Goal: Information Seeking & Learning: Learn about a topic

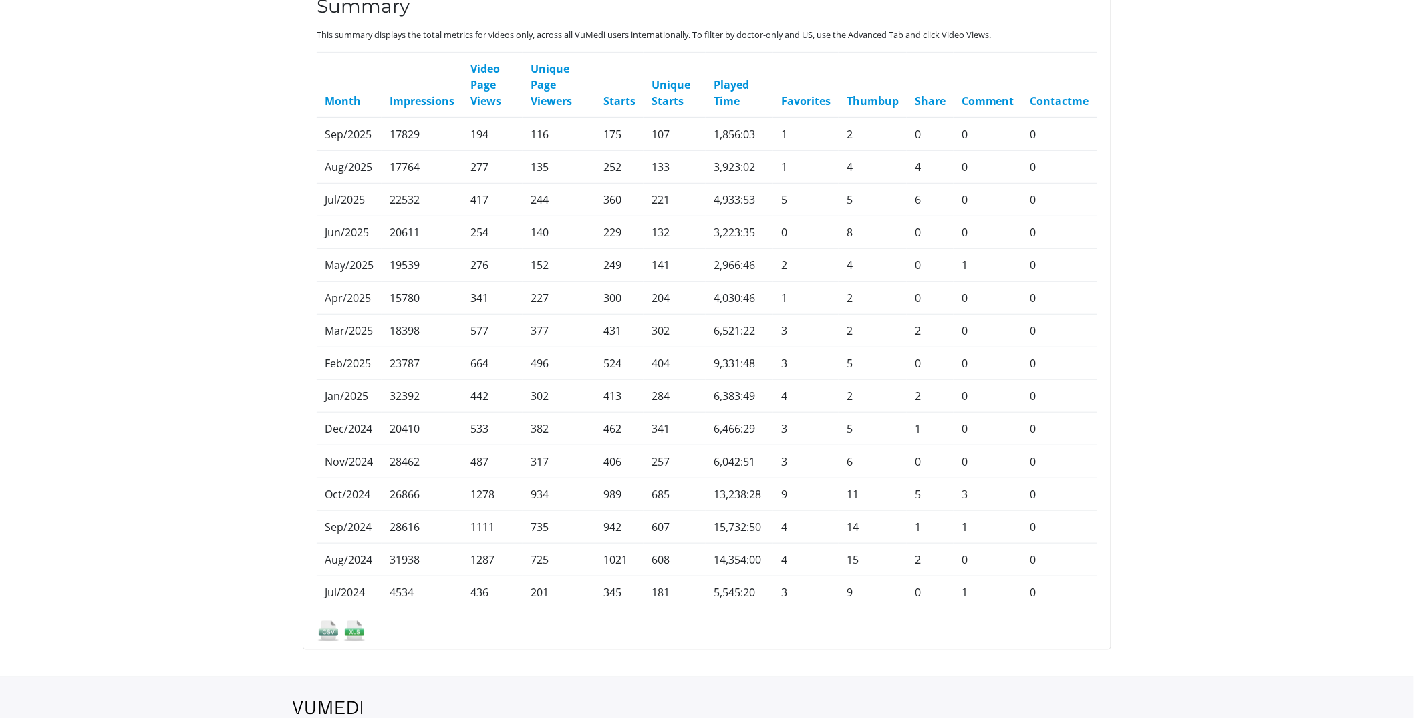
scroll to position [304, 0]
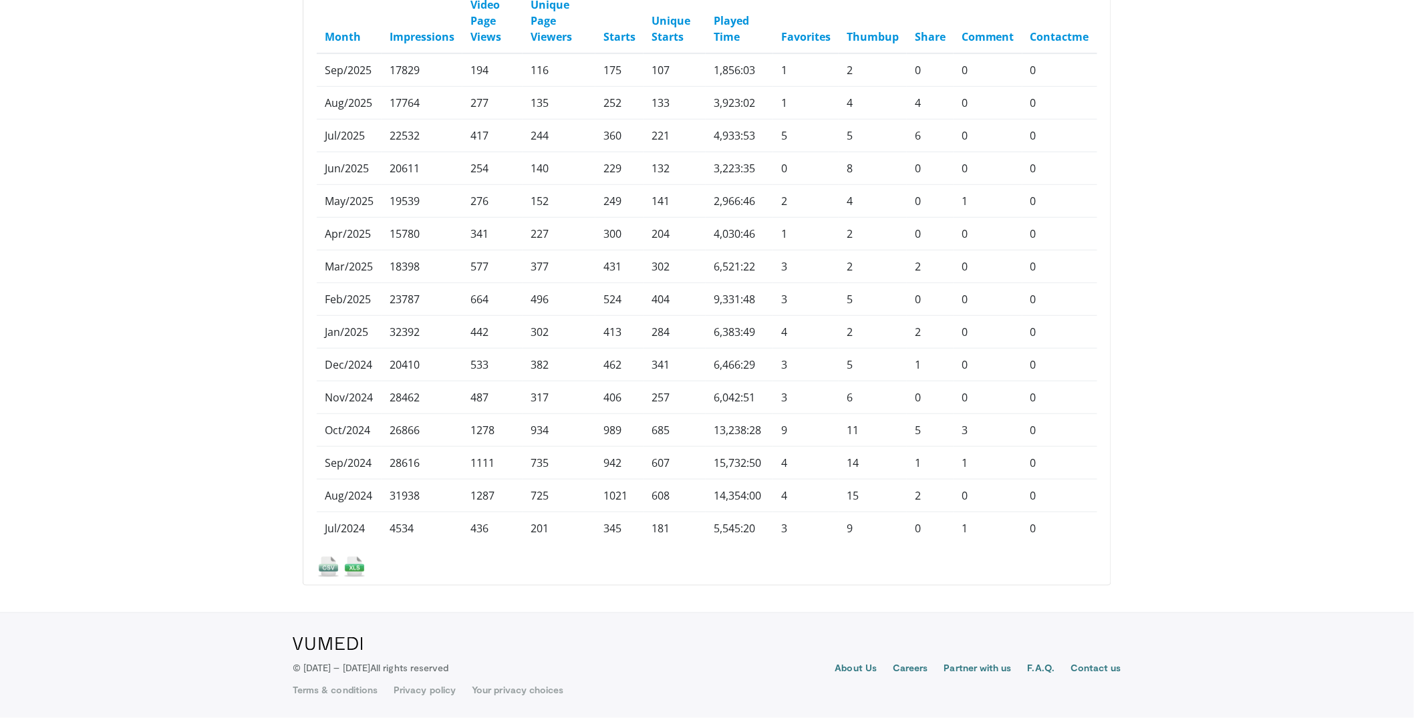
click at [356, 571] on img at bounding box center [354, 566] width 23 height 23
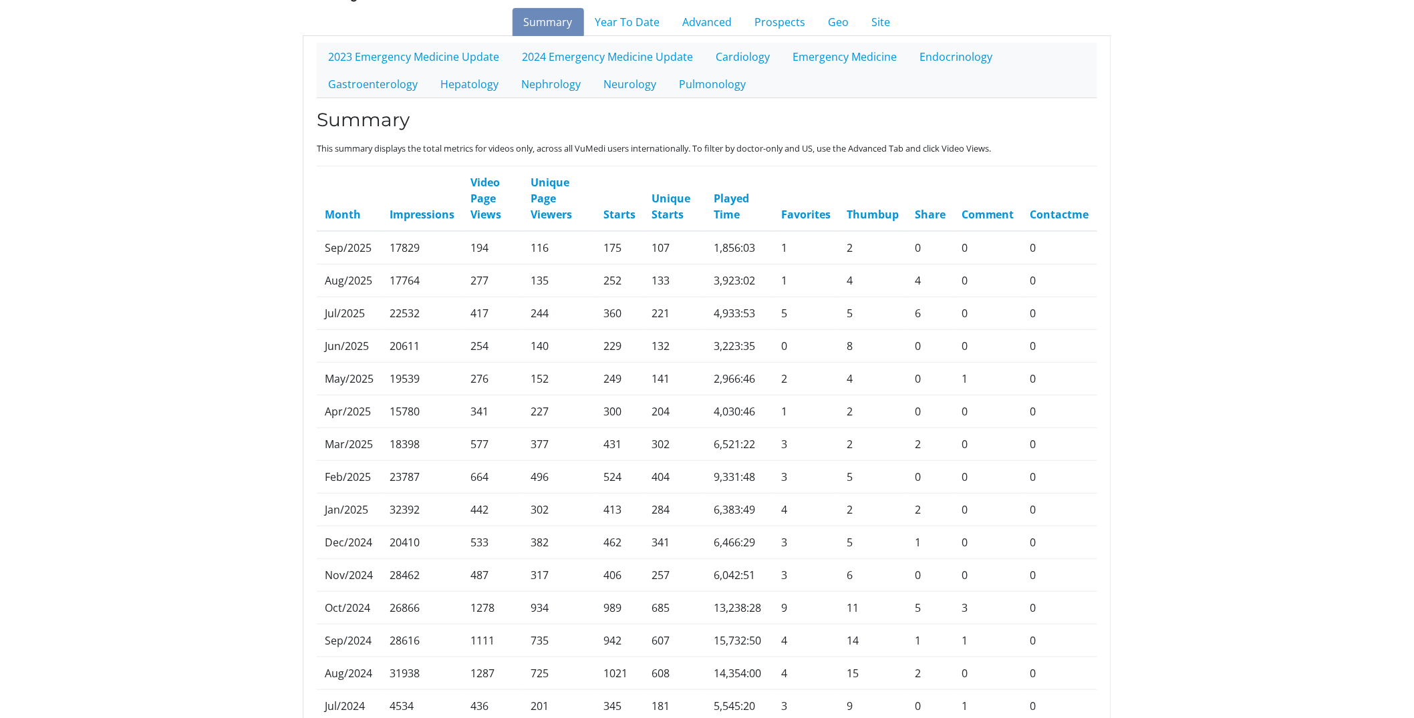
scroll to position [0, 0]
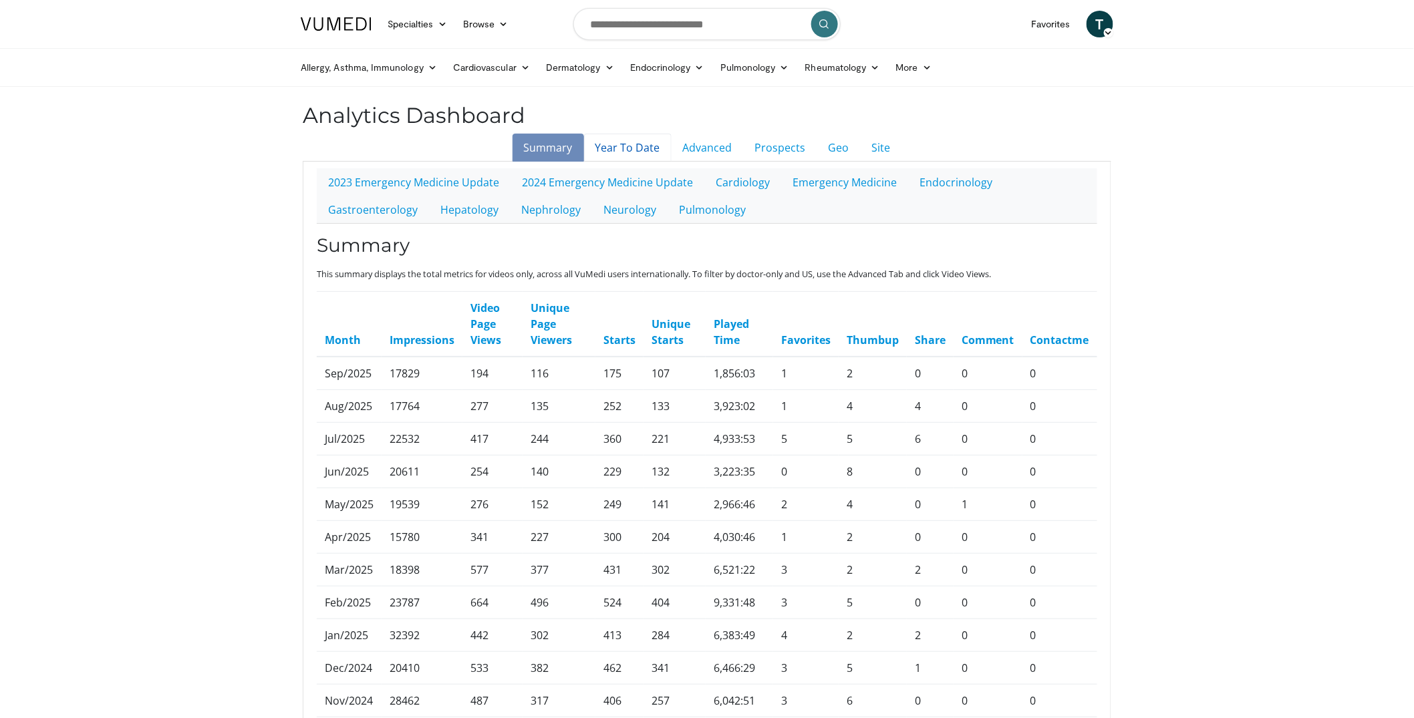
click at [626, 148] on link "Year To Date" at bounding box center [628, 148] width 88 height 28
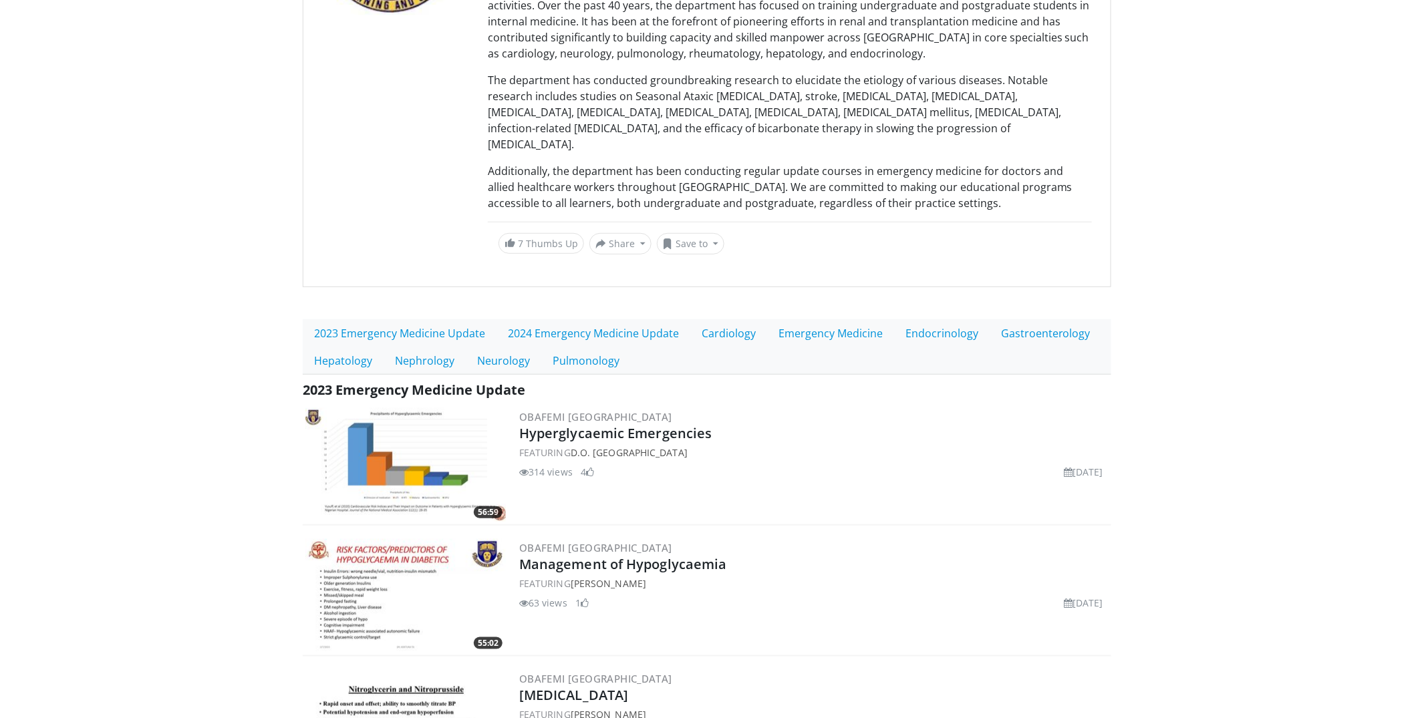
scroll to position [71, 0]
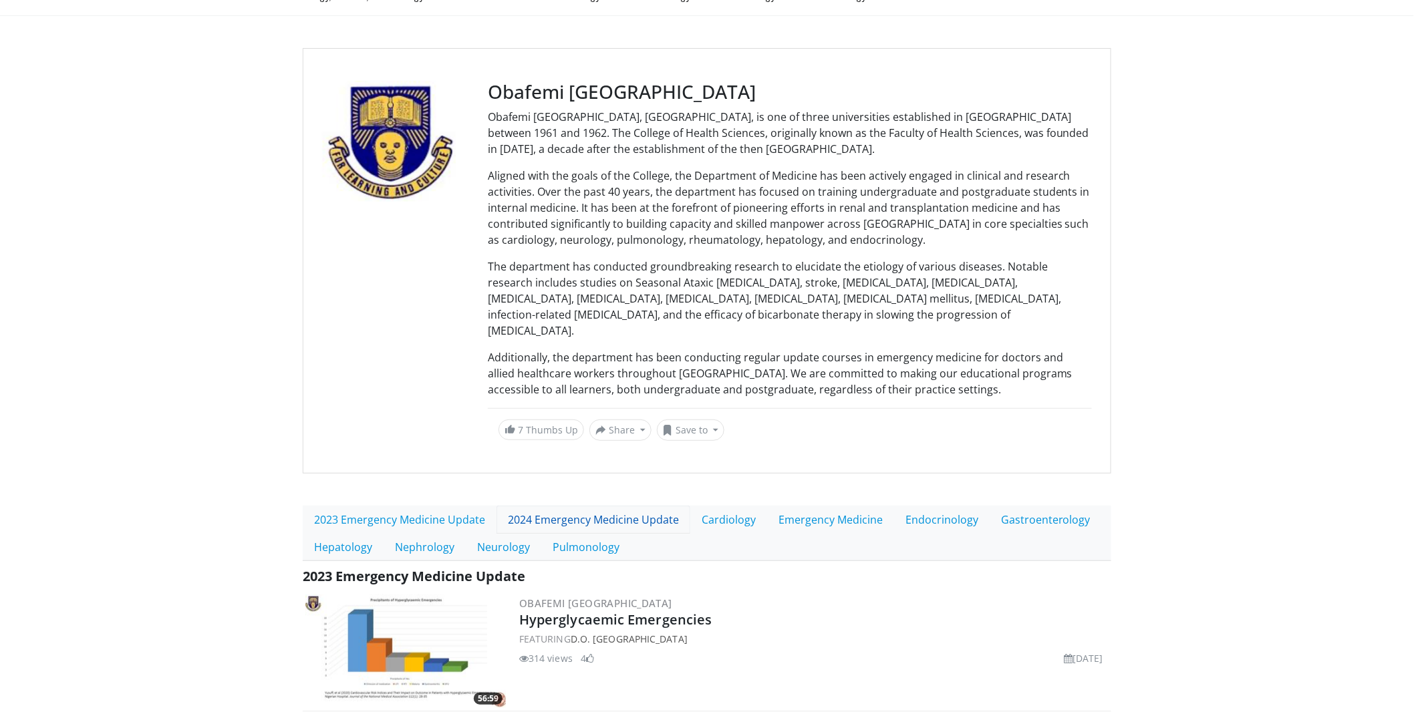
click at [516, 506] on link "2024 Emergency Medicine Update" at bounding box center [593, 520] width 194 height 28
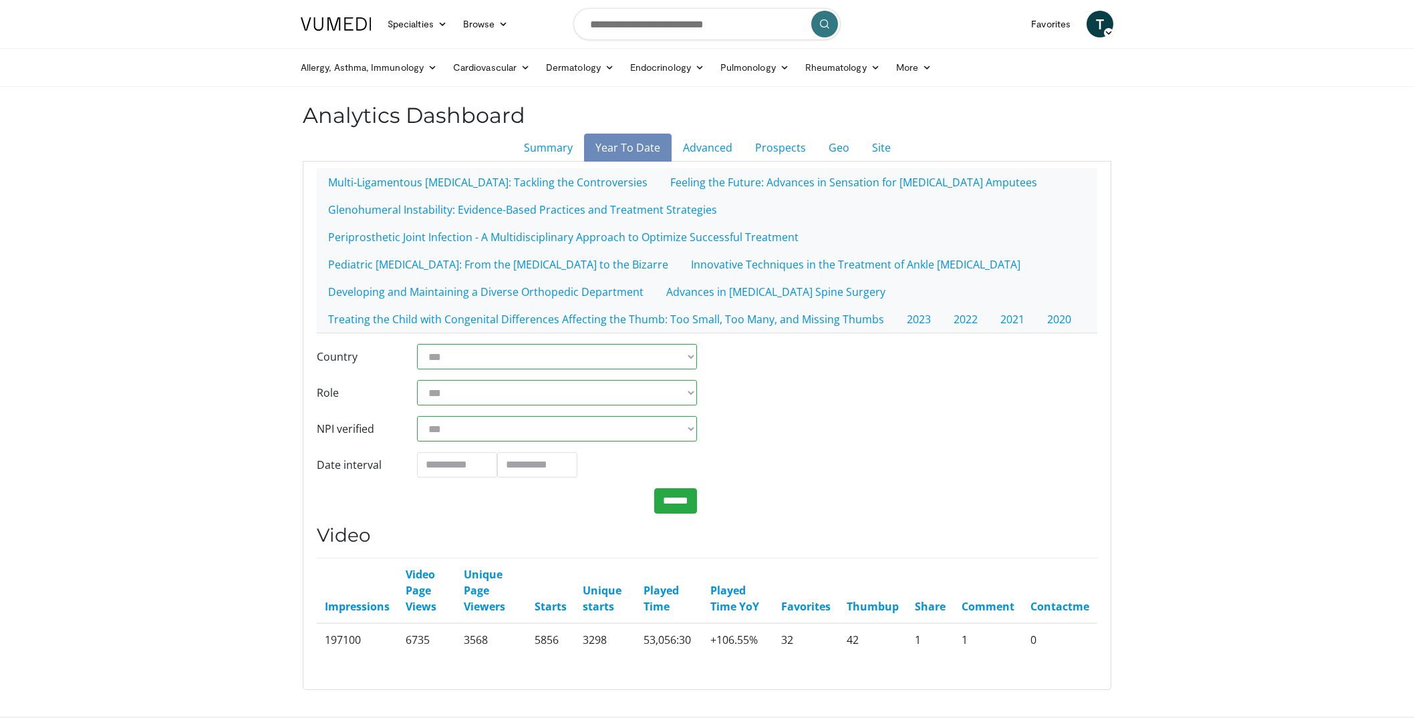
scroll to position [104, 0]
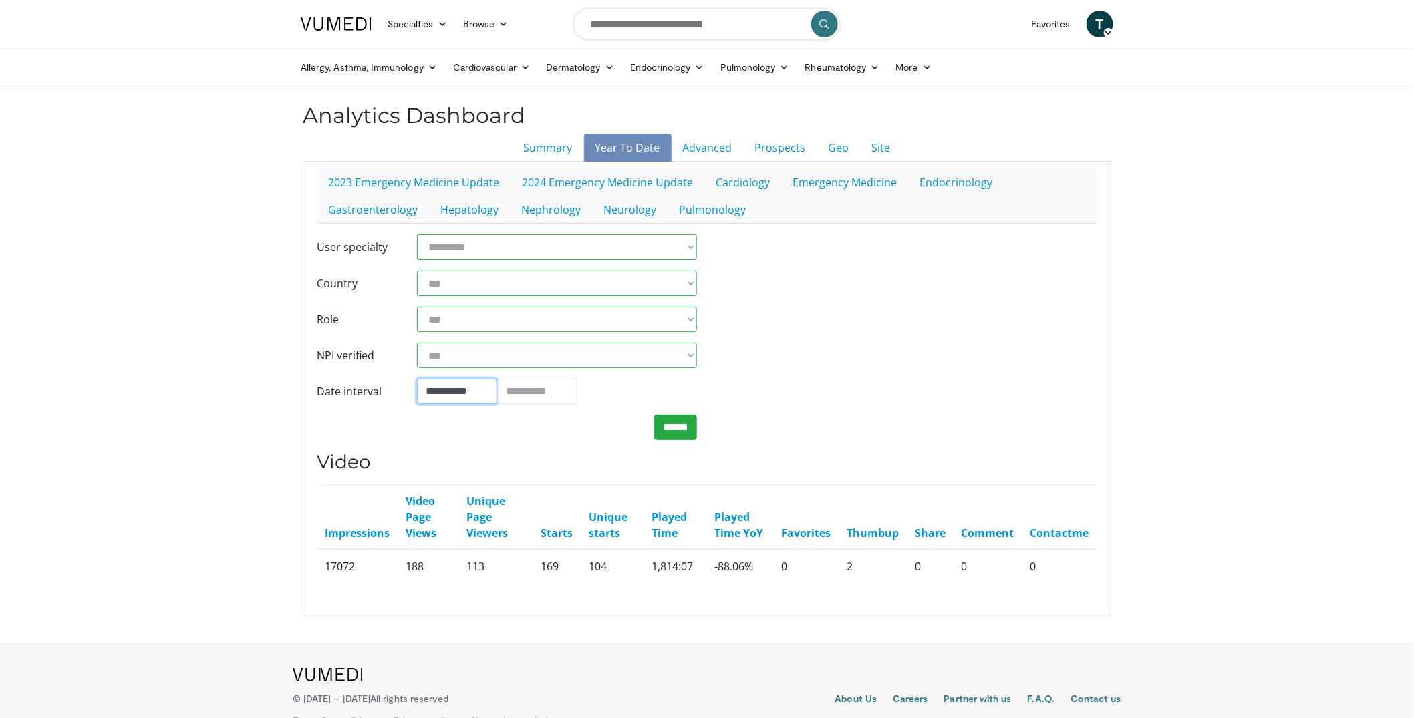
click at [464, 394] on input "**********" at bounding box center [457, 391] width 80 height 25
type input "**********"
click at [545, 392] on input "**********" at bounding box center [537, 391] width 80 height 25
click at [546, 261] on td "30" at bounding box center [551, 258] width 20 height 20
type input "**********"
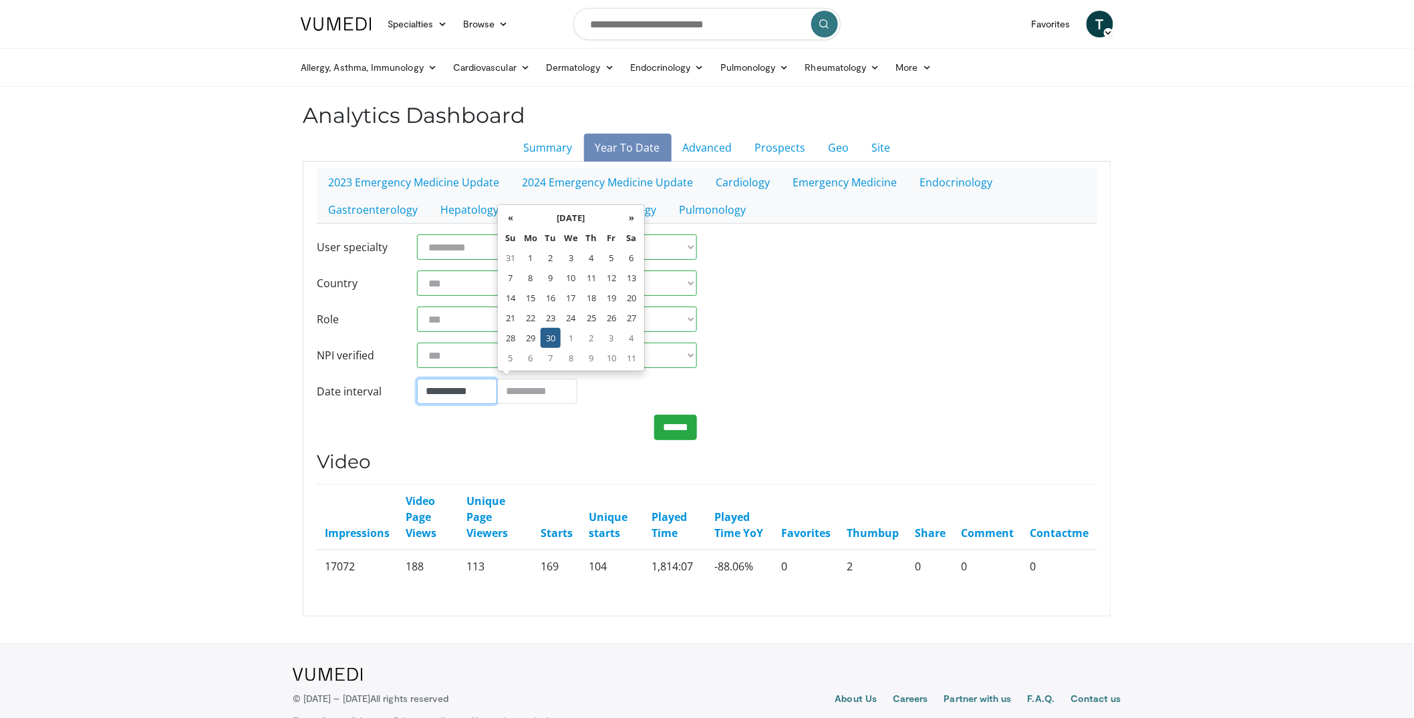
click at [484, 390] on input "**********" at bounding box center [457, 391] width 80 height 25
click at [469, 255] on td "1" at bounding box center [470, 258] width 20 height 20
type input "**********"
click at [672, 429] on input "******" at bounding box center [675, 427] width 43 height 25
click at [704, 154] on link "Advanced" at bounding box center [708, 148] width 72 height 28
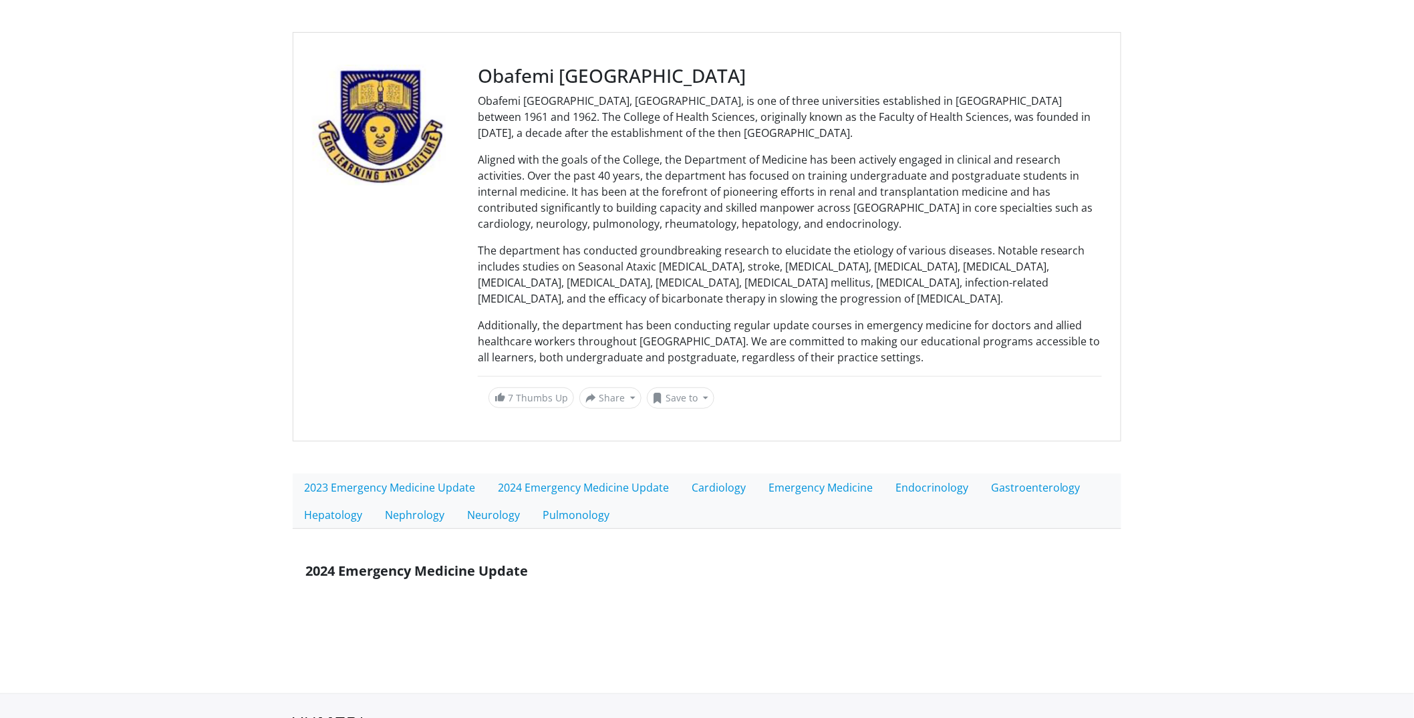
scroll to position [168, 0]
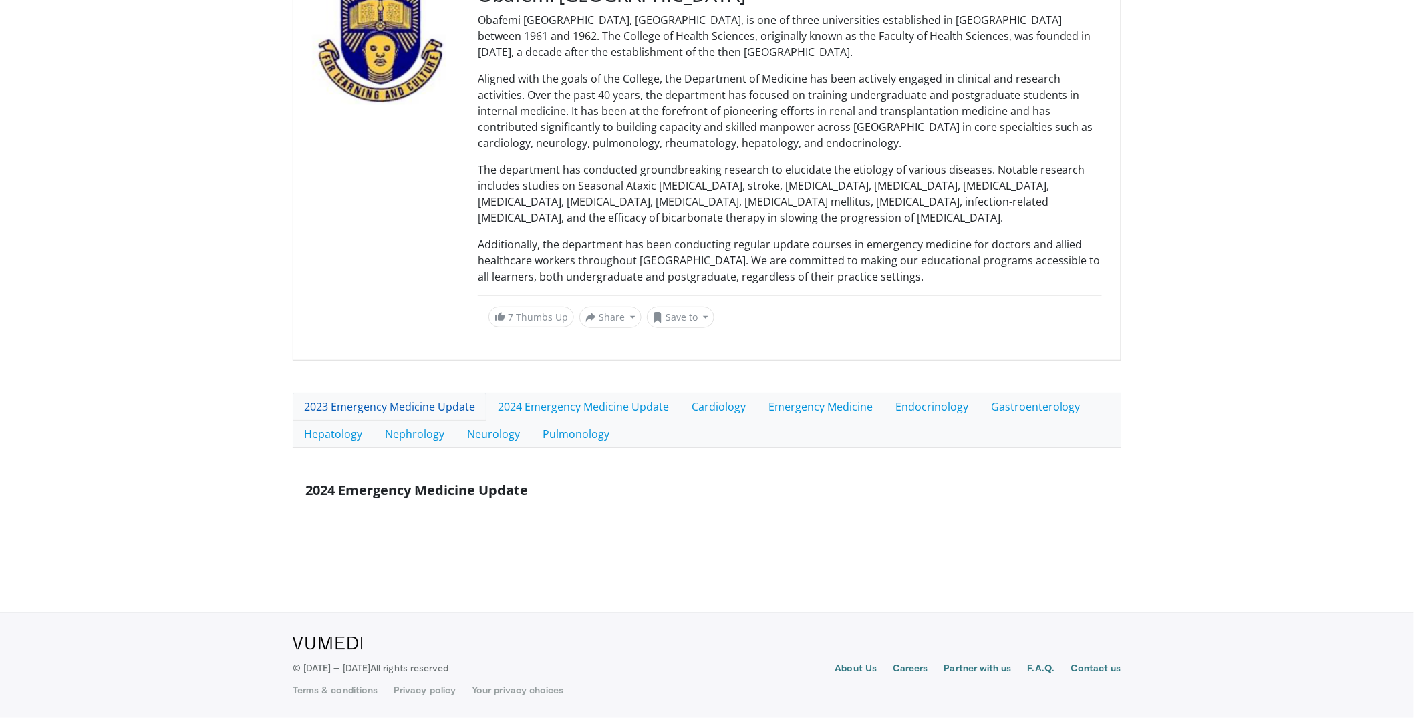
click at [410, 414] on link "2023 Emergency Medicine Update" at bounding box center [390, 407] width 194 height 28
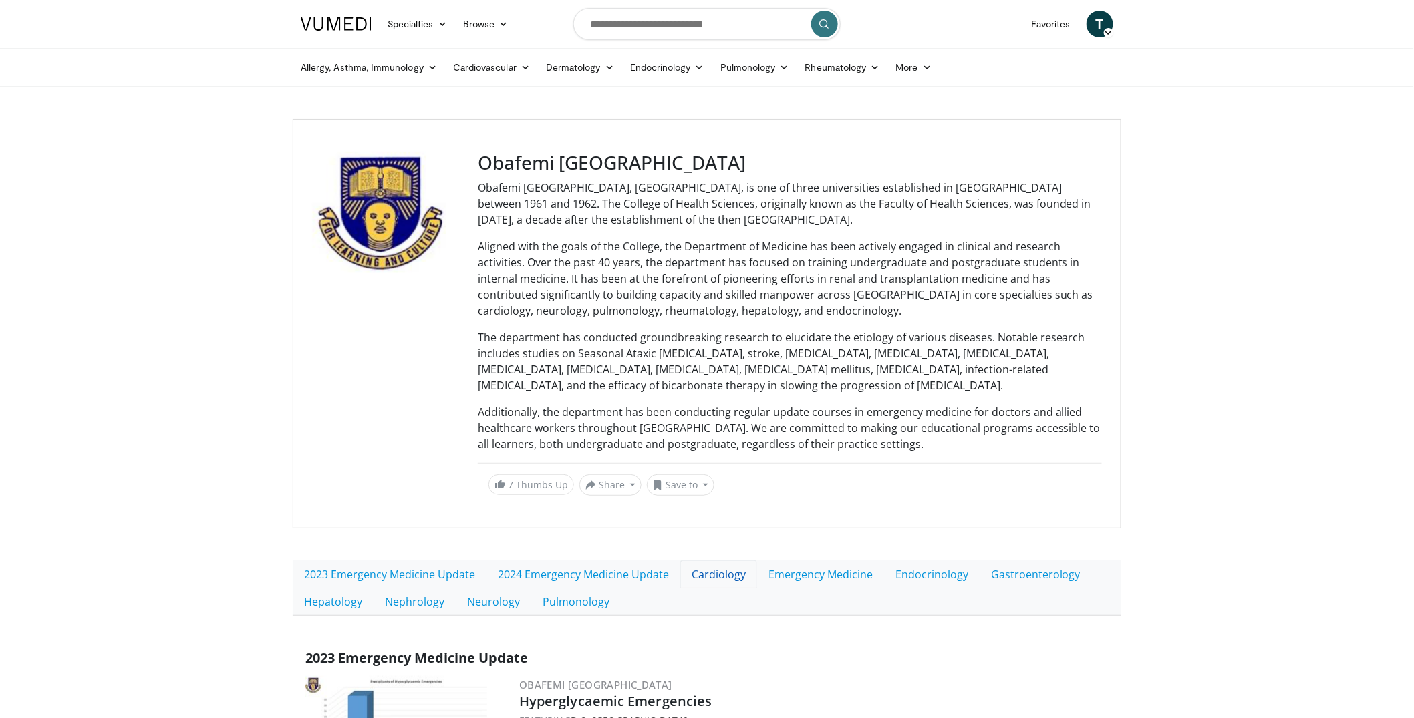
click at [725, 582] on link "Cardiology" at bounding box center [718, 575] width 77 height 28
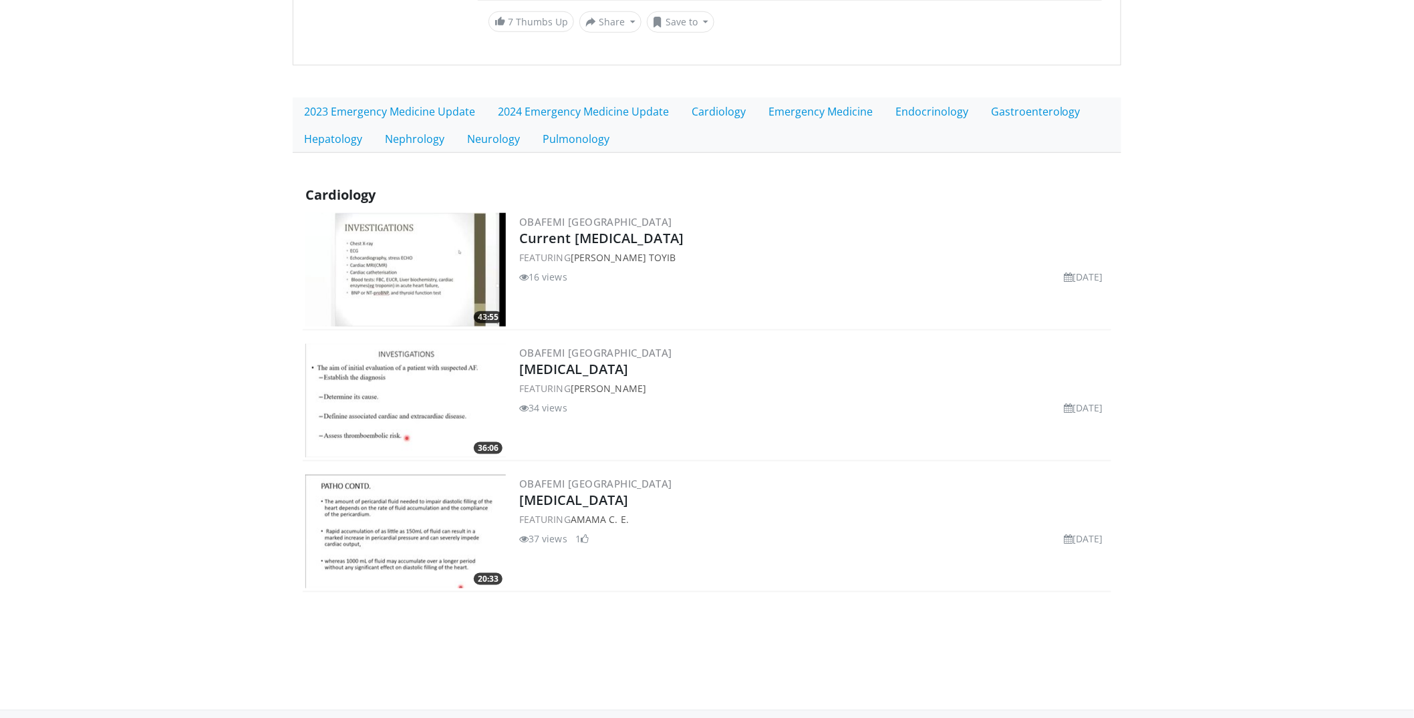
scroll to position [403, 0]
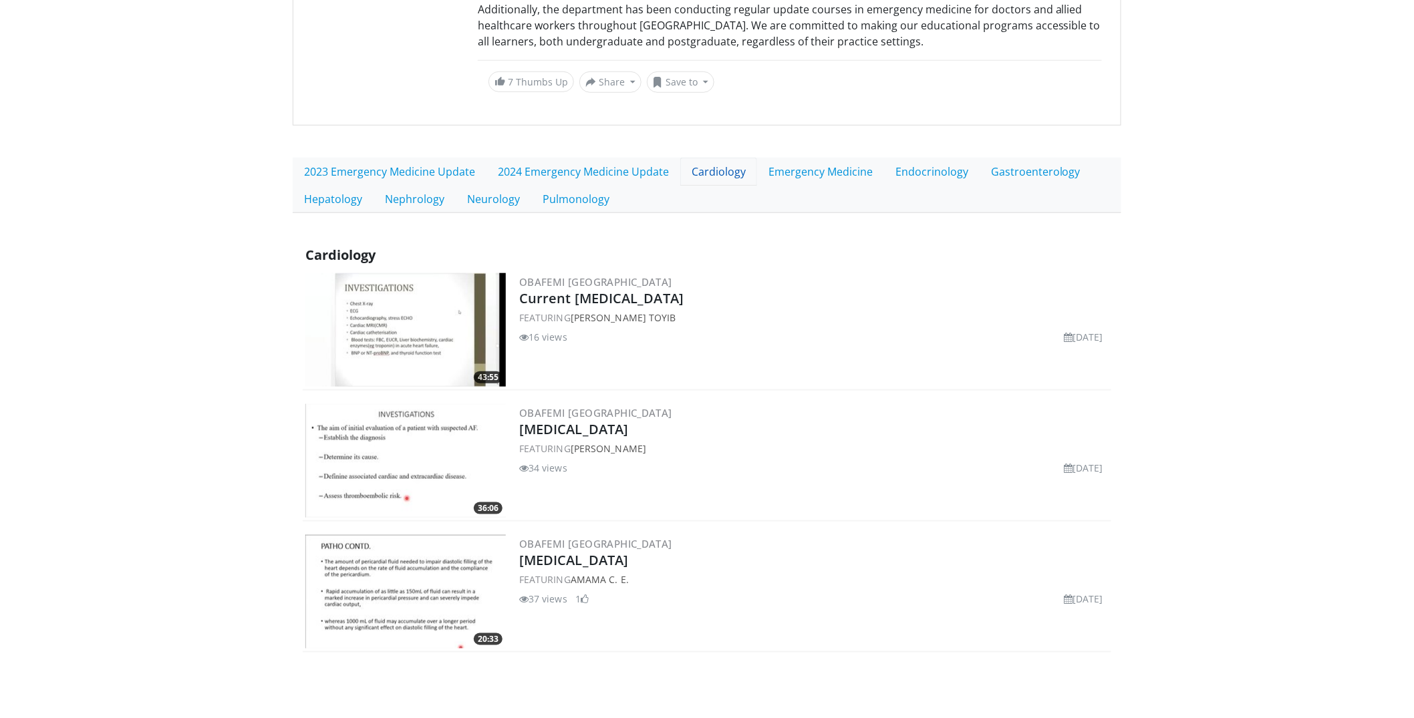
click at [708, 174] on link "Cardiology" at bounding box center [718, 172] width 77 height 28
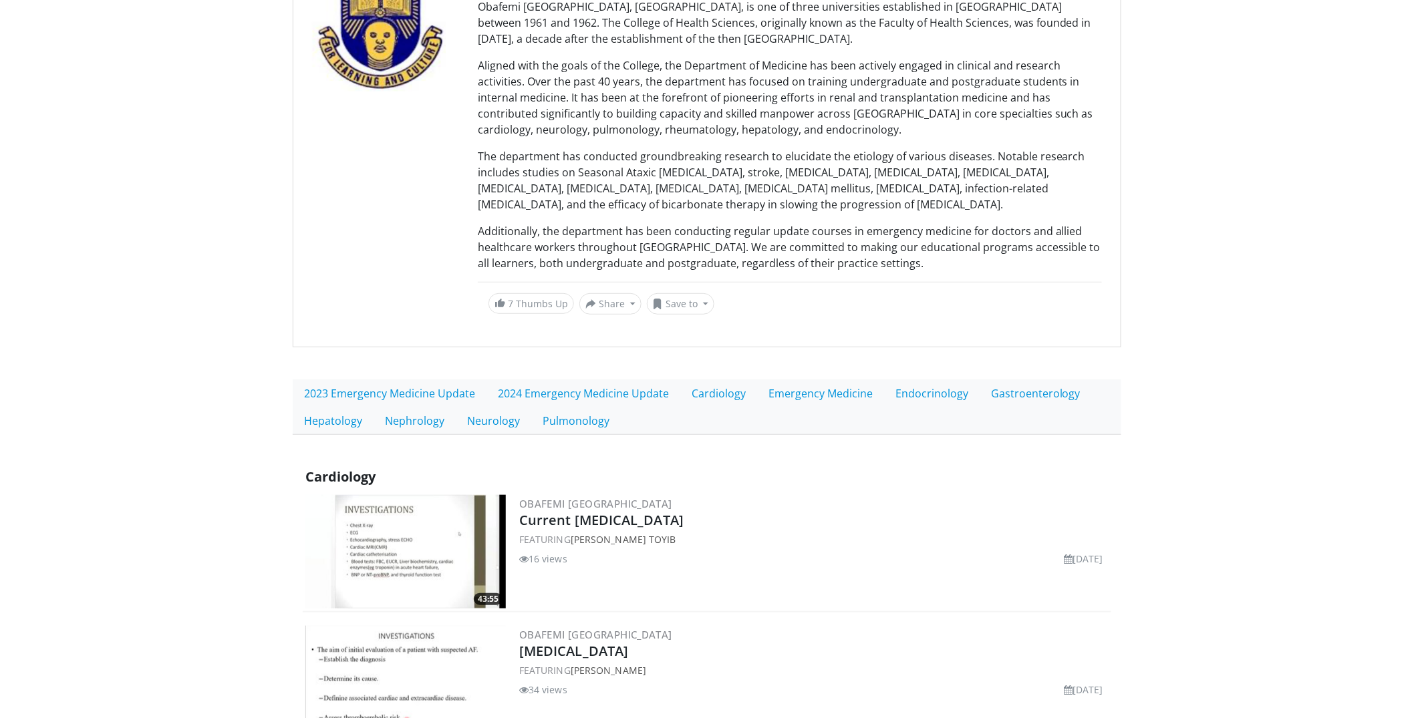
scroll to position [495, 0]
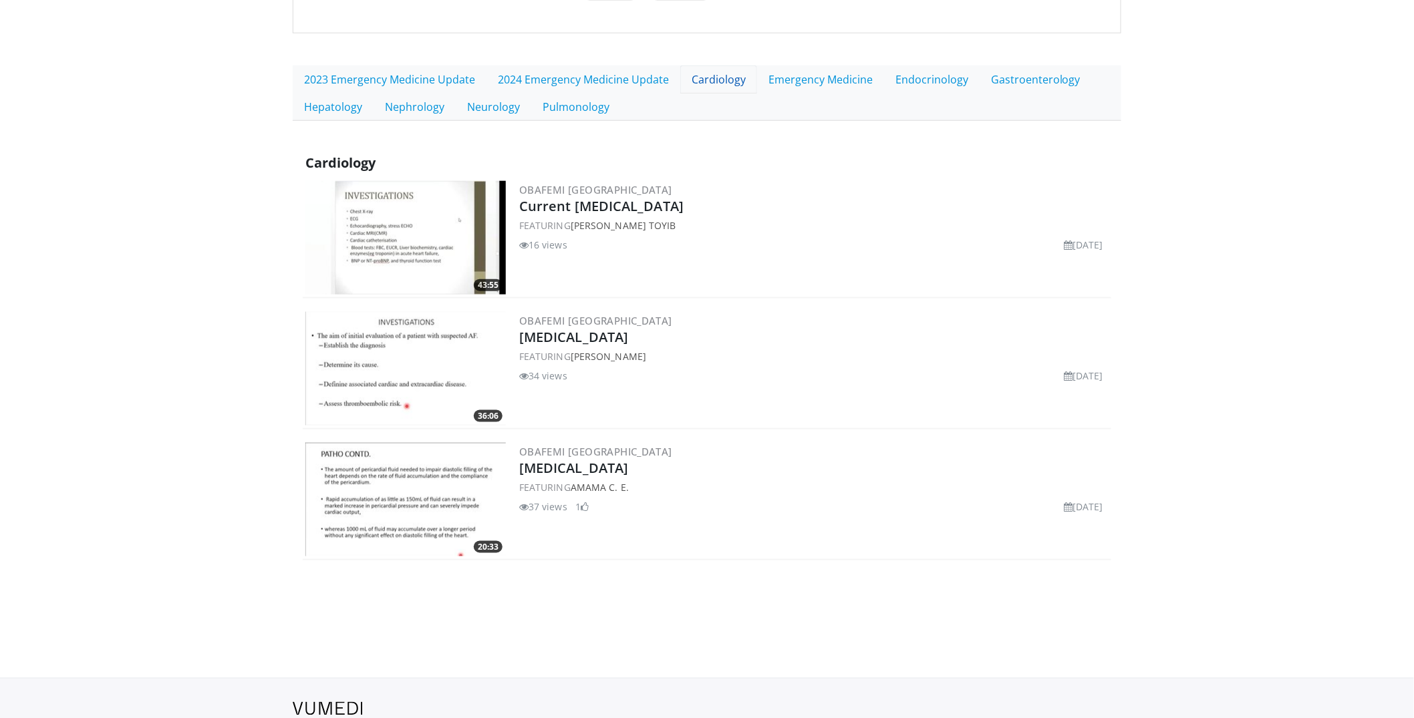
click at [721, 84] on link "Cardiology" at bounding box center [718, 79] width 77 height 28
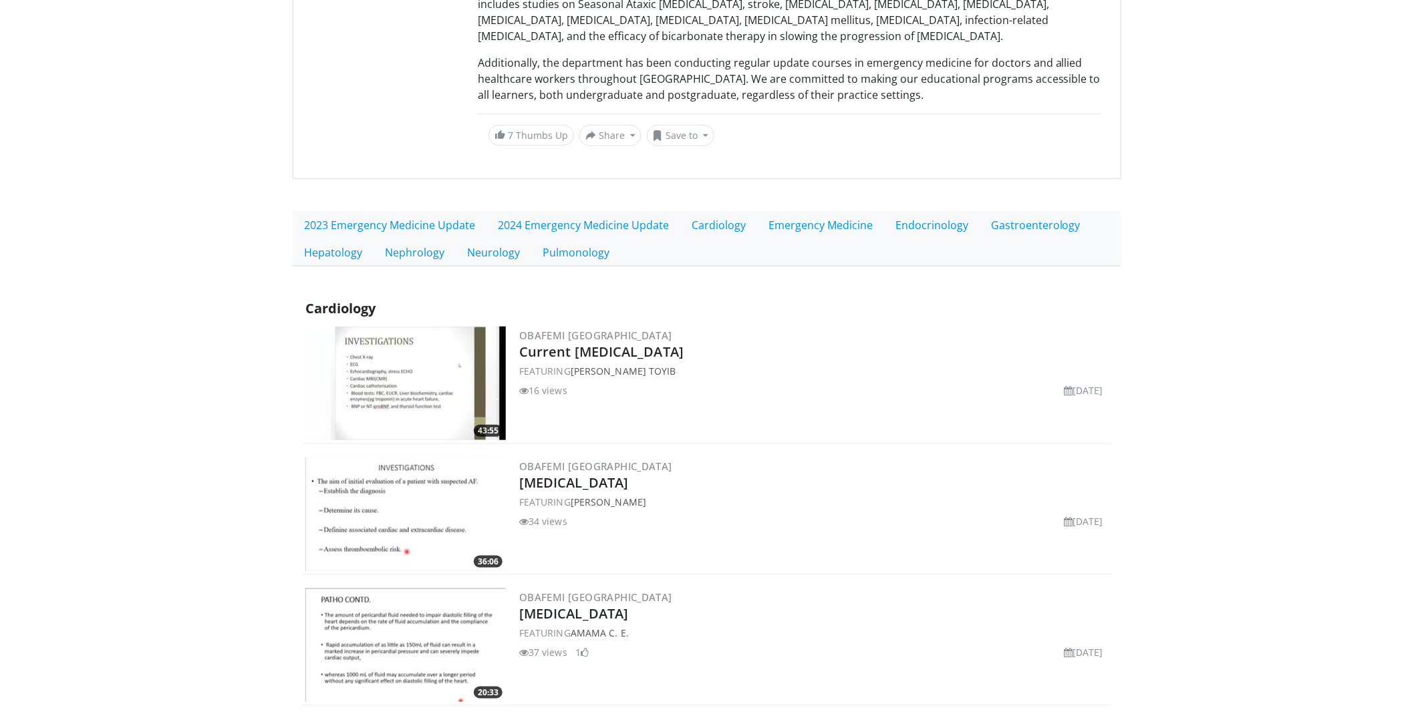
scroll to position [559, 0]
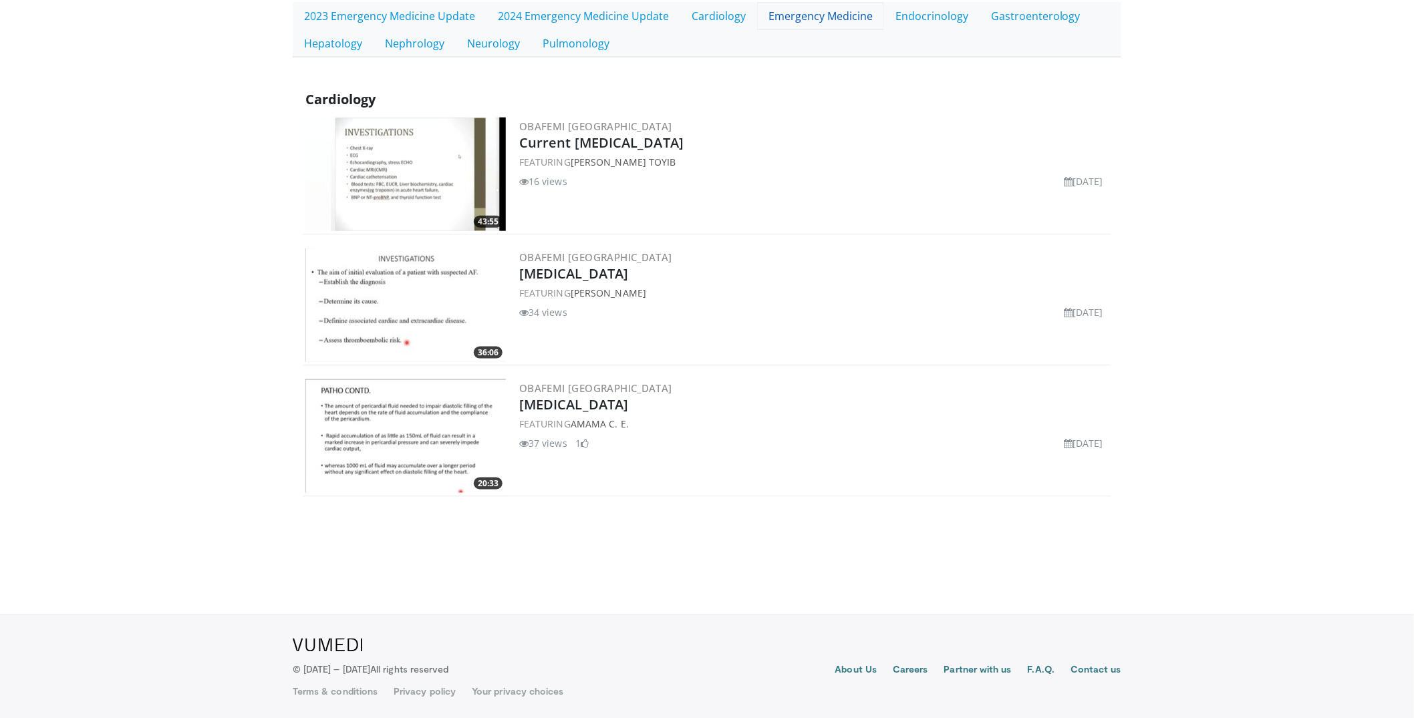
click at [798, 19] on link "Emergency Medicine" at bounding box center [820, 16] width 127 height 28
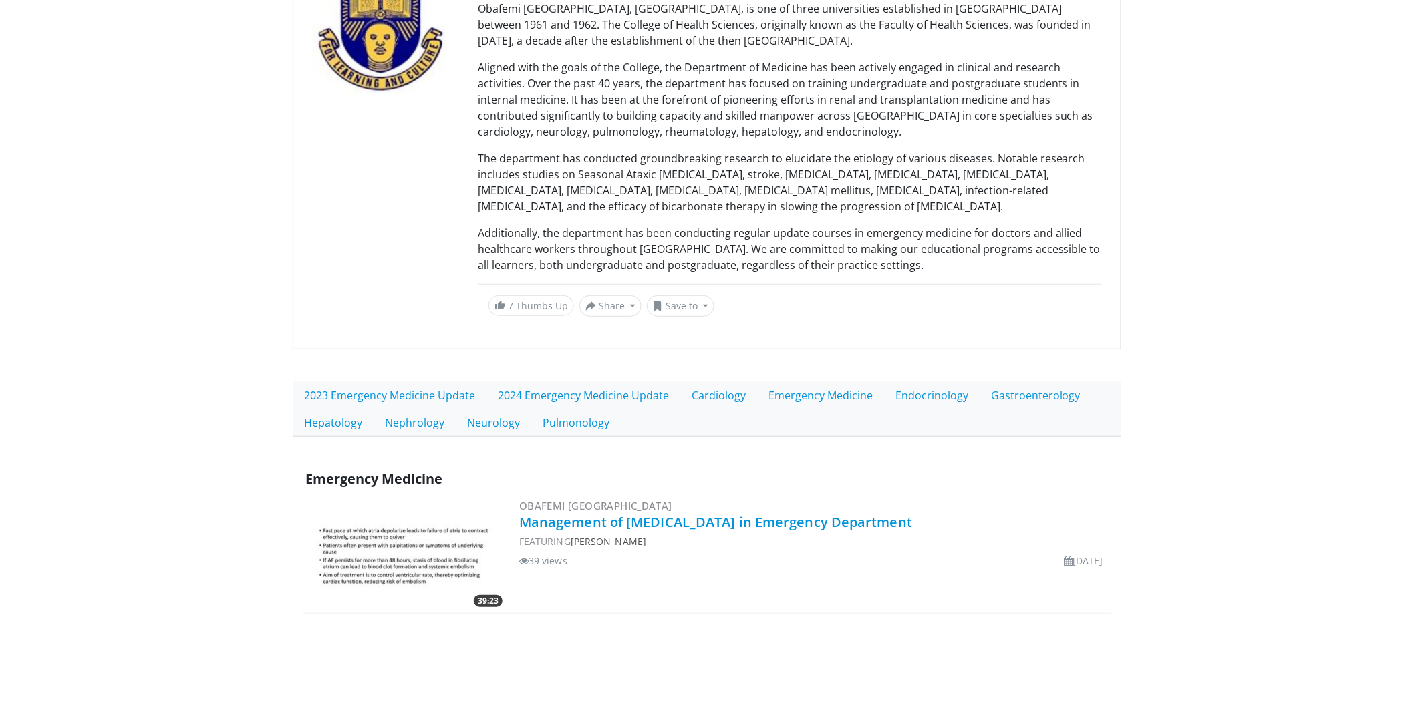
scroll to position [298, 0]
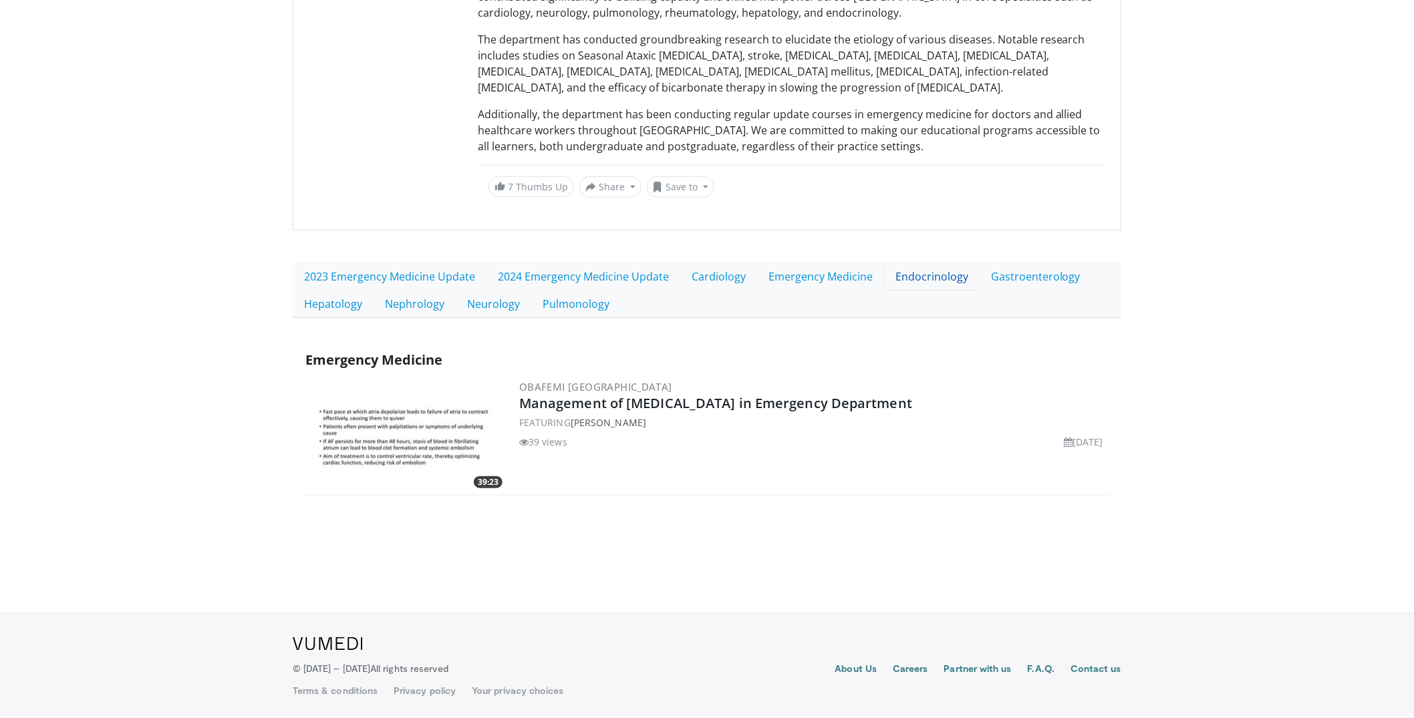
click at [912, 268] on link "Endocrinology" at bounding box center [932, 277] width 96 height 28
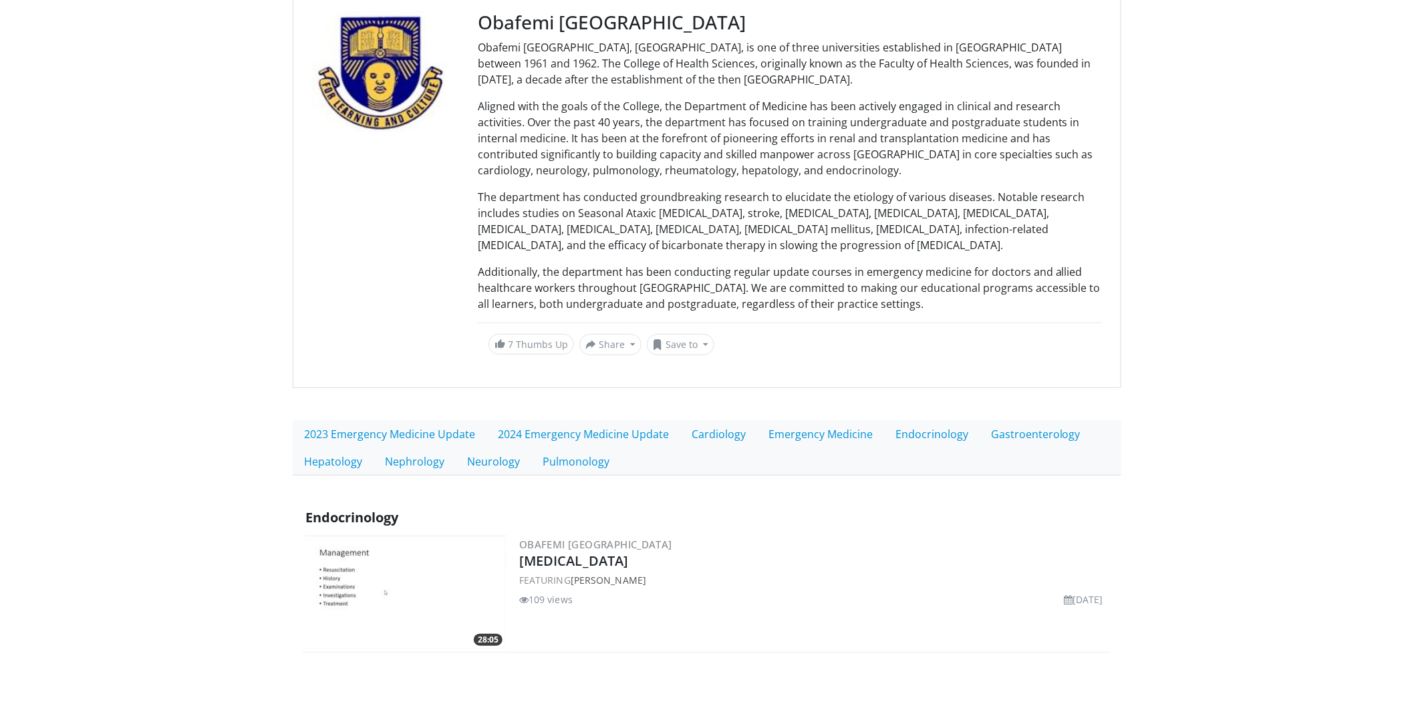
scroll to position [298, 0]
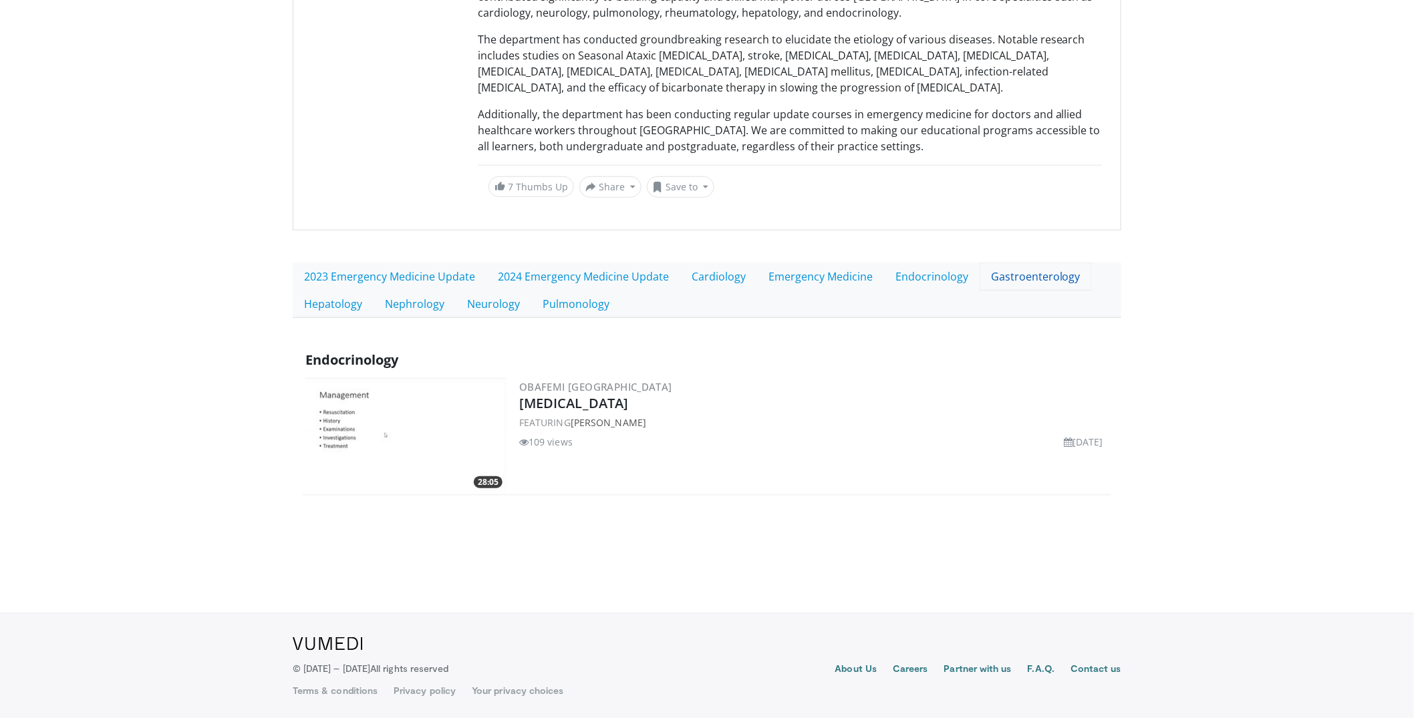
click at [1026, 272] on link "Gastroenterology" at bounding box center [1036, 277] width 112 height 28
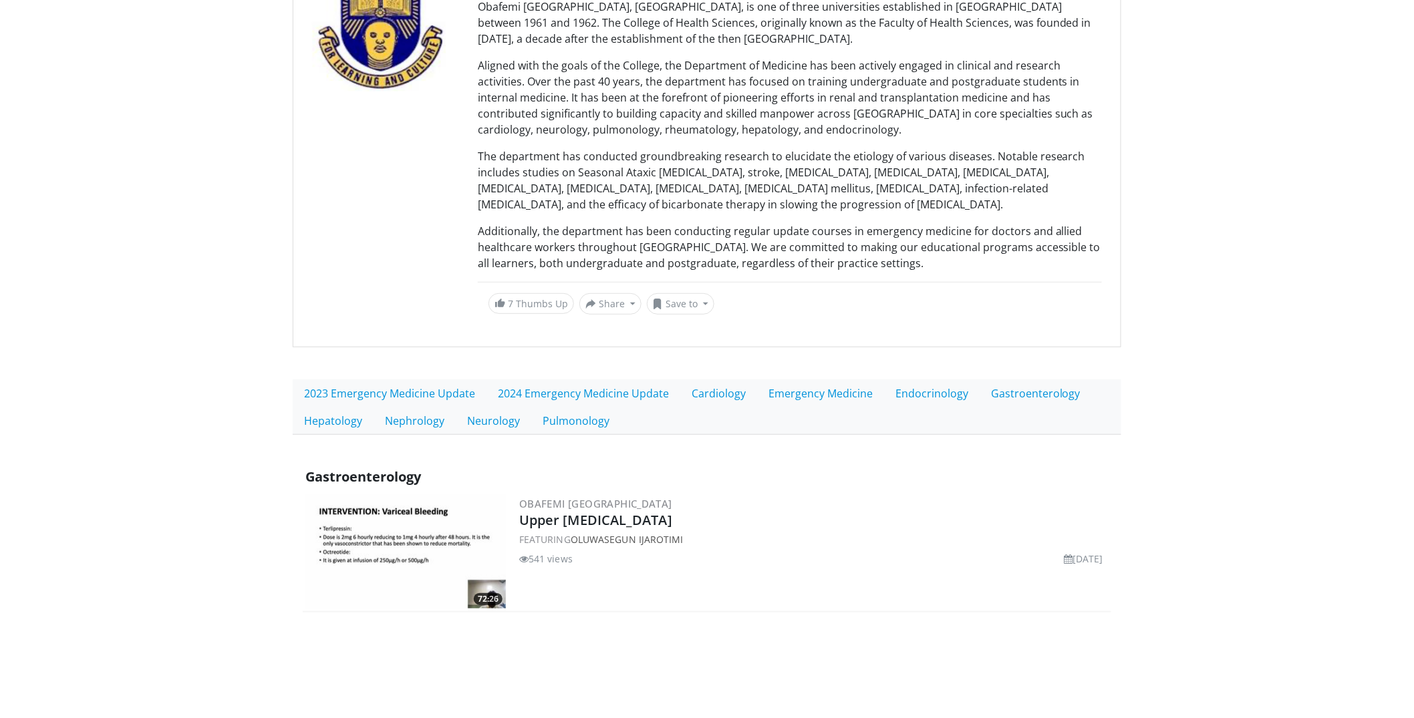
scroll to position [298, 0]
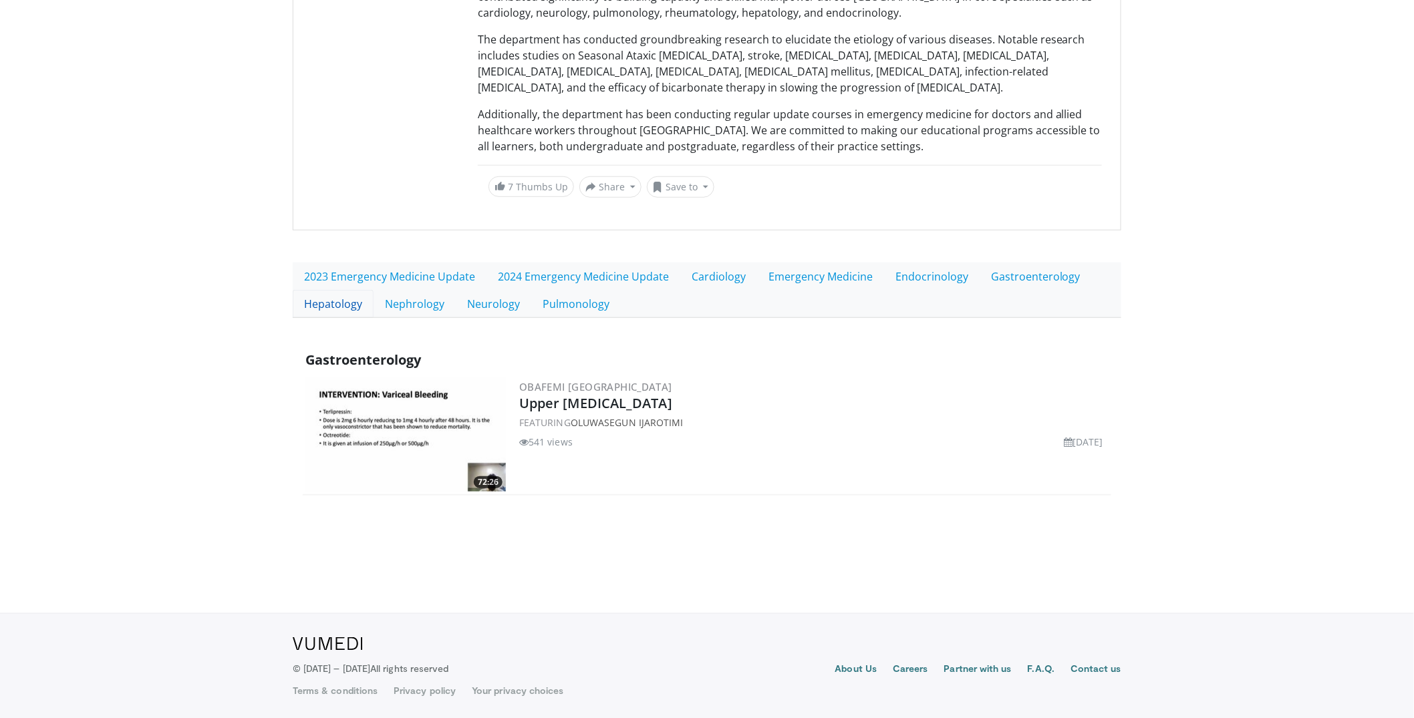
click at [333, 311] on link "Hepatology" at bounding box center [333, 304] width 81 height 28
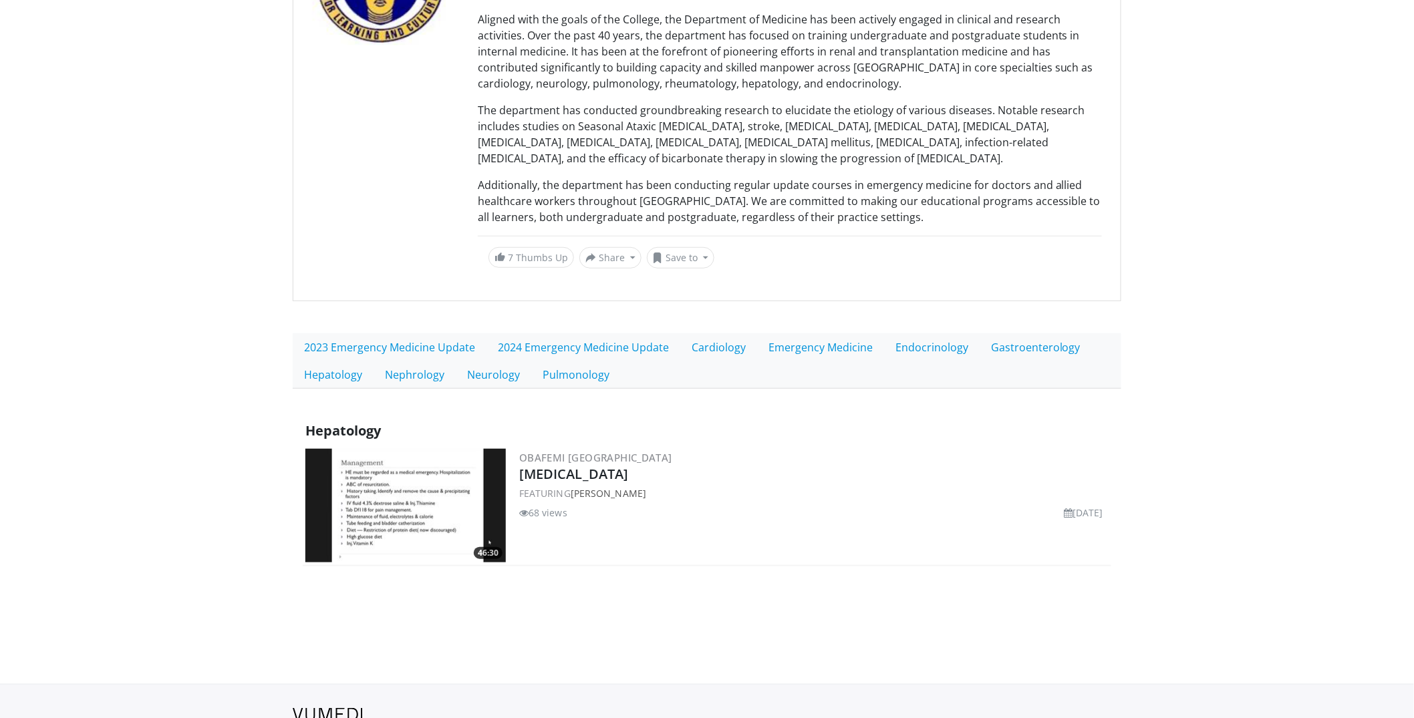
scroll to position [298, 0]
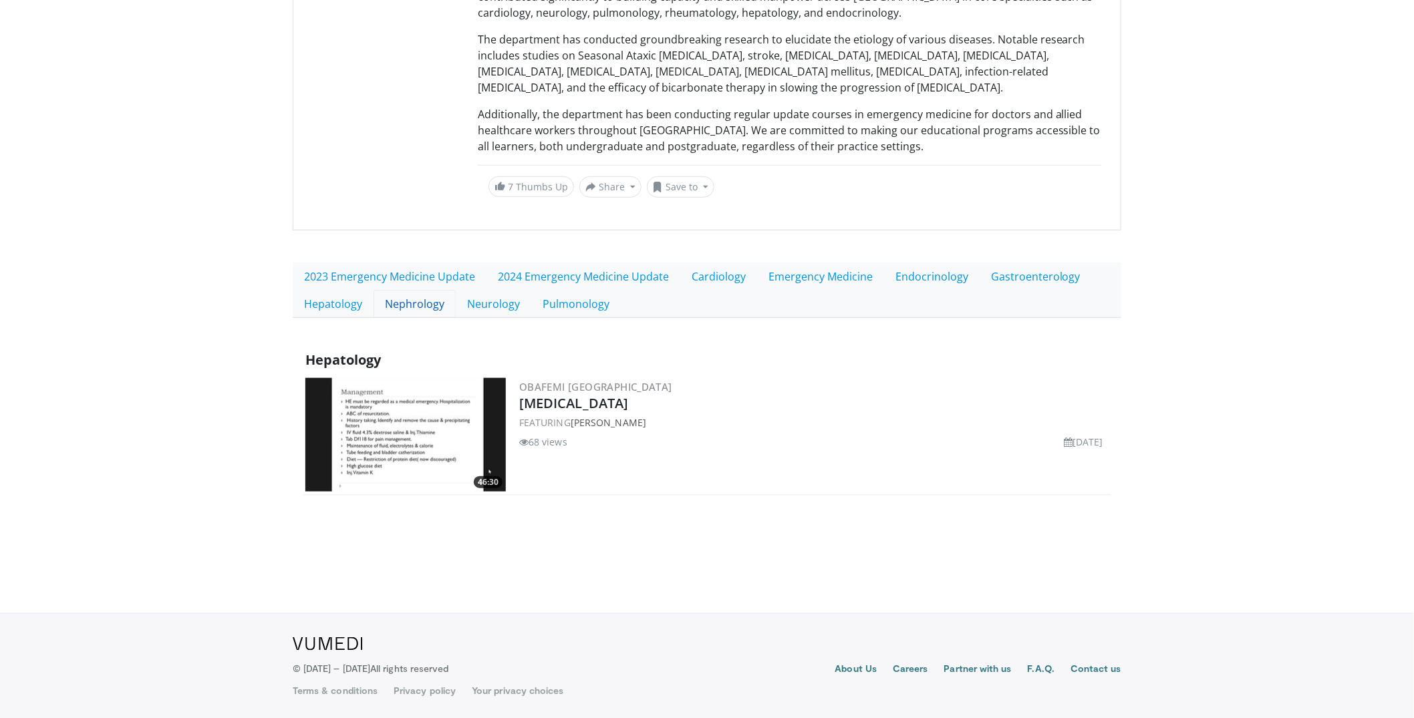
click at [410, 303] on link "Nephrology" at bounding box center [415, 304] width 82 height 28
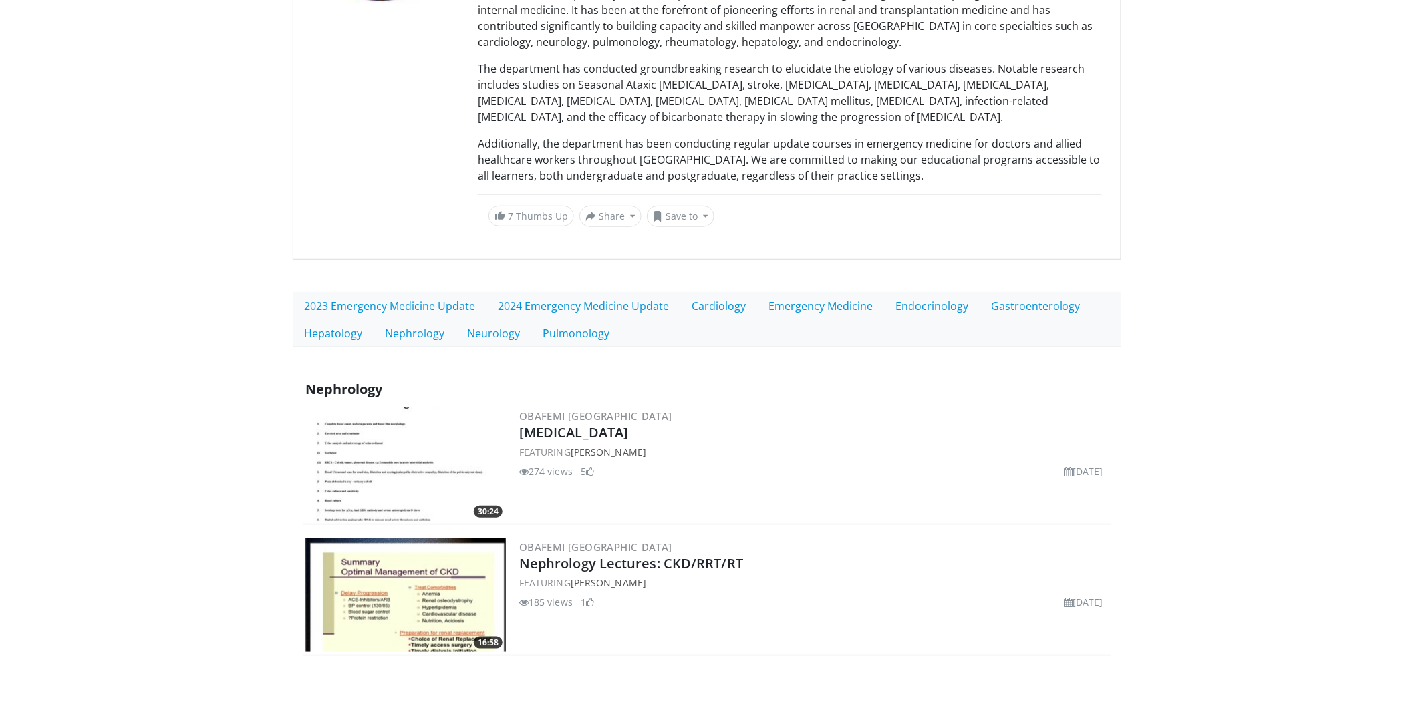
scroll to position [428, 0]
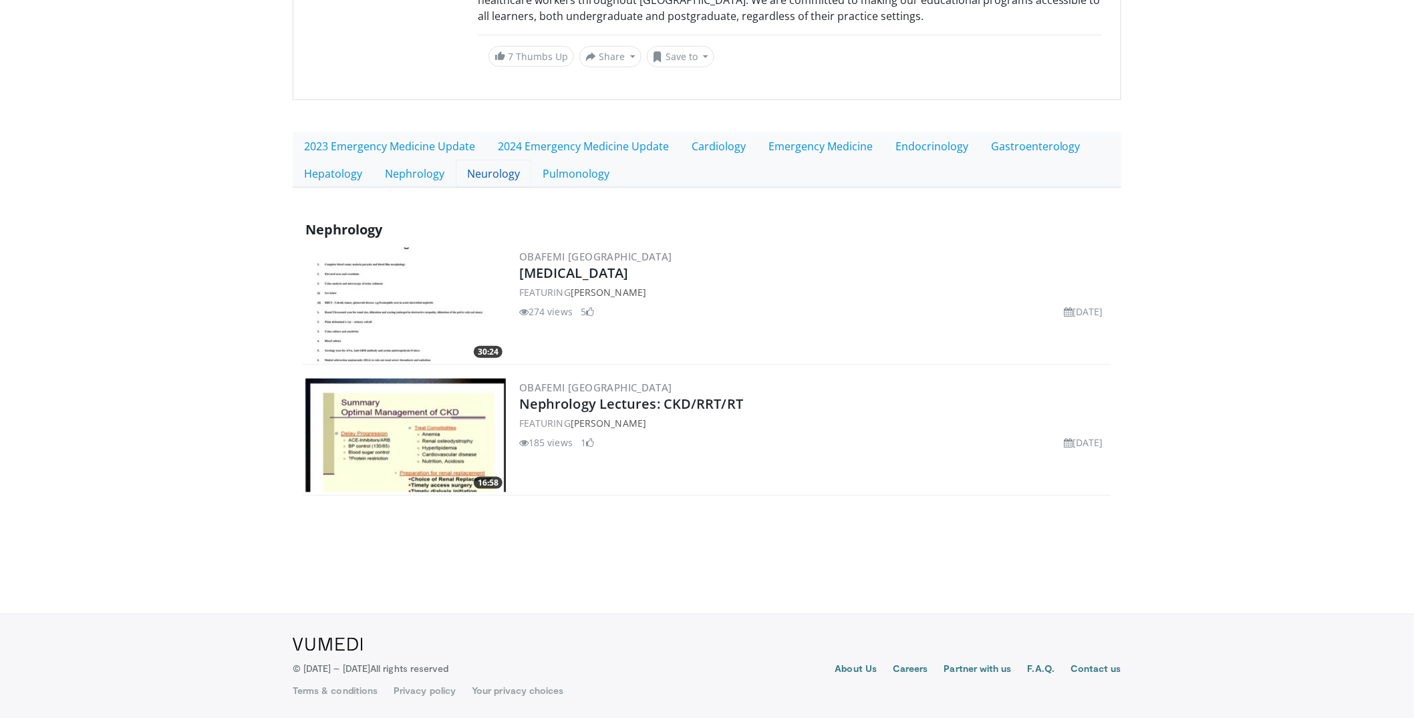
click at [498, 183] on link "Neurology" at bounding box center [494, 174] width 76 height 28
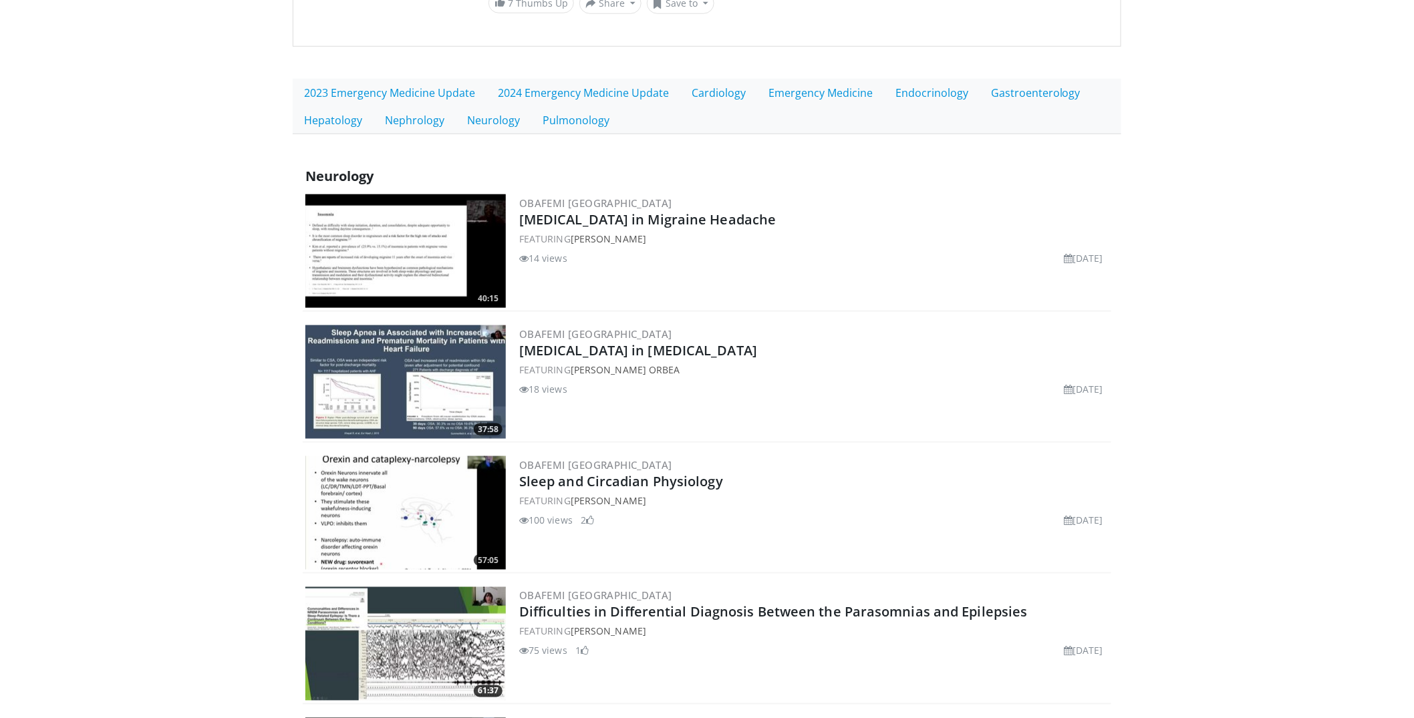
scroll to position [479, 0]
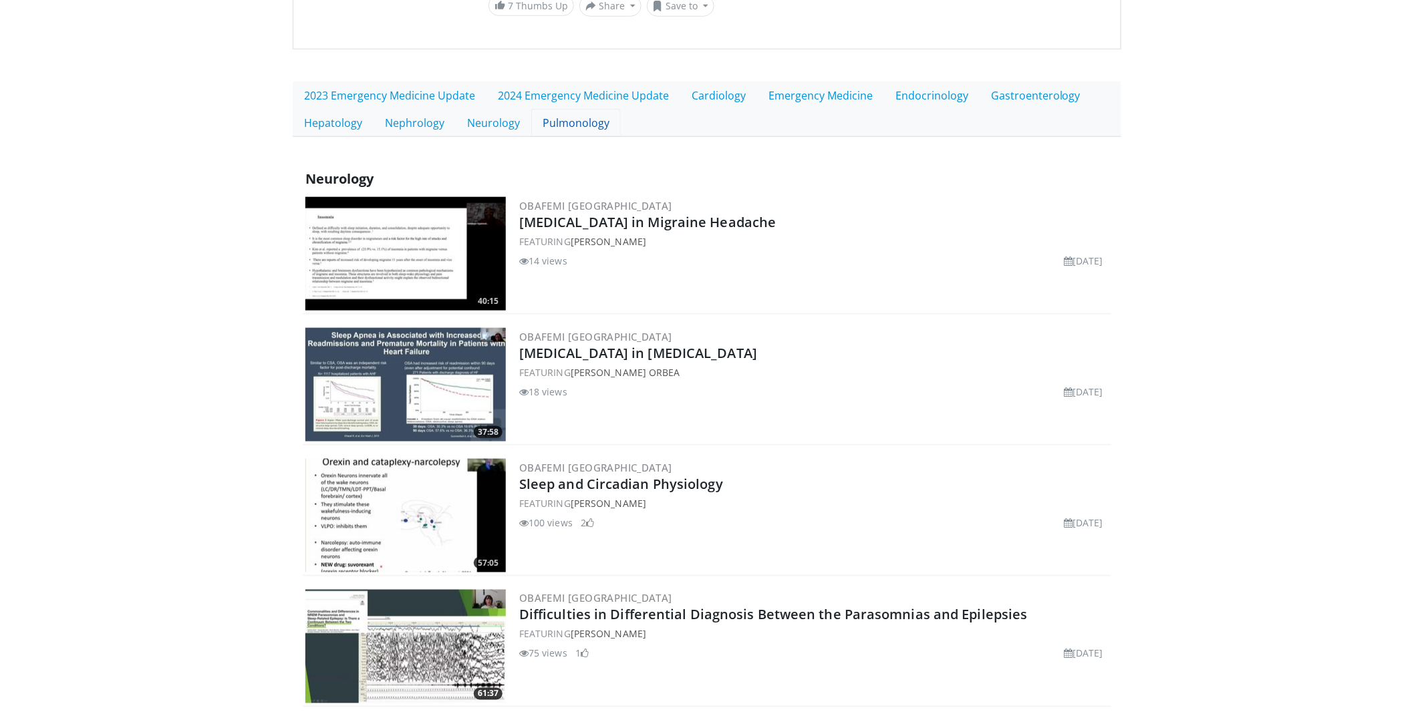
click at [559, 126] on link "Pulmonology" at bounding box center [576, 123] width 90 height 28
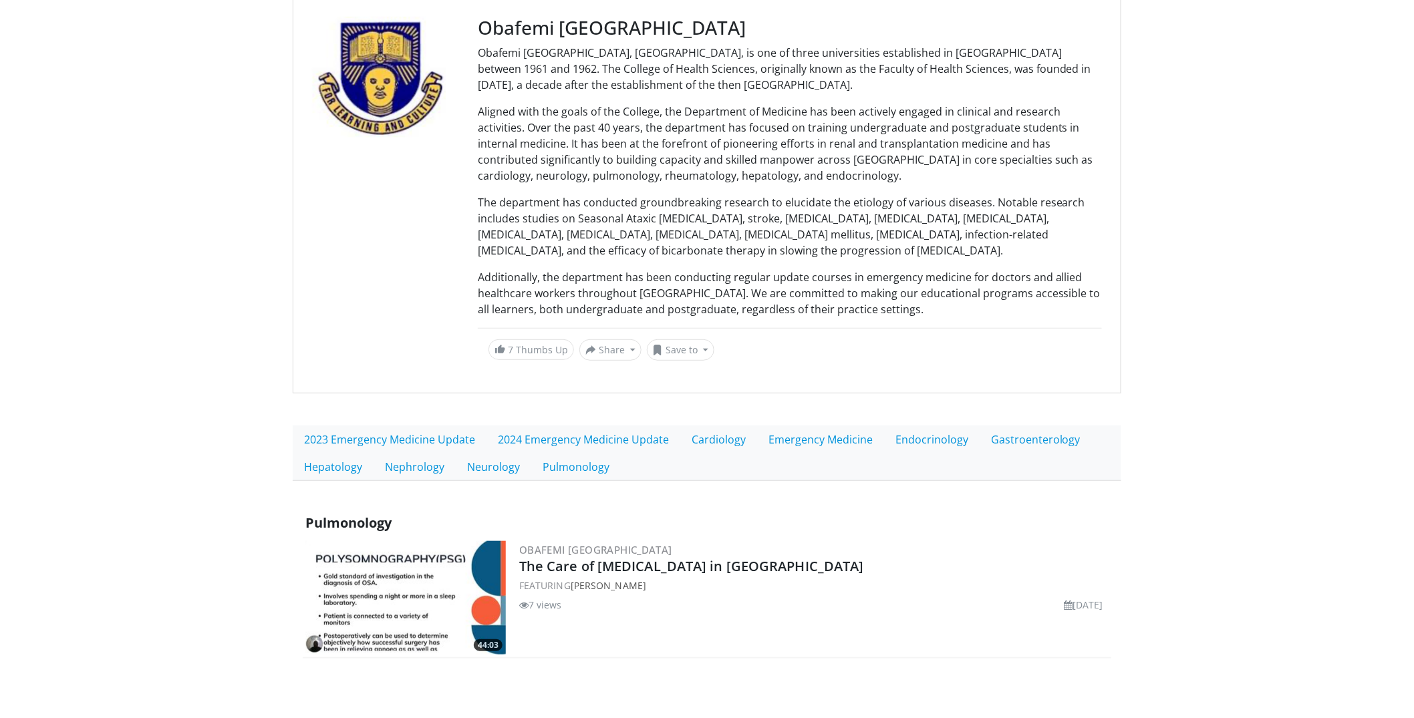
scroll to position [298, 0]
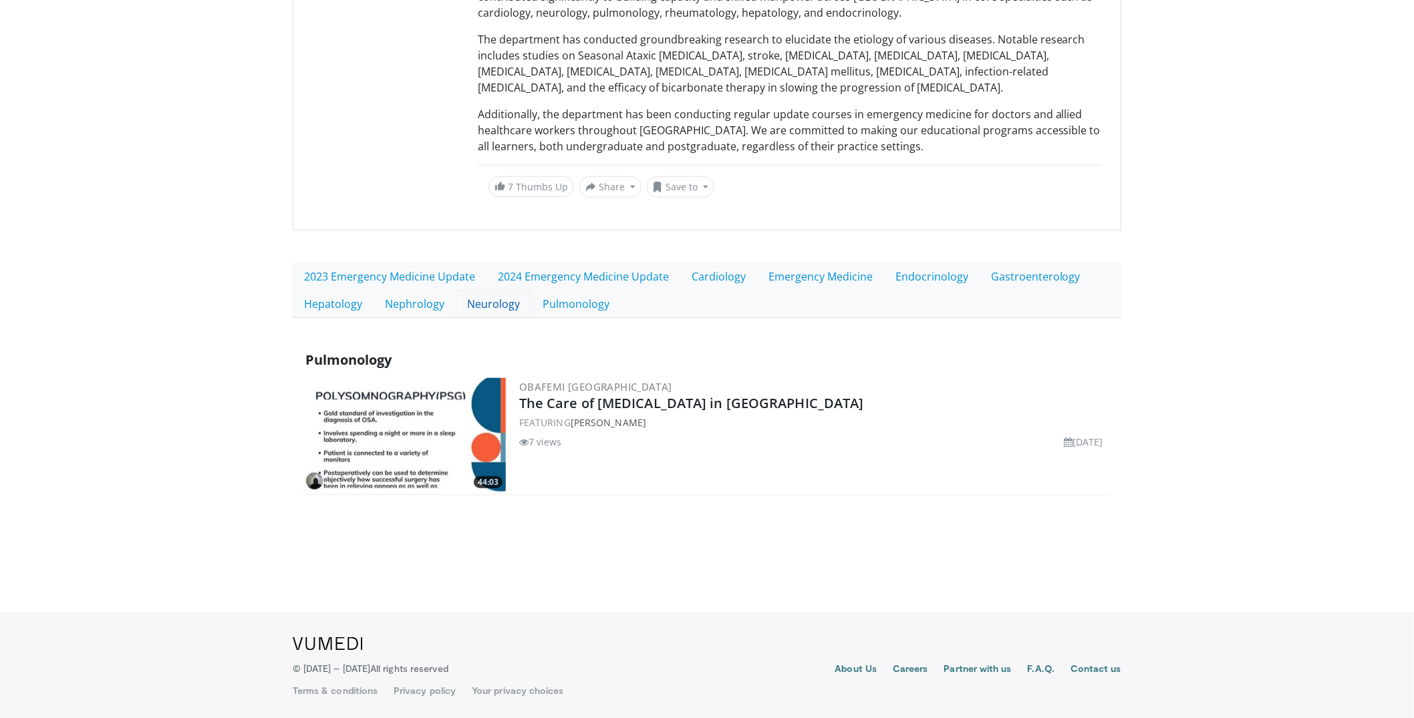
click at [482, 302] on link "Neurology" at bounding box center [494, 304] width 76 height 28
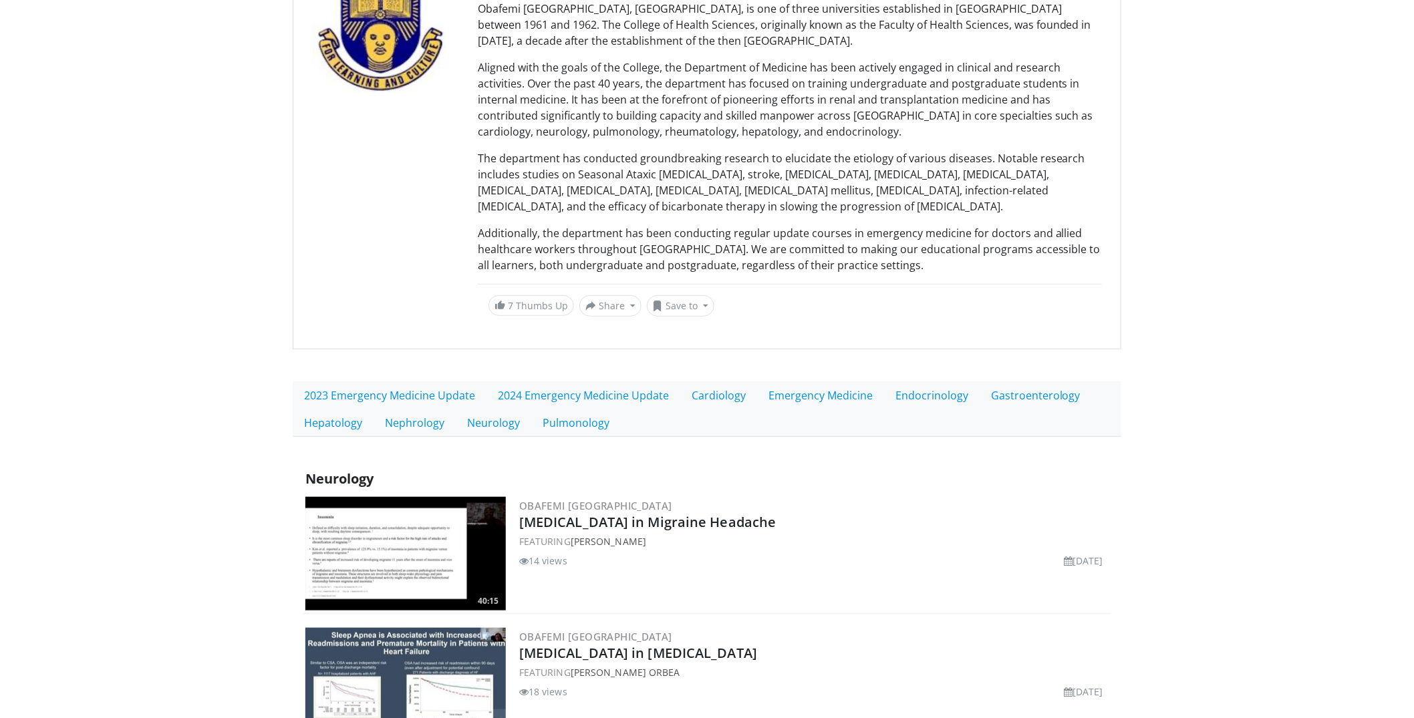
scroll to position [488, 0]
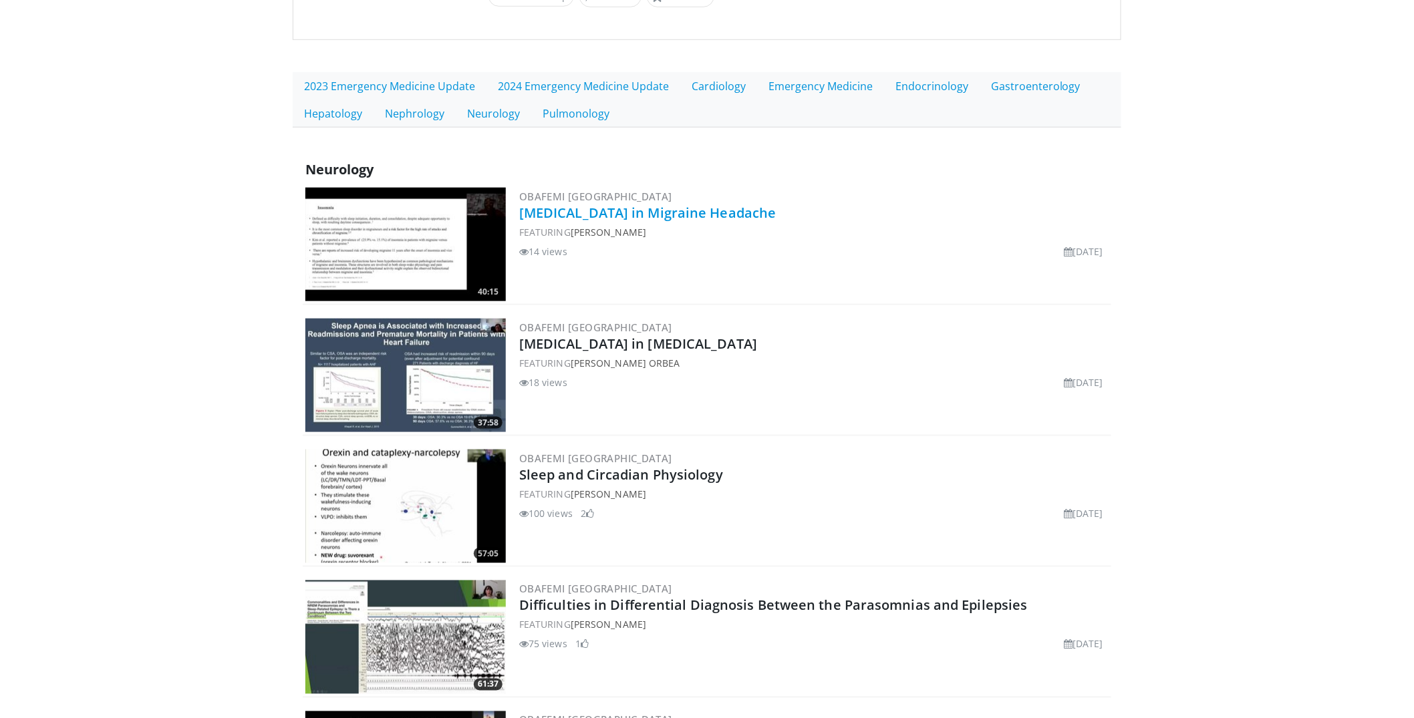
click at [581, 210] on link "[MEDICAL_DATA] in Migraine Headache" at bounding box center [647, 213] width 257 height 18
click at [622, 477] on link "Sleep and Circadian Physiology" at bounding box center [621, 475] width 204 height 18
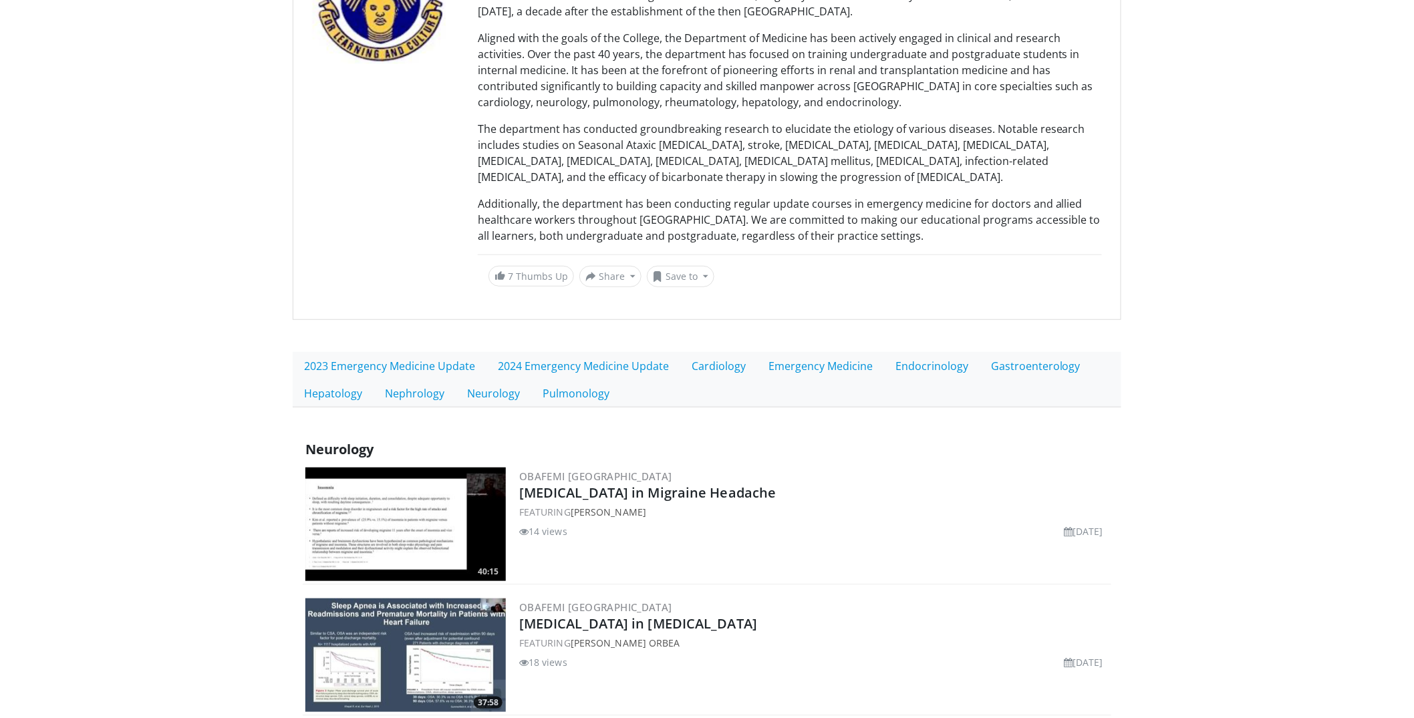
scroll to position [168, 0]
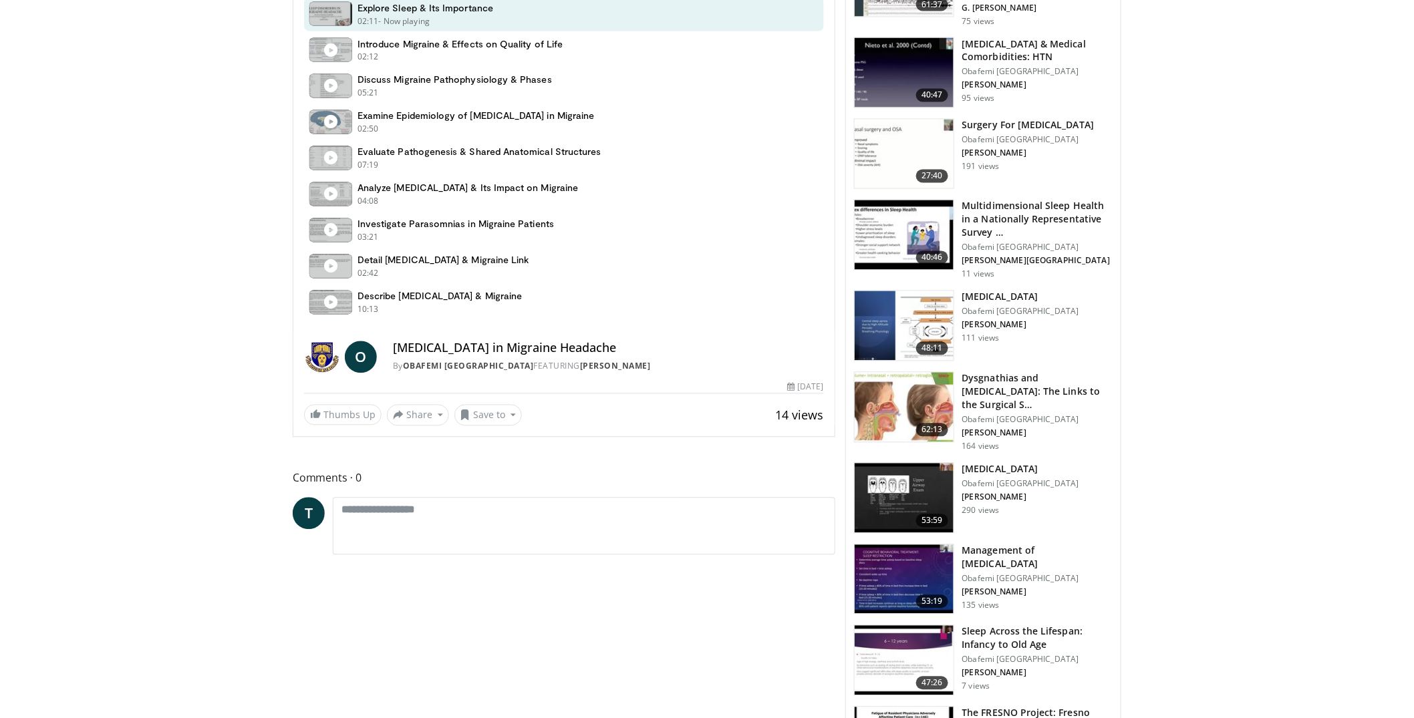
scroll to position [847, 0]
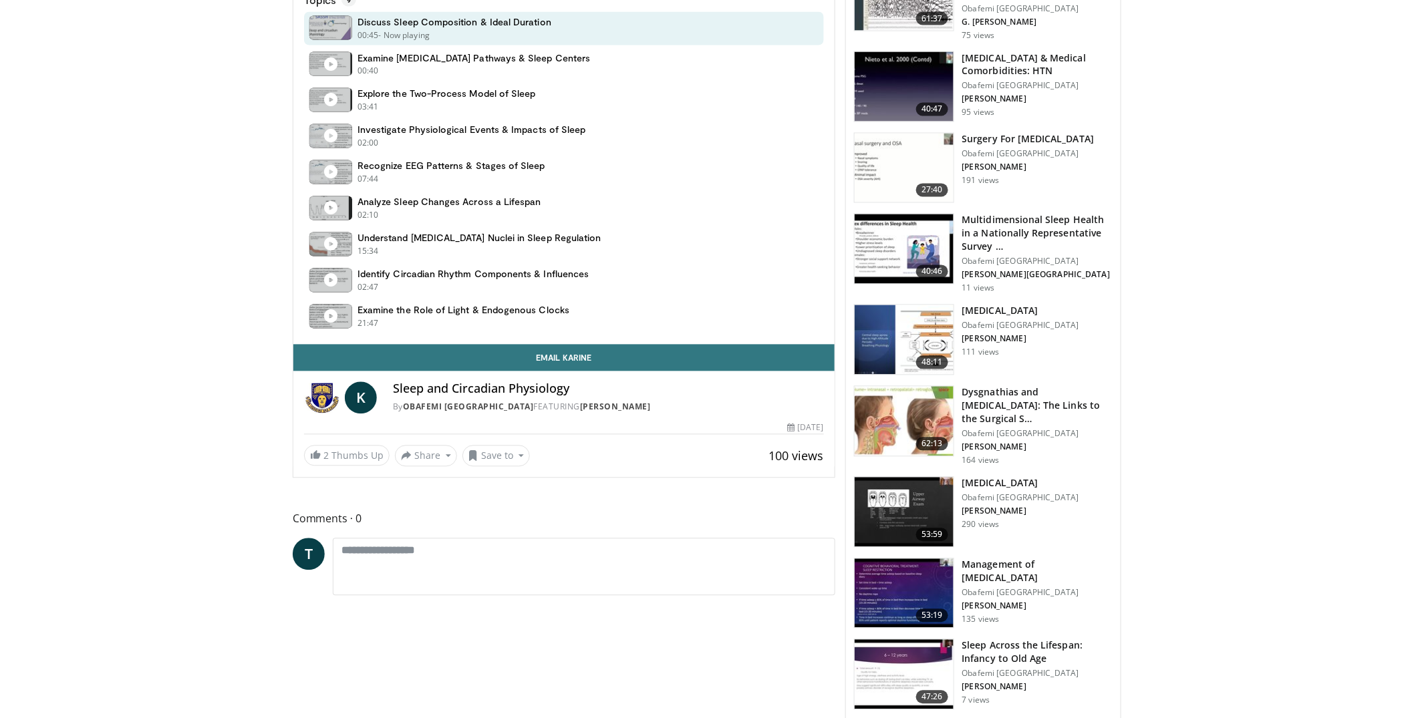
scroll to position [990, 0]
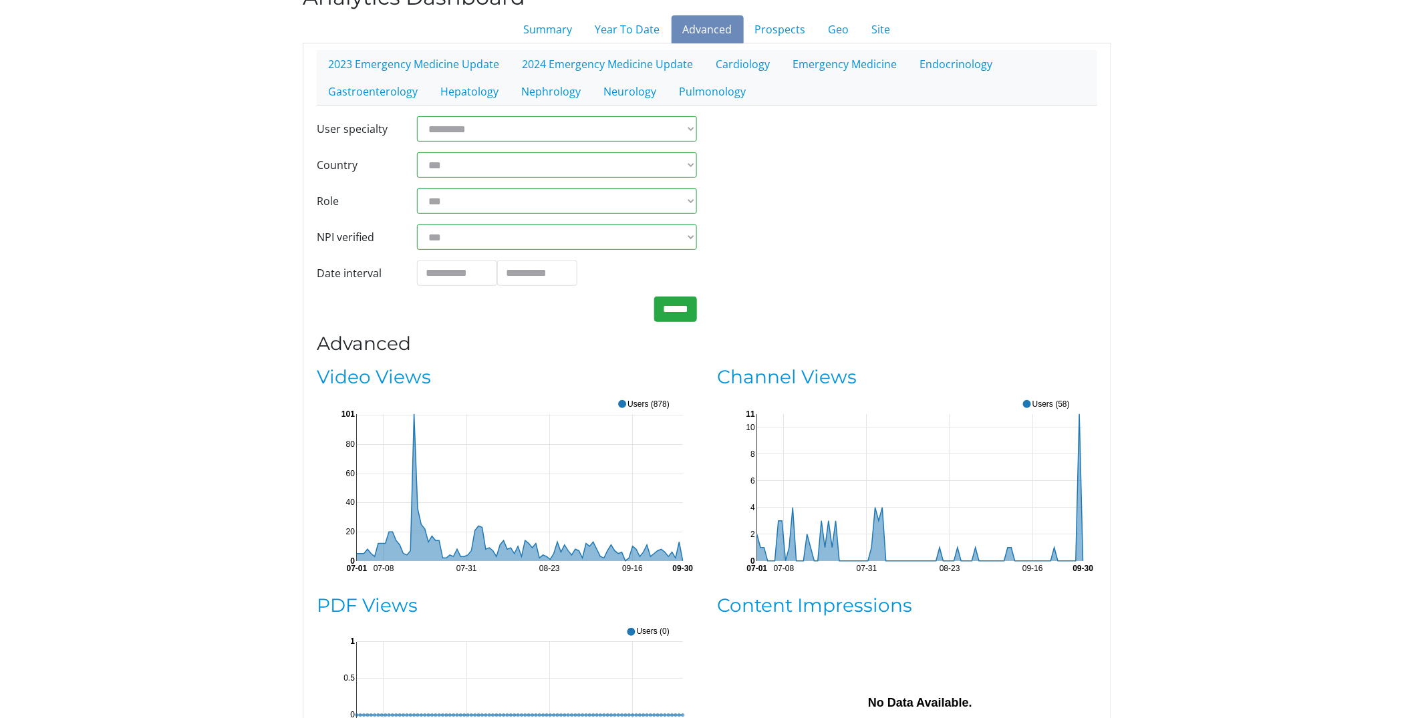
scroll to position [119, 0]
click at [355, 382] on link "Video Views" at bounding box center [374, 376] width 114 height 23
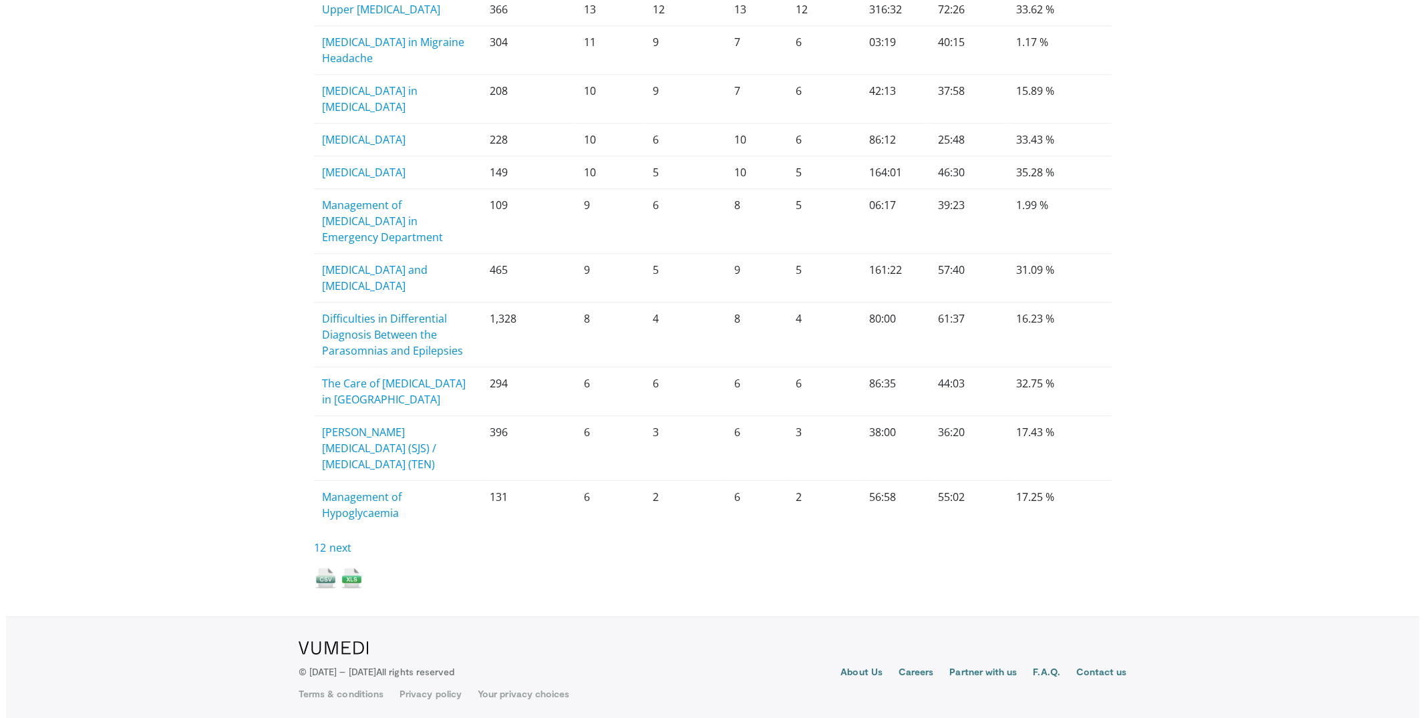
scroll to position [1417, 0]
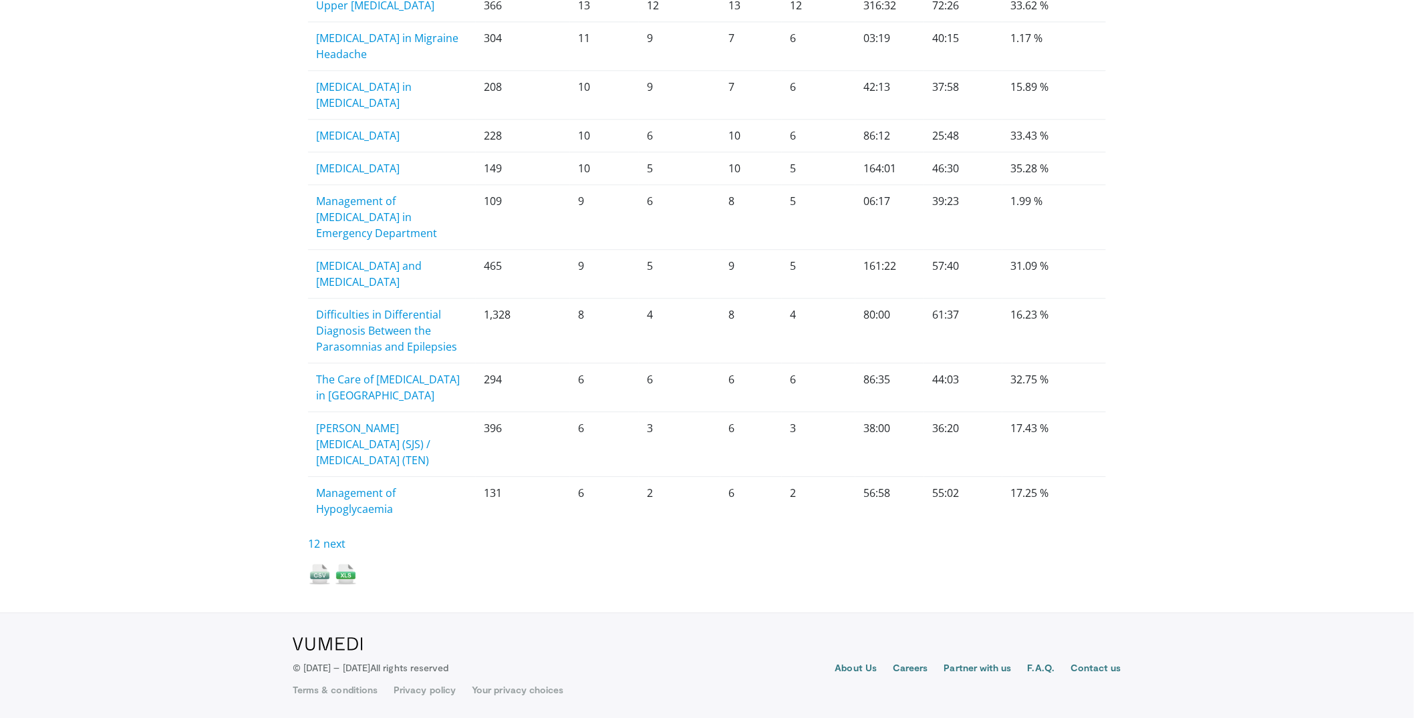
click at [347, 575] on img at bounding box center [345, 574] width 23 height 23
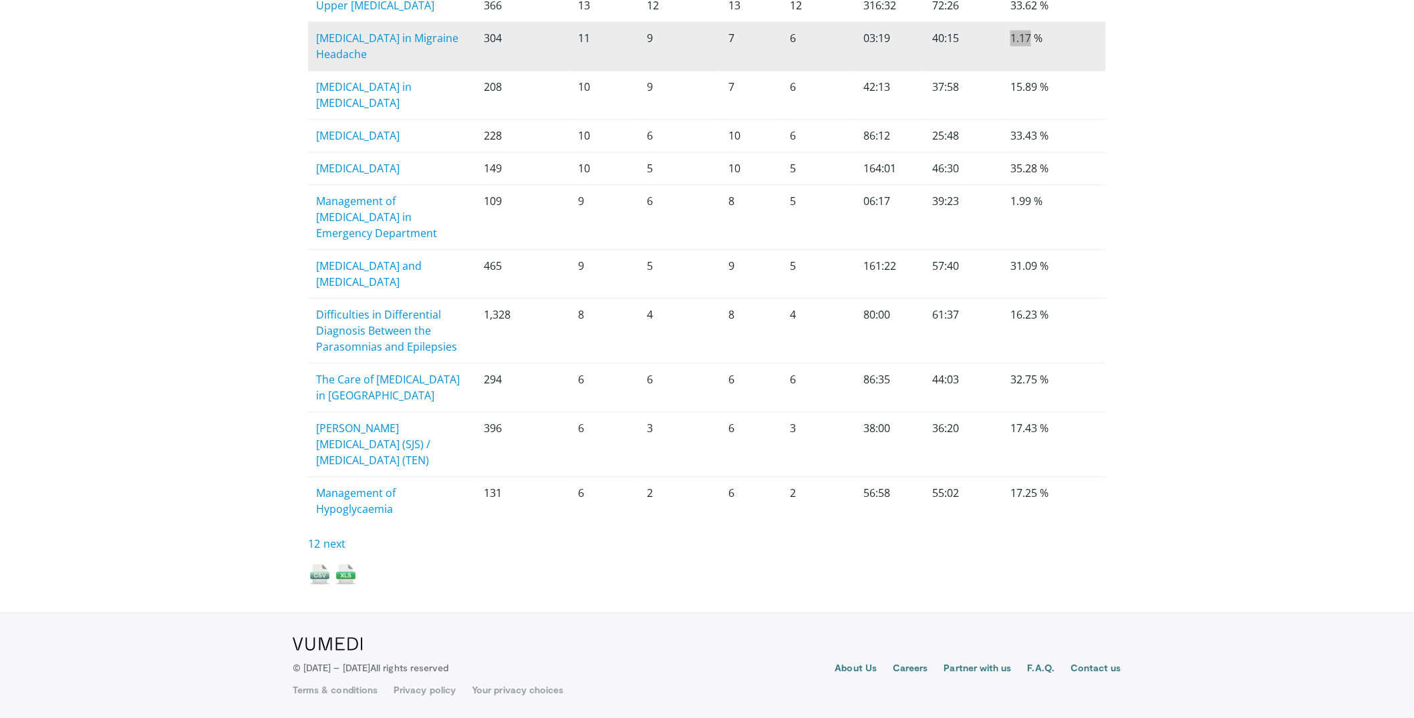
click at [1099, 27] on td "1.17 %" at bounding box center [1054, 46] width 104 height 49
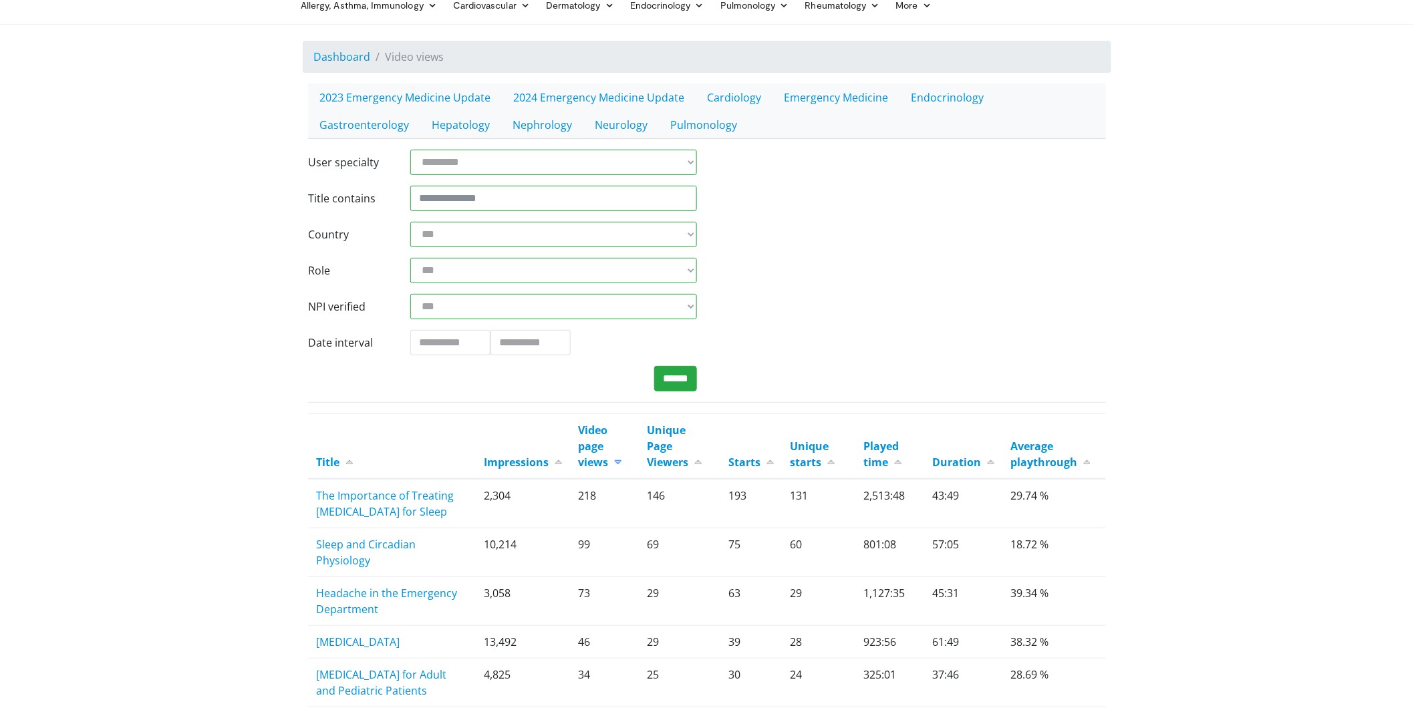
scroll to position [0, 0]
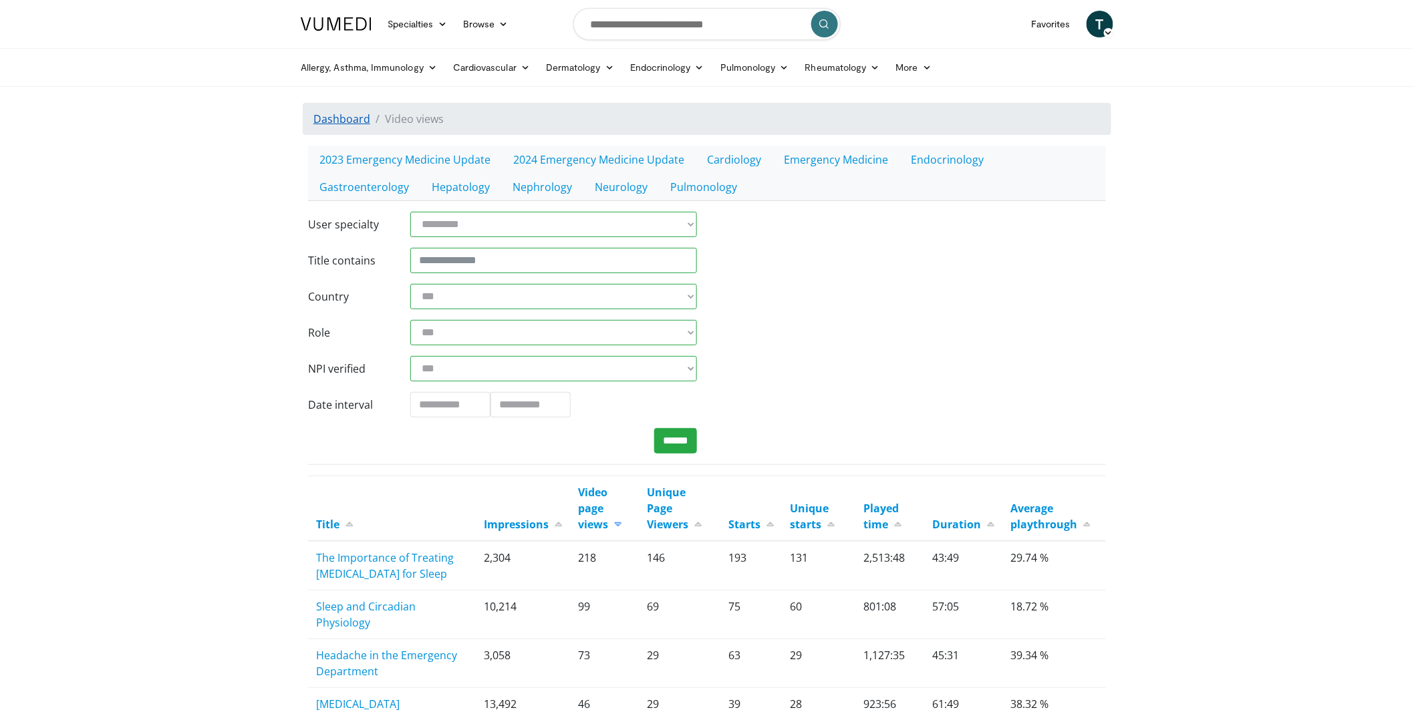
click at [359, 122] on link "Dashboard" at bounding box center [341, 119] width 57 height 15
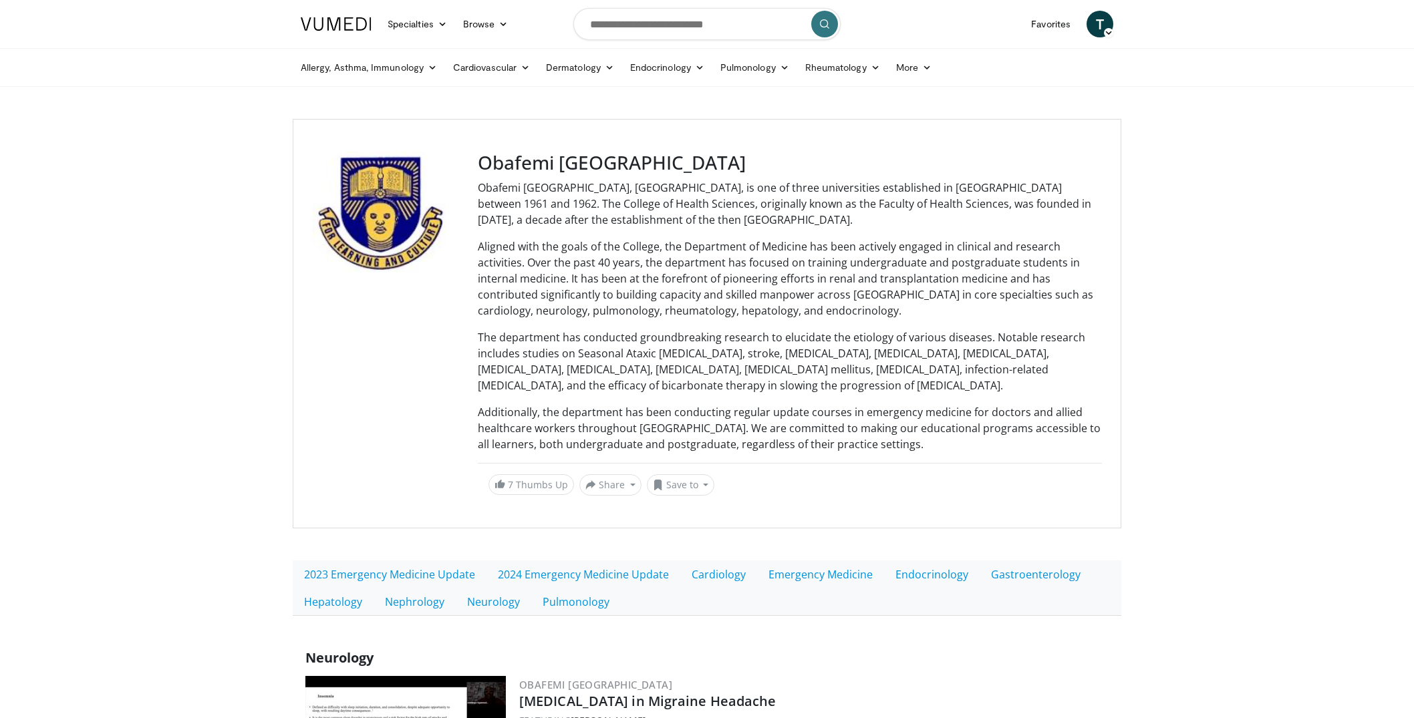
scroll to position [168, 0]
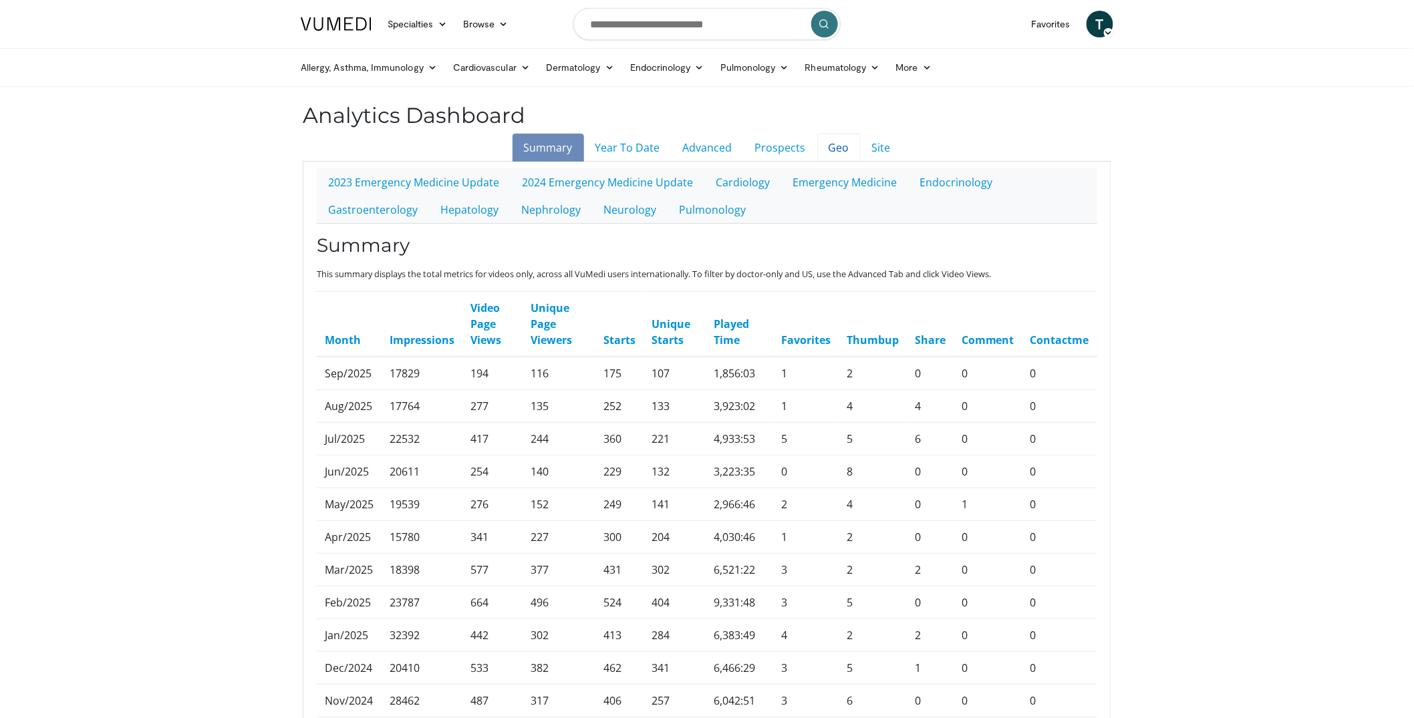
click at [829, 147] on link "Geo" at bounding box center [838, 148] width 43 height 28
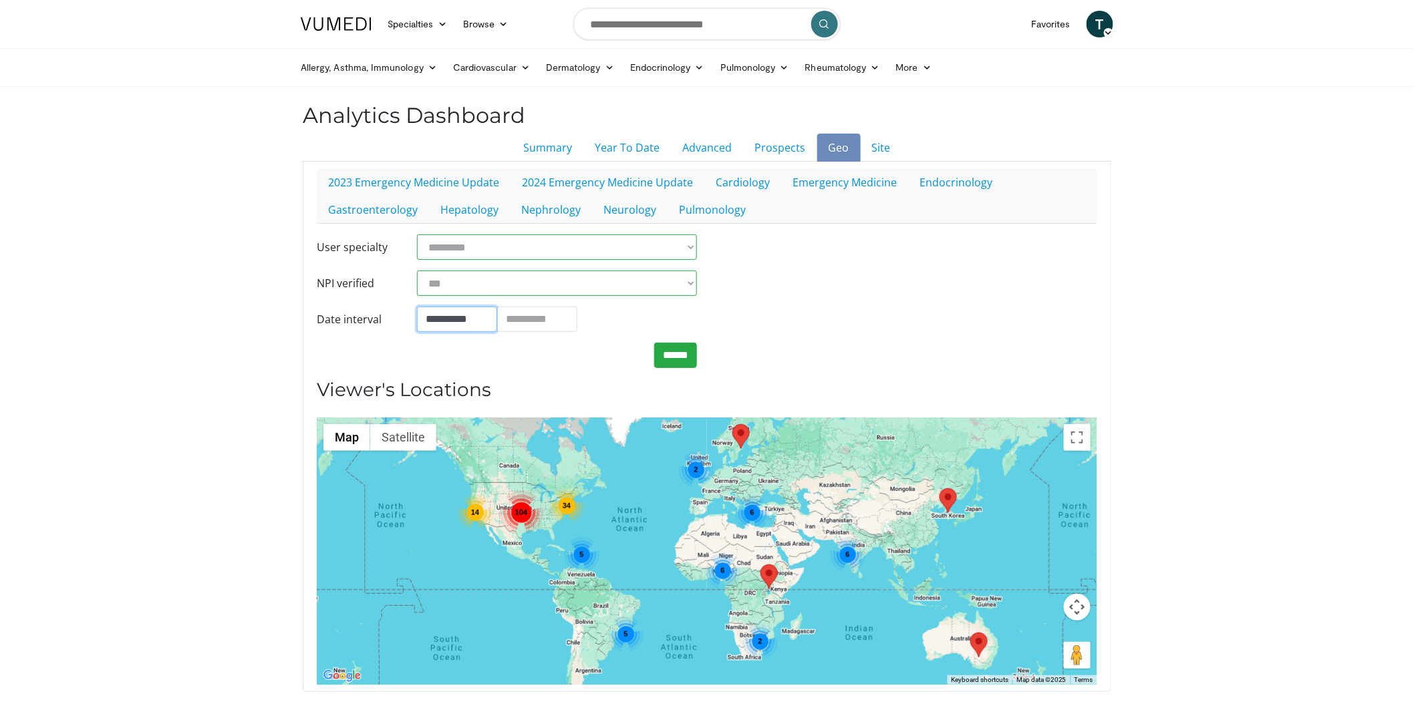
click at [466, 320] on input "**********" at bounding box center [457, 319] width 80 height 25
click at [480, 317] on input "**********" at bounding box center [457, 319] width 80 height 25
type input "**********"
click at [561, 324] on input "**********" at bounding box center [537, 319] width 80 height 25
click at [553, 179] on td "30" at bounding box center [551, 186] width 20 height 20
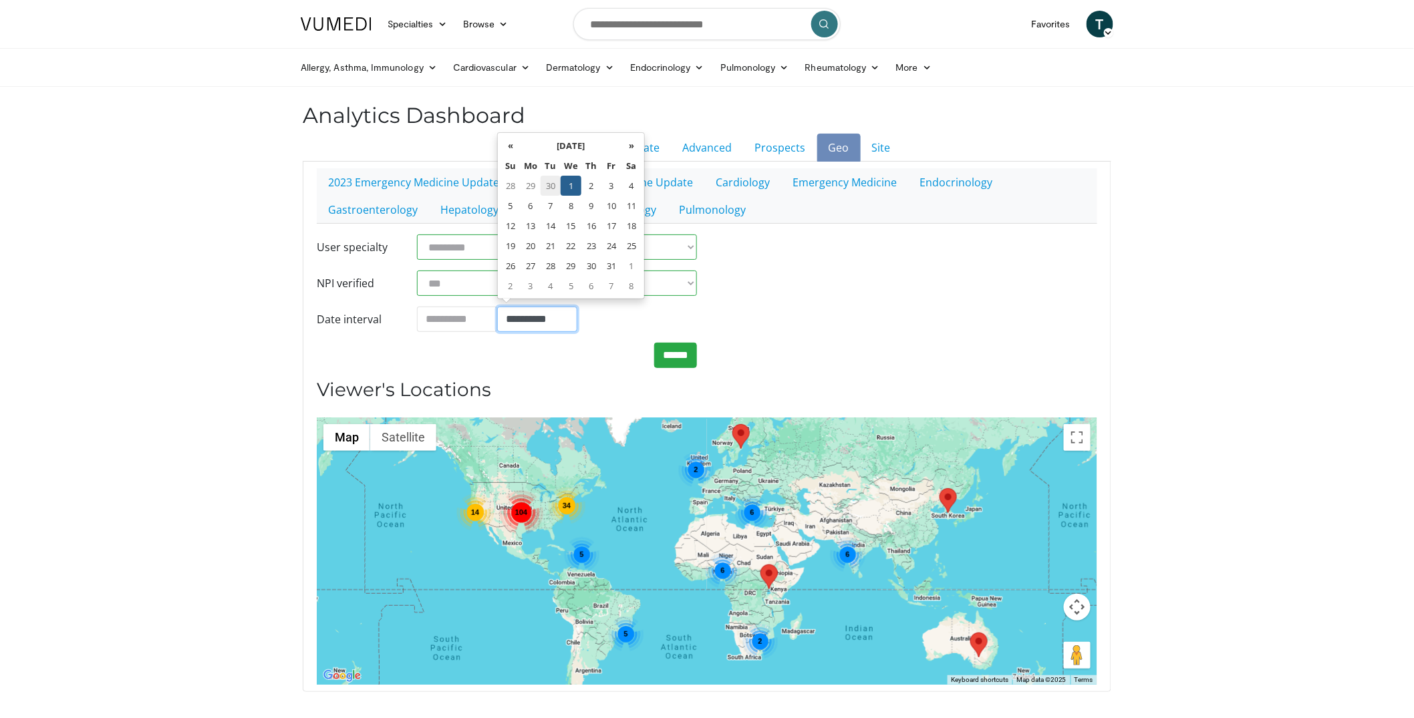
type input "**********"
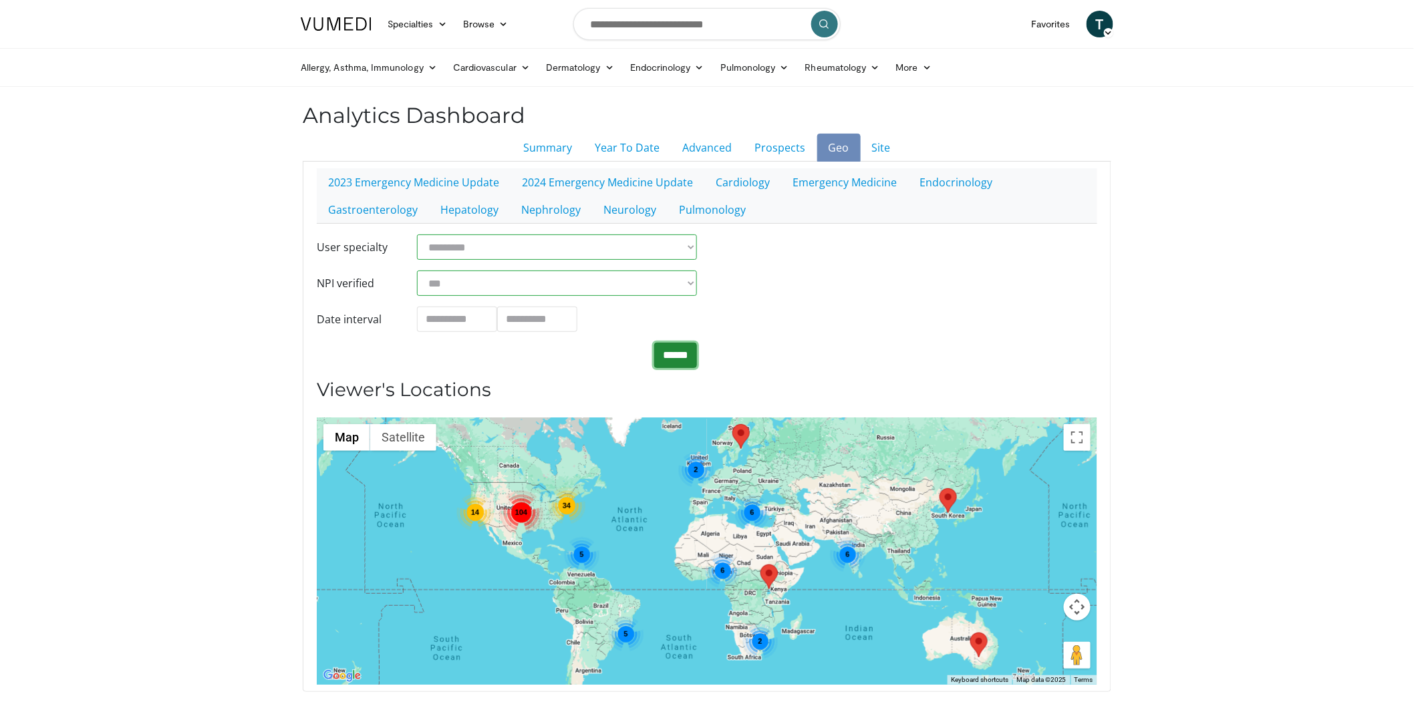
click at [683, 351] on input "******" at bounding box center [675, 355] width 43 height 25
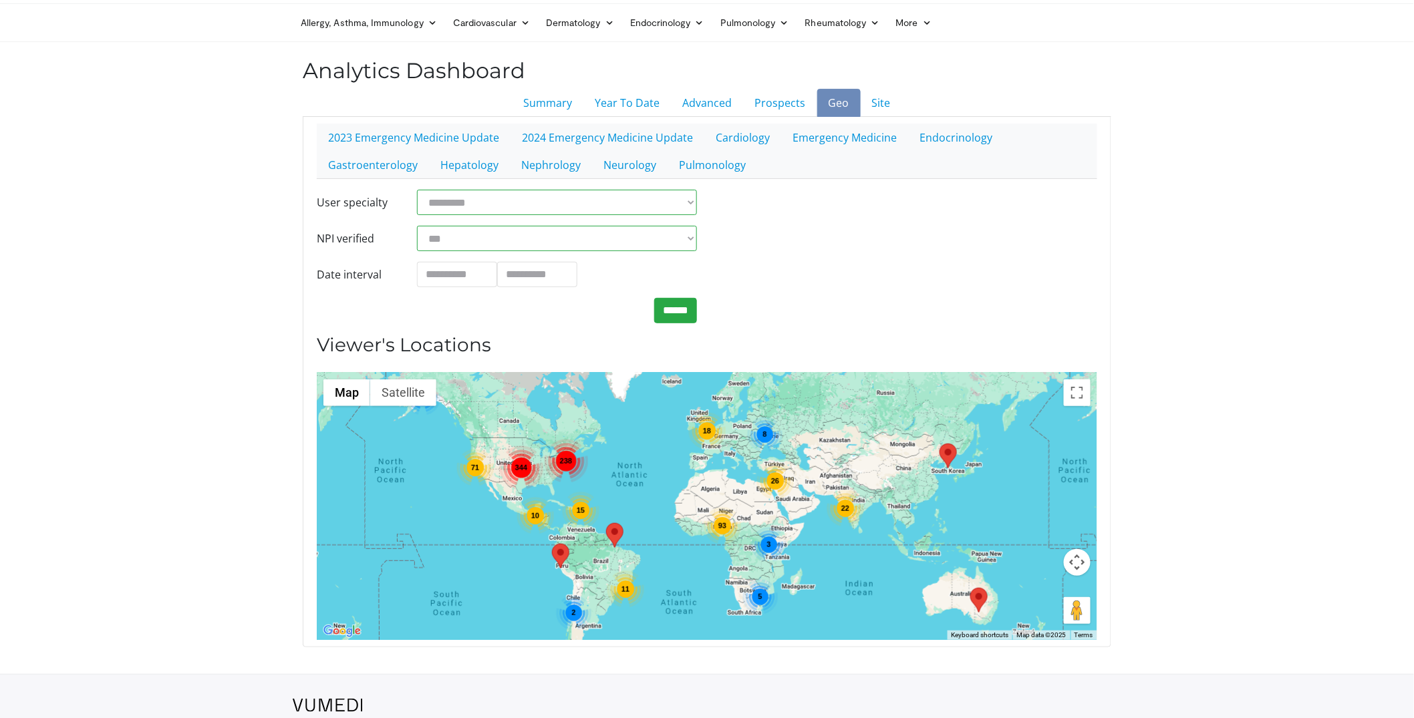
scroll to position [107, 0]
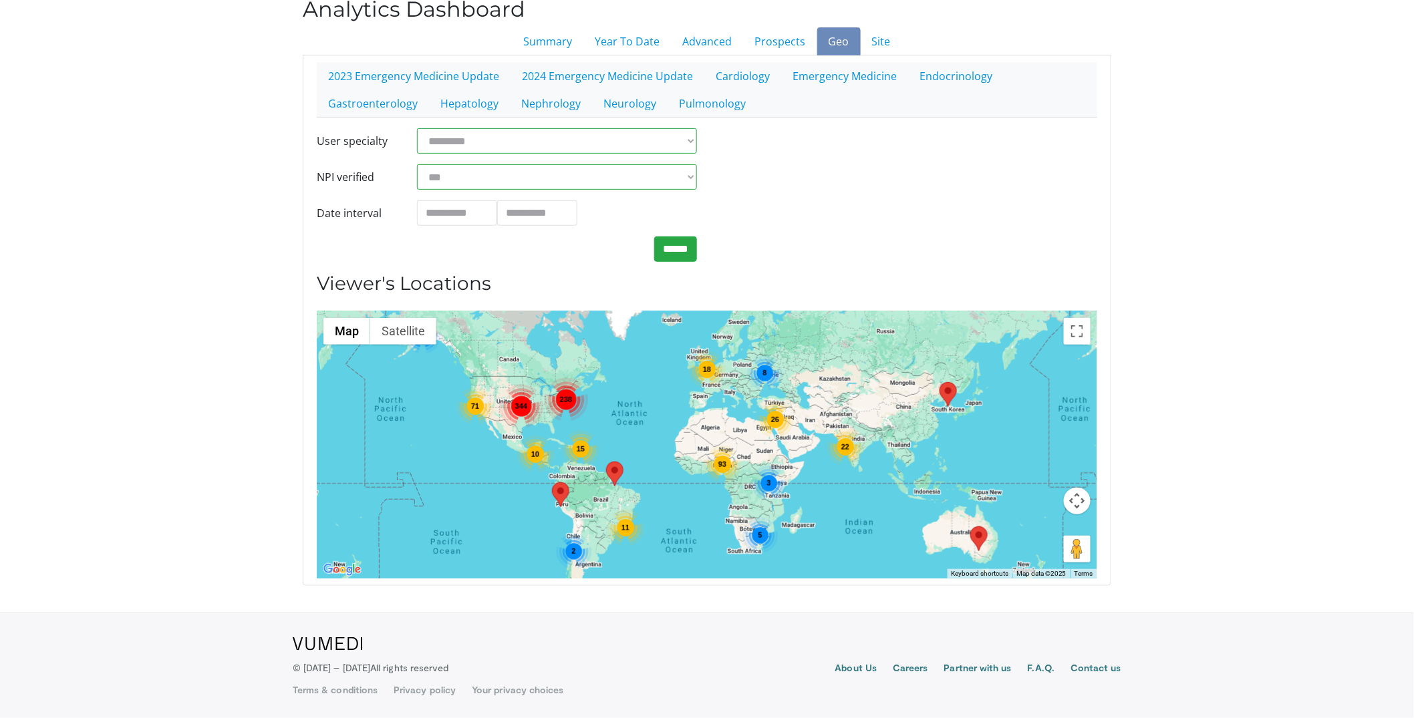
click at [513, 402] on div "344" at bounding box center [521, 406] width 44 height 44
click at [513, 402] on div "344 15 10 22 26 238 71 4 18 8 93 3 2 5 11" at bounding box center [707, 444] width 780 height 267
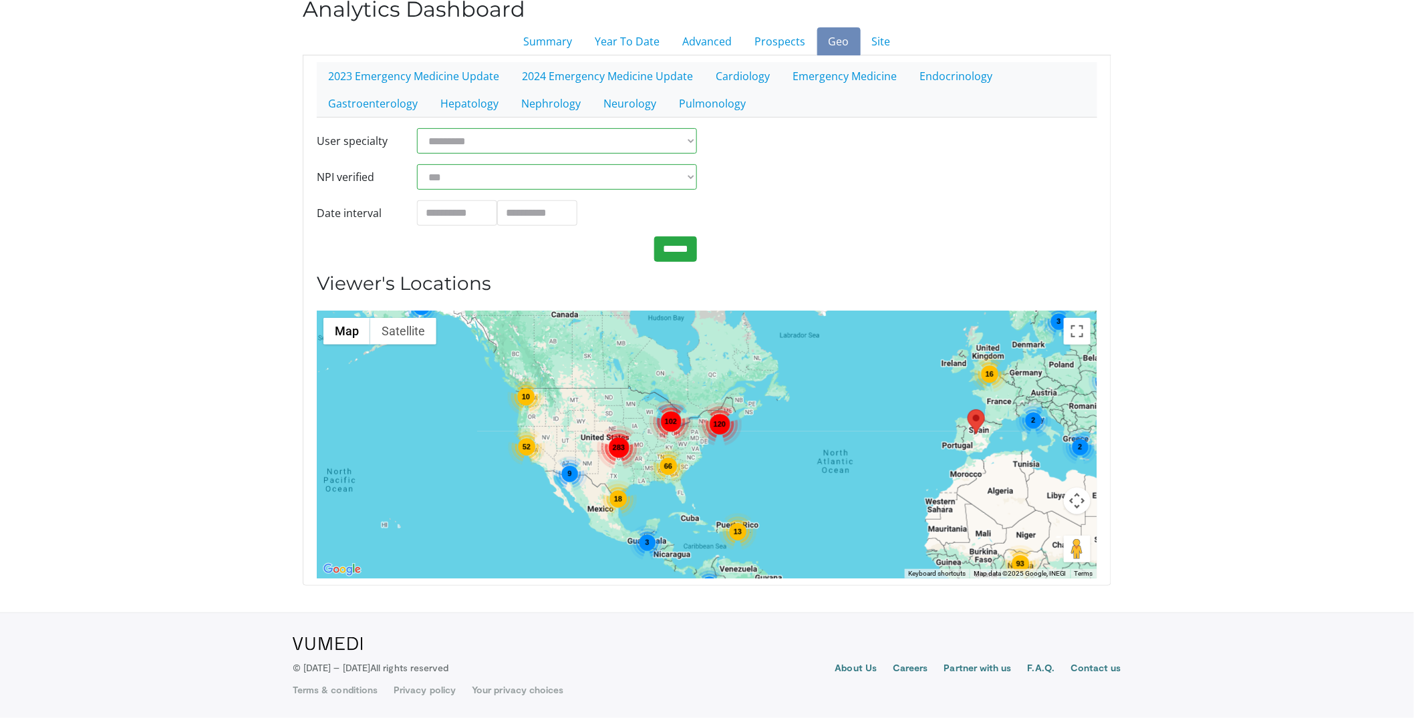
drag, startPoint x: 575, startPoint y: 404, endPoint x: 596, endPoint y: 428, distance: 31.7
click at [596, 428] on div "283 102 13 66 3 16 13 52 10 4 16 18 3 120 3 93 2 13 2 5 2 5 11 9 2 2" at bounding box center [707, 444] width 780 height 267
click at [599, 423] on div "283 102 13 66 3 16 13 52 10 4 16 18 3 120 3 93 2 13 2 5 2 5 11 9 2 2" at bounding box center [707, 444] width 780 height 267
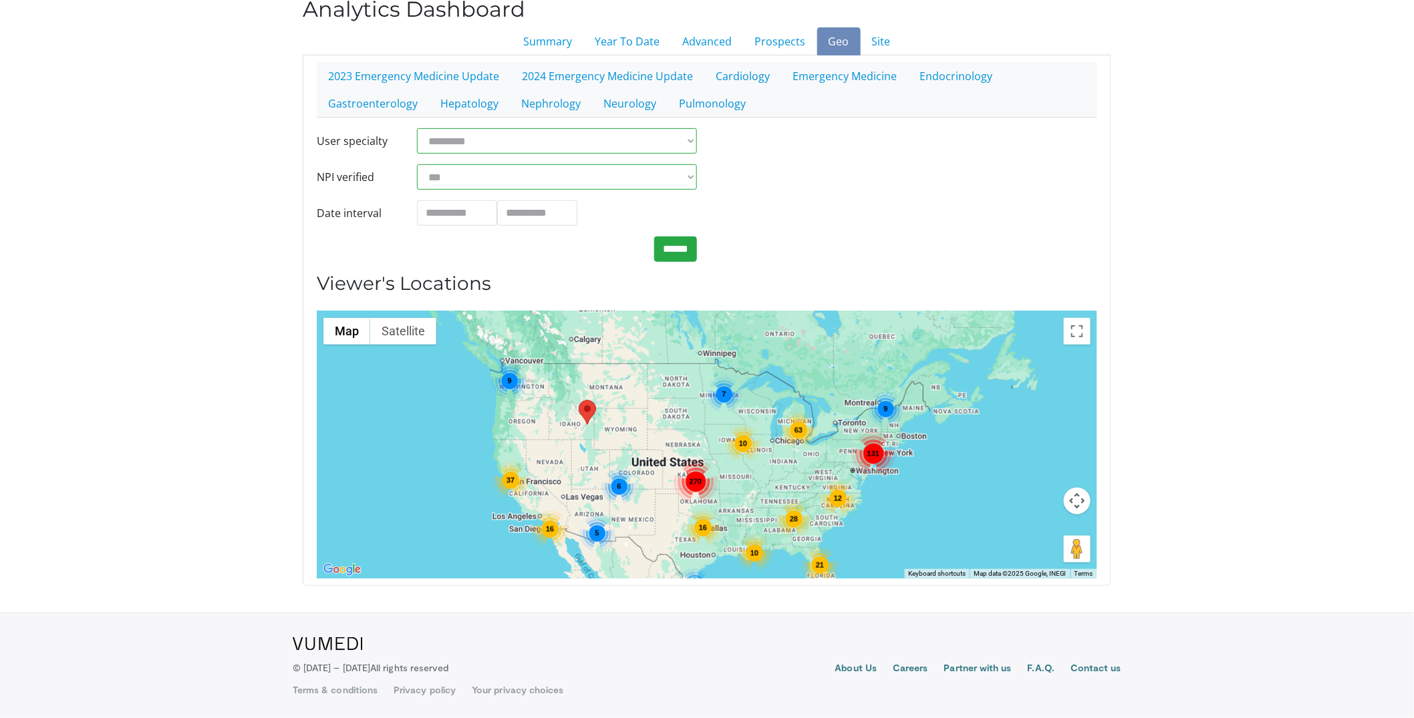
drag, startPoint x: 625, startPoint y: 418, endPoint x: 688, endPoint y: 432, distance: 63.7
click at [688, 432] on div "270 63 28 7 131 37 9 10 12 6 9 21 10 9 16 16 5" at bounding box center [707, 444] width 780 height 267
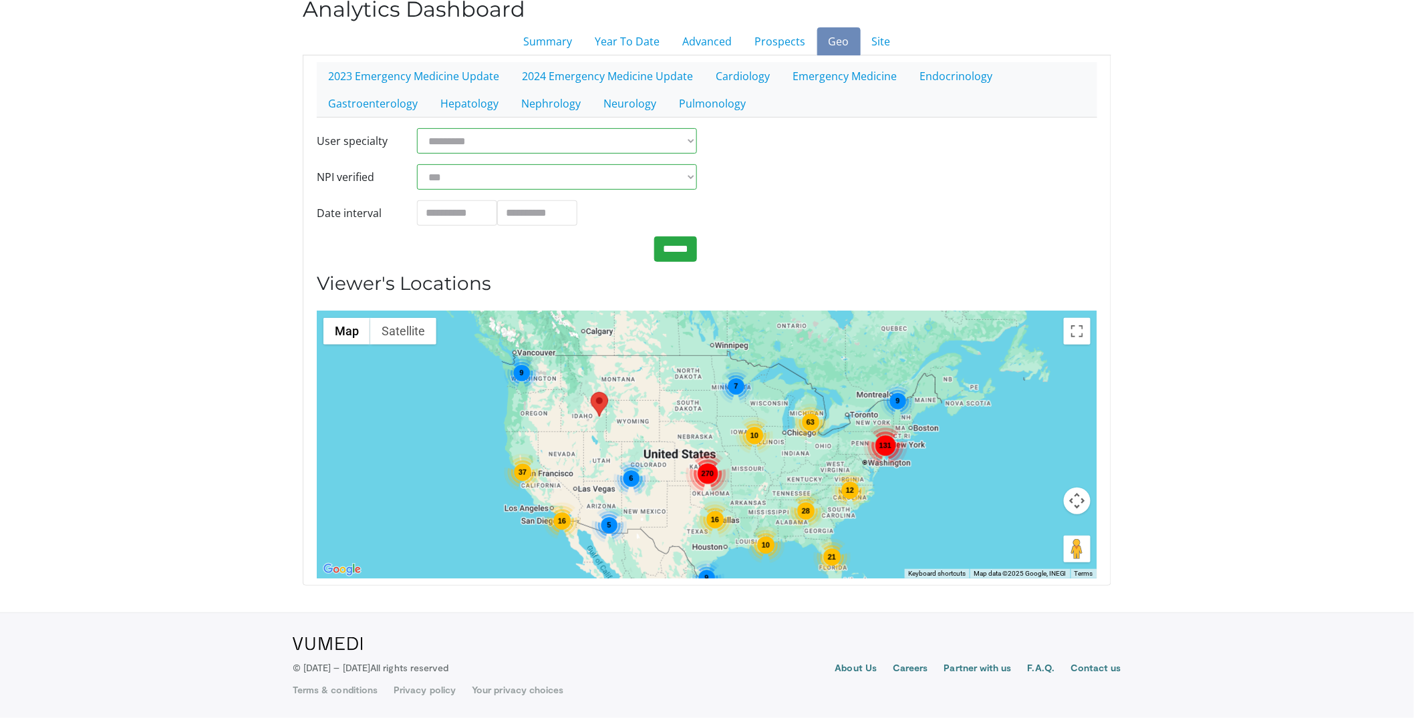
drag, startPoint x: 683, startPoint y: 434, endPoint x: 67, endPoint y: 561, distance: 628.9
click at [696, 426] on div "270 63 28 7 131 37 9 10 12 6 9 21 10 9 16 16 5" at bounding box center [707, 444] width 780 height 267
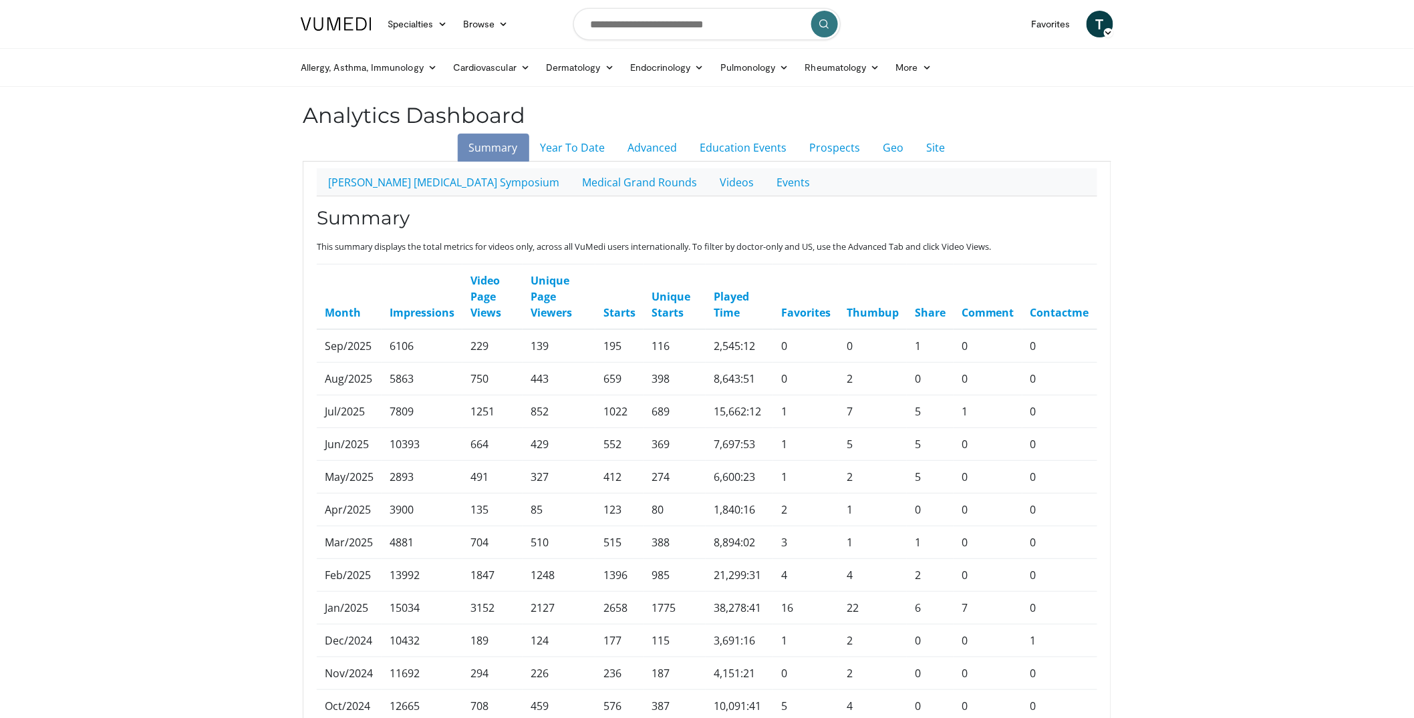
scroll to position [376, 0]
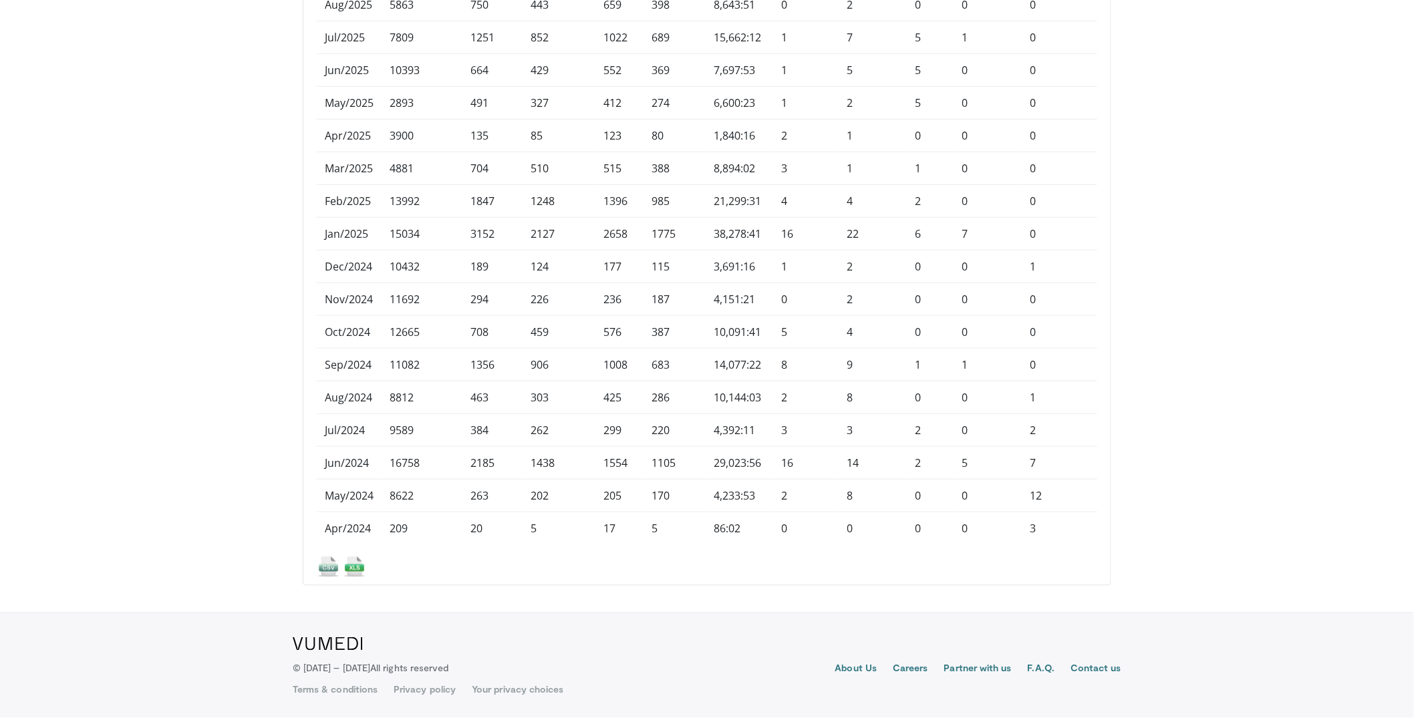
click at [355, 567] on img at bounding box center [354, 566] width 23 height 23
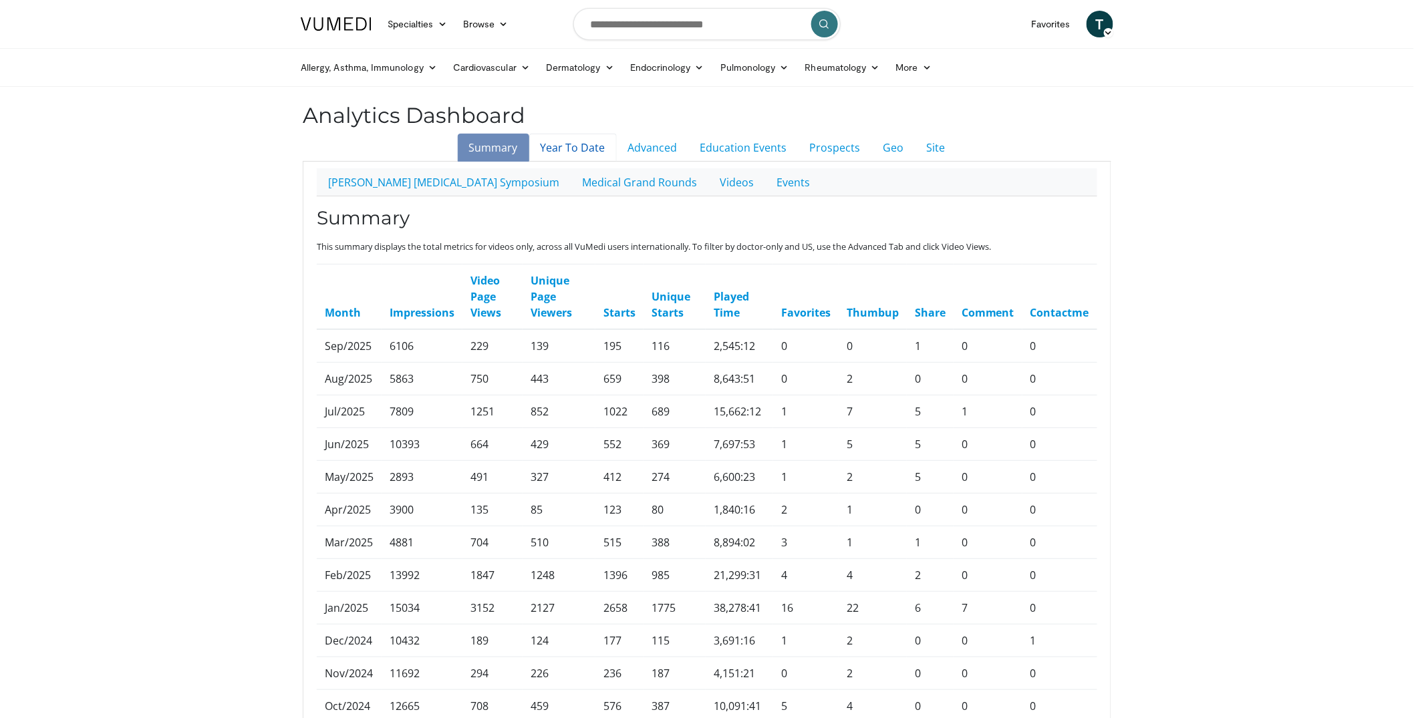
click at [585, 150] on link "Year To Date" at bounding box center [573, 148] width 88 height 28
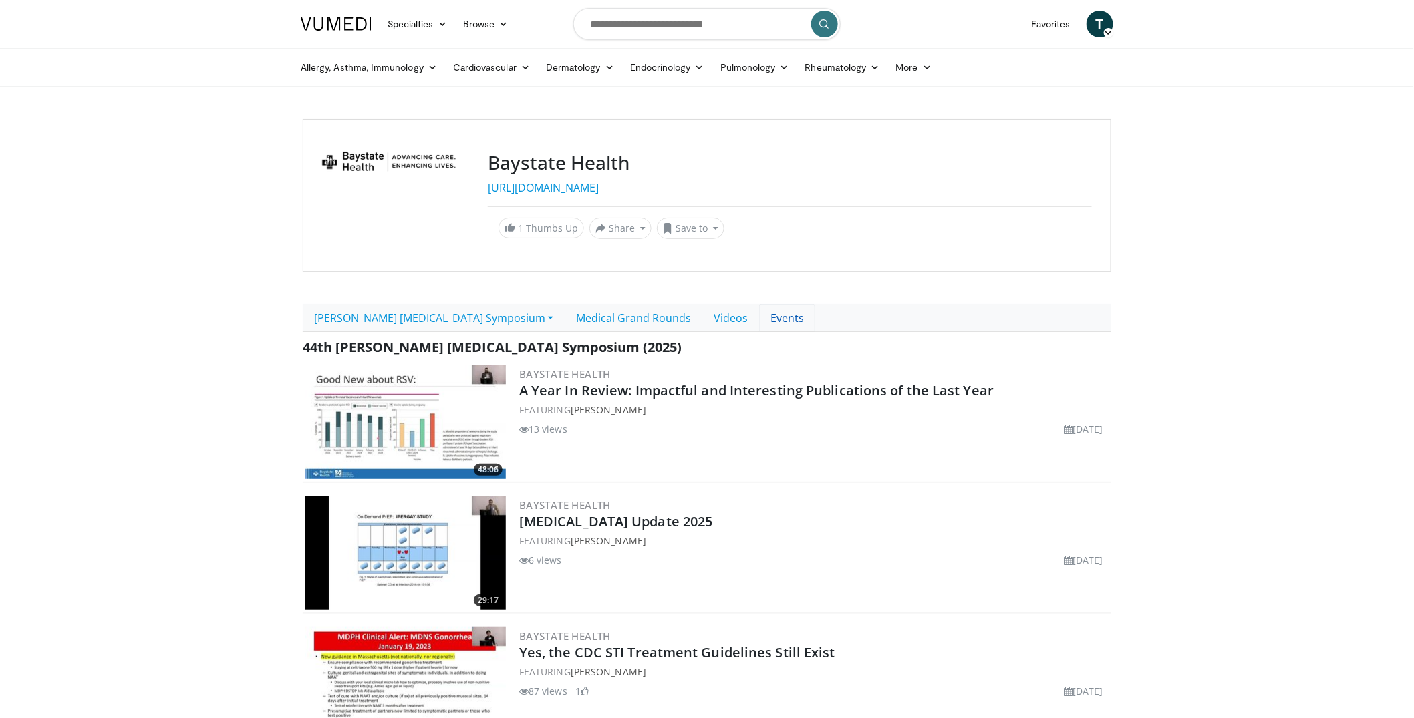
click at [802, 325] on link "Events" at bounding box center [787, 318] width 56 height 28
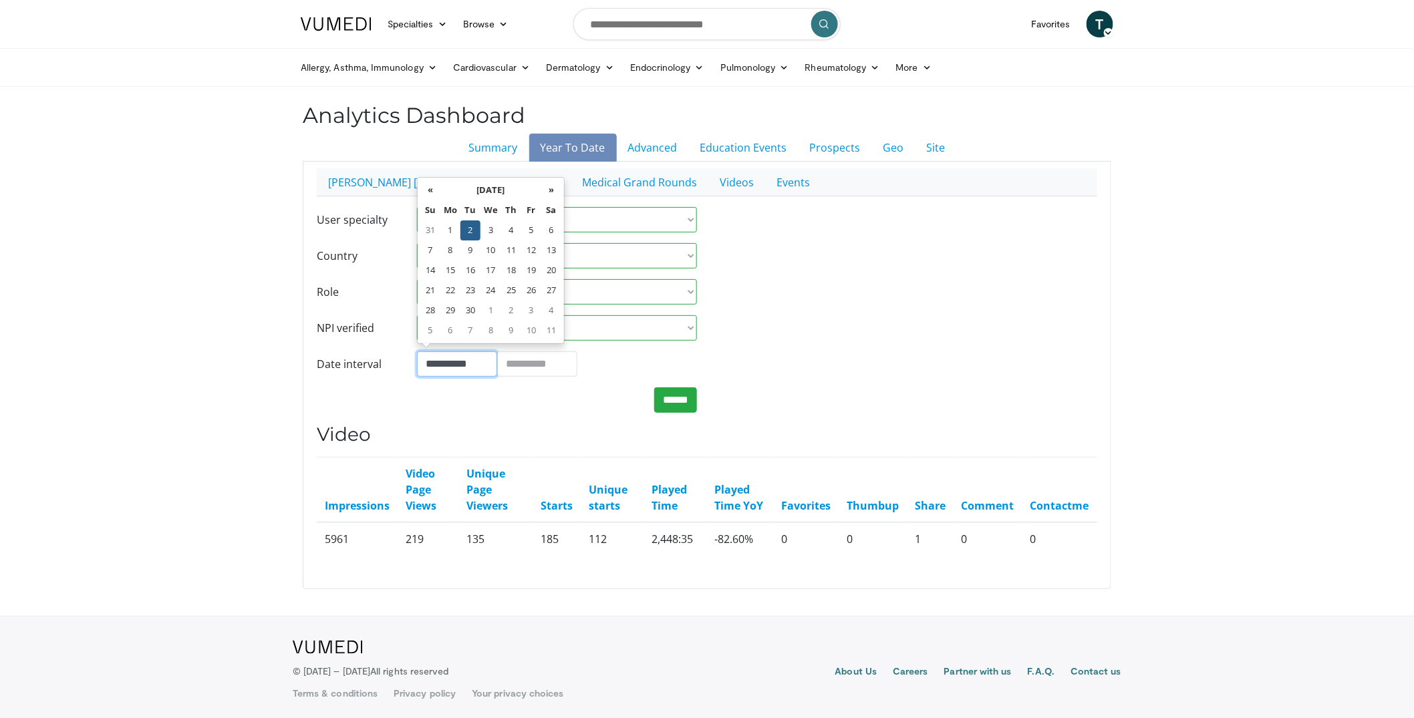
click at [466, 369] on input "**********" at bounding box center [457, 363] width 80 height 25
click at [465, 229] on td "1" at bounding box center [470, 231] width 20 height 20
type input "**********"
click at [545, 374] on input "**********" at bounding box center [537, 363] width 80 height 25
click at [557, 229] on td "30" at bounding box center [551, 231] width 20 height 20
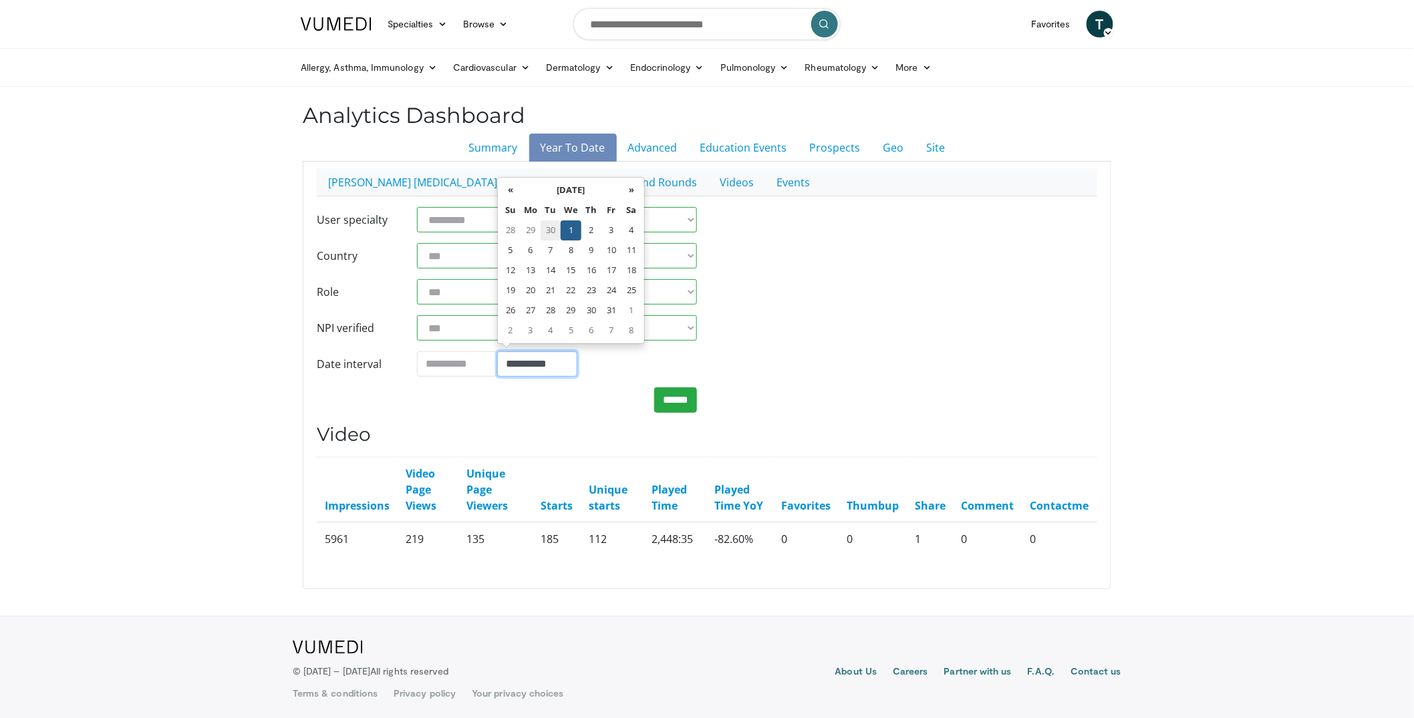
type input "**********"
click at [682, 404] on input "******" at bounding box center [675, 400] width 43 height 25
click at [675, 149] on link "Advanced" at bounding box center [653, 148] width 72 height 28
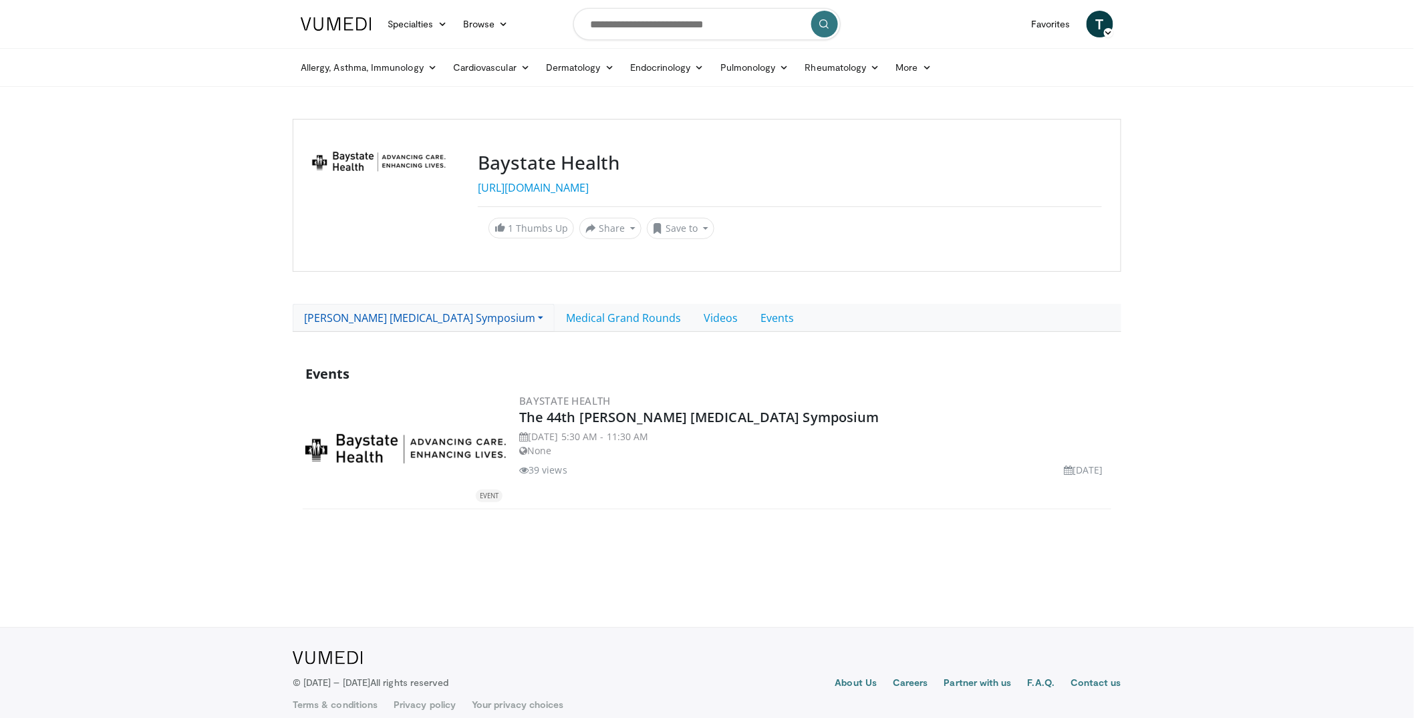
click at [494, 321] on link "[PERSON_NAME] [MEDICAL_DATA] Symposium" at bounding box center [424, 318] width 262 height 28
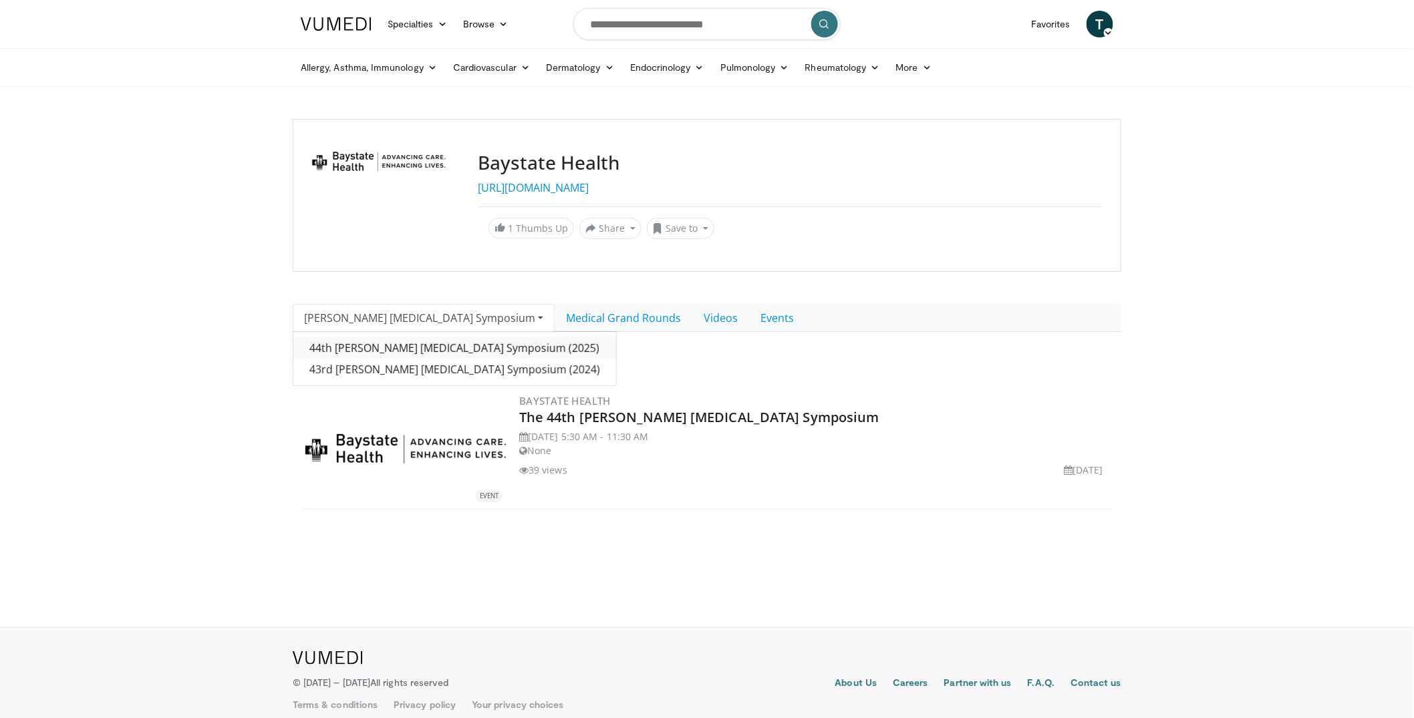
click at [495, 351] on link "44th [PERSON_NAME] [MEDICAL_DATA] Symposium (2025)" at bounding box center [454, 347] width 323 height 21
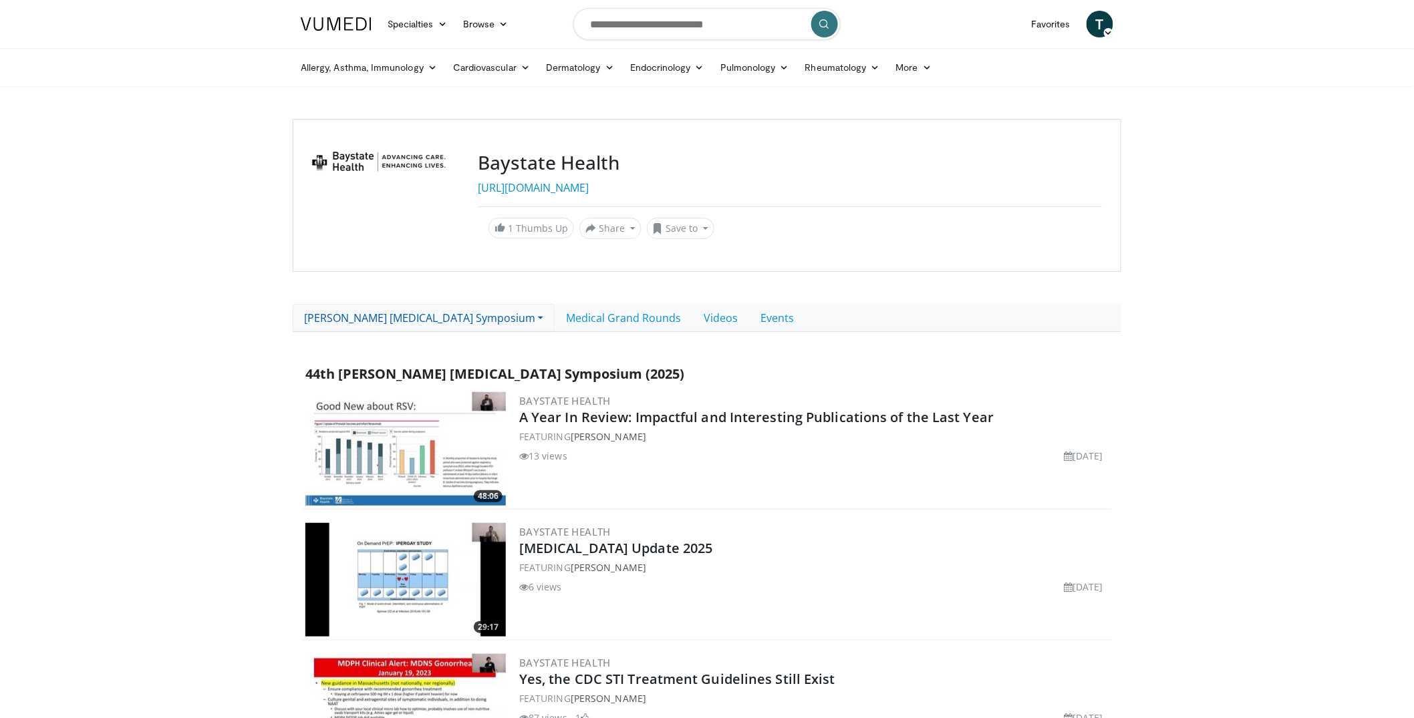
click at [521, 329] on link "[PERSON_NAME] [MEDICAL_DATA] Symposium" at bounding box center [424, 318] width 262 height 28
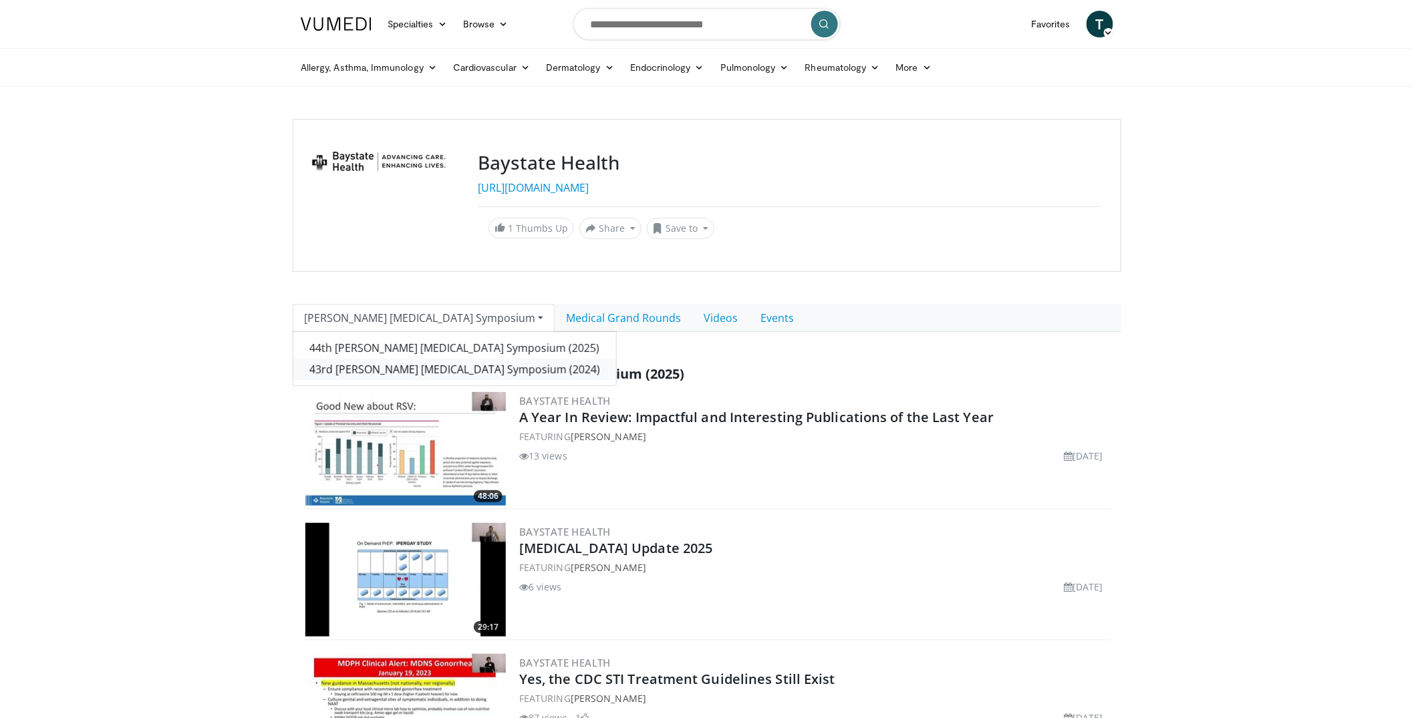
click at [483, 363] on link "43rd [PERSON_NAME] [MEDICAL_DATA] Symposium (2024)" at bounding box center [454, 369] width 323 height 21
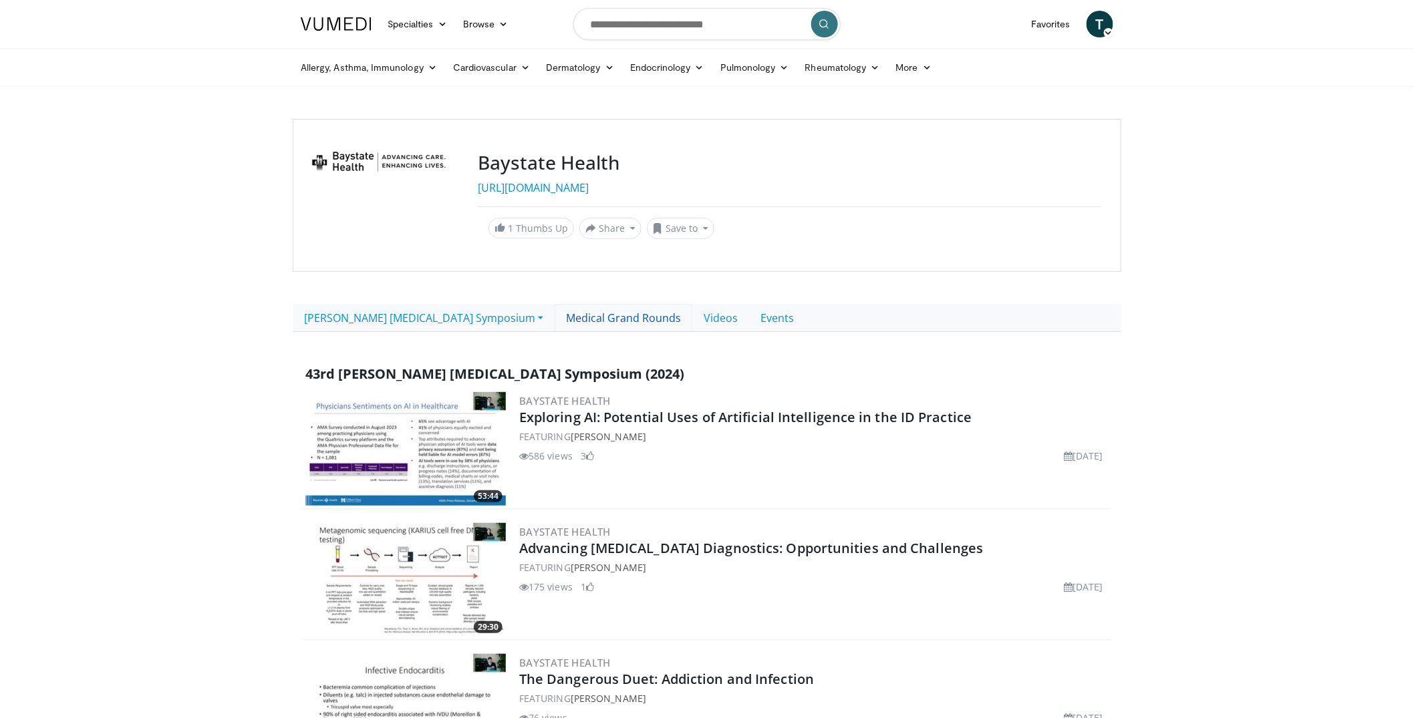
click at [621, 319] on link "Medical Grand Rounds" at bounding box center [624, 318] width 138 height 28
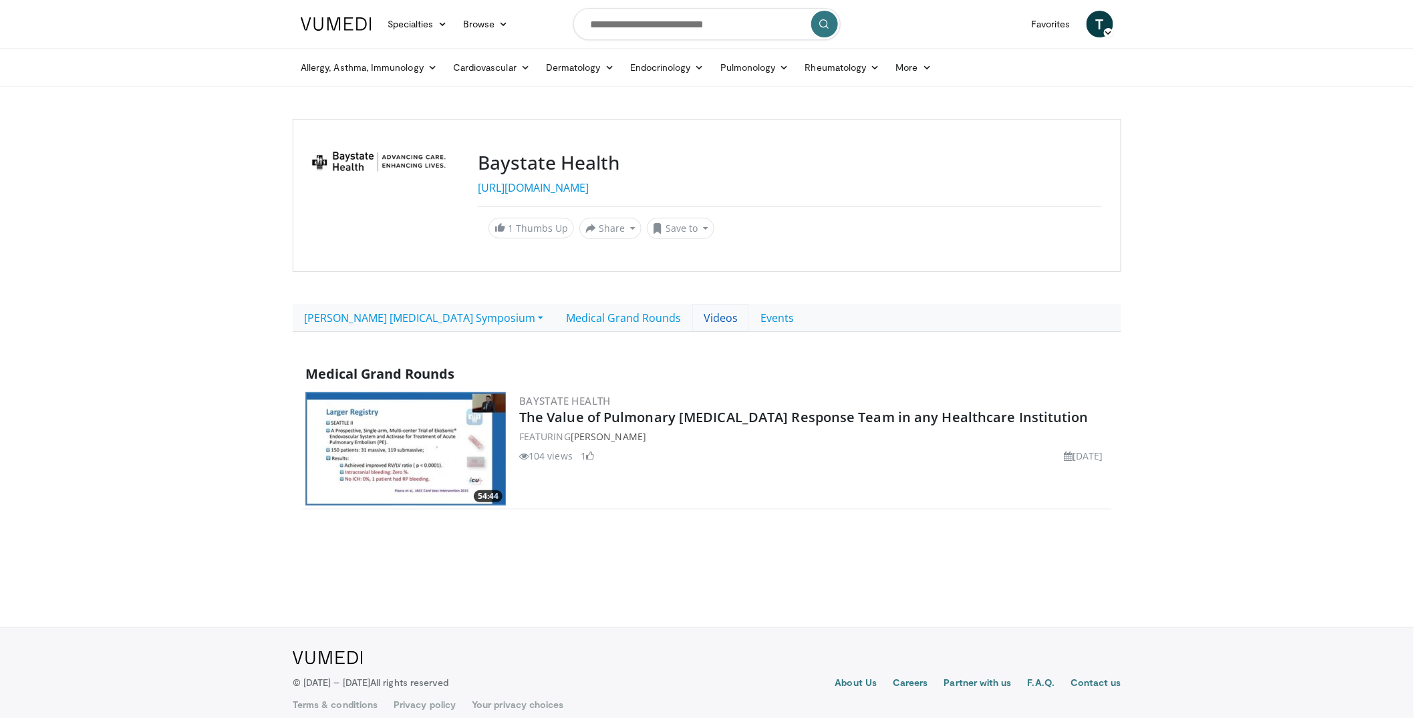
click at [721, 321] on link "Videos" at bounding box center [720, 318] width 57 height 28
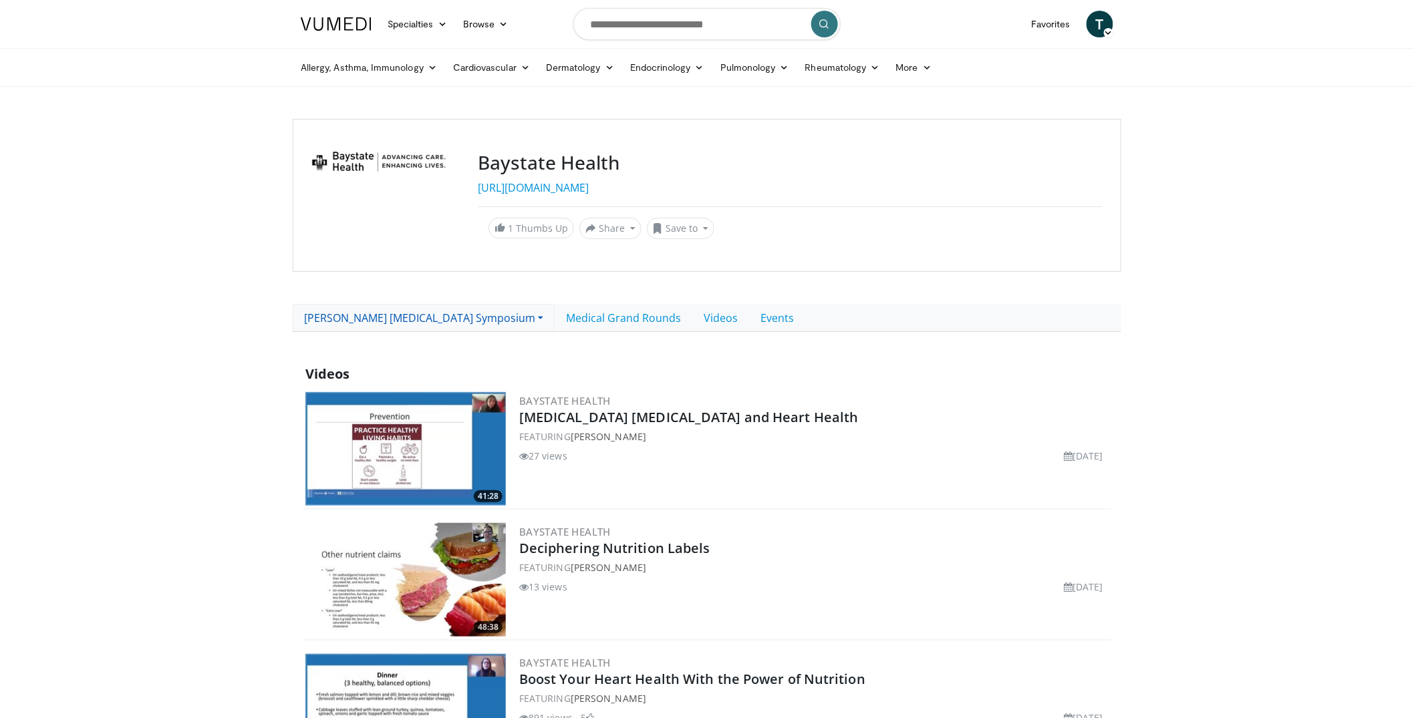
click at [550, 321] on link "[PERSON_NAME] [MEDICAL_DATA] Symposium" at bounding box center [424, 318] width 262 height 28
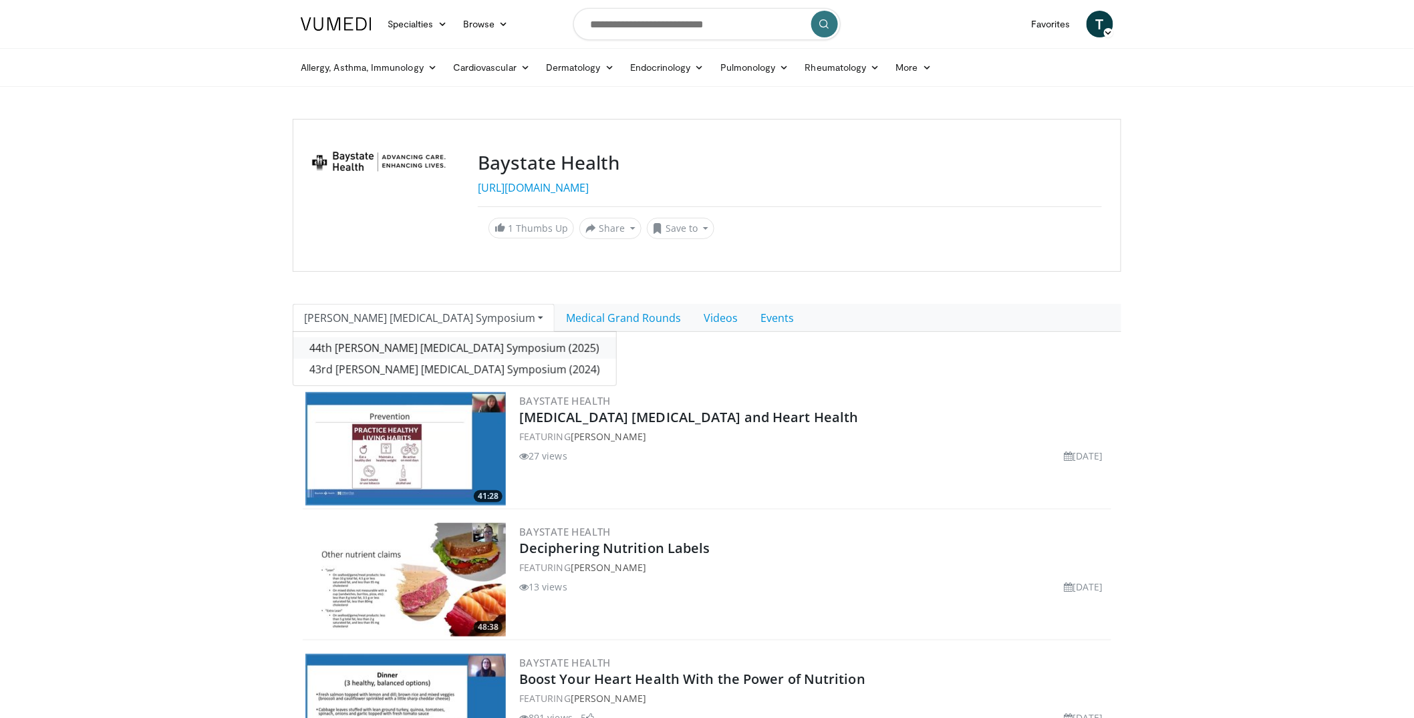
click at [558, 349] on link "44th Richard B. Brown Infectious Diseases Symposium (2025)" at bounding box center [454, 347] width 323 height 21
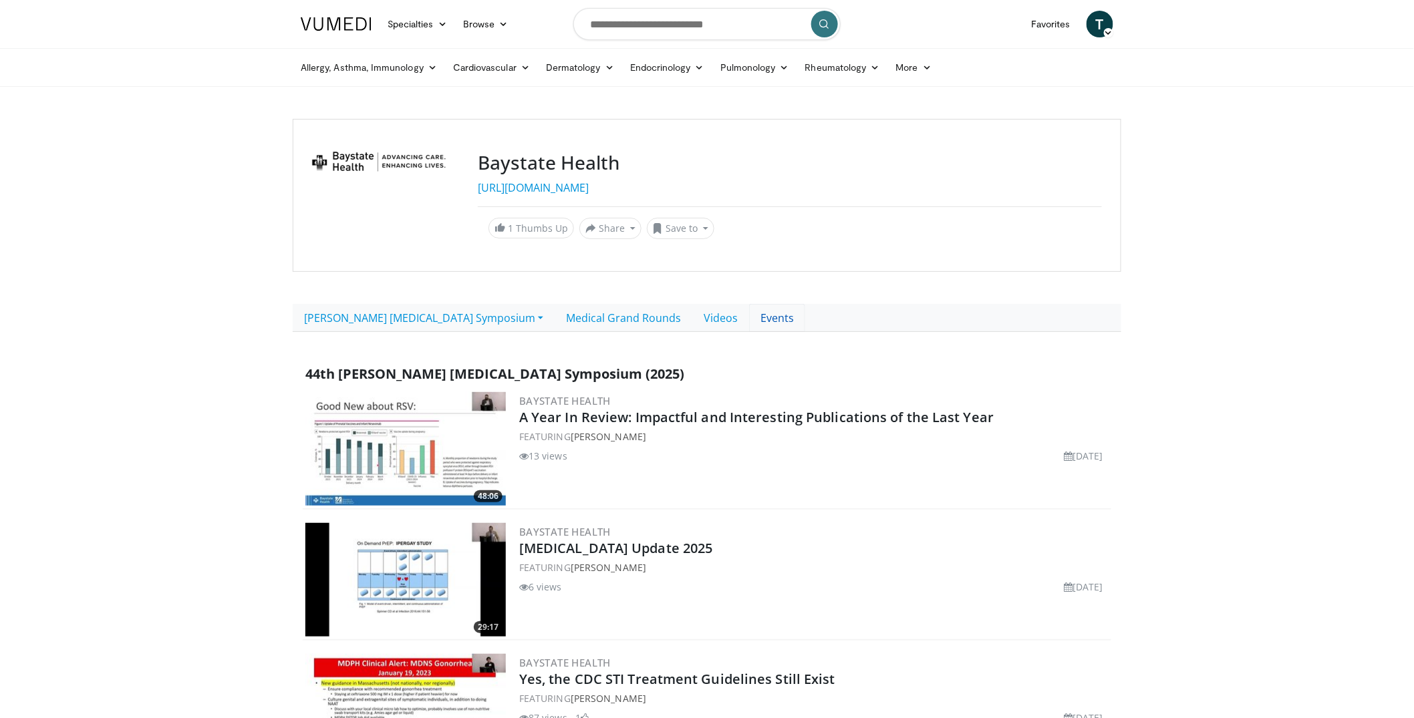
click at [790, 324] on link "Events" at bounding box center [777, 318] width 56 height 28
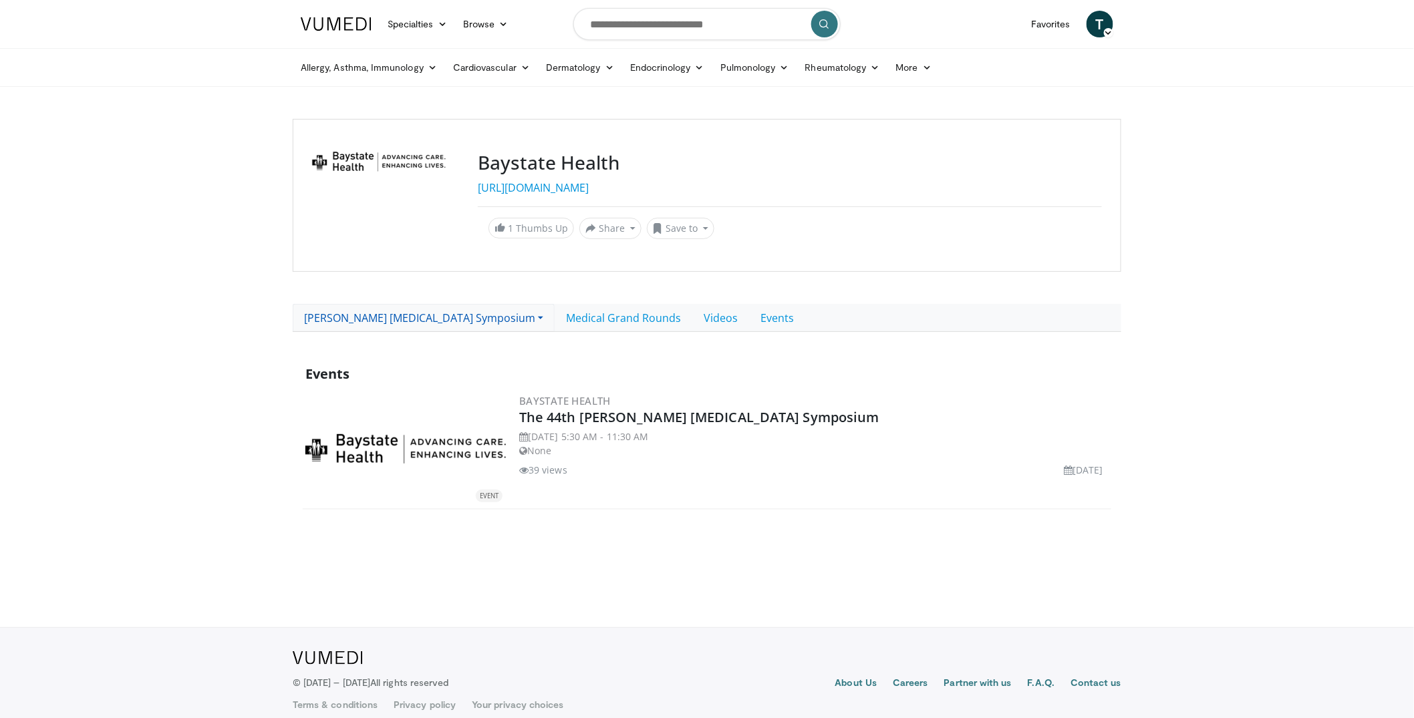
click at [481, 317] on link "[PERSON_NAME] [MEDICAL_DATA] Symposium" at bounding box center [424, 318] width 262 height 28
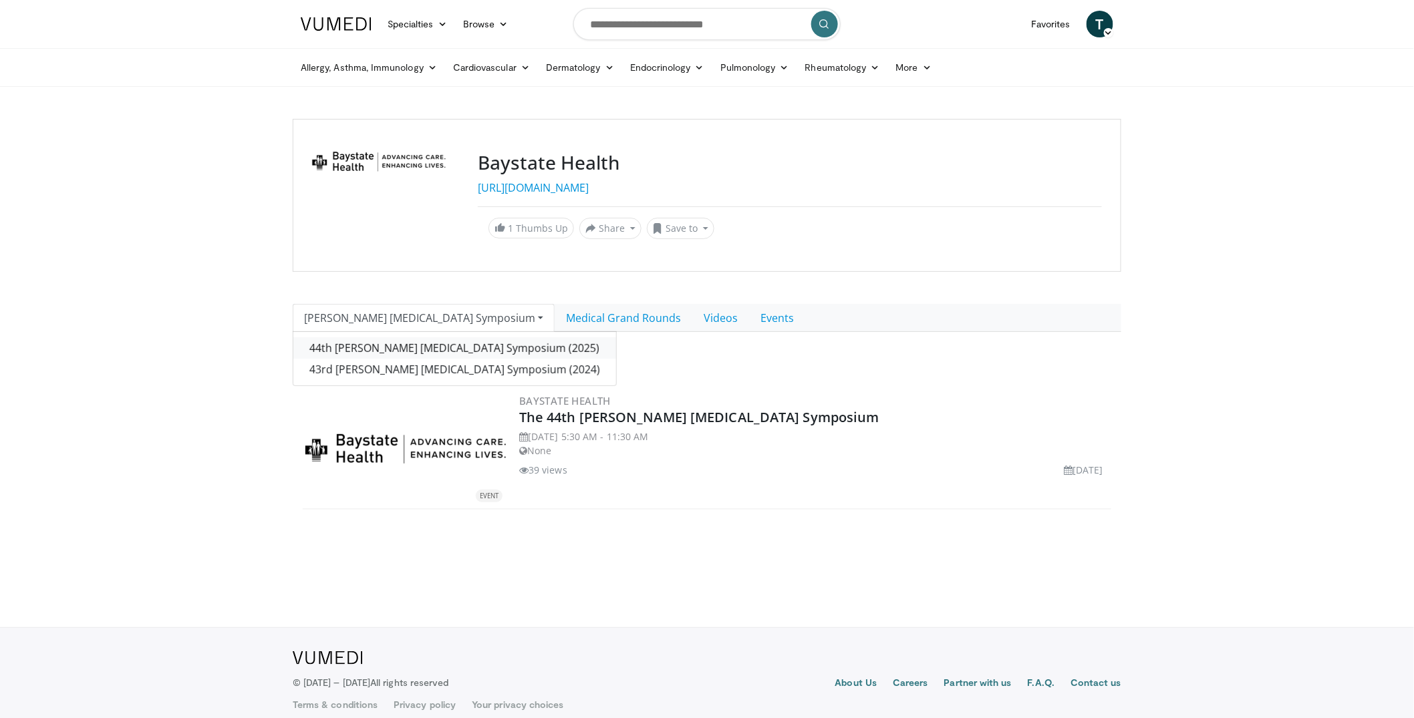
click at [455, 343] on link "44th [PERSON_NAME] [MEDICAL_DATA] Symposium (2025)" at bounding box center [454, 347] width 323 height 21
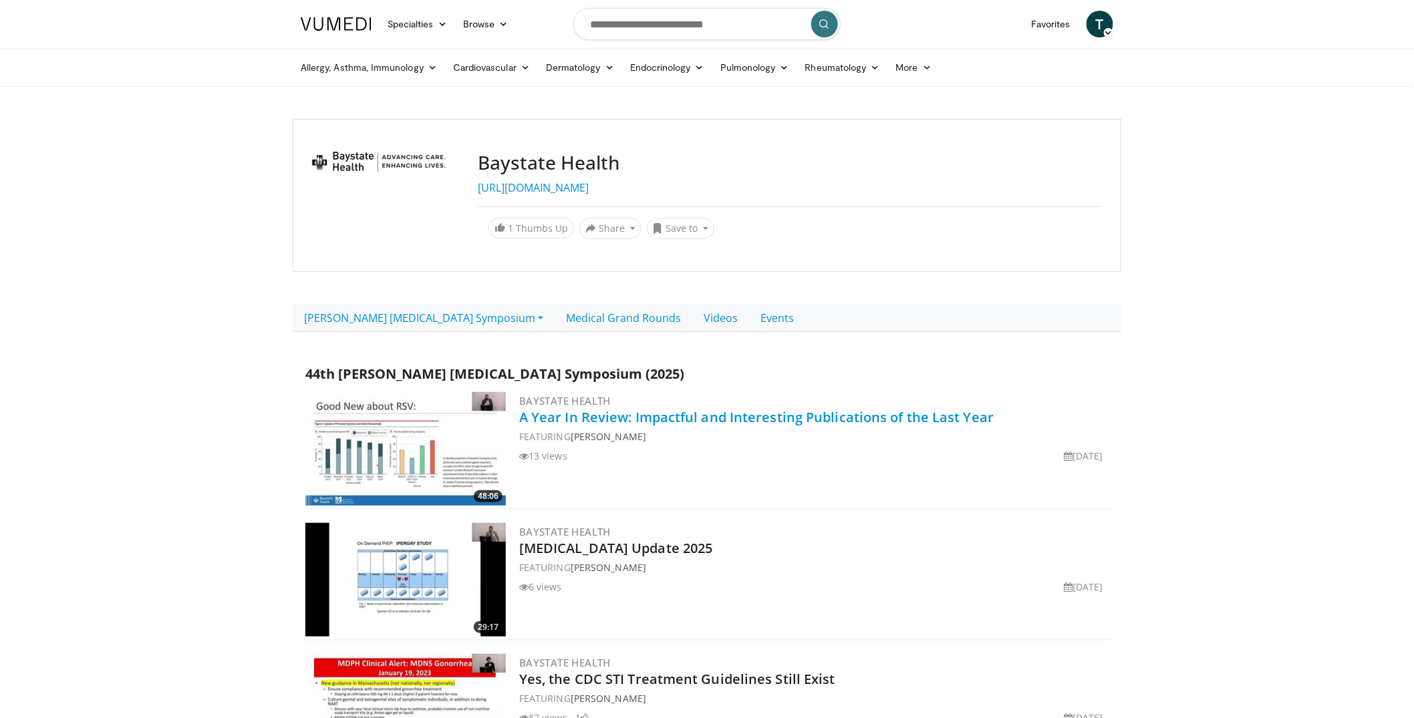
click at [673, 413] on link "A Year In Review: Impactful and Interesting Publications of the Last Year" at bounding box center [756, 417] width 474 height 18
click at [587, 543] on link "[MEDICAL_DATA] Update 2025" at bounding box center [616, 548] width 194 height 18
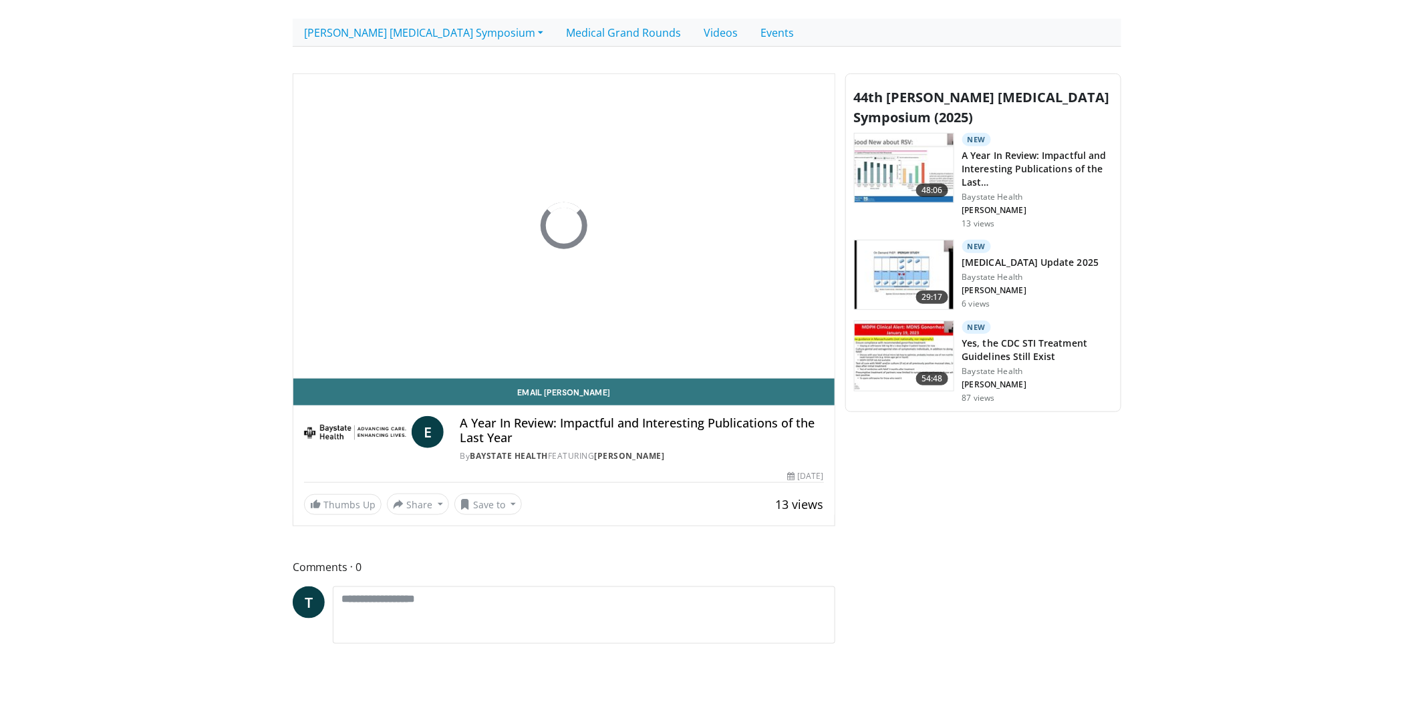
scroll to position [146, 0]
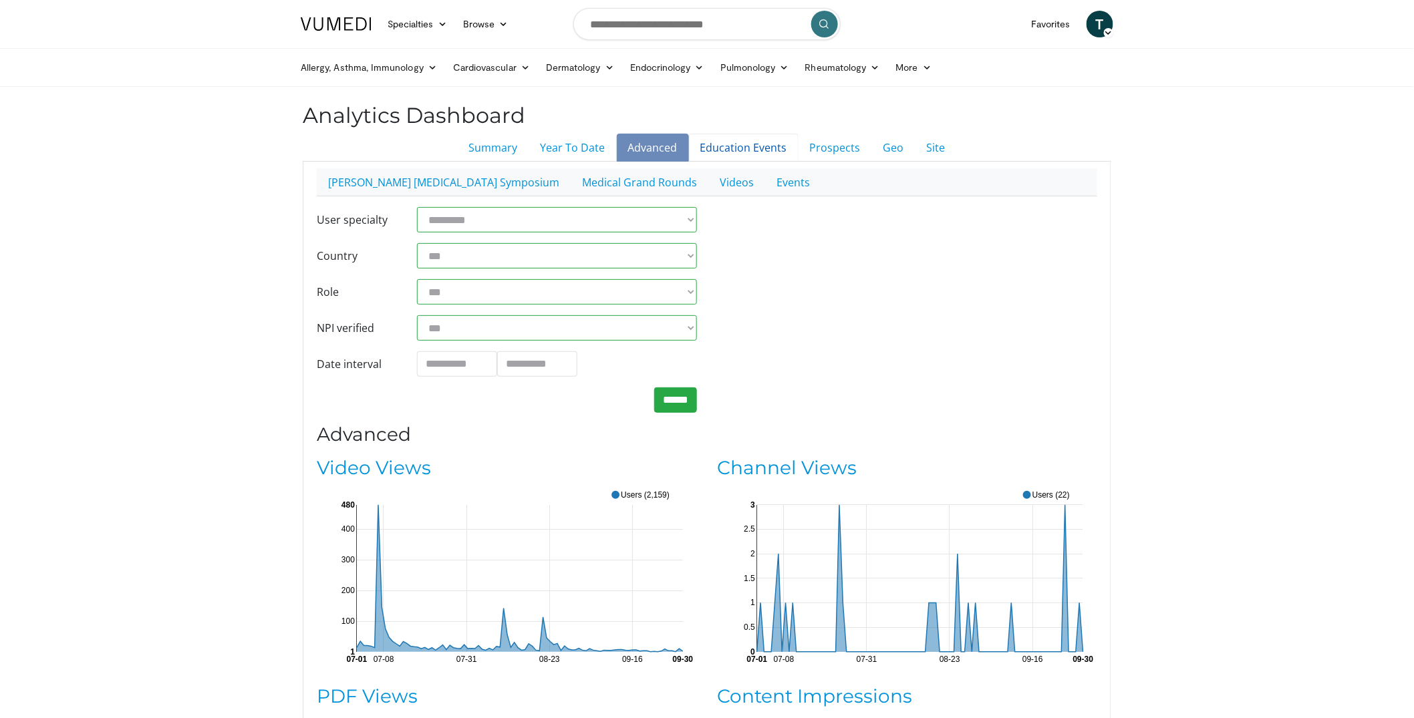
click at [710, 150] on link "Education Events" at bounding box center [744, 148] width 110 height 28
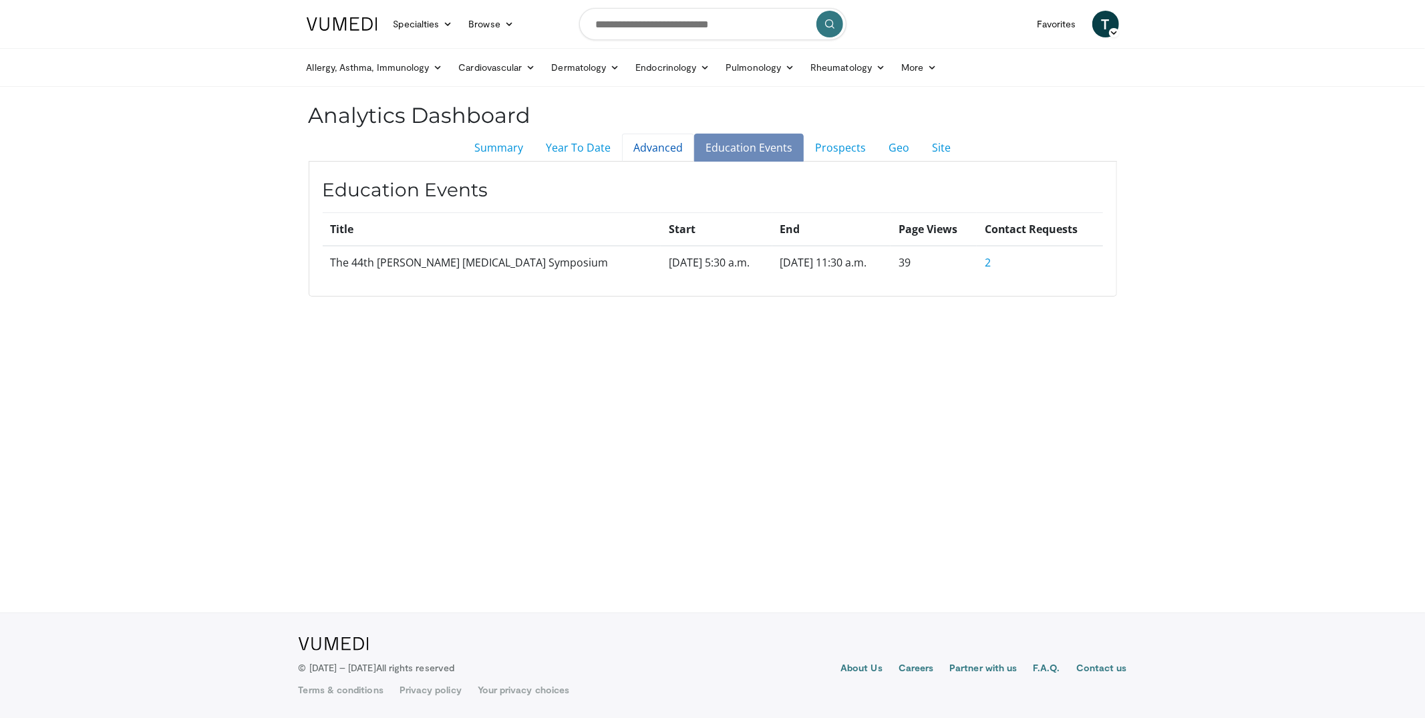
click at [629, 147] on link "Advanced" at bounding box center [658, 148] width 72 height 28
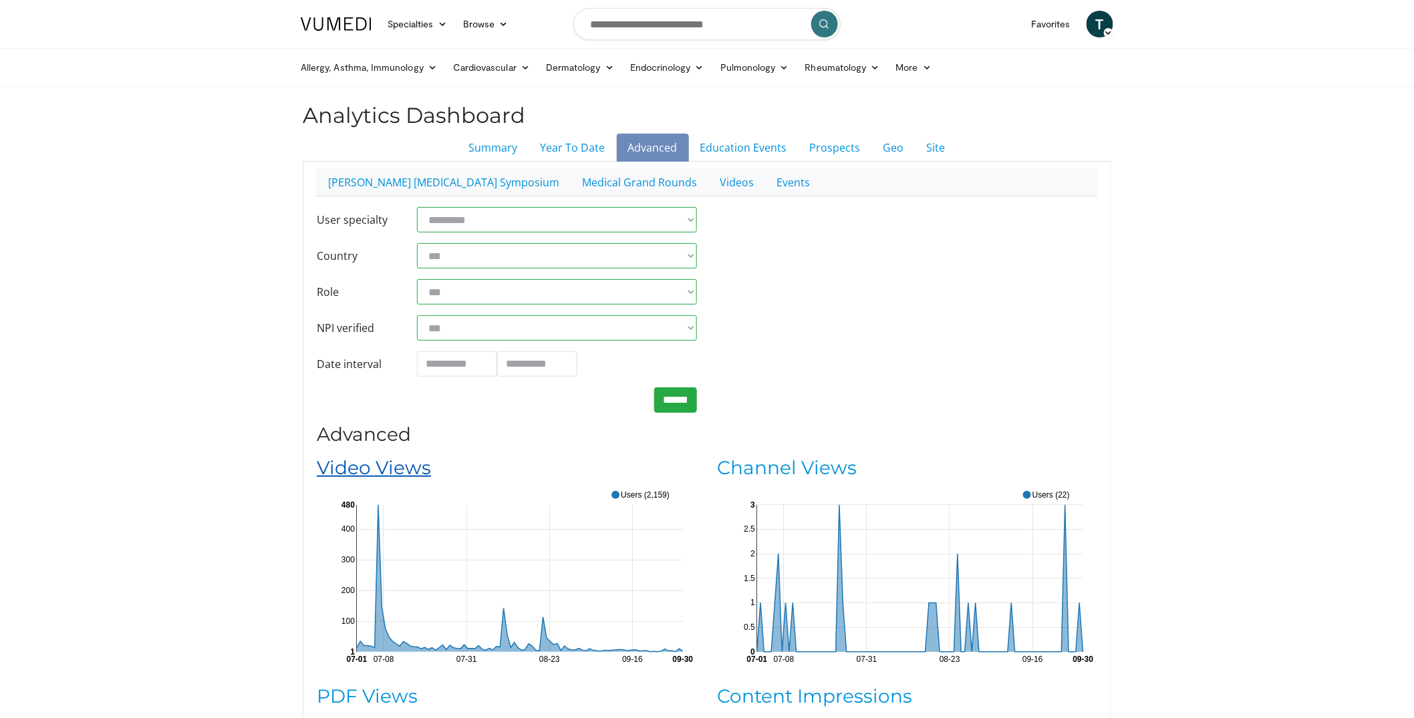
click at [394, 467] on link "Video Views" at bounding box center [374, 467] width 114 height 23
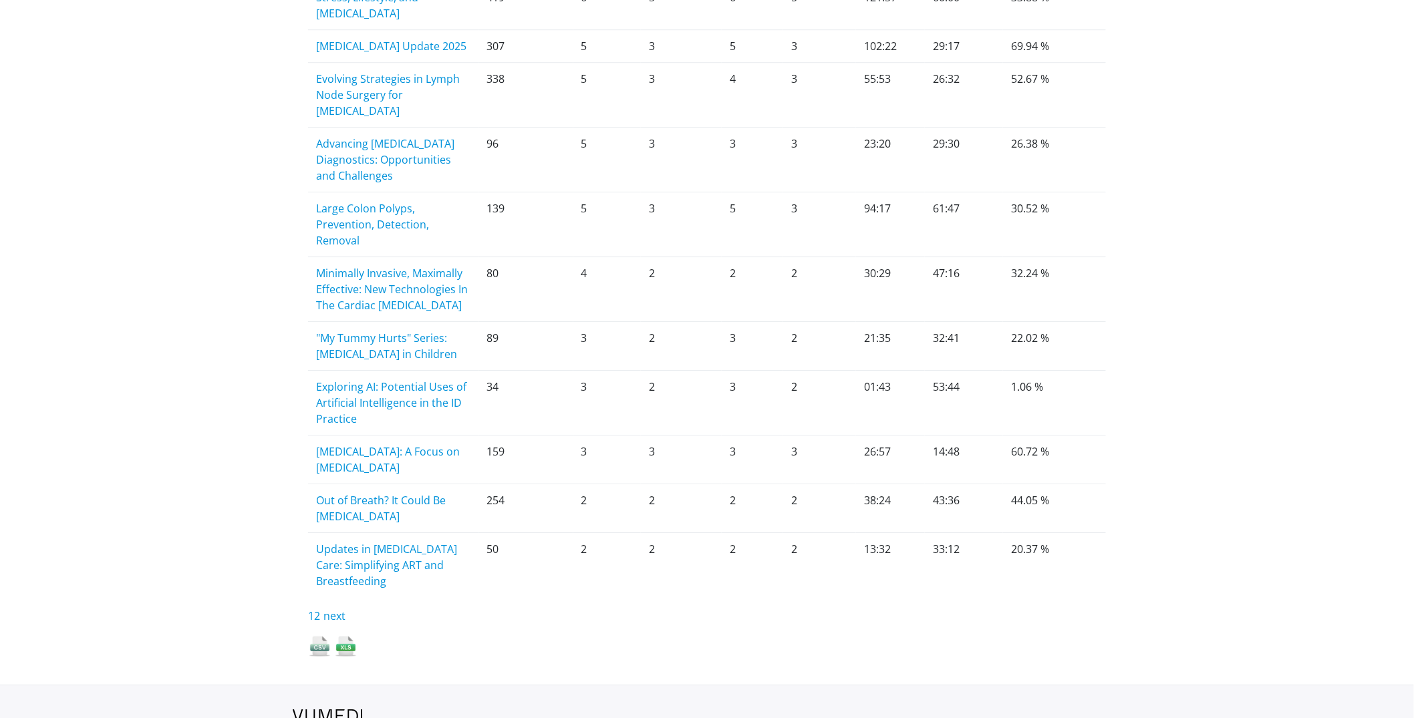
scroll to position [1727, 0]
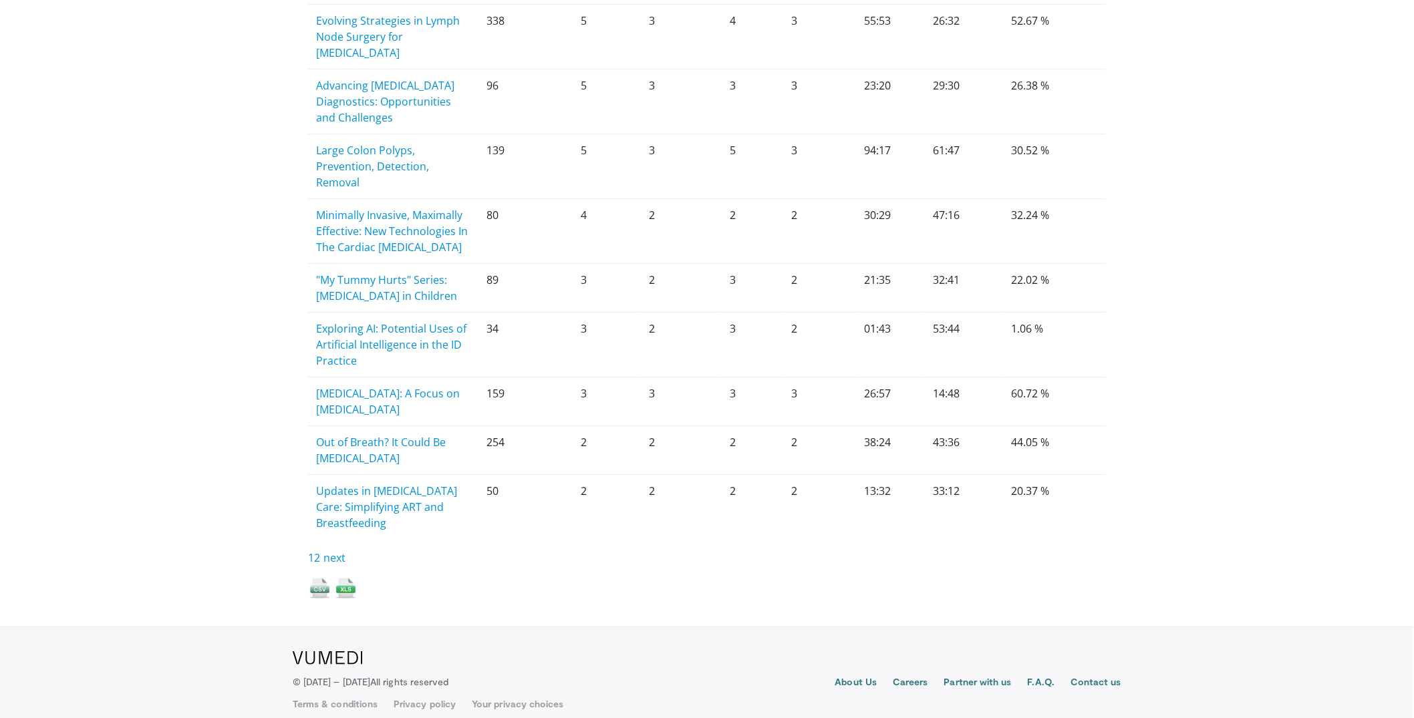
click at [350, 577] on img at bounding box center [345, 588] width 23 height 23
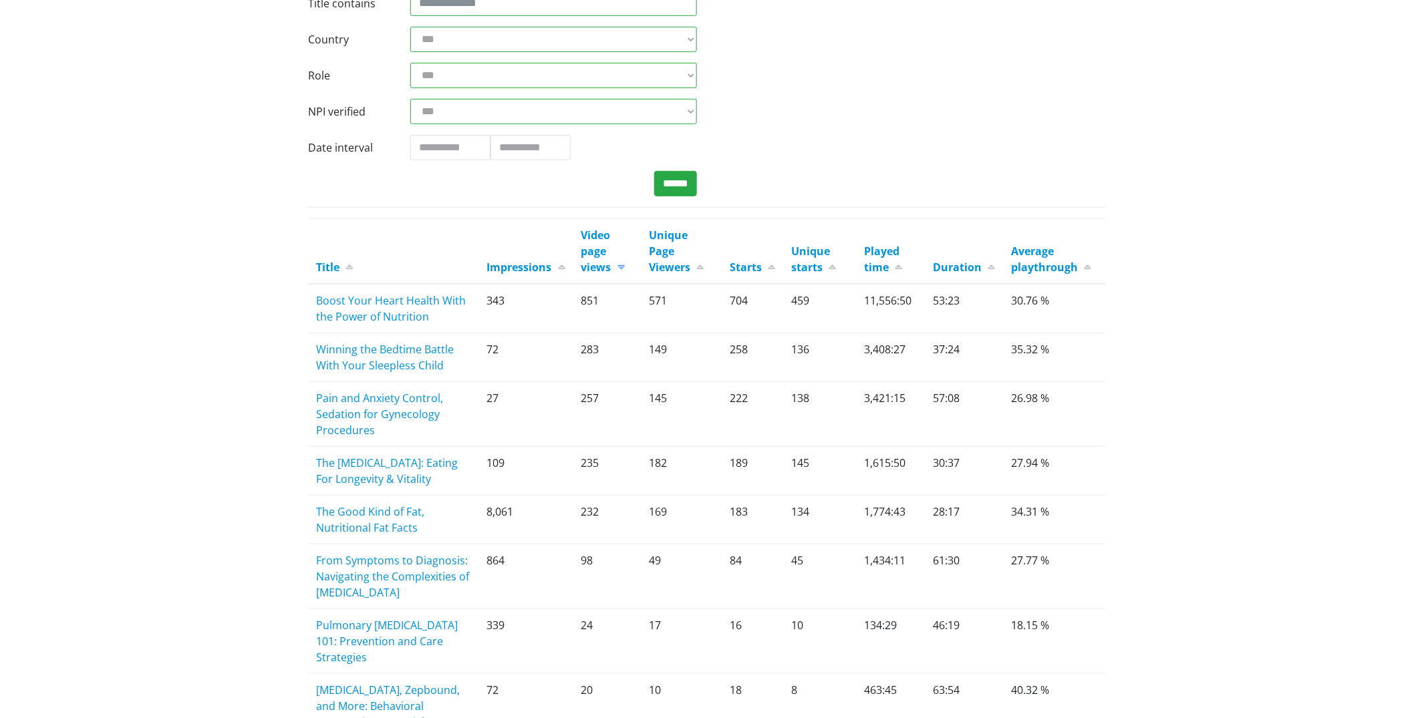
scroll to position [0, 0]
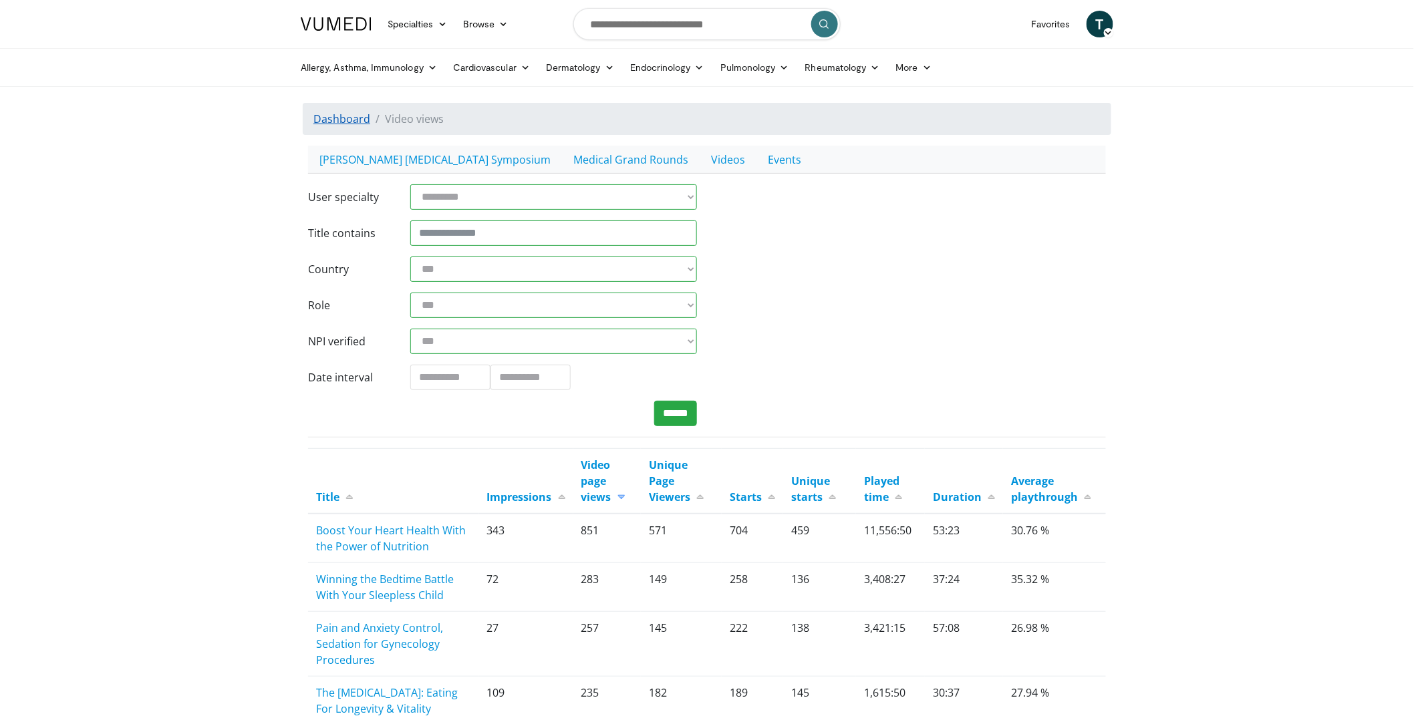
click at [344, 122] on link "Dashboard" at bounding box center [341, 119] width 57 height 15
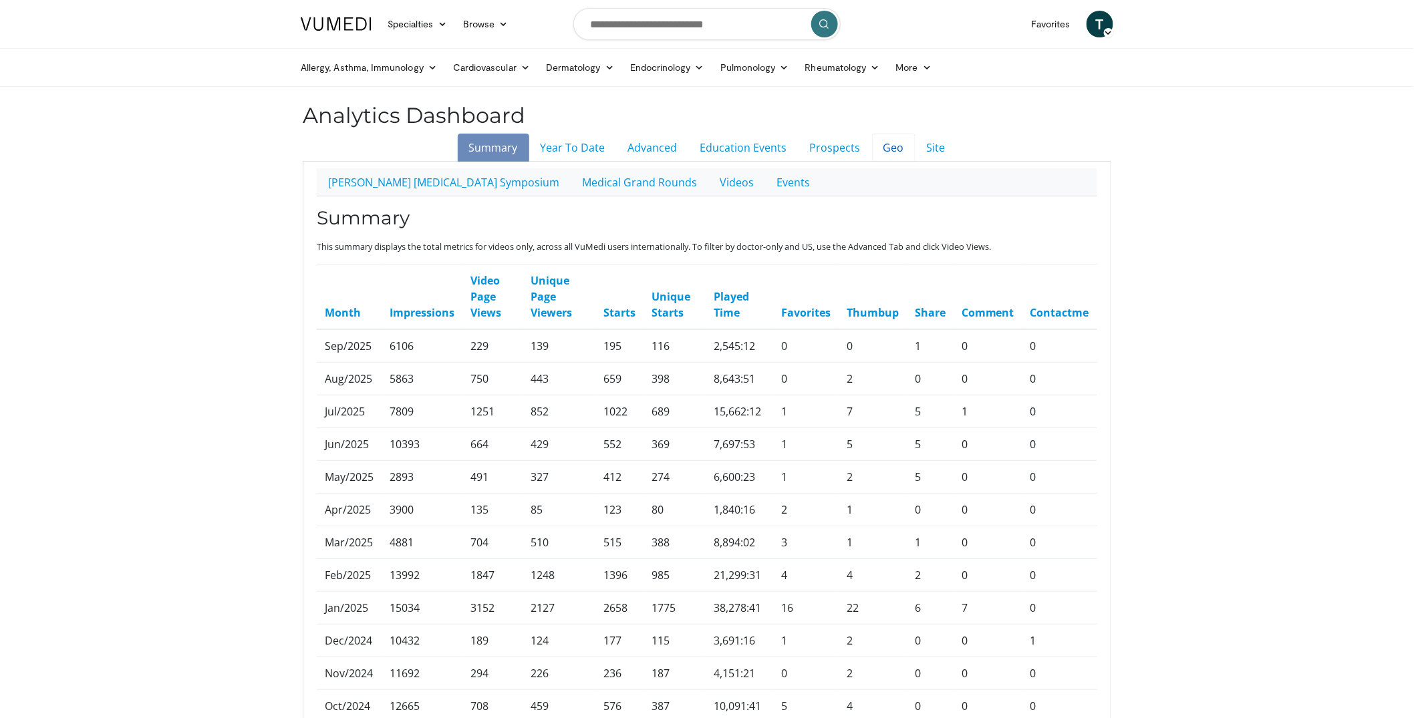
click at [895, 152] on link "Geo" at bounding box center [893, 148] width 43 height 28
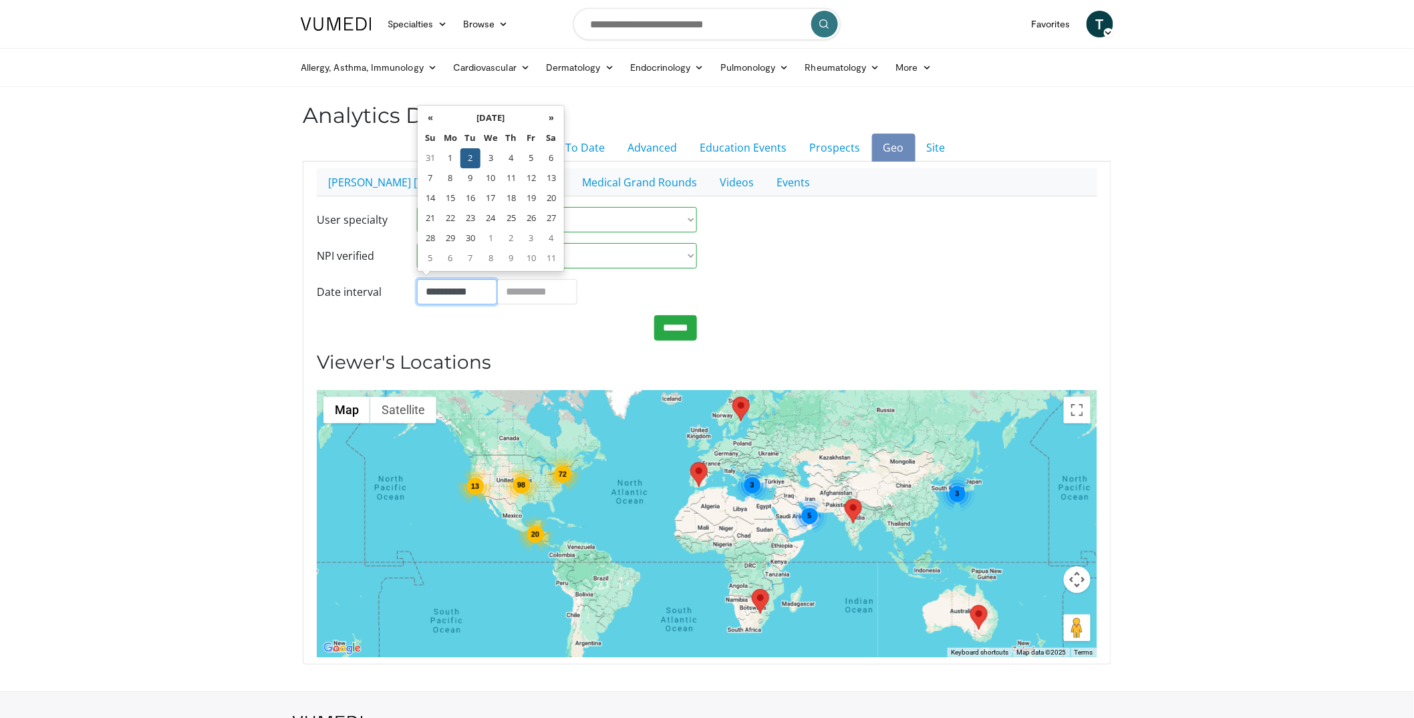
click at [463, 293] on input "**********" at bounding box center [457, 291] width 80 height 25
click at [475, 152] on td "1" at bounding box center [470, 158] width 20 height 20
type input "**********"
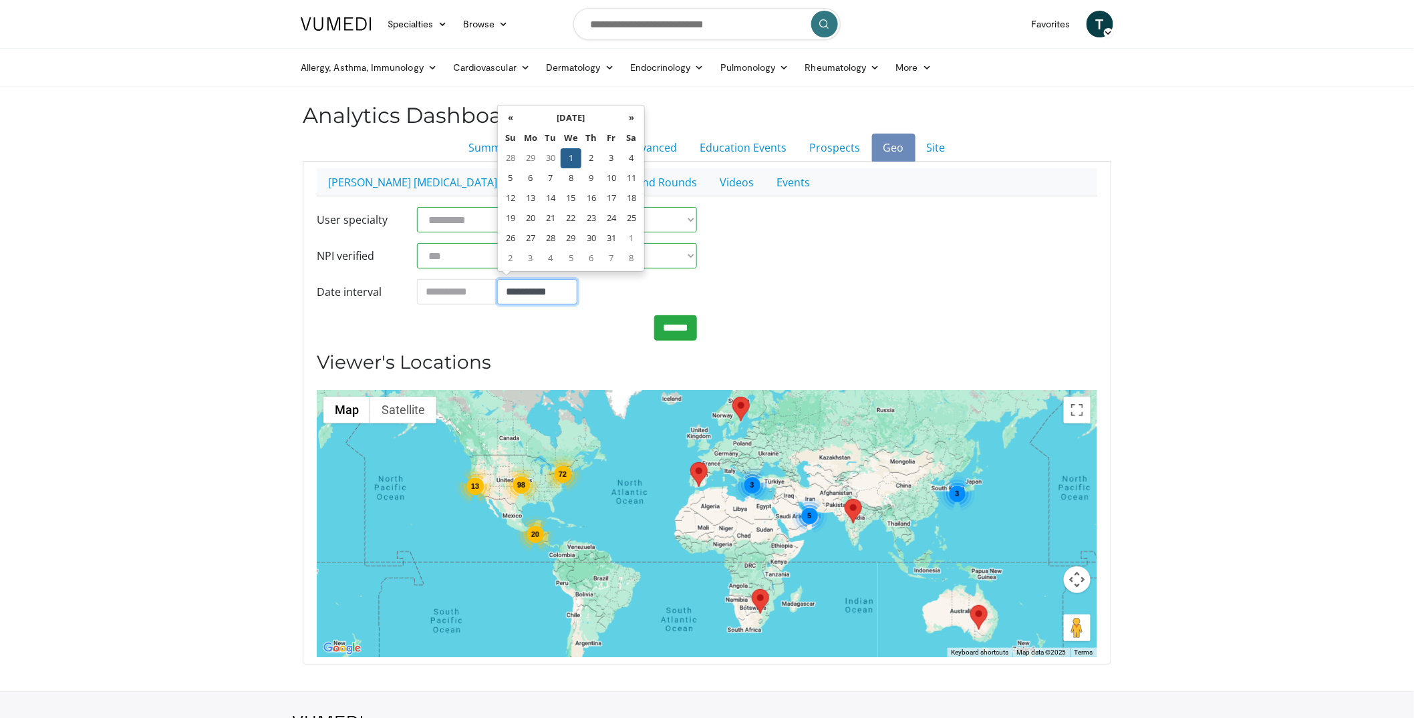
click at [515, 301] on input "**********" at bounding box center [537, 291] width 80 height 25
click at [547, 164] on td "30" at bounding box center [551, 158] width 20 height 20
type input "**********"
click at [690, 327] on input "******" at bounding box center [675, 327] width 43 height 25
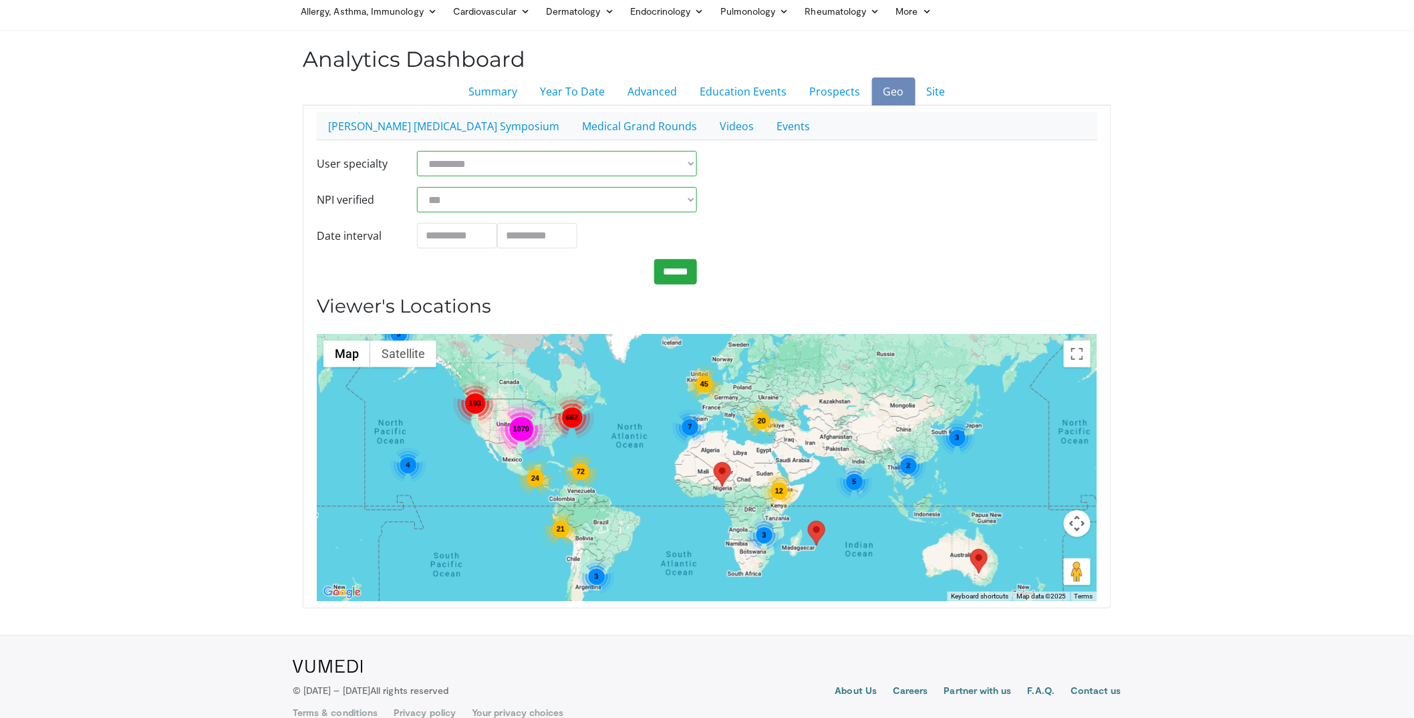
scroll to position [62, 0]
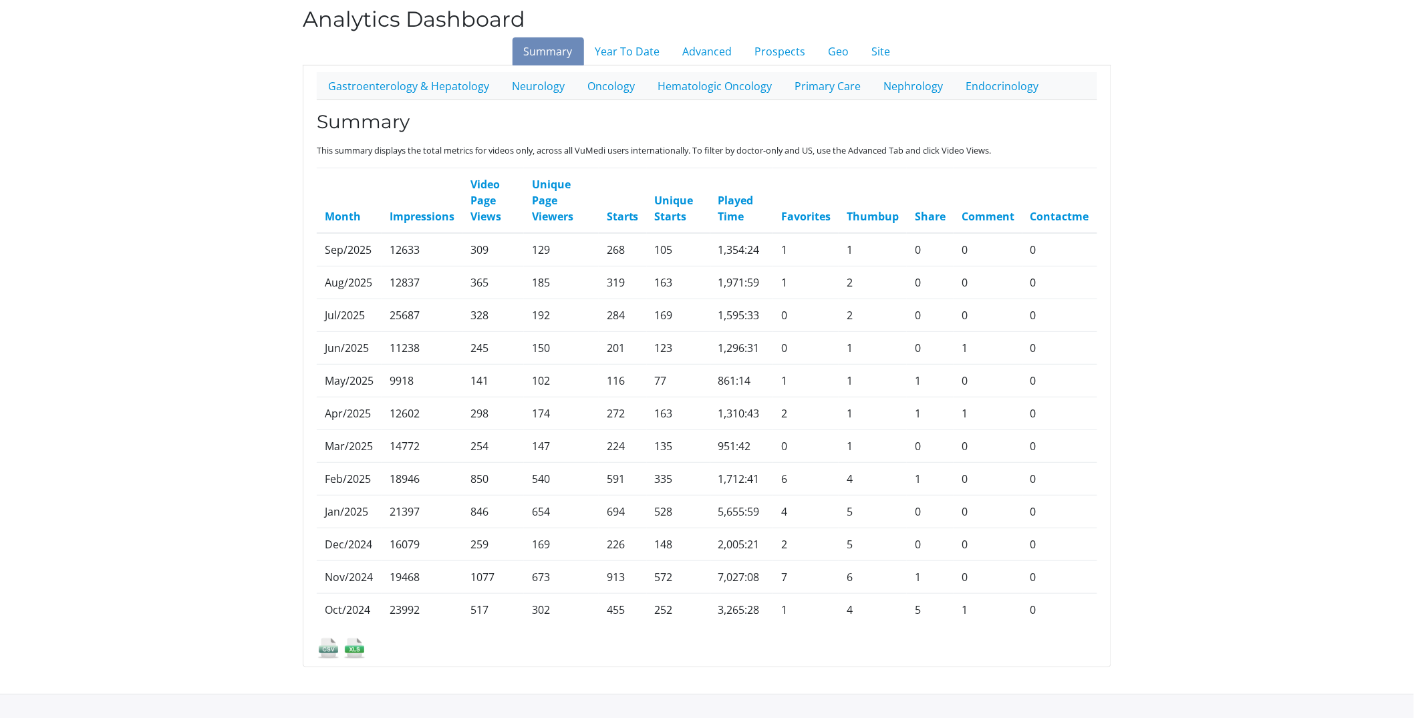
scroll to position [178, 0]
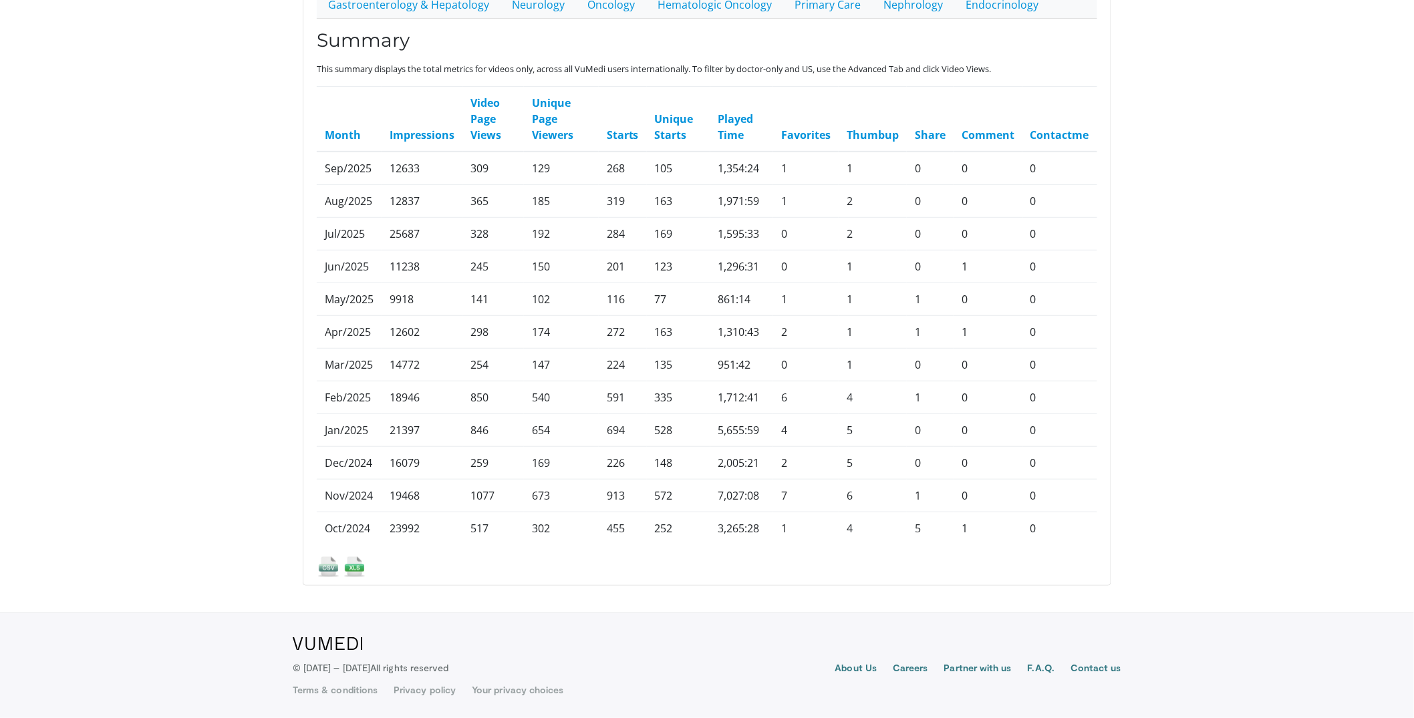
click at [351, 568] on img at bounding box center [354, 566] width 23 height 23
click at [1133, 18] on body "Specialties Adult & Family Medicine Allergy, Asthma, Immunology Anesthesiology …" at bounding box center [707, 270] width 1414 height 896
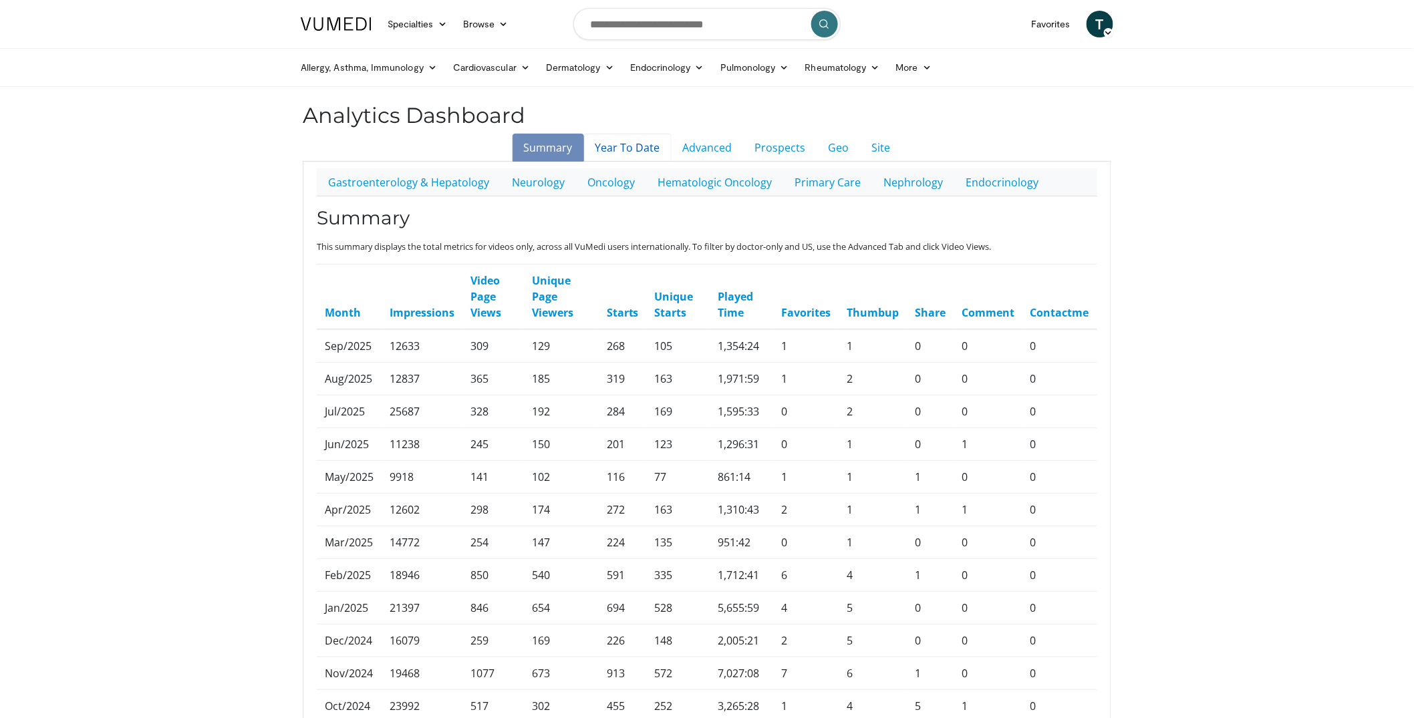
click at [623, 151] on link "Year To Date" at bounding box center [628, 148] width 88 height 28
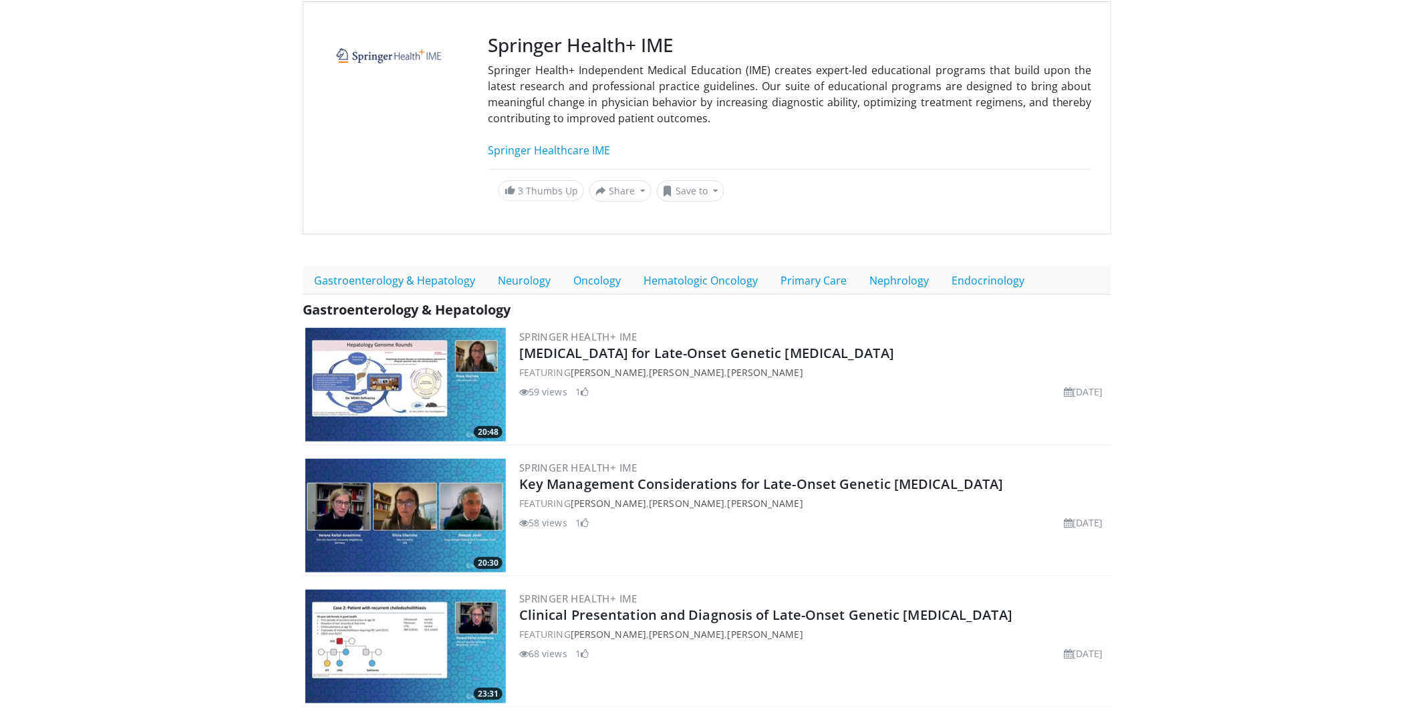
scroll to position [137, 0]
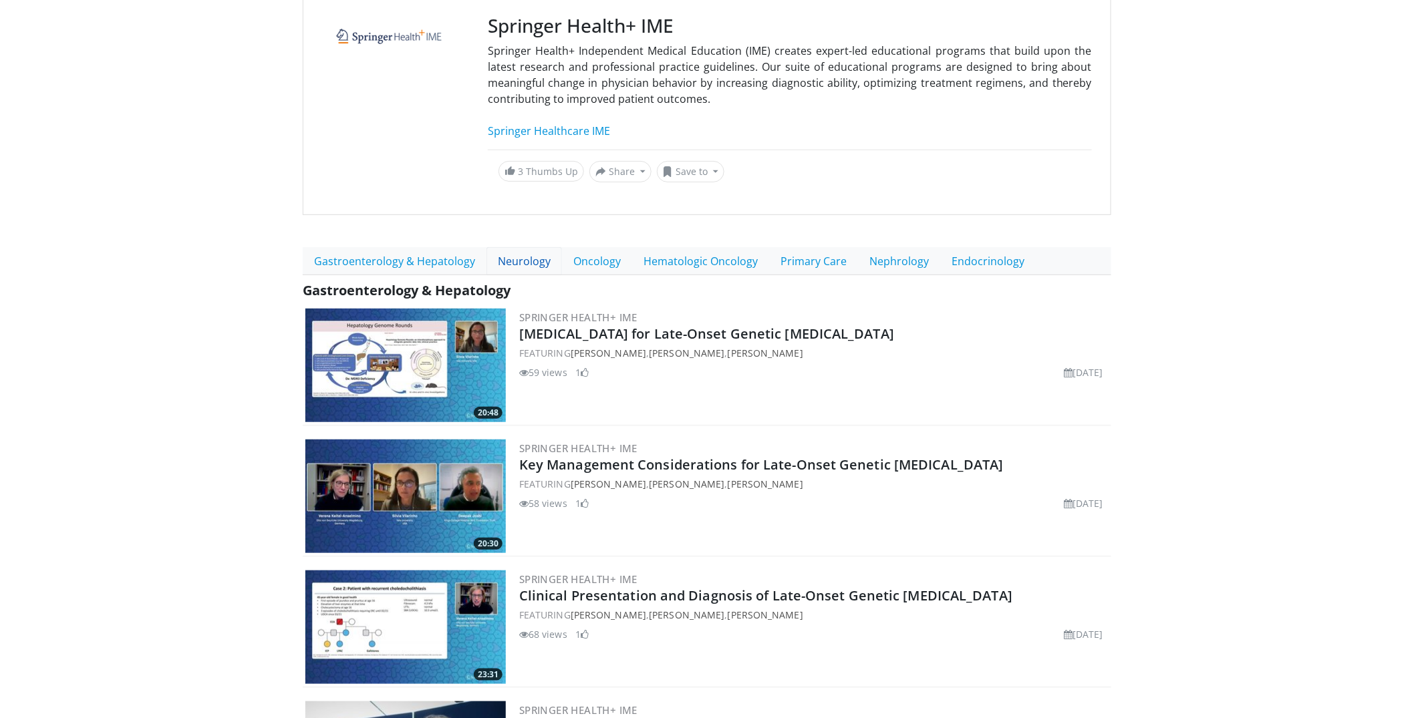
click at [515, 257] on link "Neurology" at bounding box center [524, 261] width 76 height 28
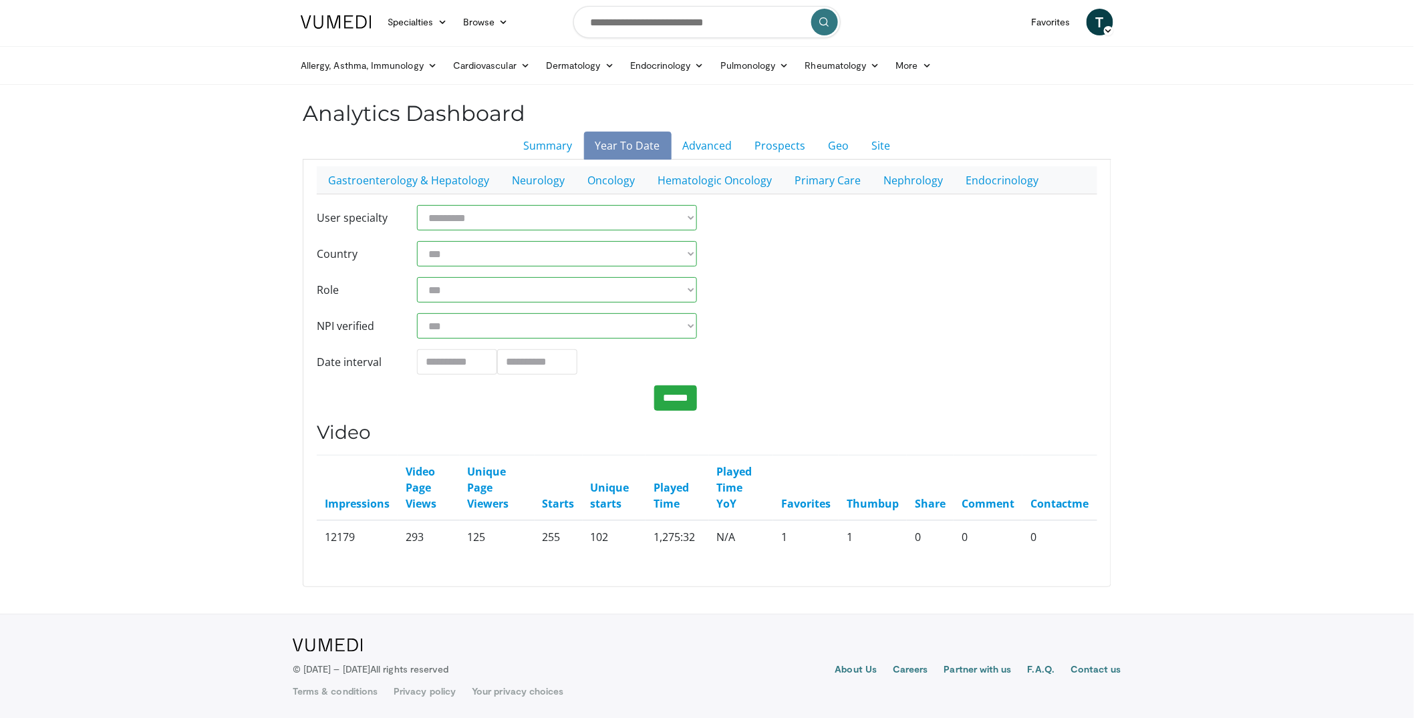
scroll to position [3, 0]
click at [466, 363] on input "**********" at bounding box center [457, 361] width 80 height 25
click at [551, 150] on link "Summary" at bounding box center [548, 145] width 71 height 28
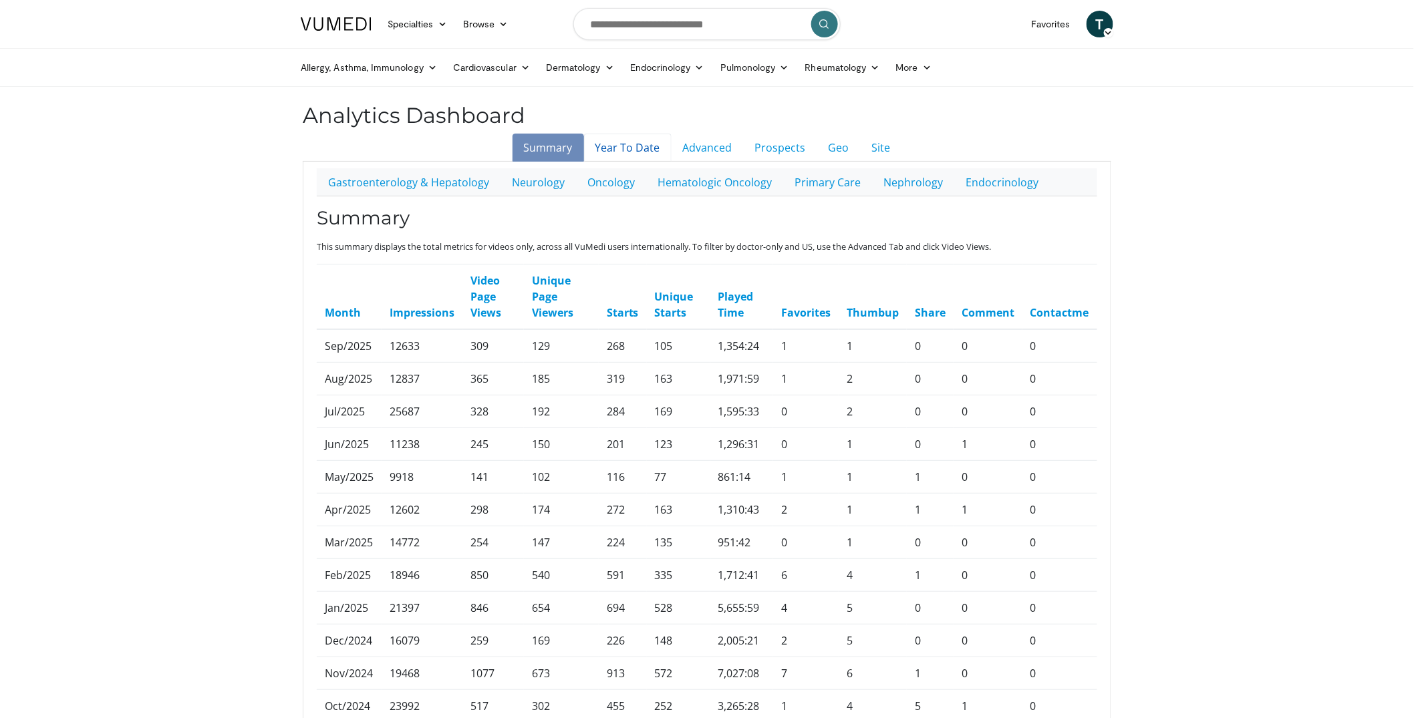
click at [619, 138] on link "Year To Date" at bounding box center [628, 148] width 88 height 28
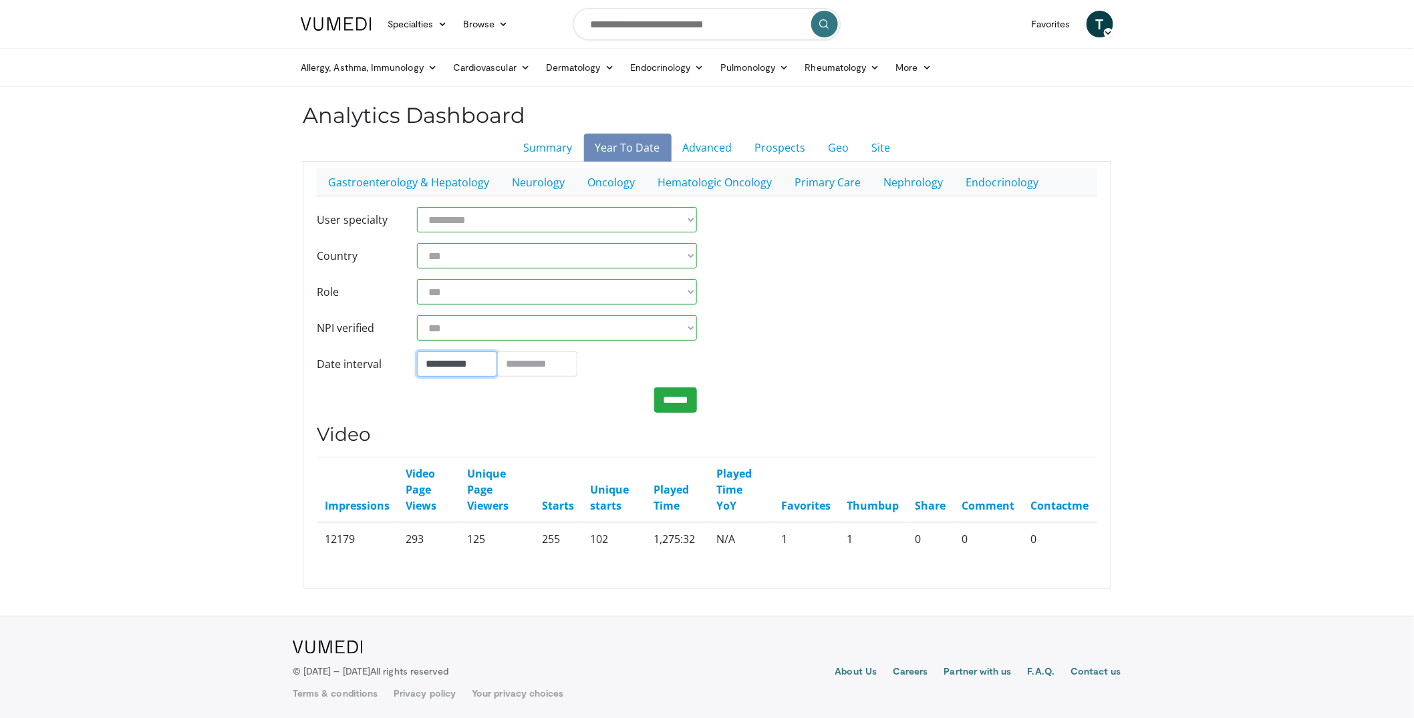
click at [466, 367] on input "**********" at bounding box center [457, 363] width 80 height 25
click at [468, 228] on td "1" at bounding box center [470, 231] width 20 height 20
type input "**********"
click at [543, 349] on form "**********" at bounding box center [507, 292] width 380 height 170
click at [527, 365] on input "**********" at bounding box center [537, 363] width 80 height 25
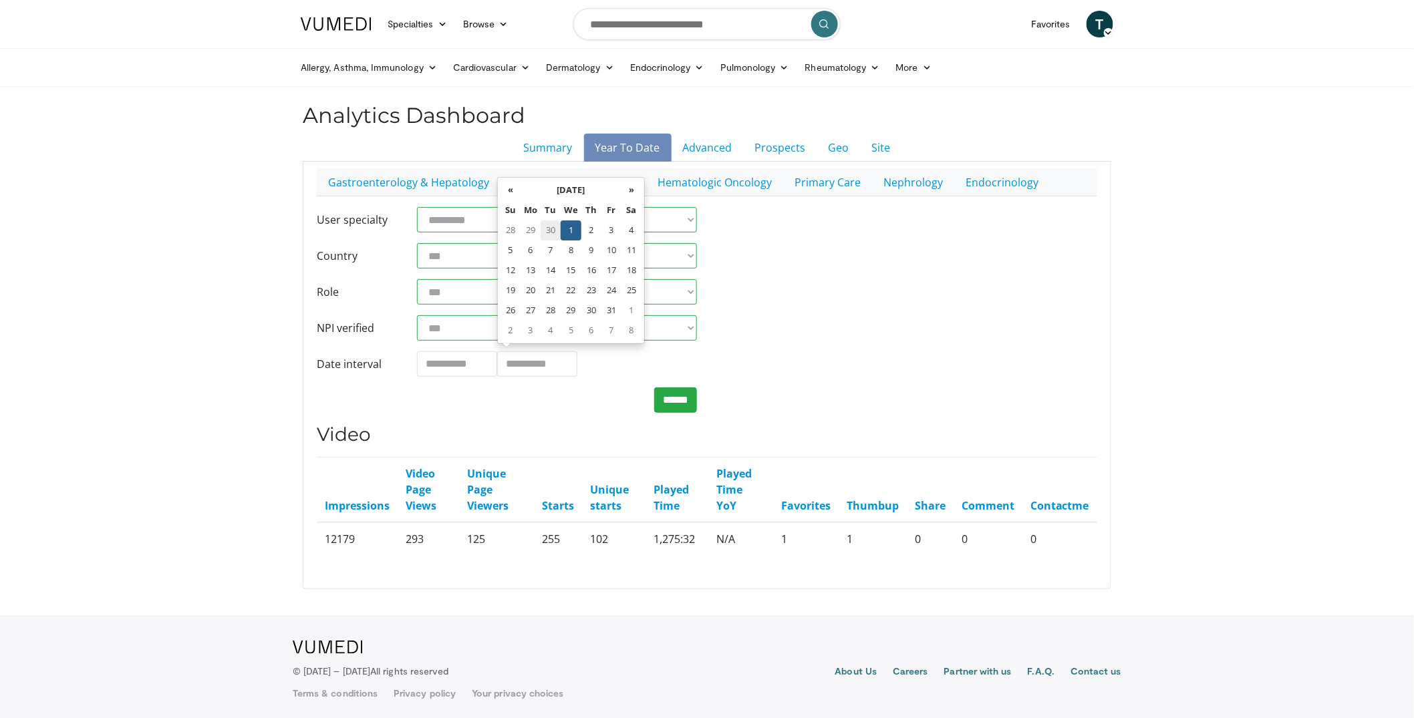
click at [545, 229] on td "30" at bounding box center [551, 231] width 20 height 20
type input "**********"
click at [668, 396] on input "******" at bounding box center [675, 400] width 43 height 25
click at [721, 142] on link "Advanced" at bounding box center [708, 148] width 72 height 28
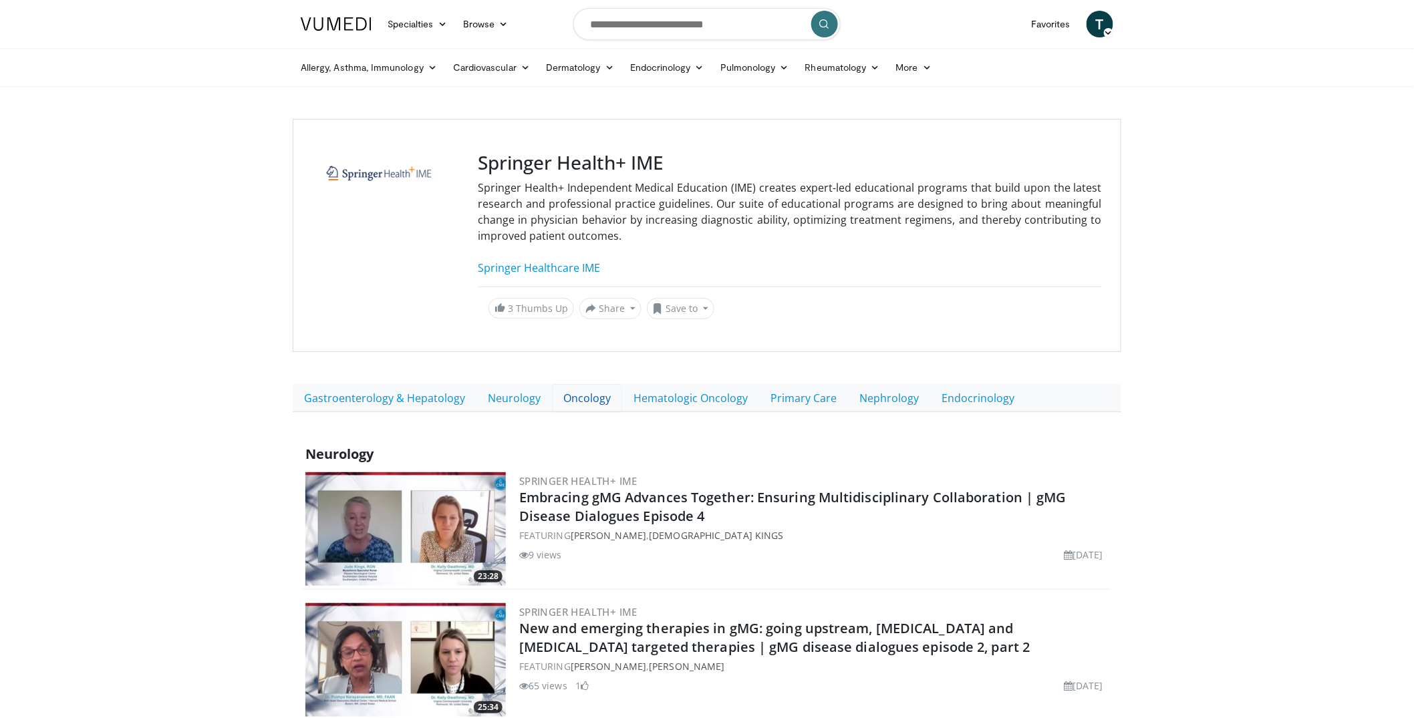
click at [595, 402] on link "Oncology" at bounding box center [587, 398] width 70 height 28
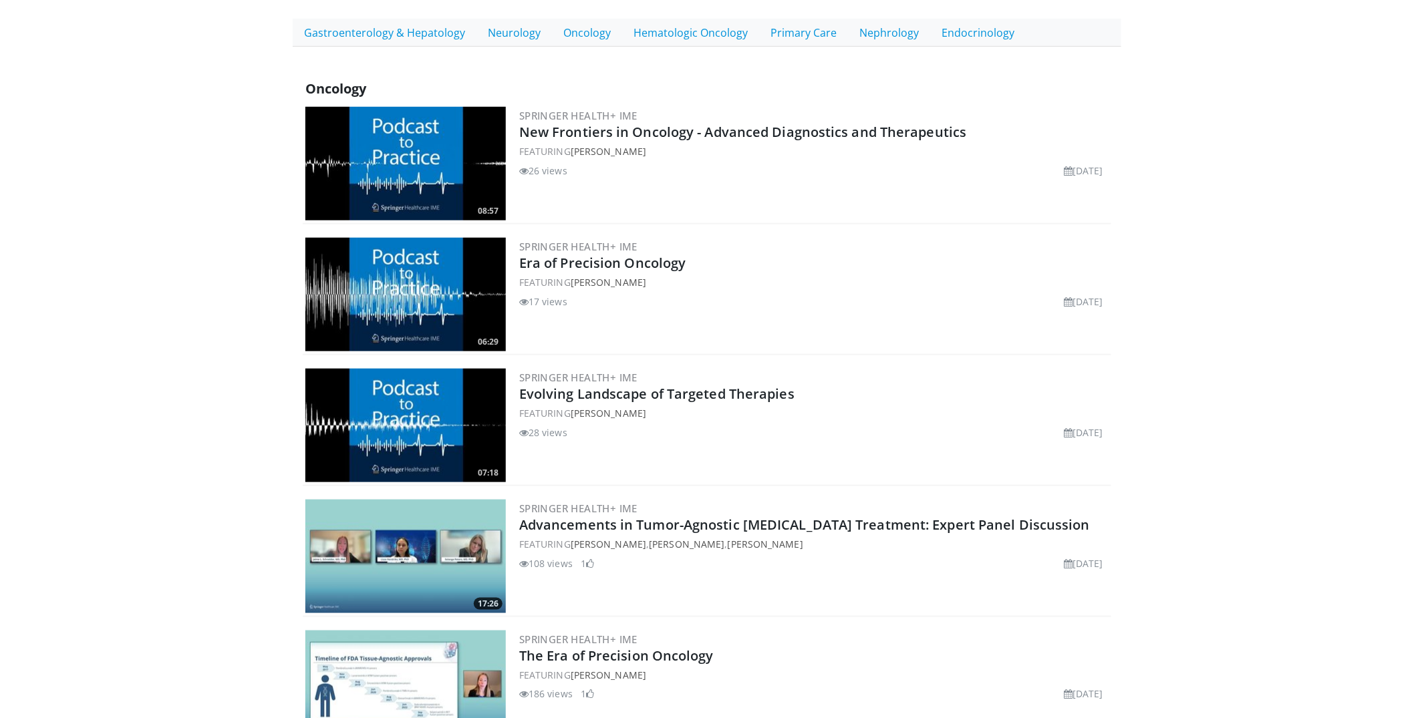
scroll to position [71, 0]
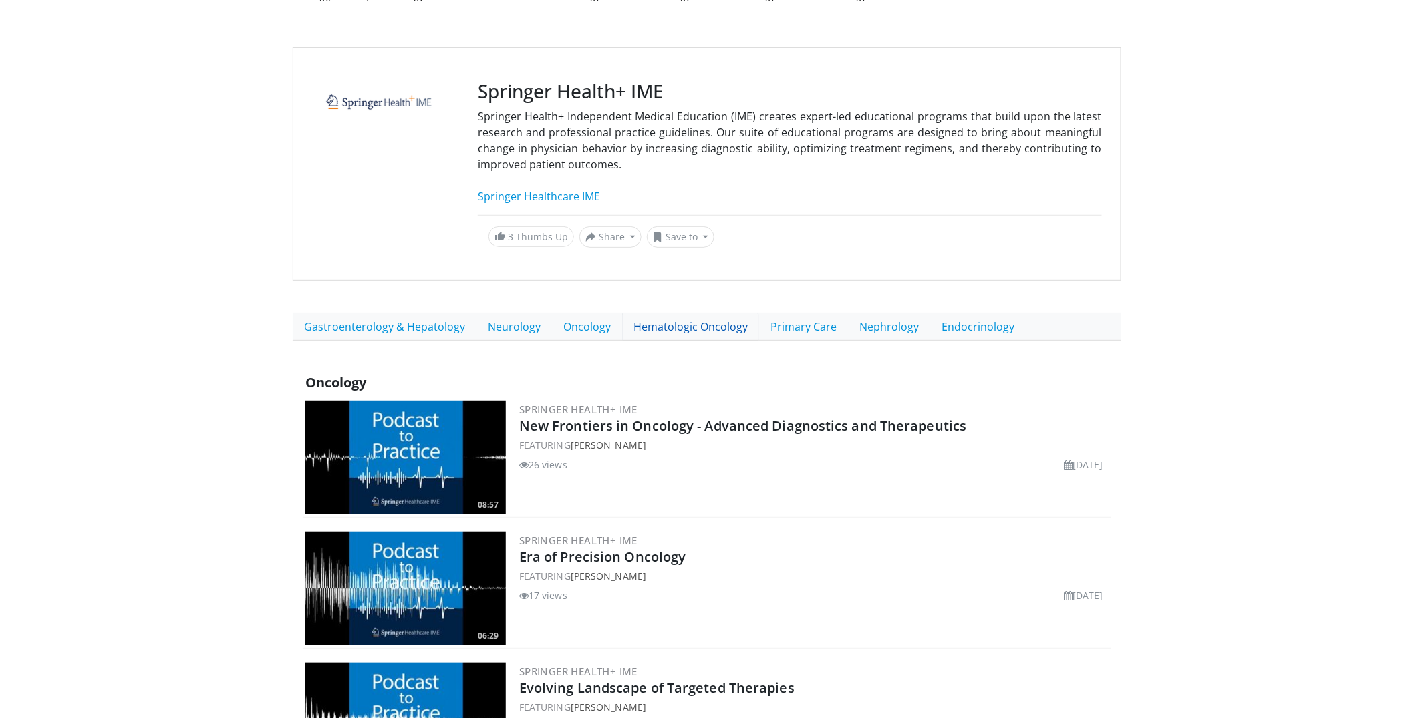
click at [699, 330] on link "Hematologic Oncology" at bounding box center [690, 327] width 137 height 28
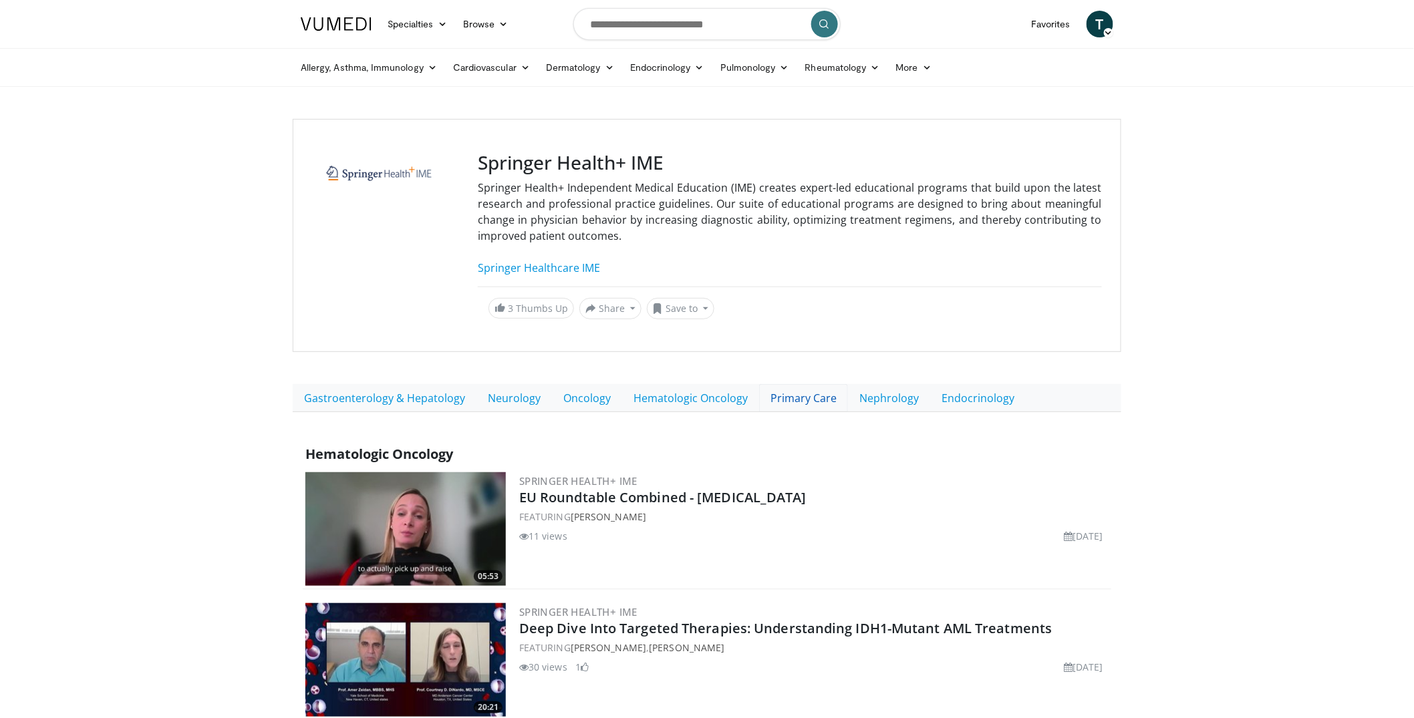
click at [780, 398] on link "Primary Care" at bounding box center [803, 398] width 89 height 28
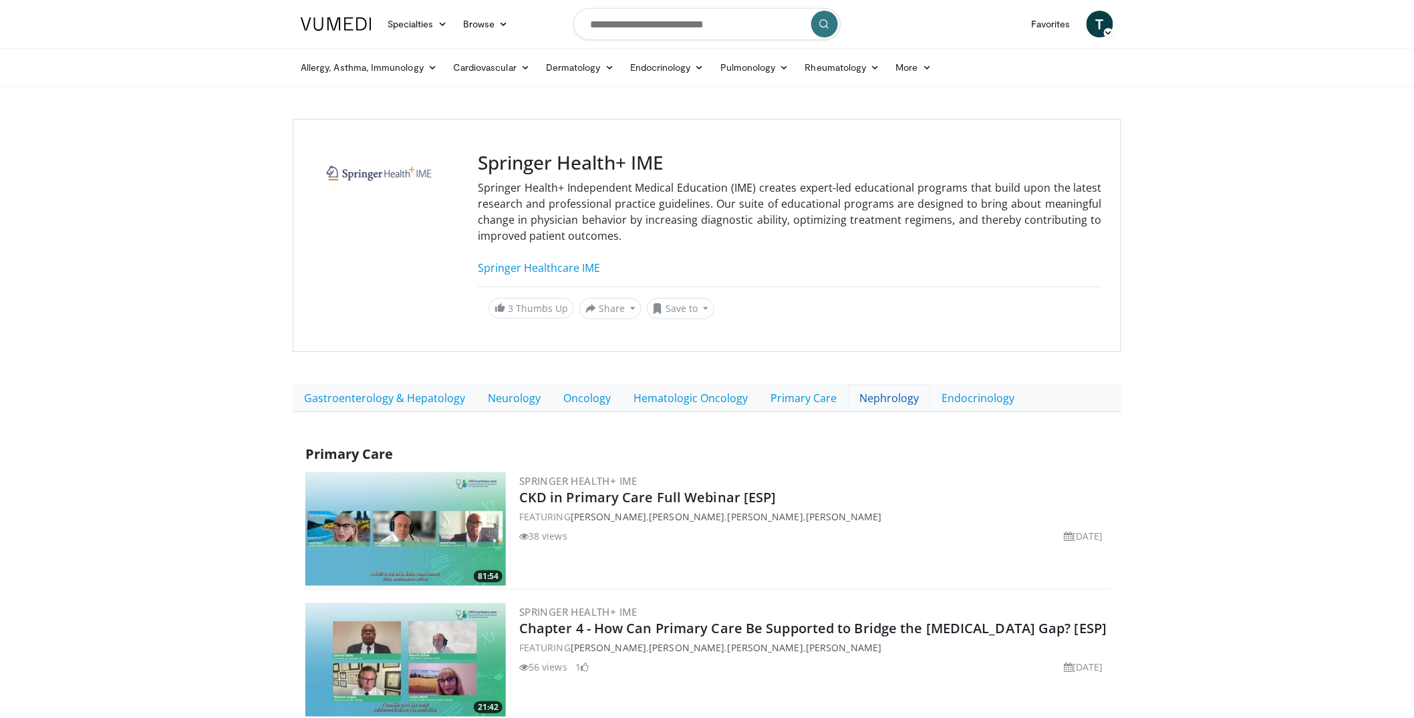
click at [874, 403] on link "Nephrology" at bounding box center [889, 398] width 82 height 28
click at [976, 395] on link "Endocrinology" at bounding box center [978, 398] width 96 height 28
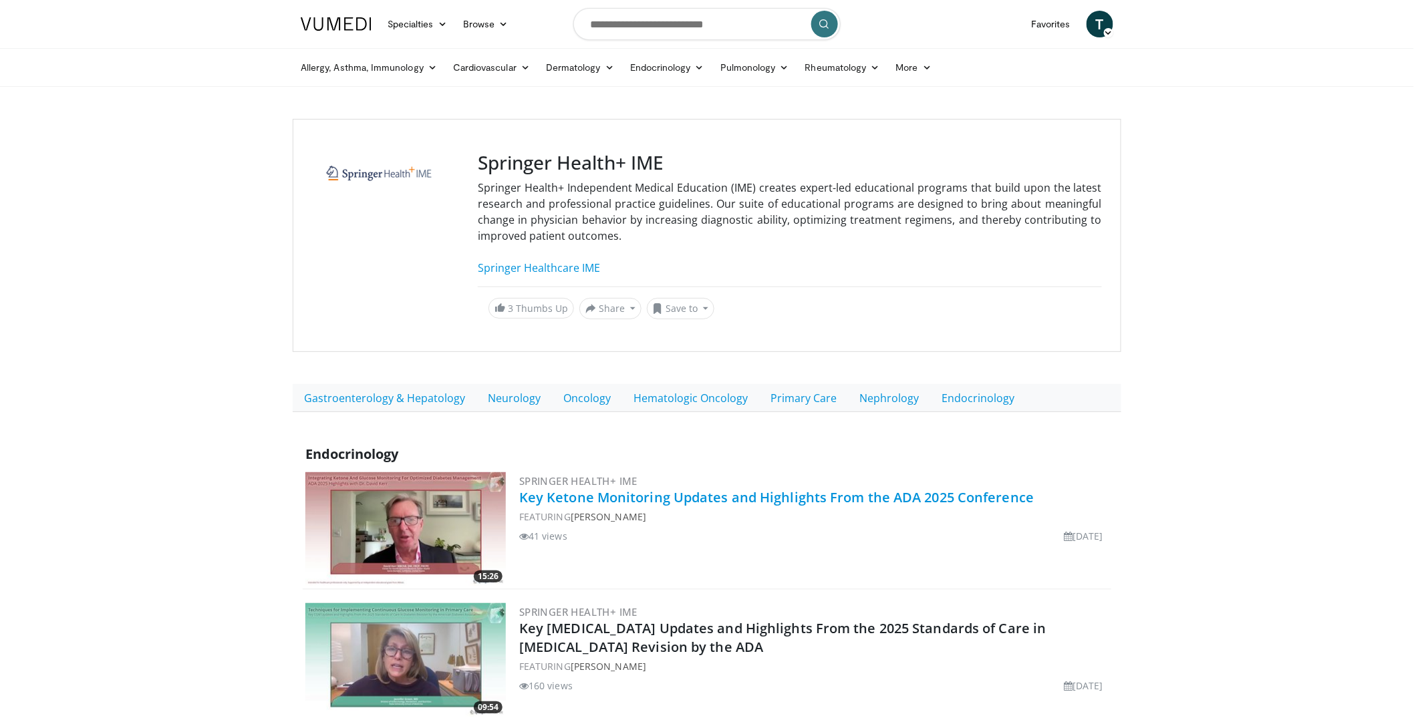
click at [752, 498] on link "Key Ketone Monitoring Updates and Highlights From the ADA 2025 Conference" at bounding box center [776, 497] width 515 height 18
click at [519, 399] on link "Neurology" at bounding box center [514, 398] width 76 height 28
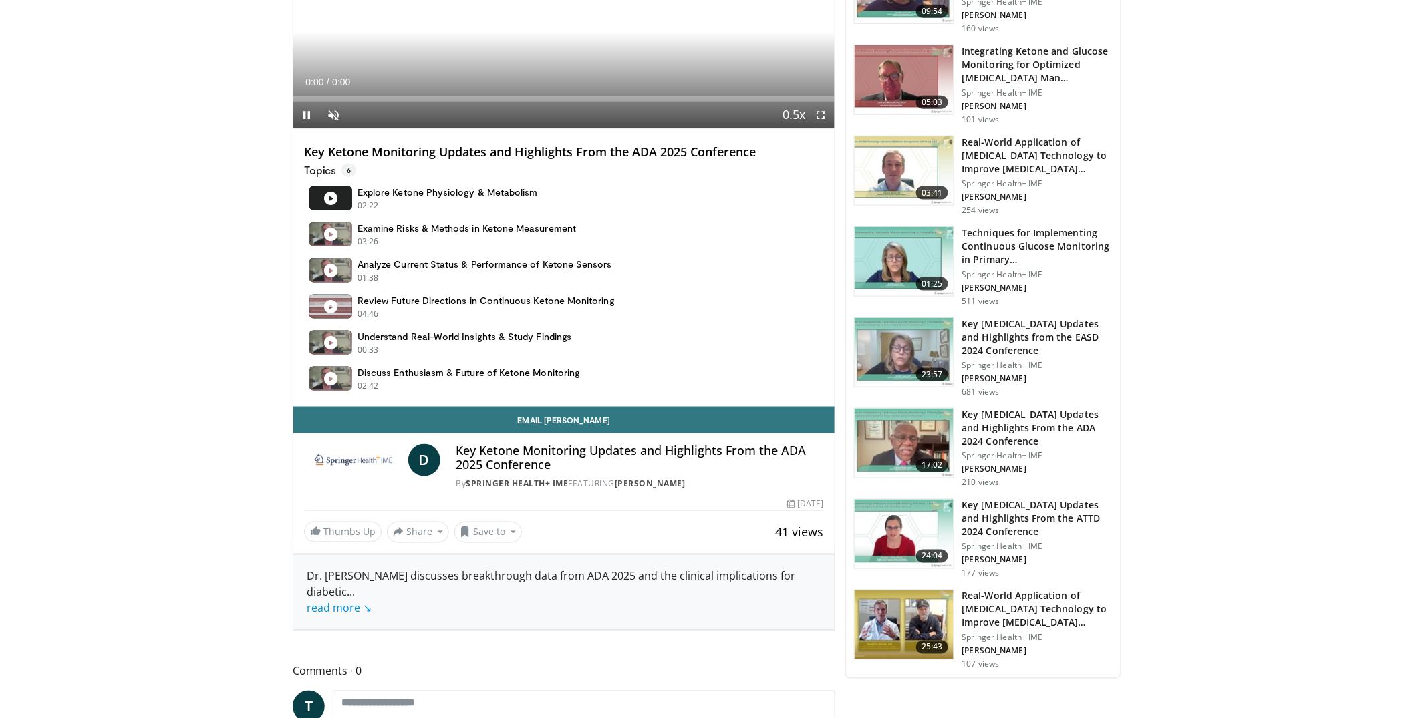
scroll to position [724, 0]
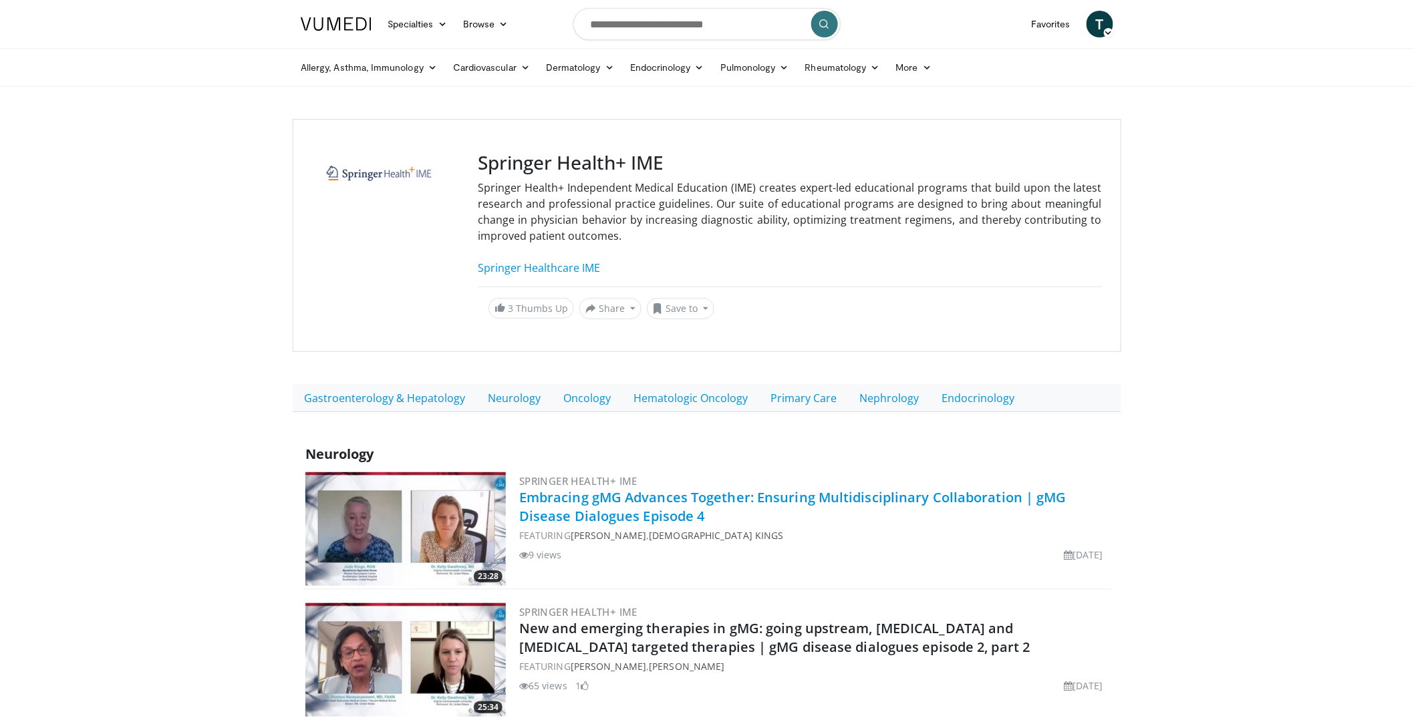
click at [635, 494] on link "Embracing gMG Advances Together: Ensuring Multidisciplinary Collaboration | gMG…" at bounding box center [792, 506] width 547 height 37
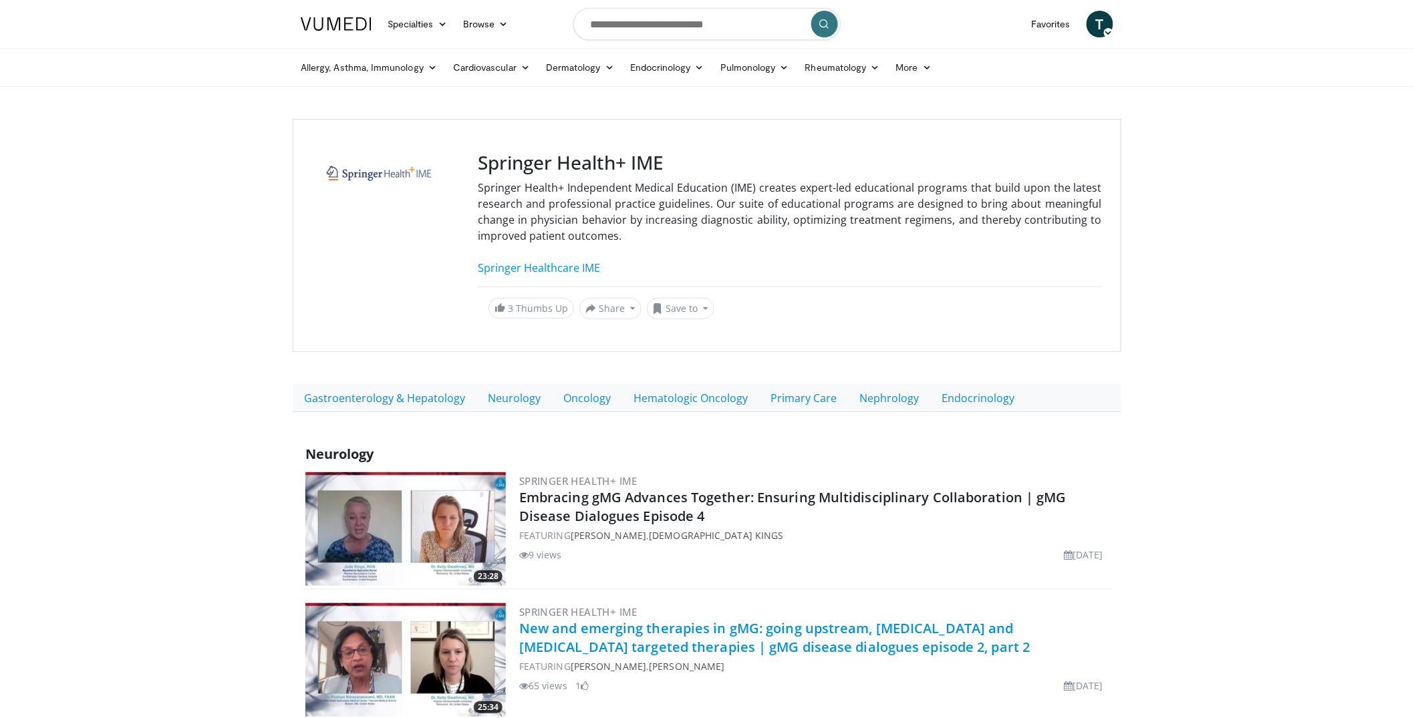
click at [641, 629] on link "New and emerging therapies in gMG: going upstream, T-cell and B-cell targeted t…" at bounding box center [774, 637] width 511 height 37
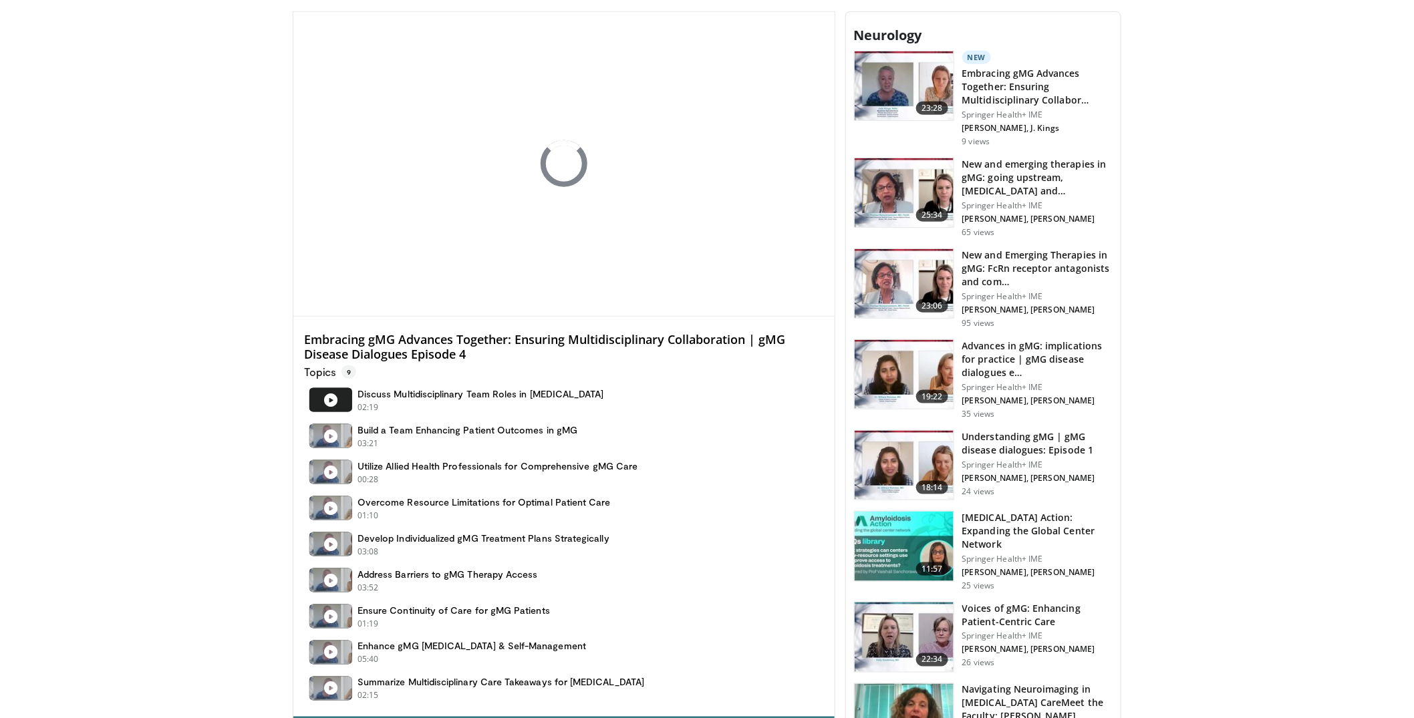
scroll to position [722, 0]
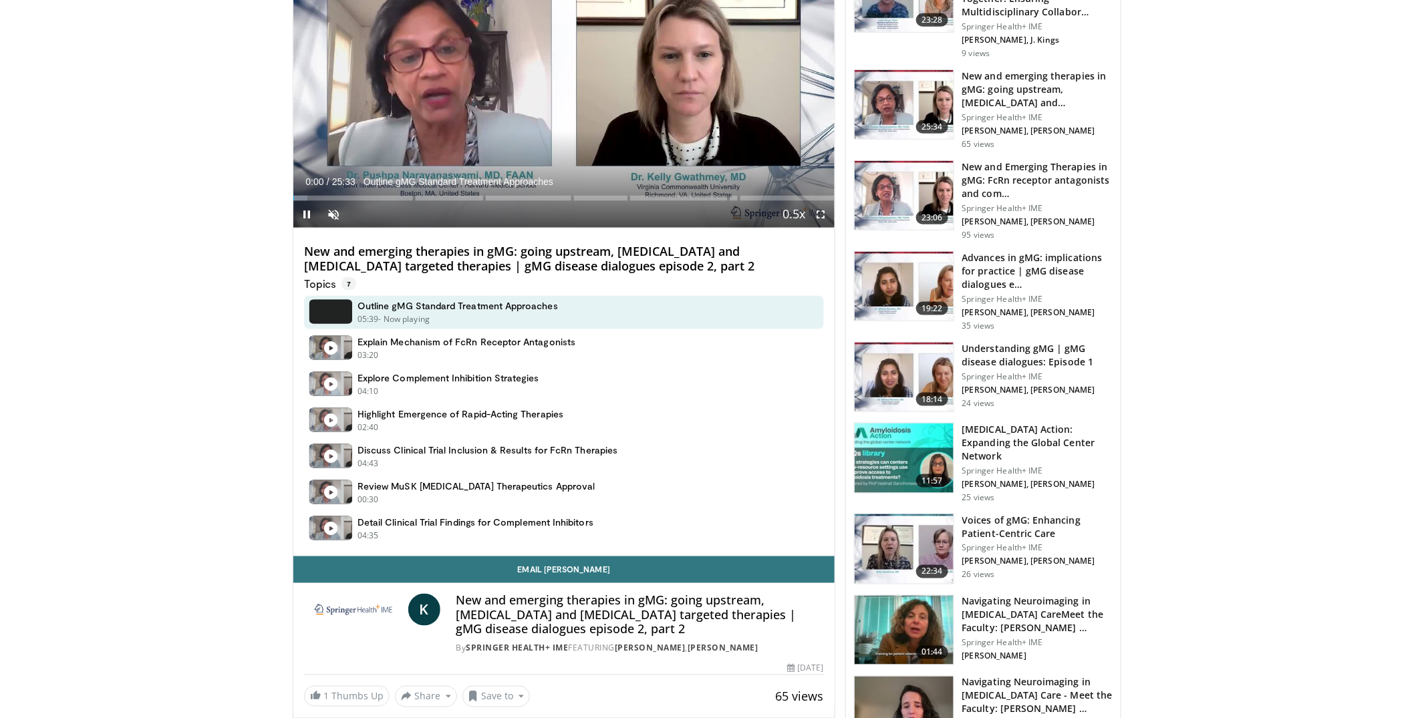
scroll to position [1006, 0]
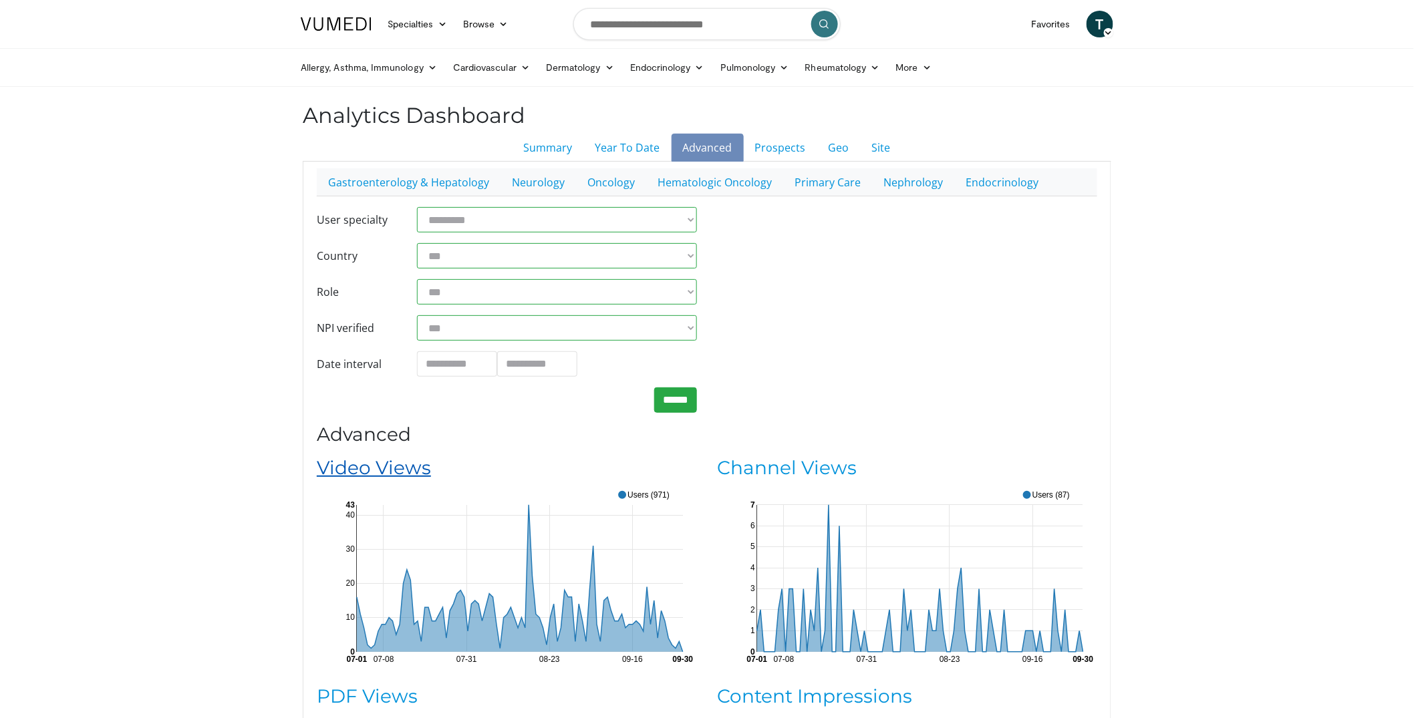
click at [398, 476] on link "Video Views" at bounding box center [374, 467] width 114 height 23
click at [343, 468] on link "Video Views" at bounding box center [374, 467] width 114 height 23
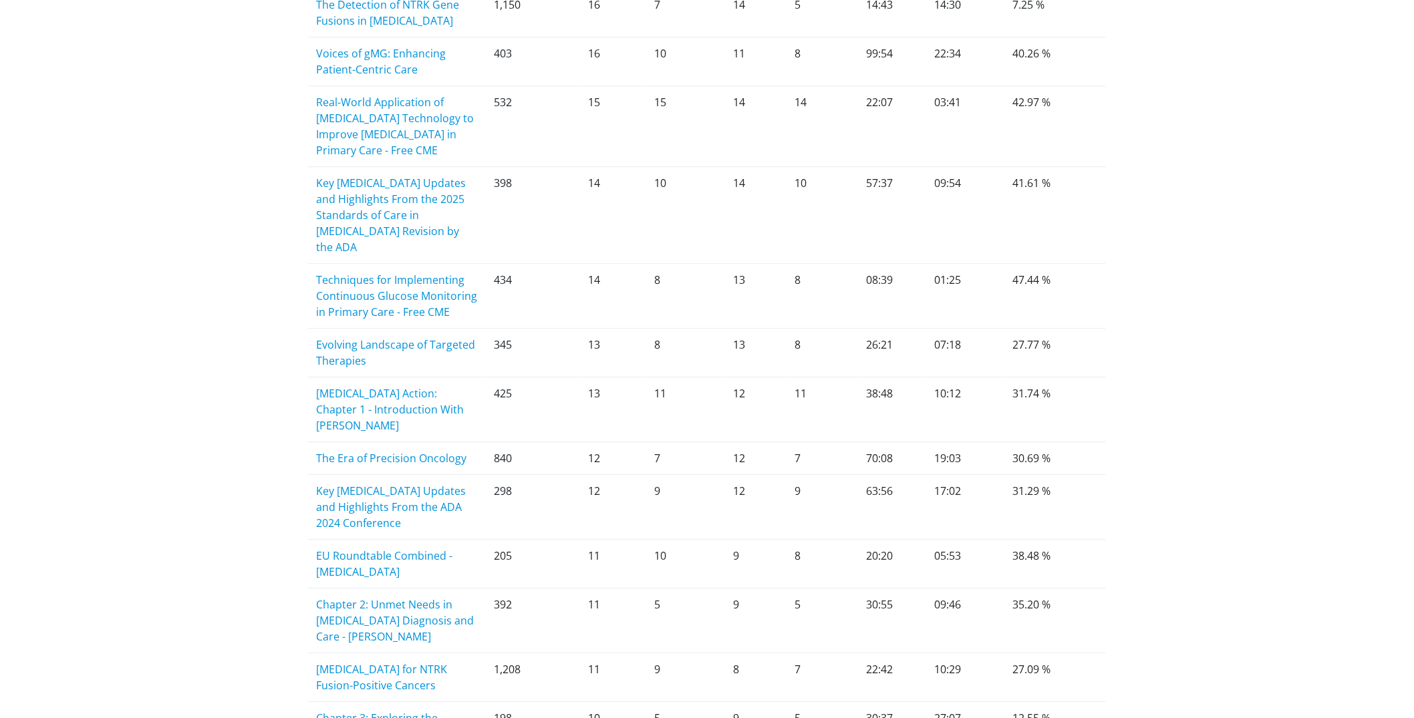
scroll to position [1903, 0]
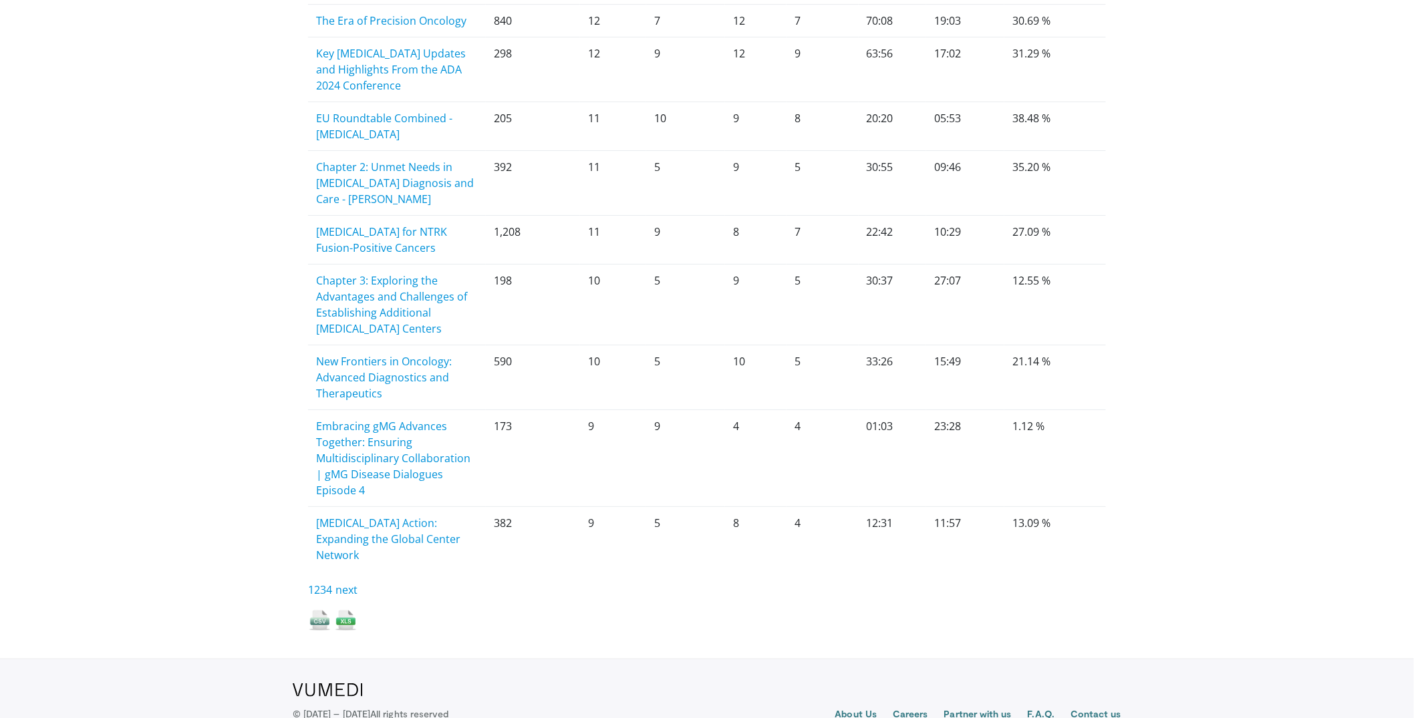
click at [349, 609] on img at bounding box center [345, 620] width 23 height 23
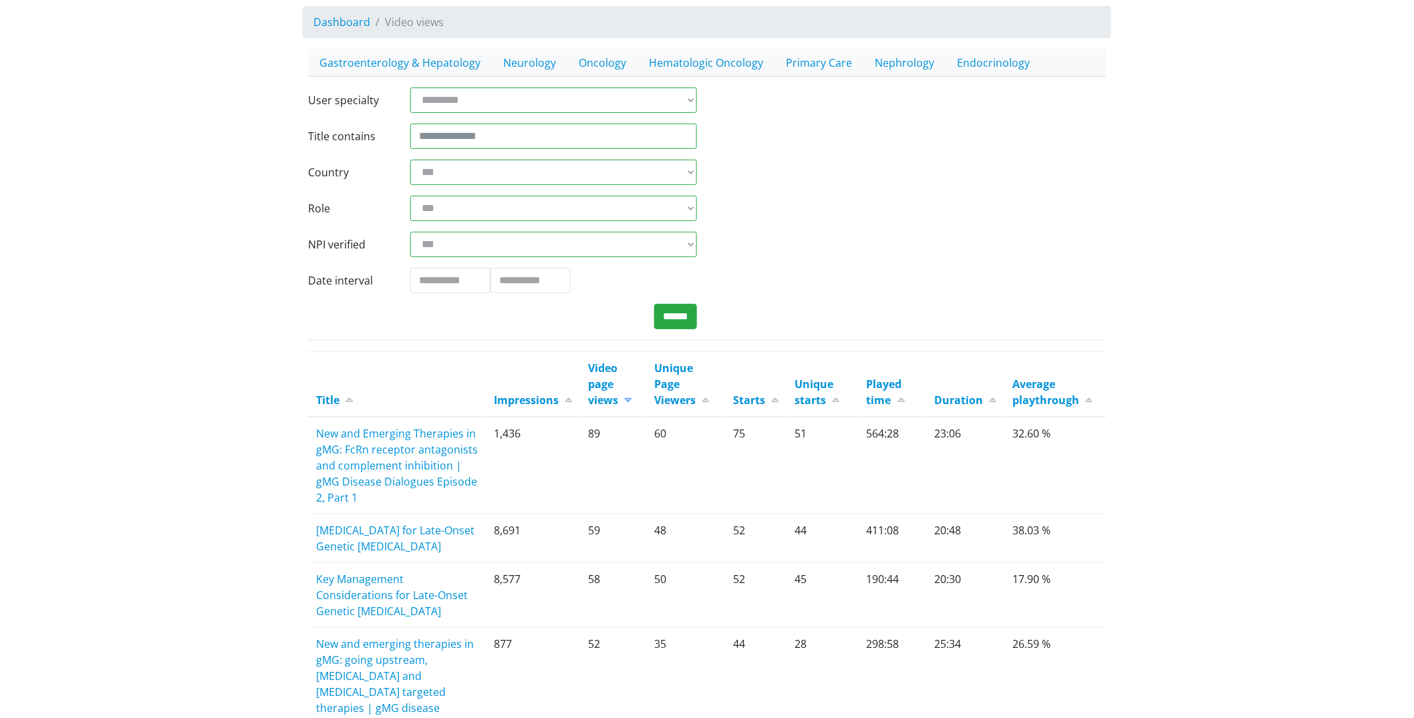
scroll to position [0, 0]
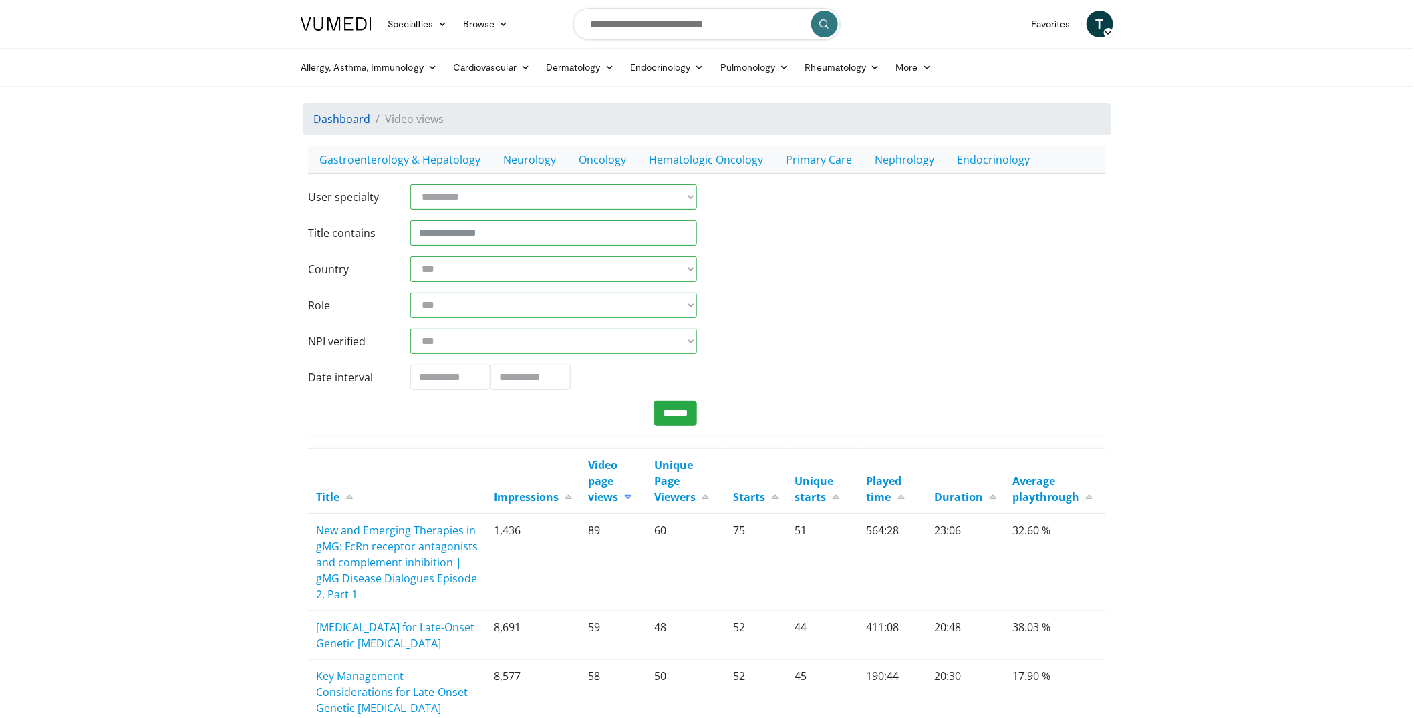
click at [345, 118] on link "Dashboard" at bounding box center [341, 119] width 57 height 15
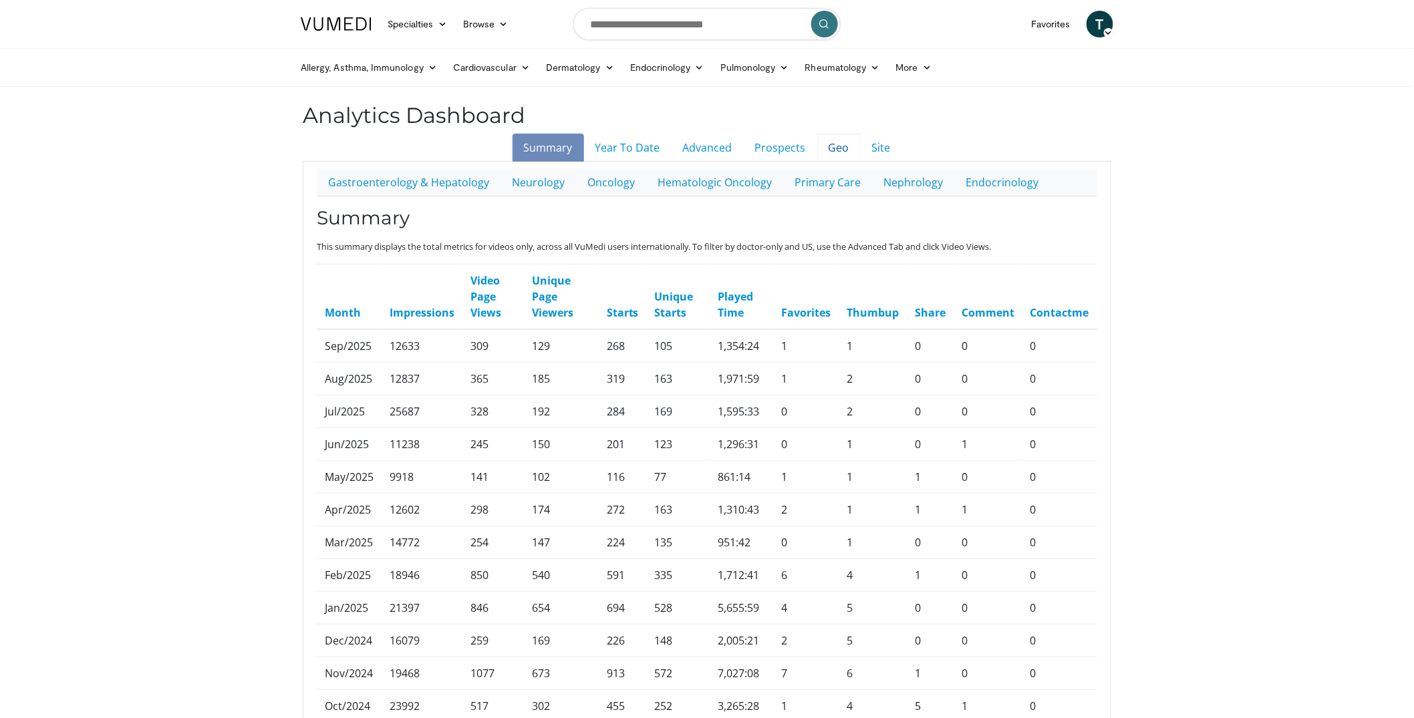
click at [820, 149] on link "Geo" at bounding box center [838, 148] width 43 height 28
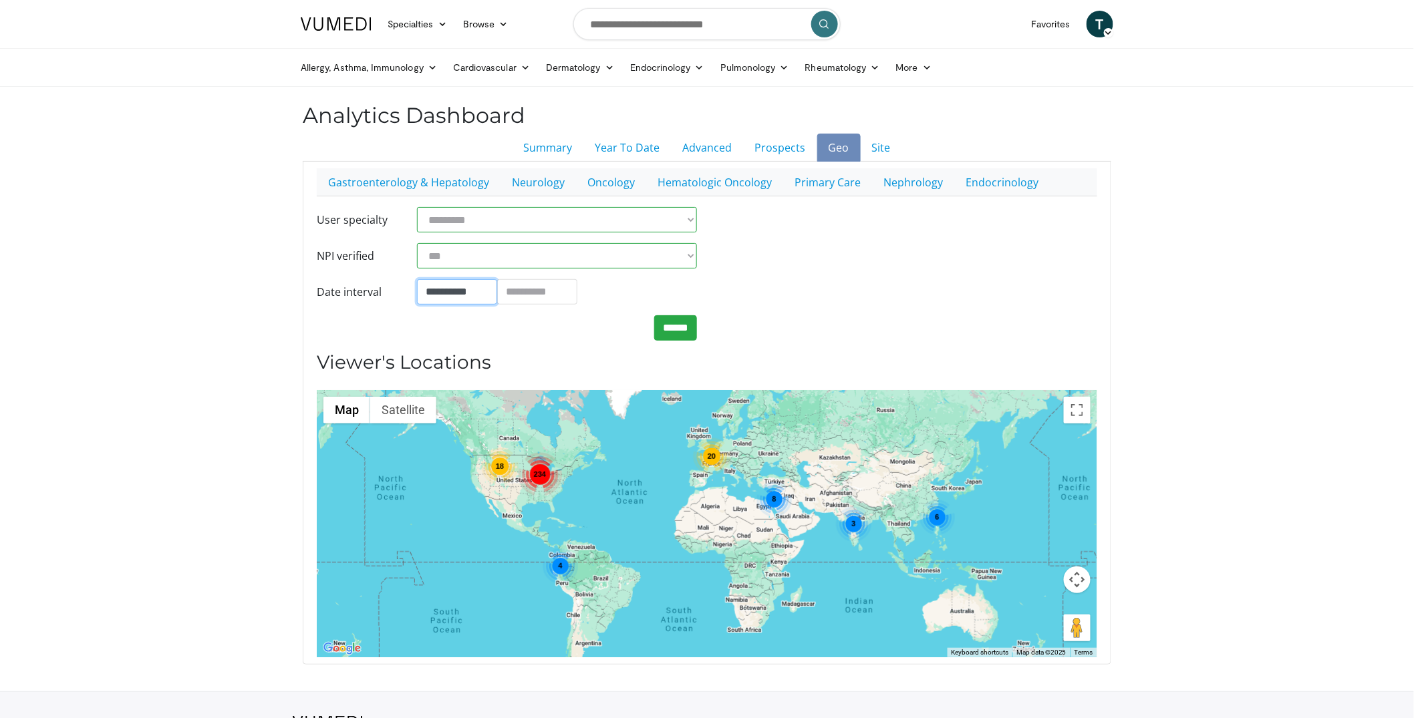
click at [468, 295] on input "**********" at bounding box center [457, 291] width 80 height 25
click at [466, 293] on input "**********" at bounding box center [457, 291] width 80 height 25
click at [463, 157] on td "1" at bounding box center [470, 158] width 20 height 20
type input "**********"
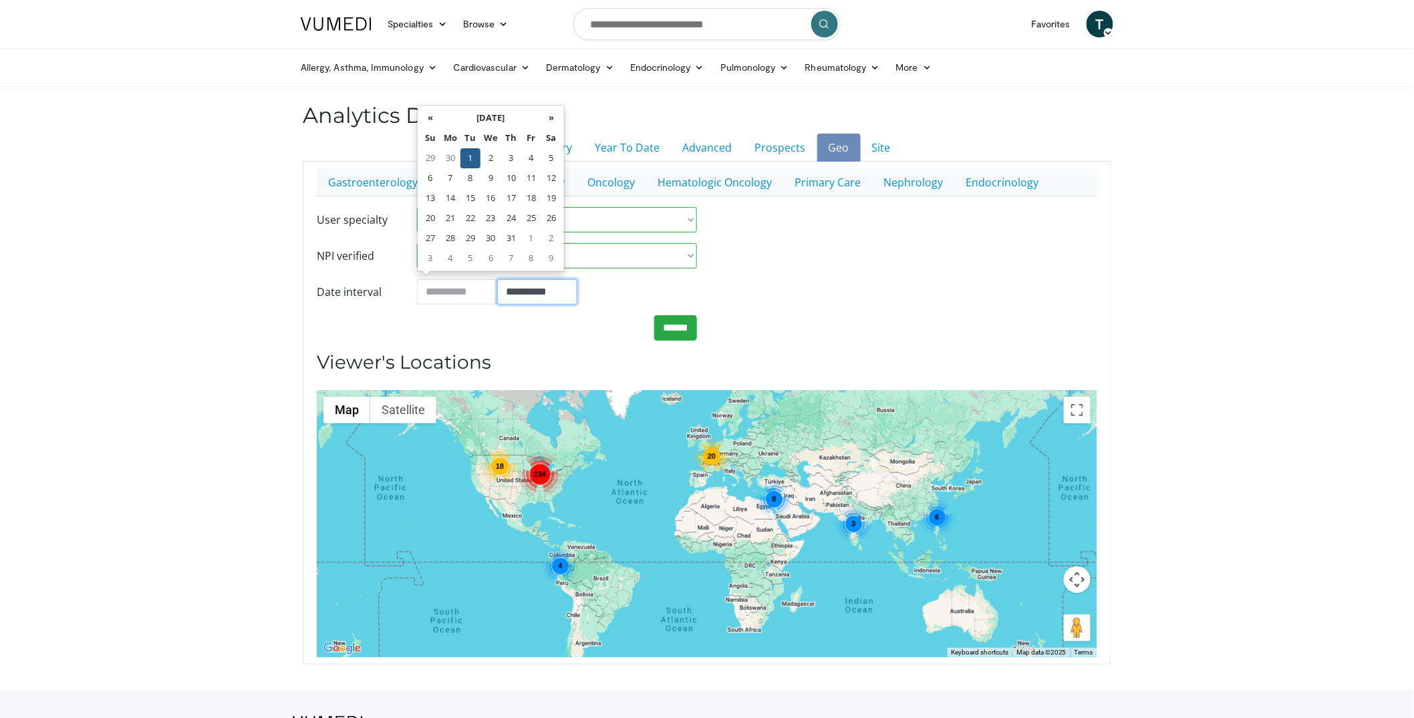
click at [535, 285] on input "**********" at bounding box center [537, 291] width 80 height 25
click at [551, 161] on td "30" at bounding box center [551, 158] width 20 height 20
type input "**********"
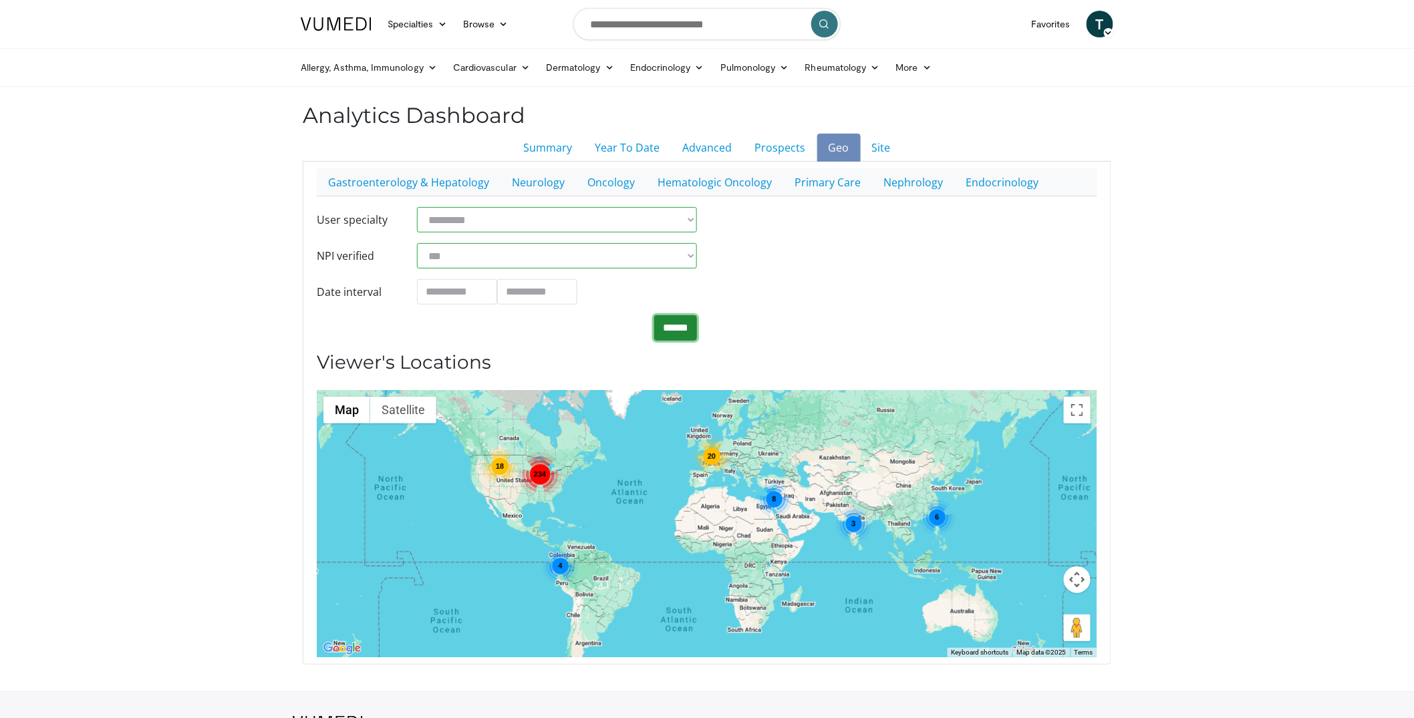
click at [666, 328] on input "******" at bounding box center [675, 327] width 43 height 25
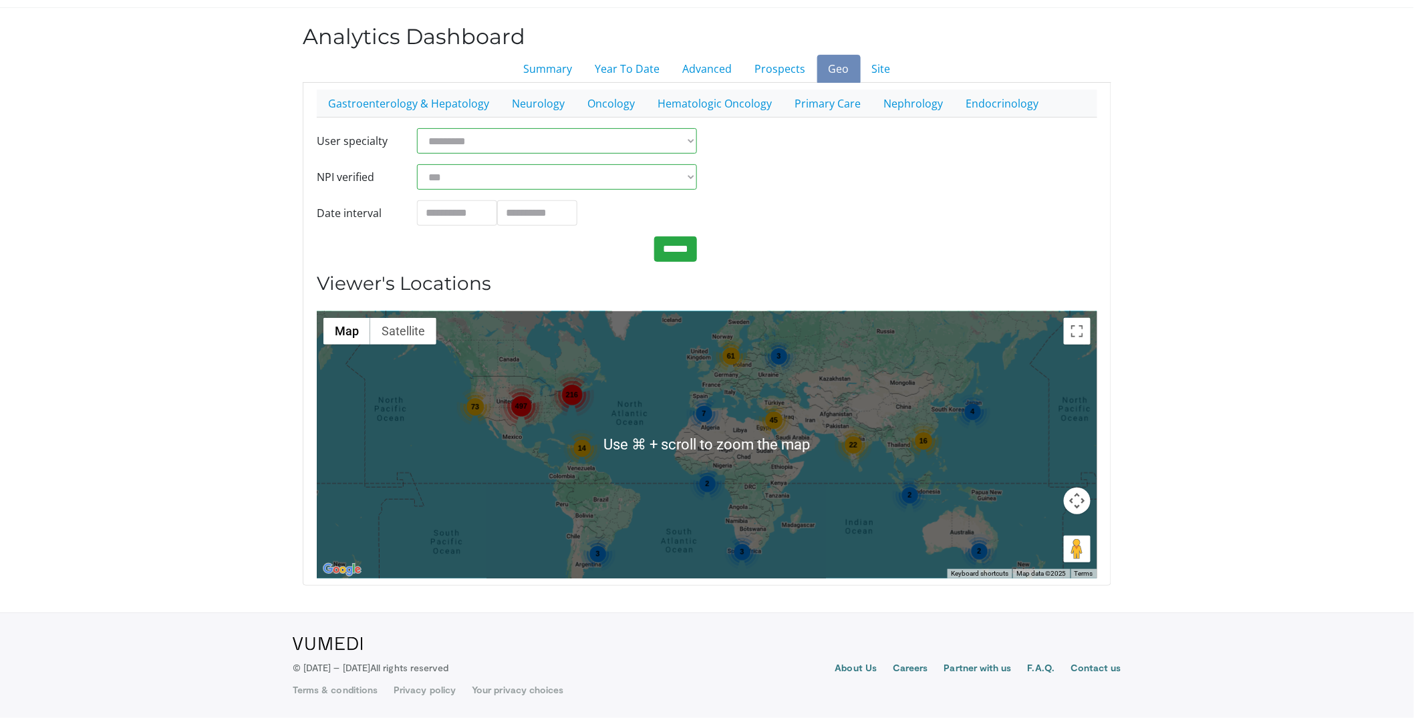
scroll to position [76, 0]
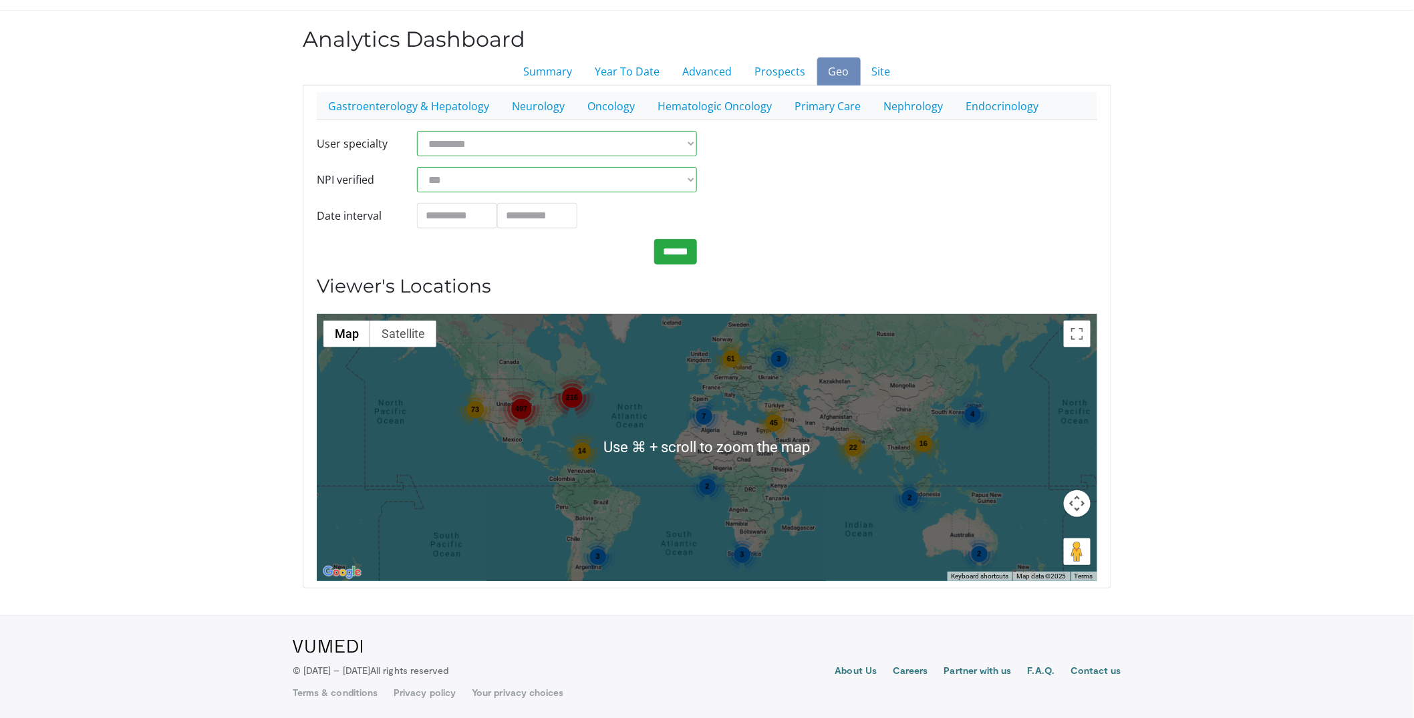
click at [1332, 518] on body "Specialties Adult & Family Medicine Allergy, [MEDICAL_DATA], Immunology Anesthe…" at bounding box center [707, 322] width 1414 height 797
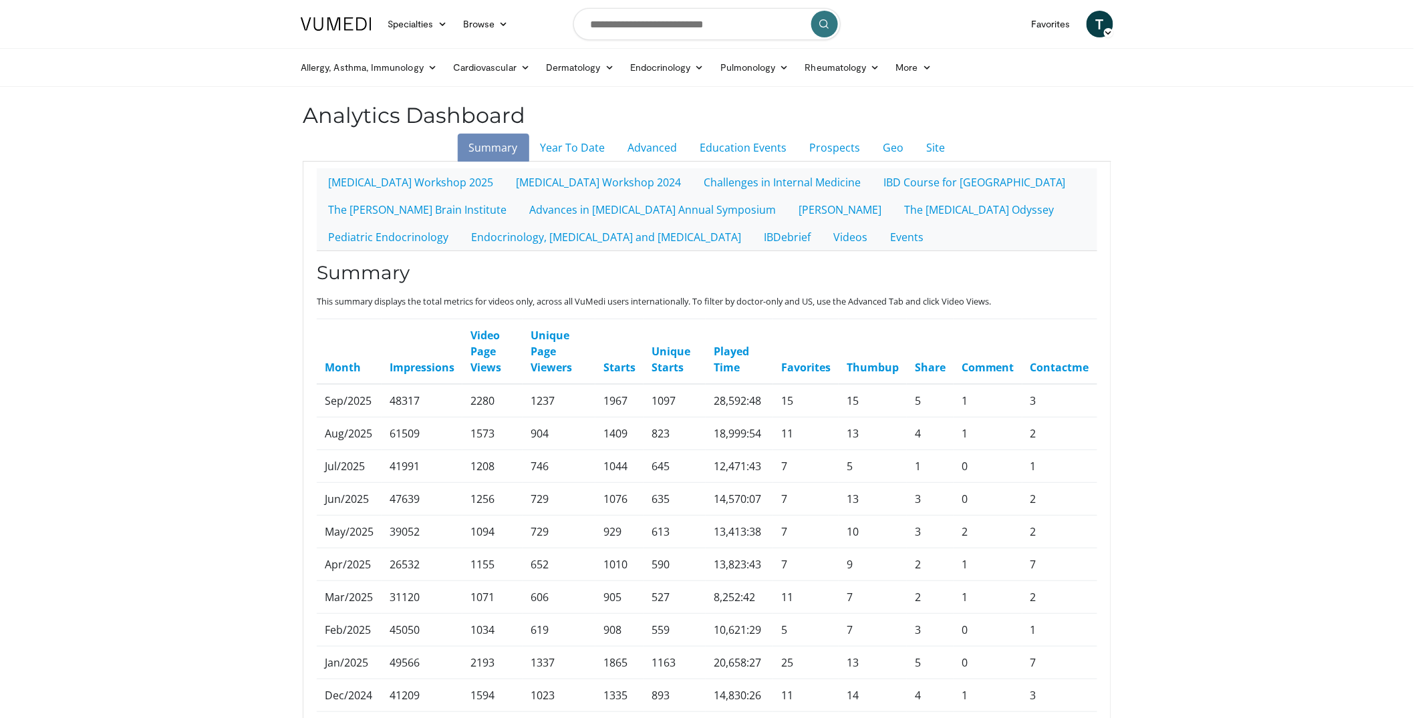
scroll to position [686, 0]
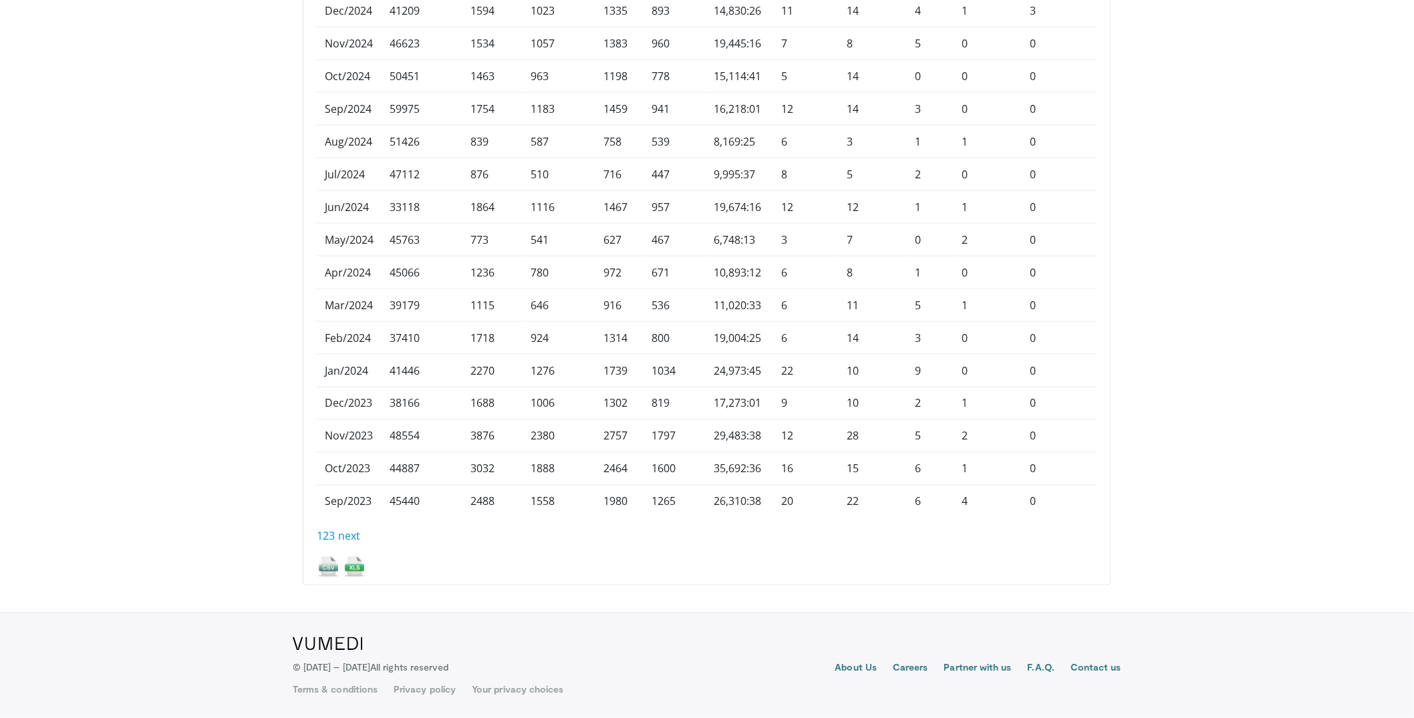
click at [357, 567] on img at bounding box center [354, 566] width 23 height 23
click at [1116, 23] on div "Summary Year To Date Advanced Education Events Prospects Geo Site Myeloid Malig…" at bounding box center [707, 17] width 829 height 1137
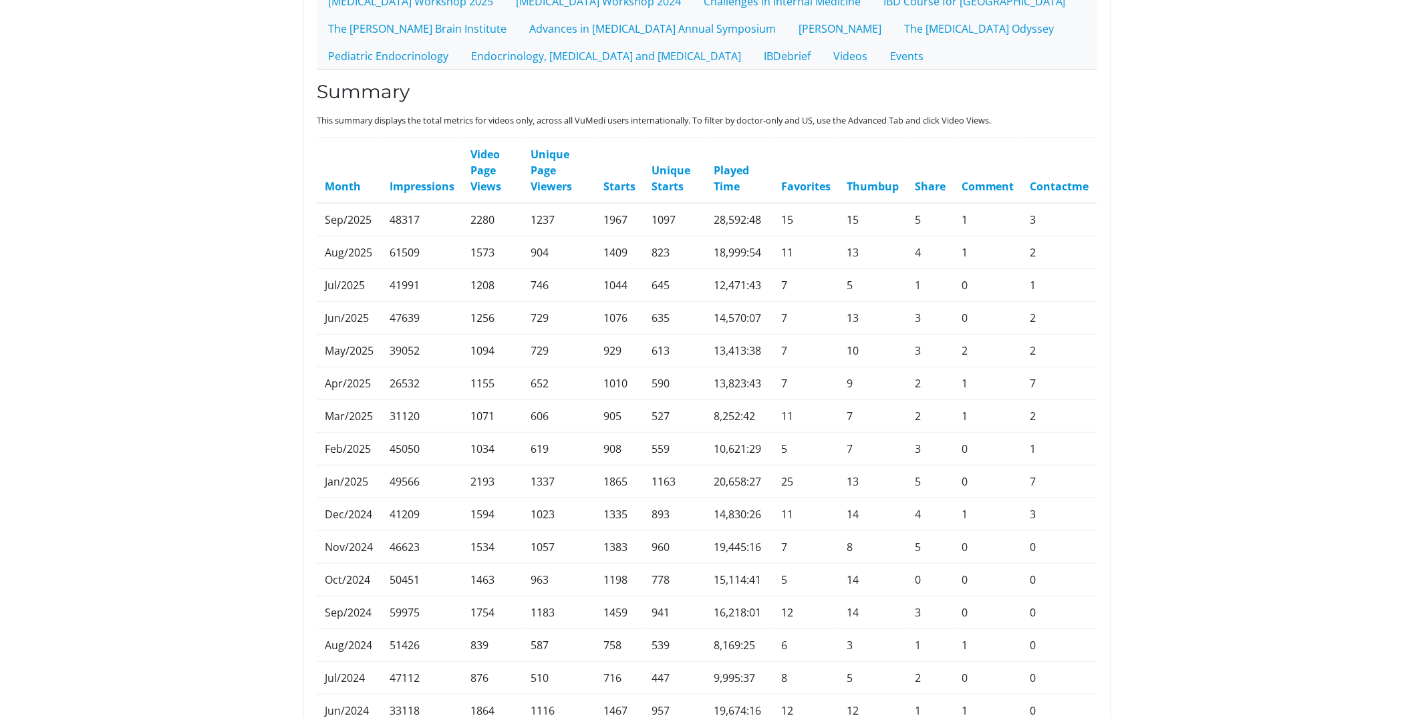
scroll to position [109, 0]
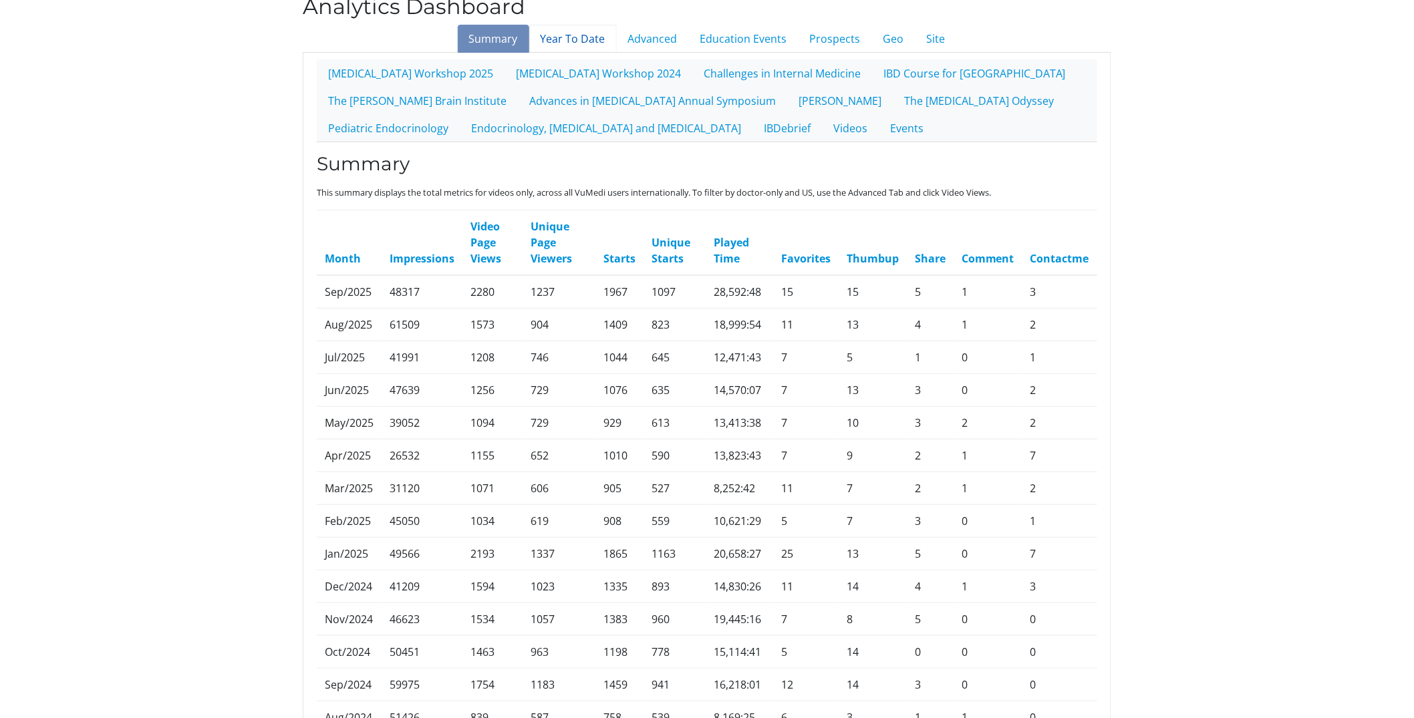
click at [575, 40] on link "Year To Date" at bounding box center [573, 39] width 88 height 28
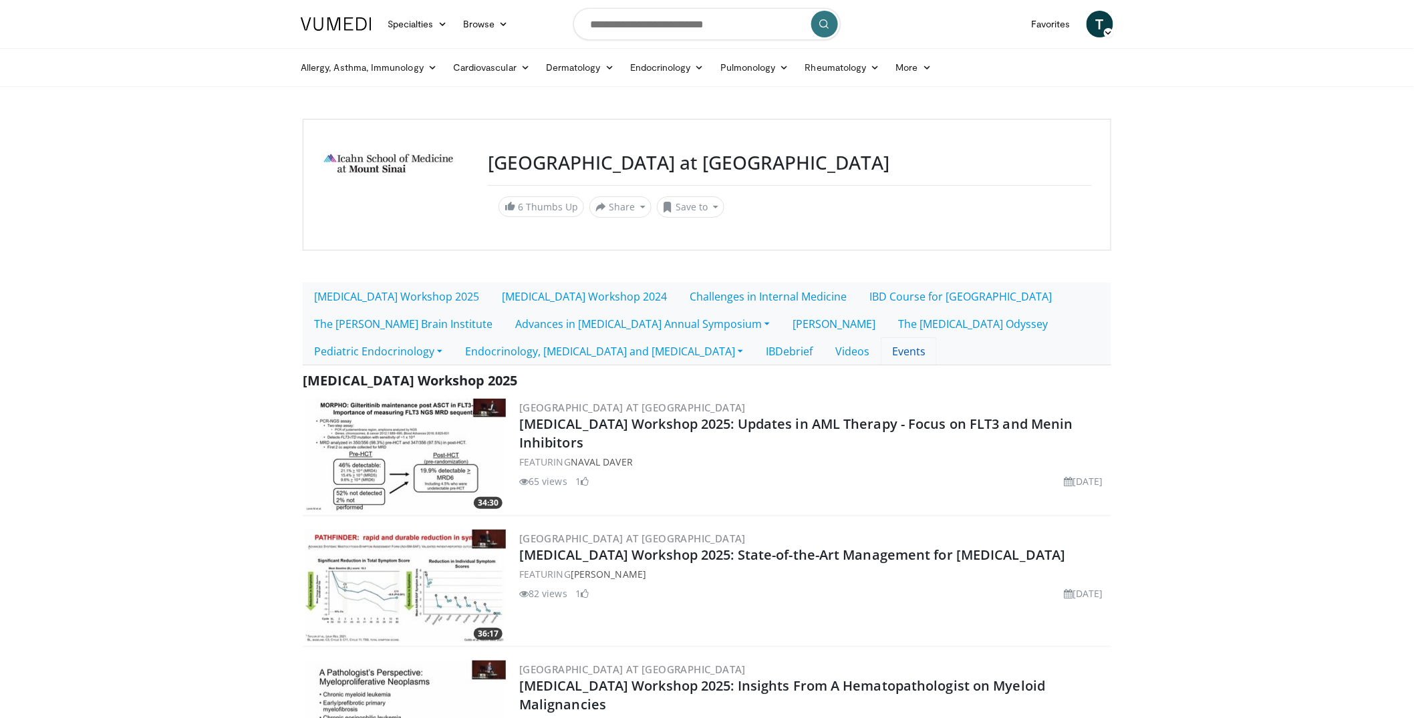
click at [881, 348] on link "Events" at bounding box center [909, 351] width 56 height 28
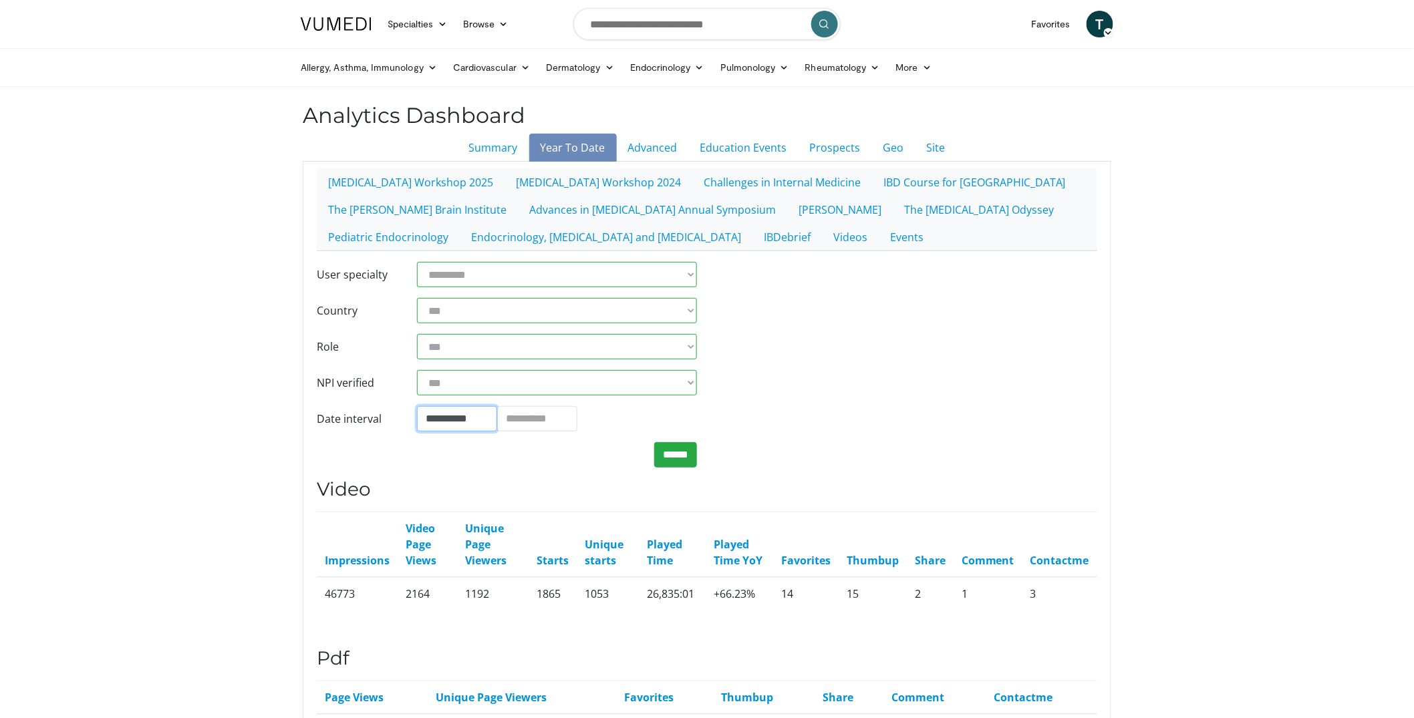
click at [464, 424] on input "**********" at bounding box center [457, 418] width 80 height 25
click at [466, 286] on td "1" at bounding box center [470, 285] width 20 height 20
type input "**********"
click at [548, 422] on input "**********" at bounding box center [537, 418] width 80 height 25
click at [555, 279] on td "30" at bounding box center [551, 285] width 20 height 20
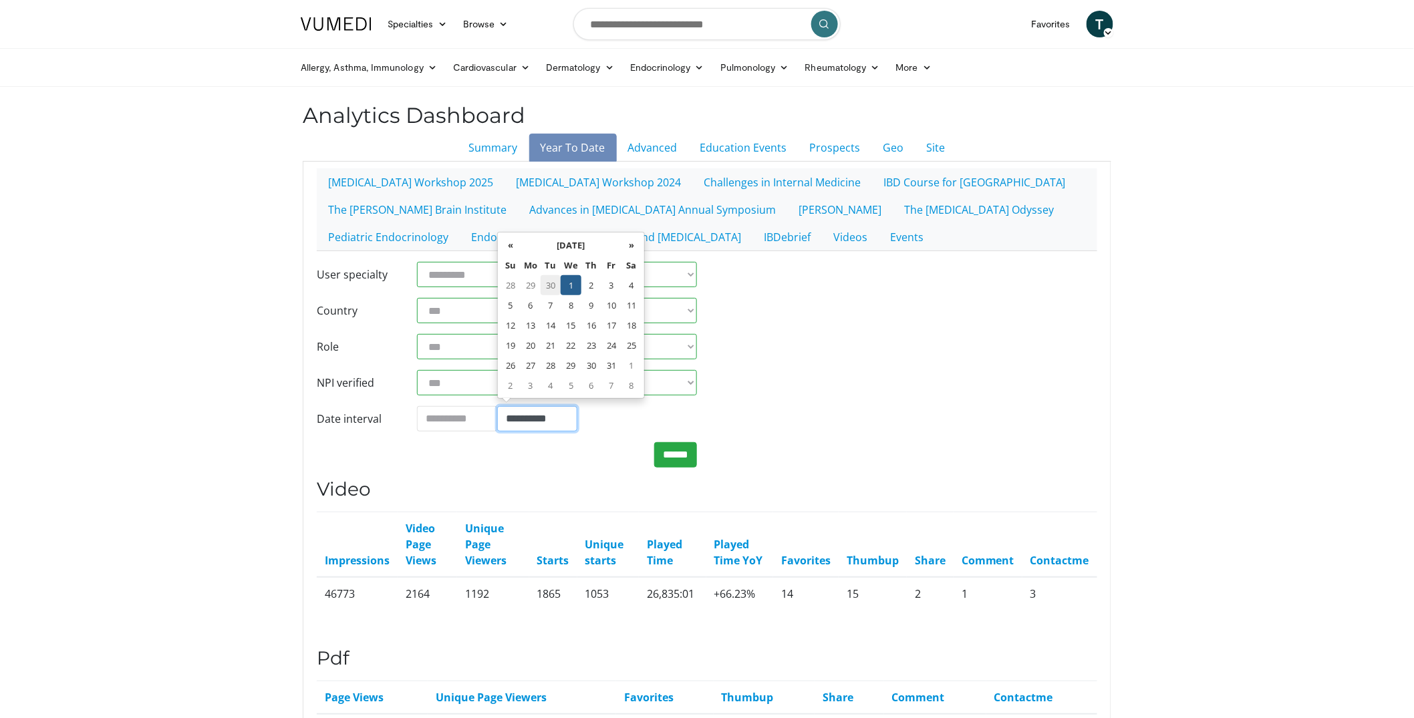
type input "**********"
click at [679, 452] on input "******" at bounding box center [675, 454] width 43 height 25
click at [773, 153] on link "Education Events" at bounding box center [744, 148] width 110 height 28
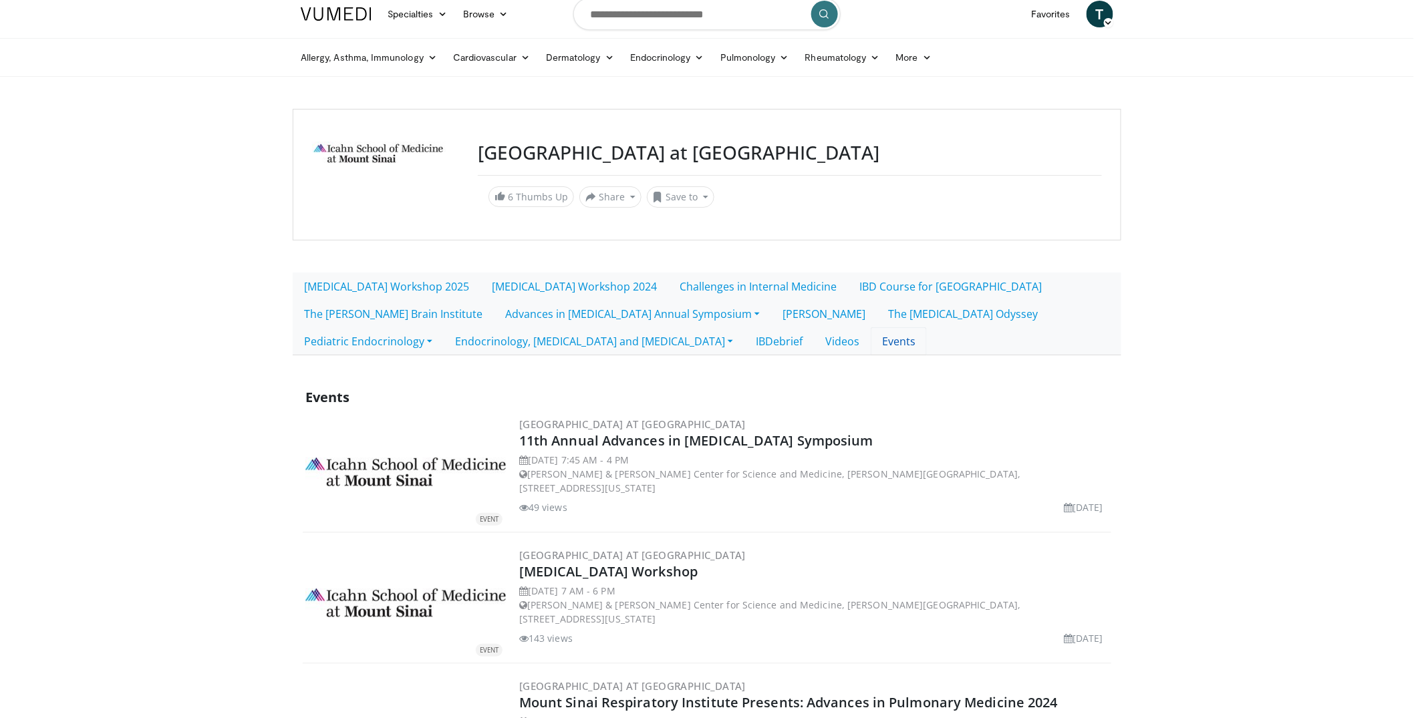
scroll to position [11, 0]
click at [393, 285] on link "[MEDICAL_DATA] Workshop 2025" at bounding box center [387, 285] width 188 height 28
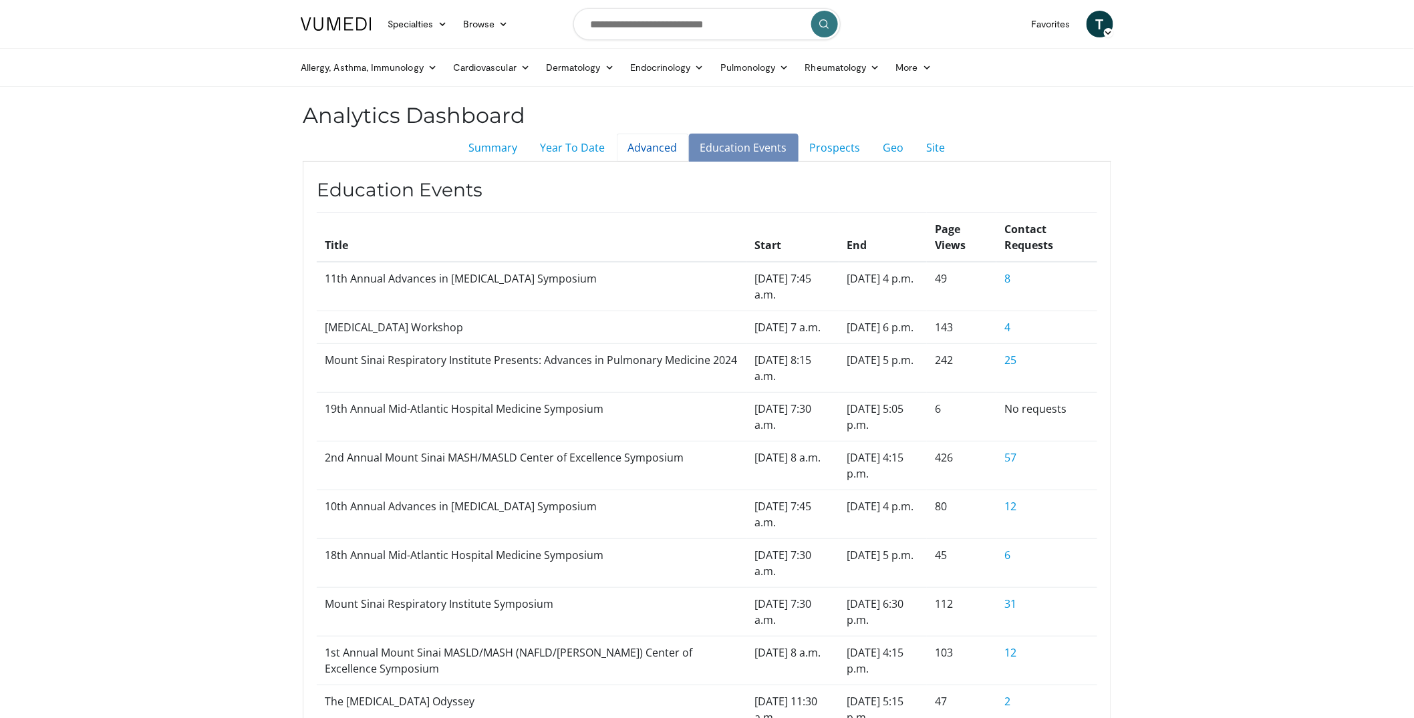
click at [651, 149] on link "Advanced" at bounding box center [653, 148] width 72 height 28
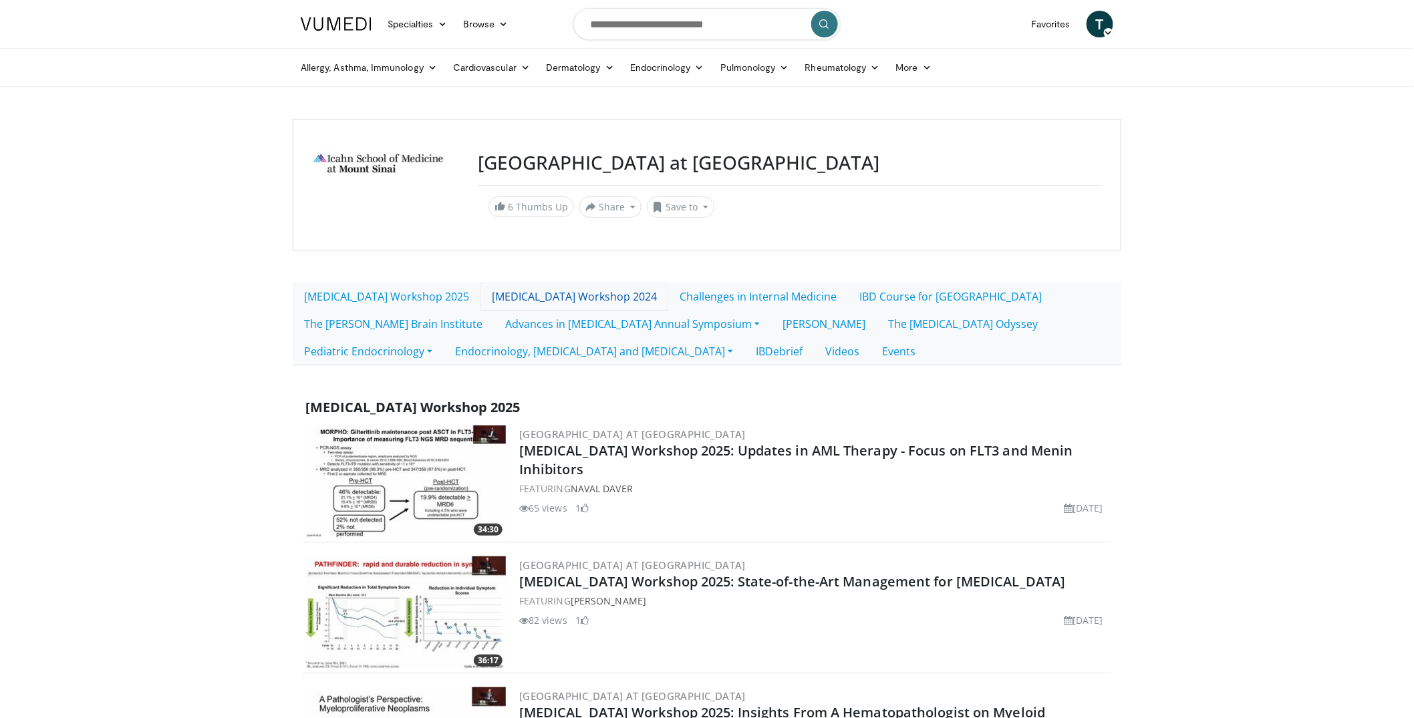
click at [553, 291] on link "[MEDICAL_DATA] Workshop 2024" at bounding box center [574, 297] width 188 height 28
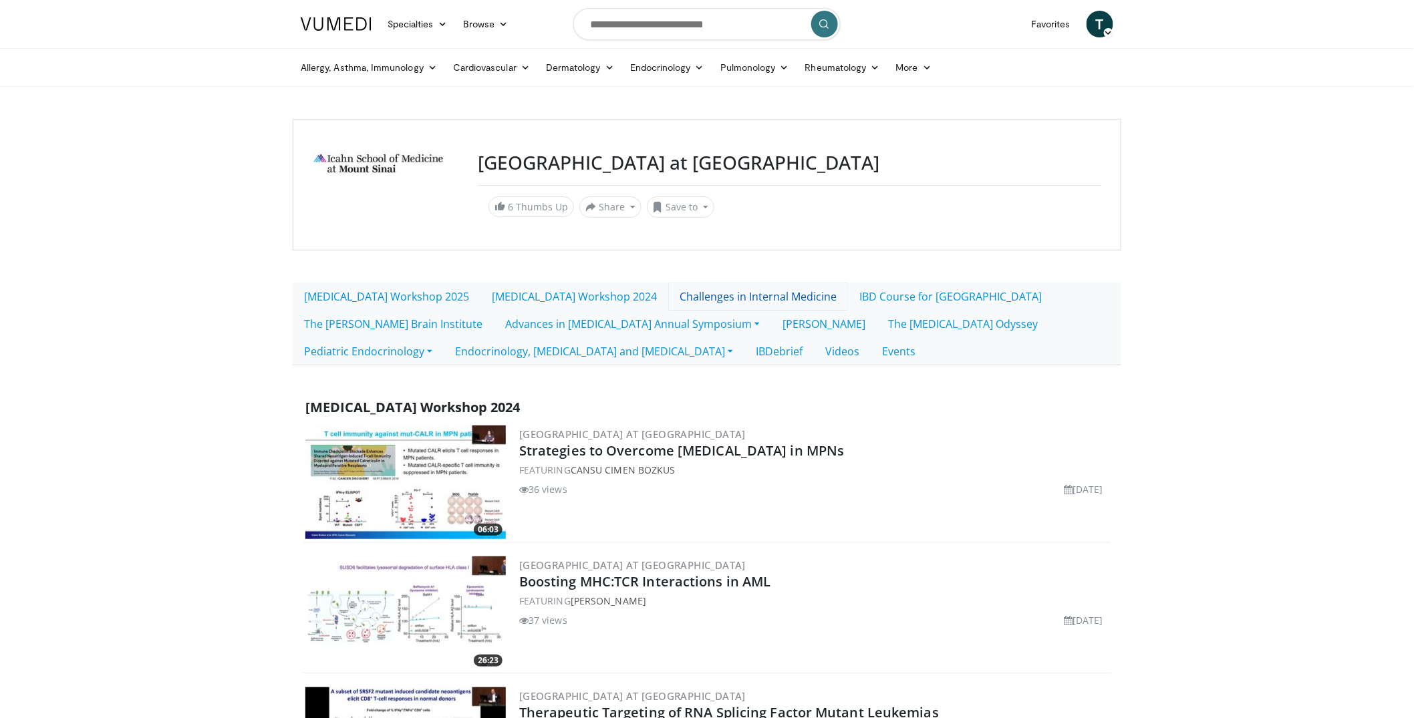
click at [724, 291] on link "Challenges in Internal Medicine" at bounding box center [758, 297] width 180 height 28
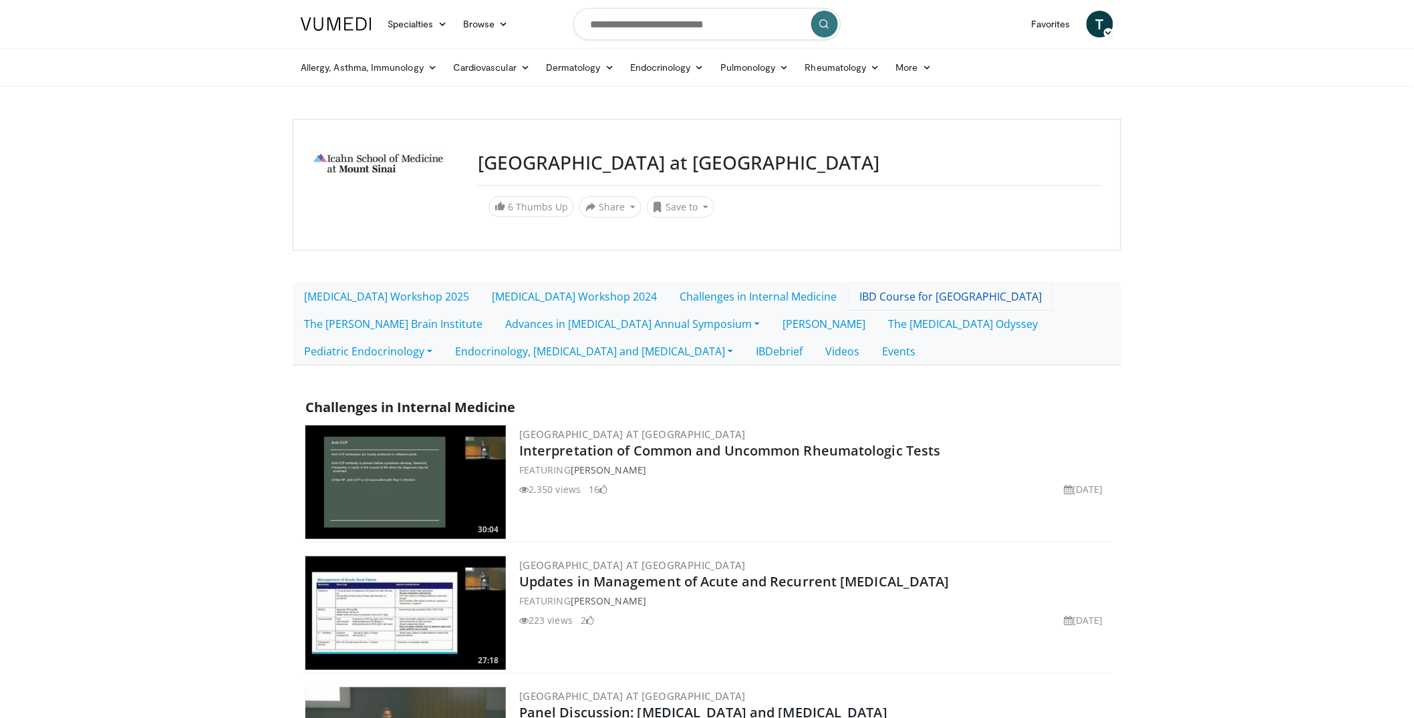
click at [905, 297] on link "IBD Course for [GEOGRAPHIC_DATA]" at bounding box center [950, 297] width 205 height 28
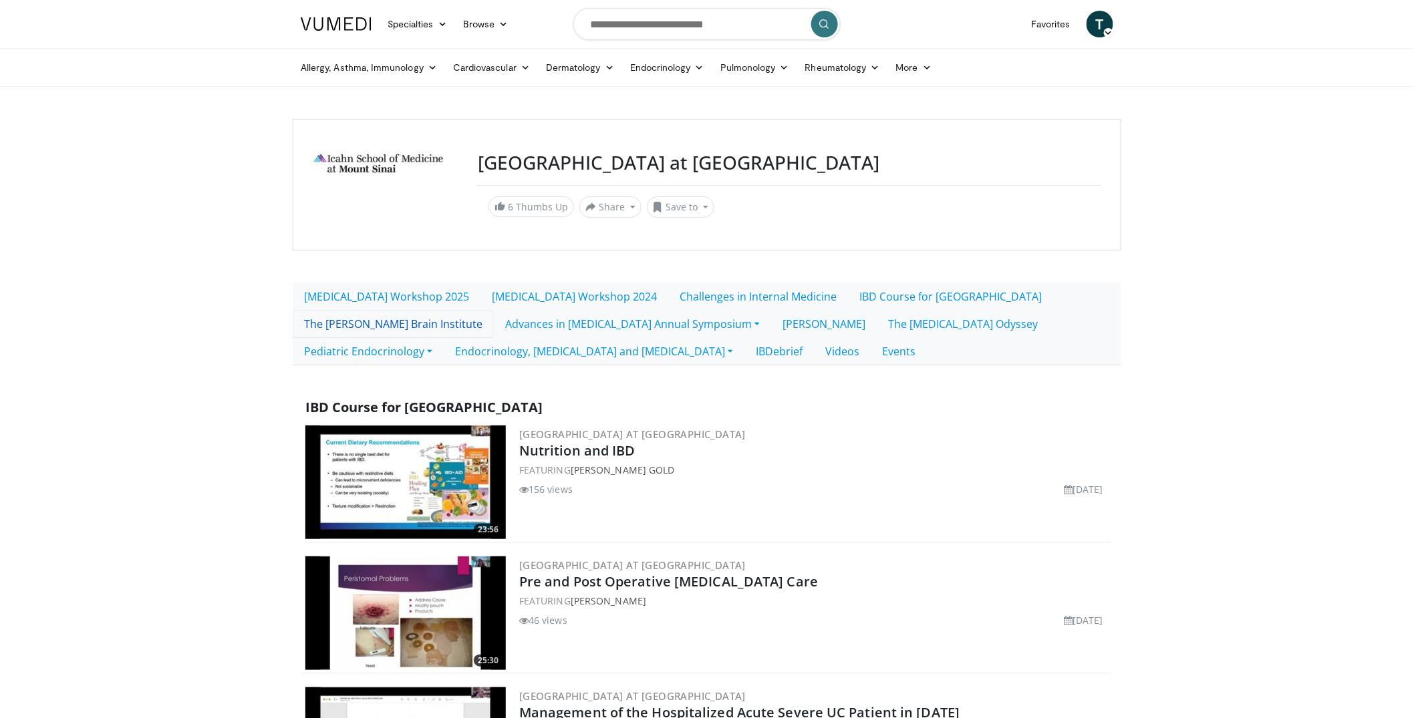
click at [404, 330] on link "The [PERSON_NAME] Brain Institute" at bounding box center [393, 324] width 201 height 28
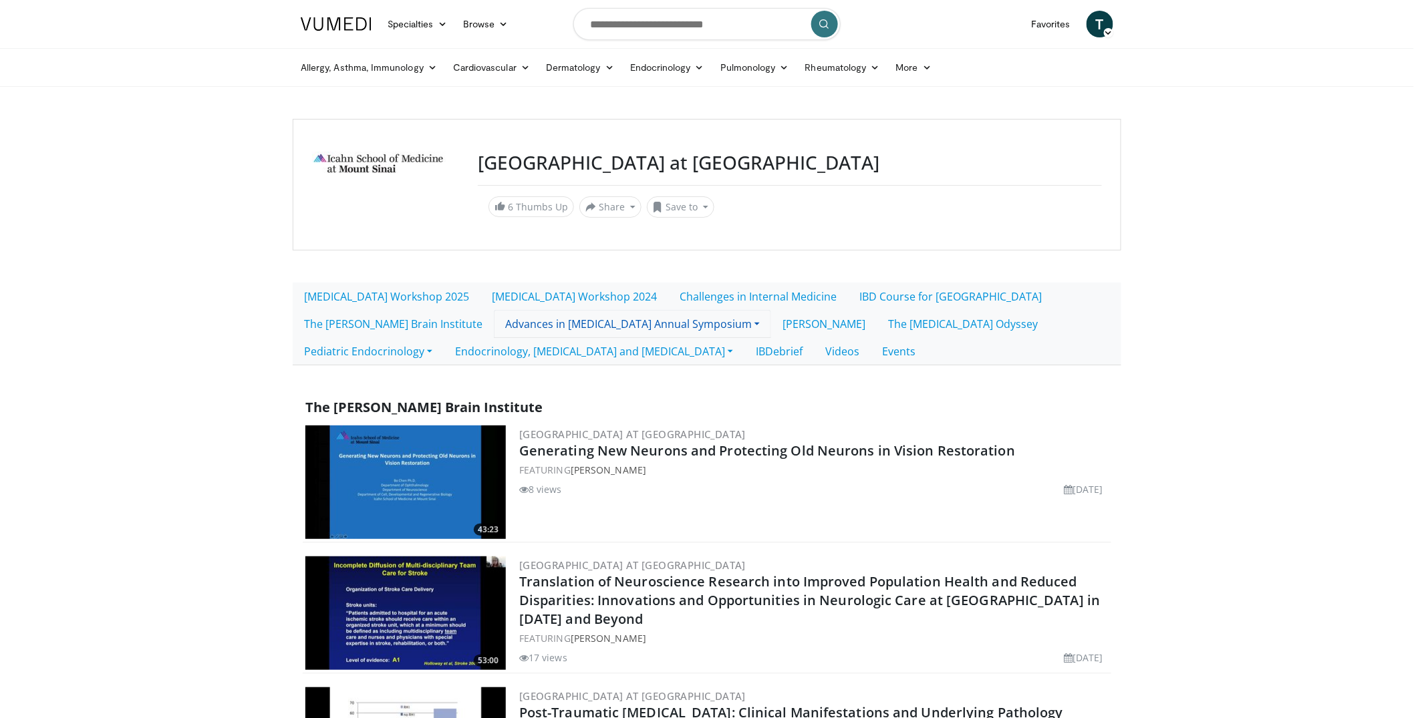
click at [571, 329] on link "Advances in [MEDICAL_DATA] Annual Symposium" at bounding box center [632, 324] width 277 height 28
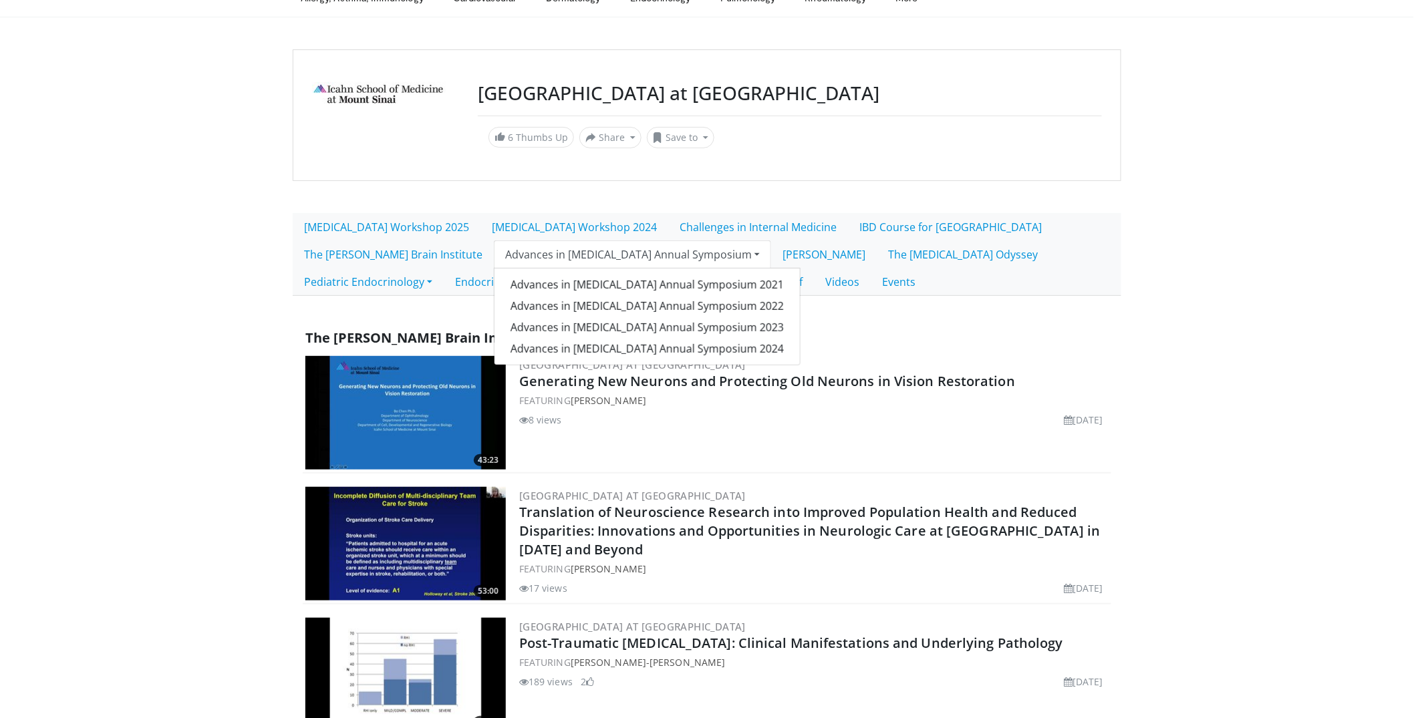
scroll to position [130, 0]
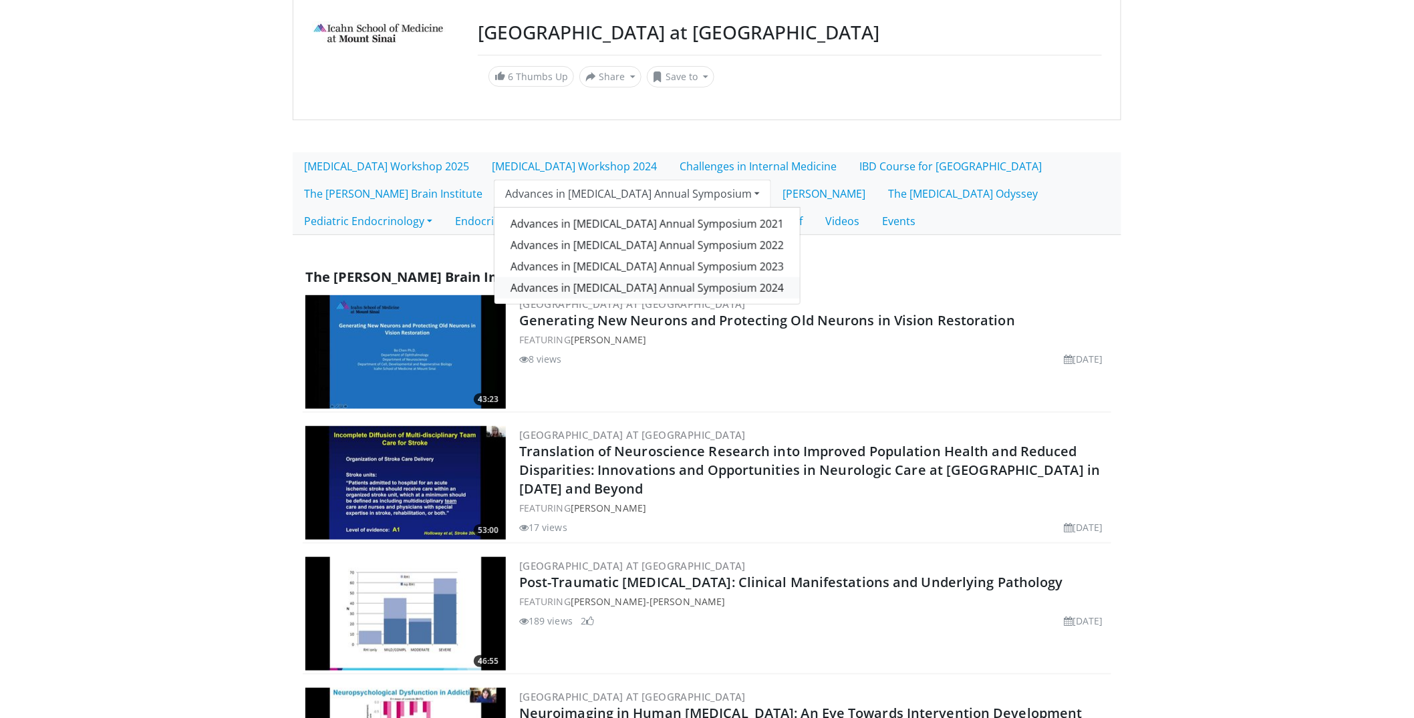
click at [601, 285] on link "Advances in [MEDICAL_DATA] Annual Symposium 2024" at bounding box center [646, 287] width 305 height 21
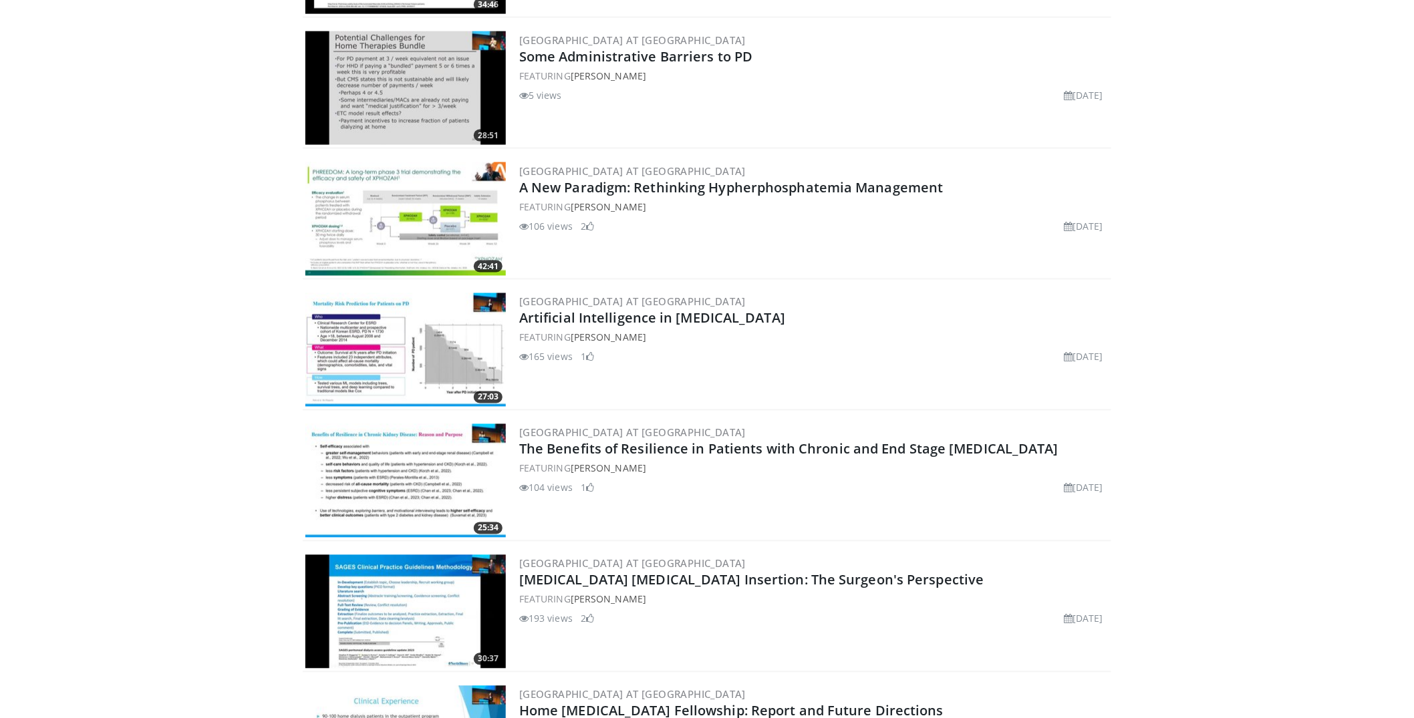
scroll to position [144, 0]
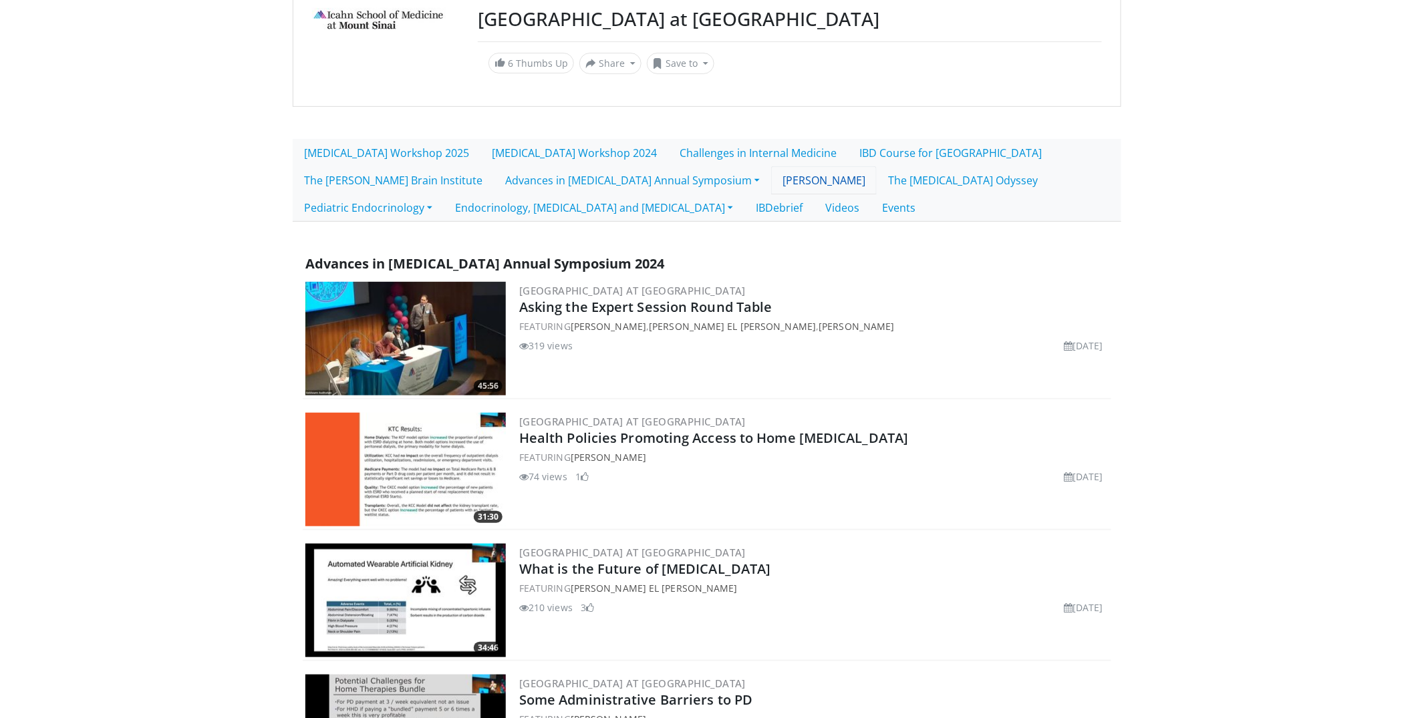
click at [771, 182] on link "[PERSON_NAME]" at bounding box center [824, 180] width 106 height 28
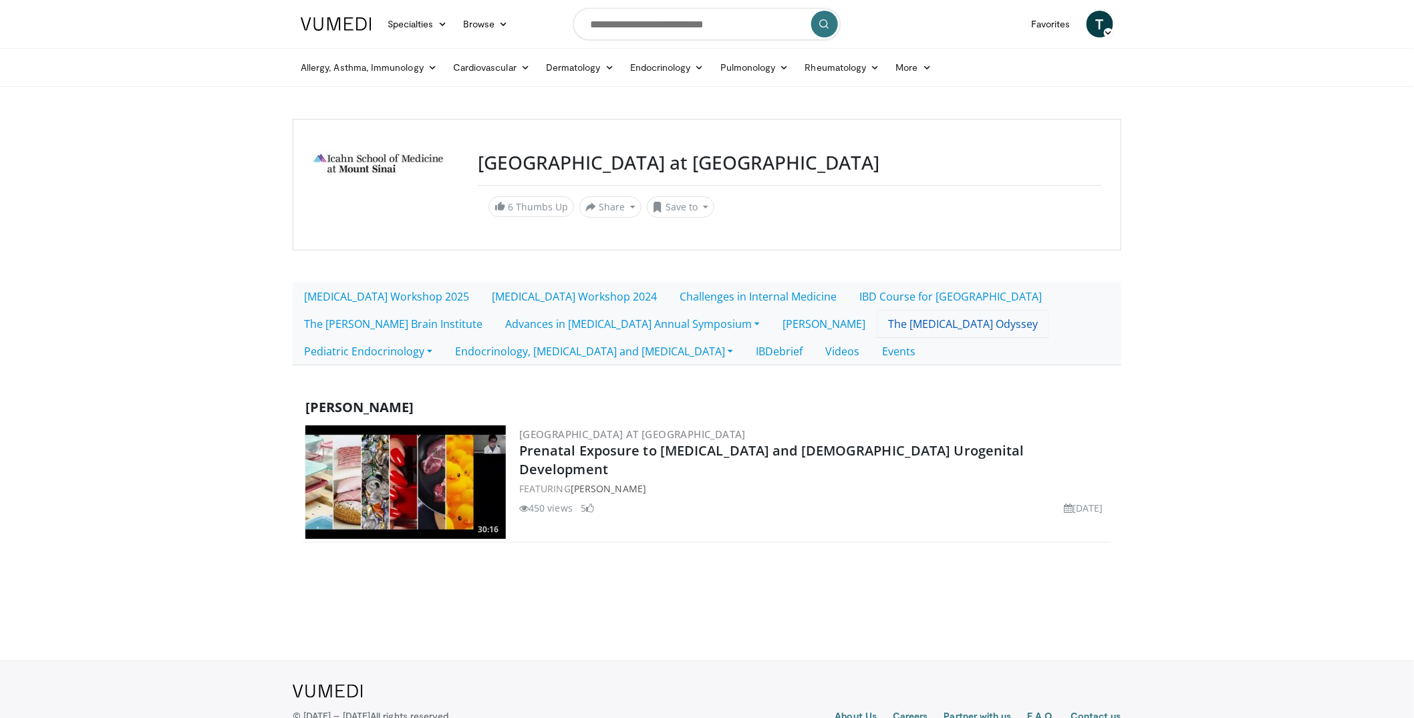
click at [911, 320] on link "The [MEDICAL_DATA] Odyssey" at bounding box center [963, 324] width 172 height 28
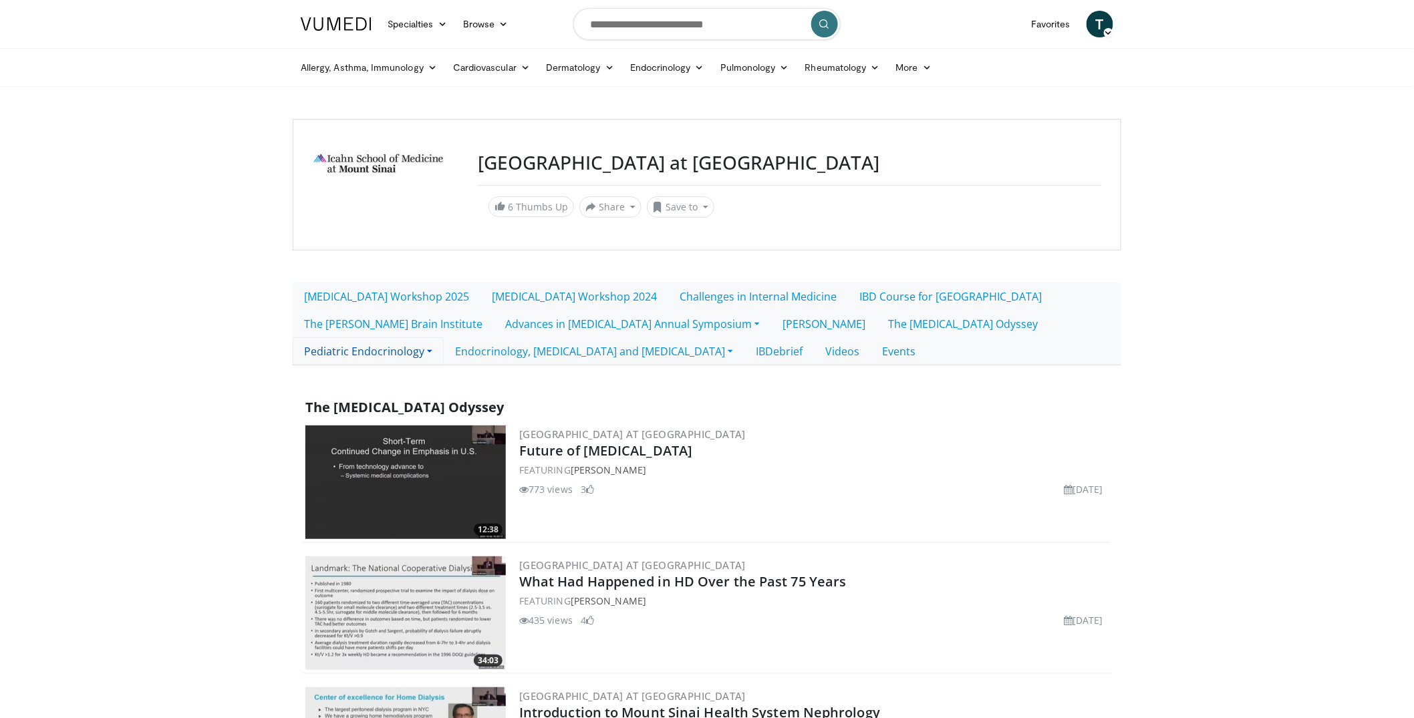
click at [403, 353] on link "Pediatric Endocrinology" at bounding box center [368, 351] width 151 height 28
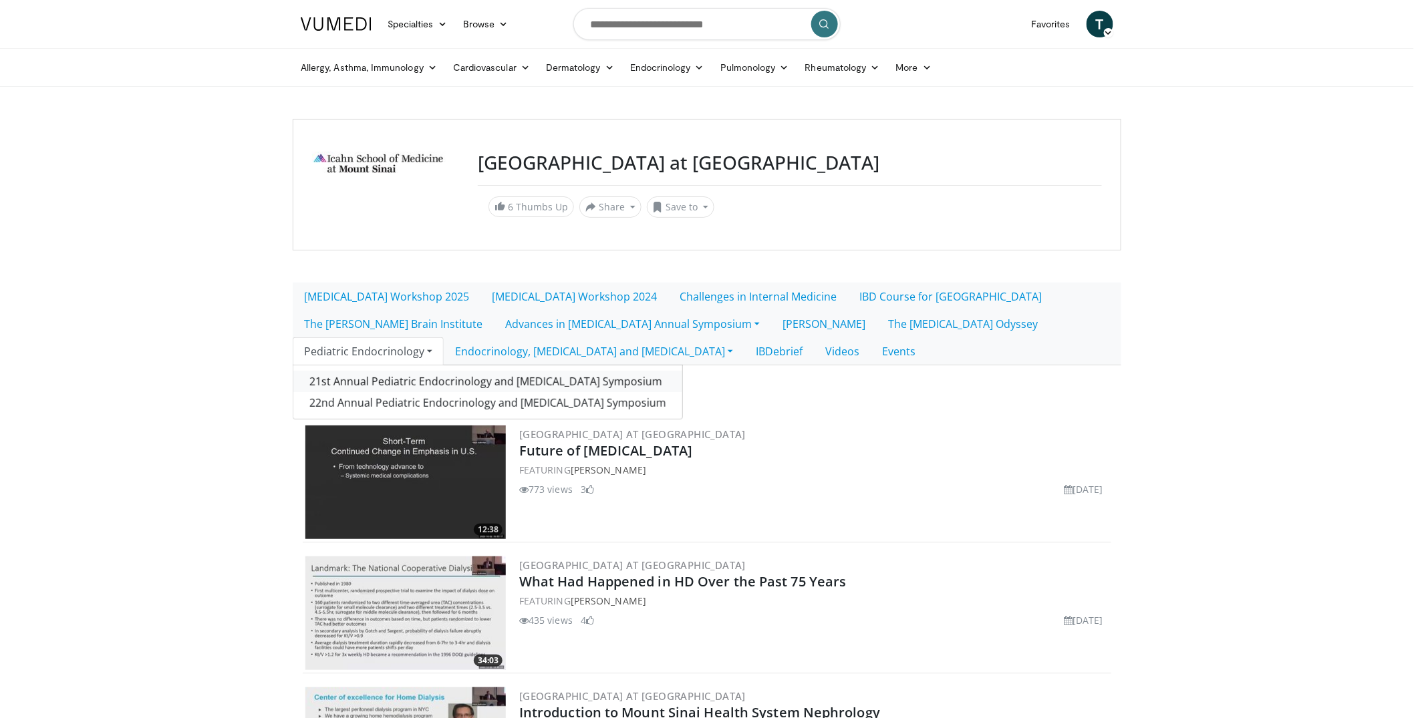
click at [408, 379] on link "21st Annual Pediatric Endocrinology and [MEDICAL_DATA] Symposium" at bounding box center [487, 381] width 389 height 21
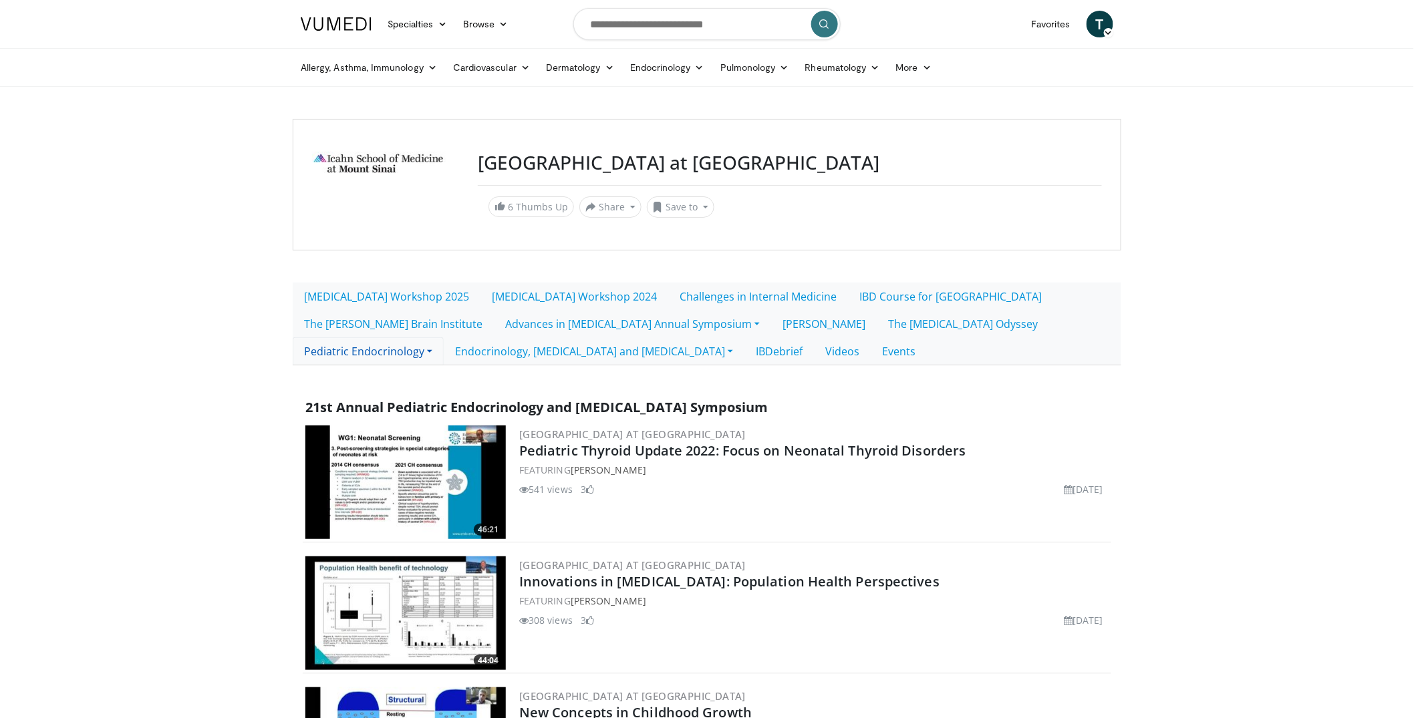
click at [364, 345] on link "Pediatric Endocrinology" at bounding box center [368, 351] width 151 height 28
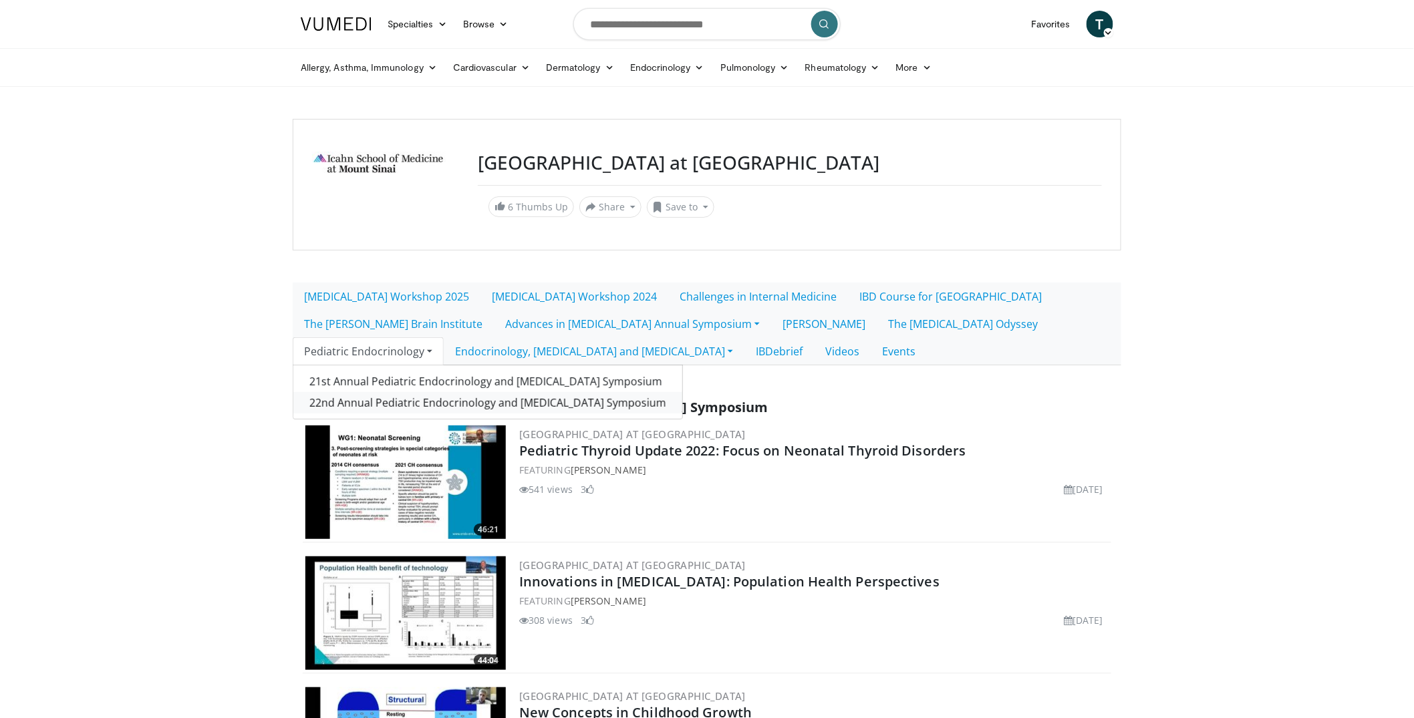
click at [365, 396] on link "22nd Annual Pediatric Endocrinology and [MEDICAL_DATA] Symposium" at bounding box center [487, 402] width 389 height 21
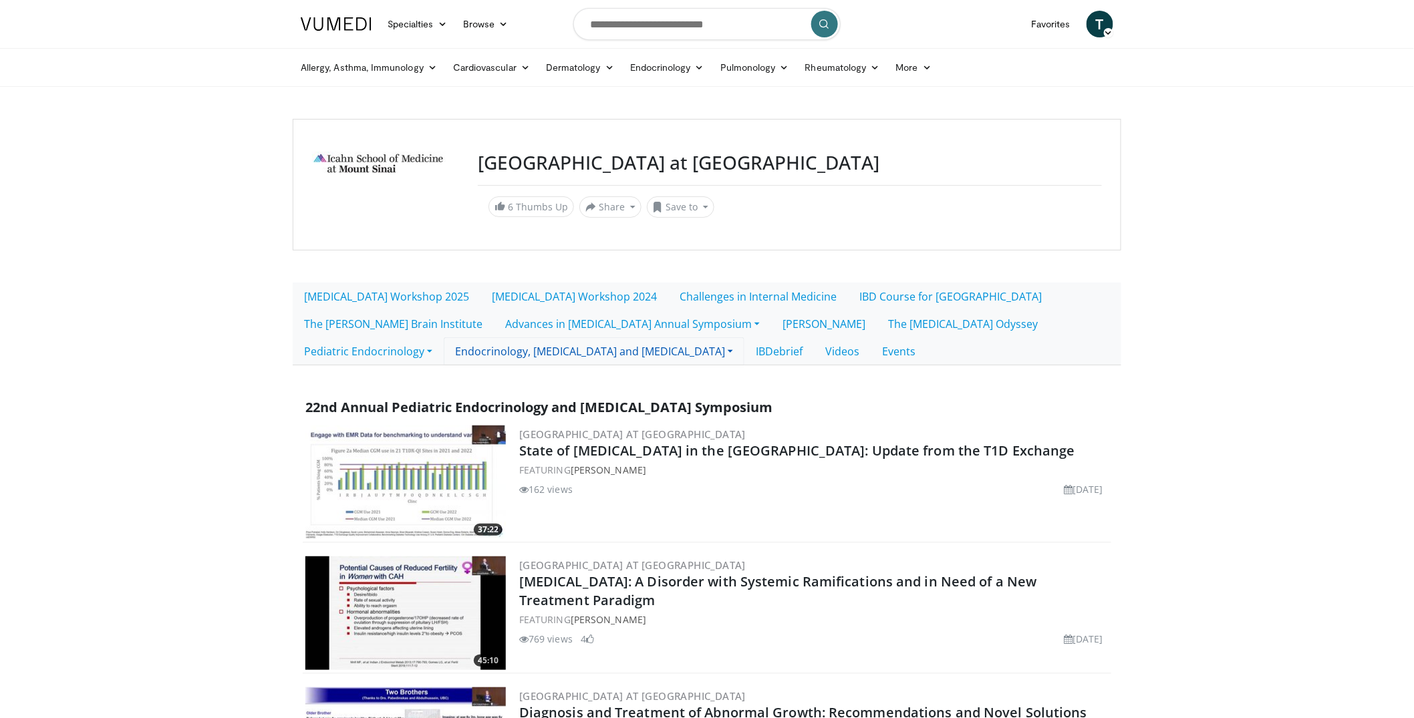
click at [527, 355] on link "Endocrinology, [MEDICAL_DATA] and [MEDICAL_DATA]" at bounding box center [594, 351] width 301 height 28
click at [522, 378] on link "Grand Rounds [DATE] - [DATE]" at bounding box center [536, 381] width 184 height 21
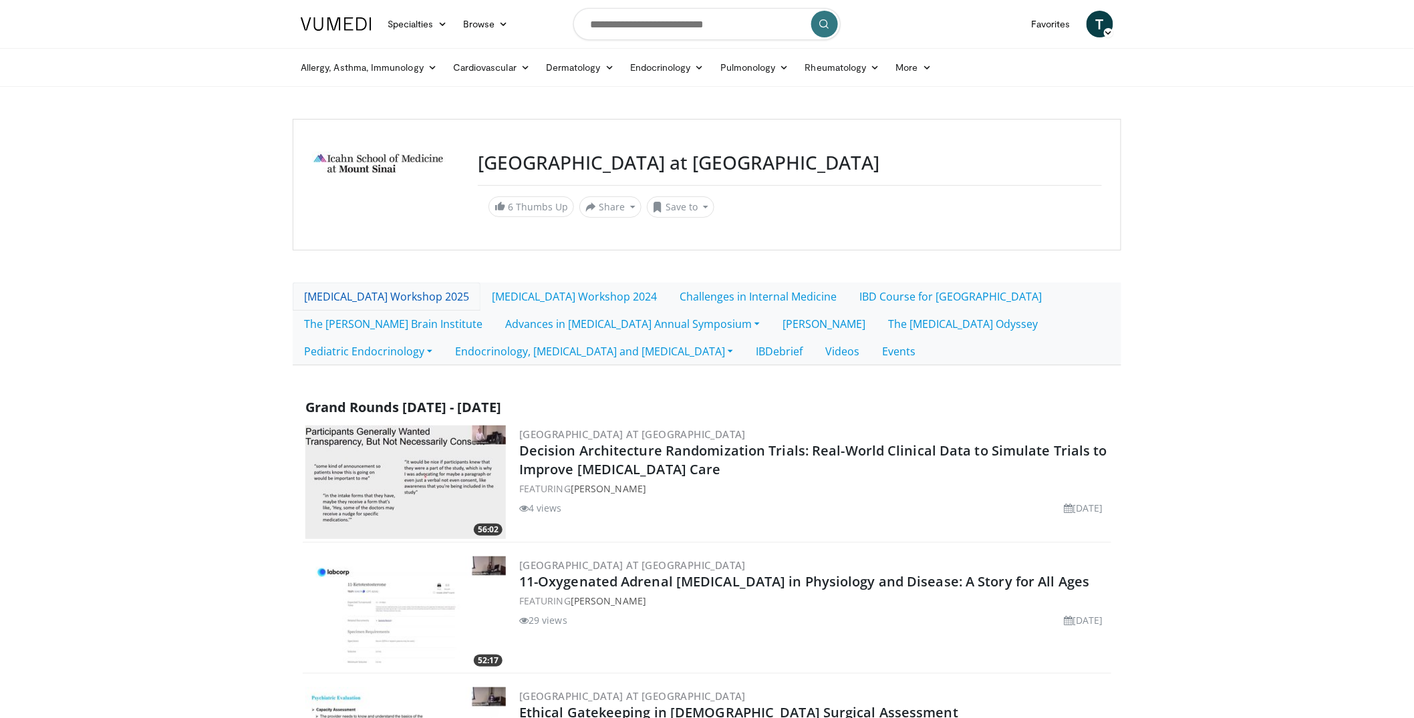
click at [462, 299] on link "[MEDICAL_DATA] Workshop 2025" at bounding box center [387, 297] width 188 height 28
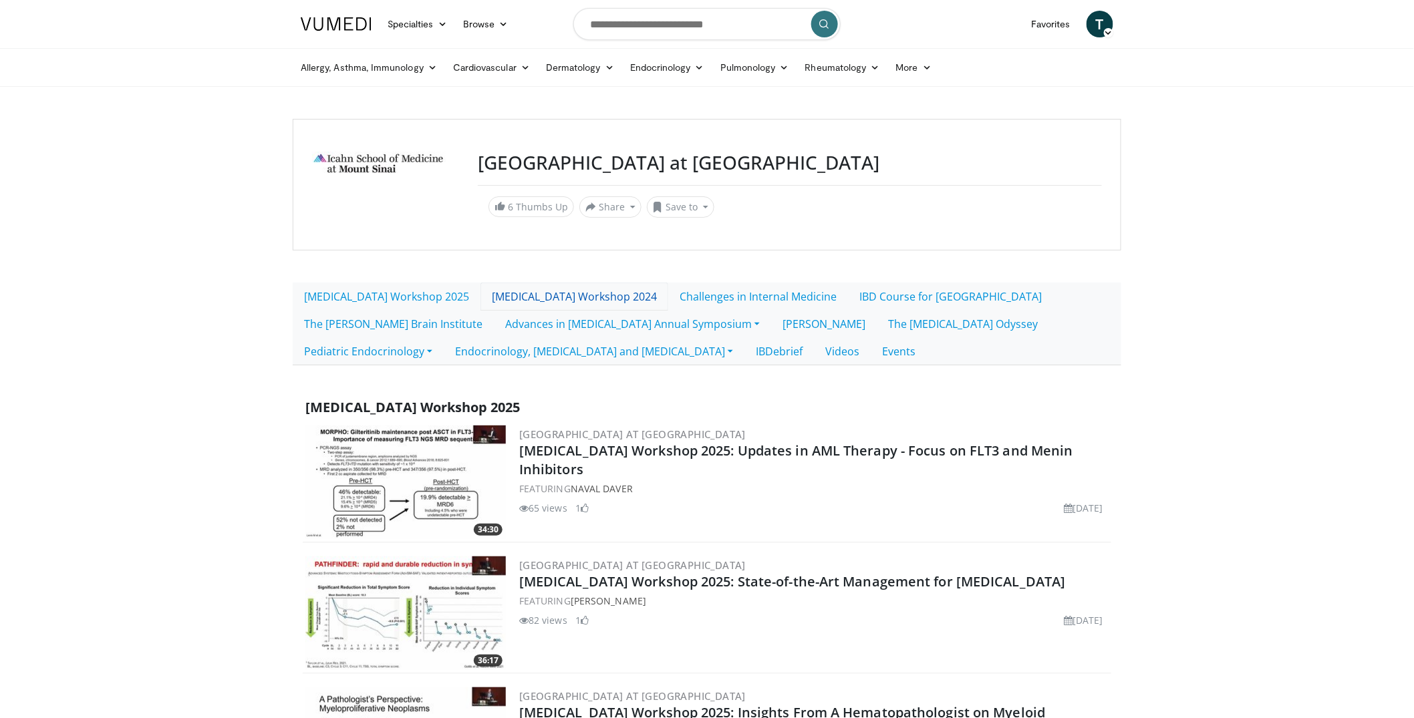
click at [626, 291] on link "[MEDICAL_DATA] Workshop 2024" at bounding box center [574, 297] width 188 height 28
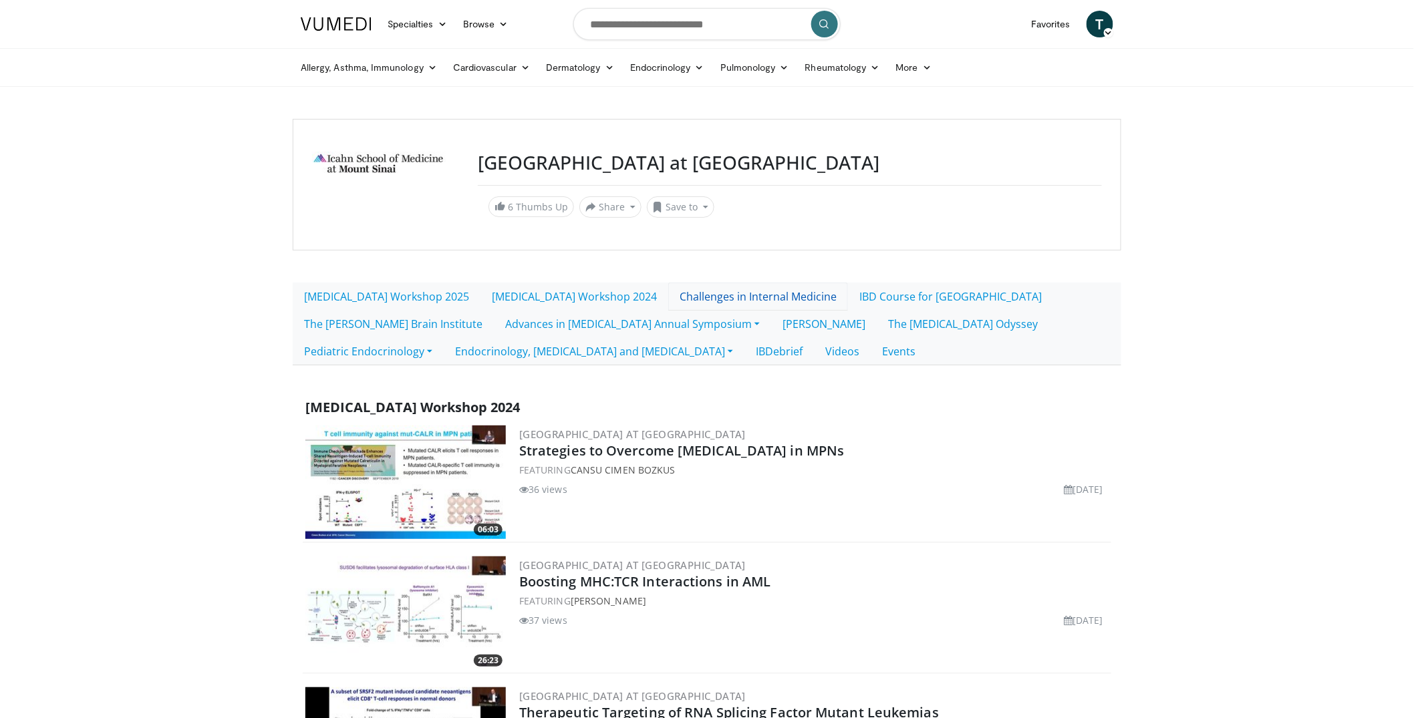
click at [814, 290] on link "Challenges in Internal Medicine" at bounding box center [758, 297] width 180 height 28
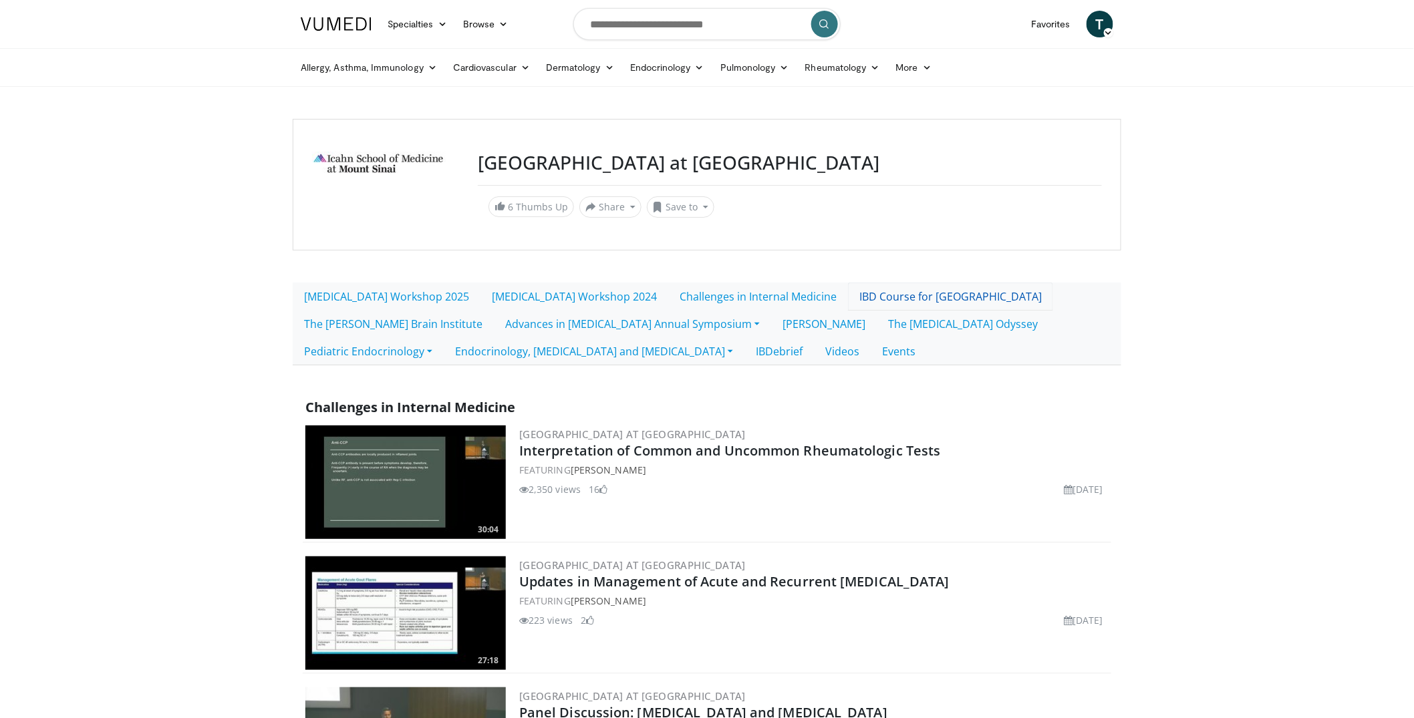
click at [943, 294] on link "IBD Course for [GEOGRAPHIC_DATA]" at bounding box center [950, 297] width 205 height 28
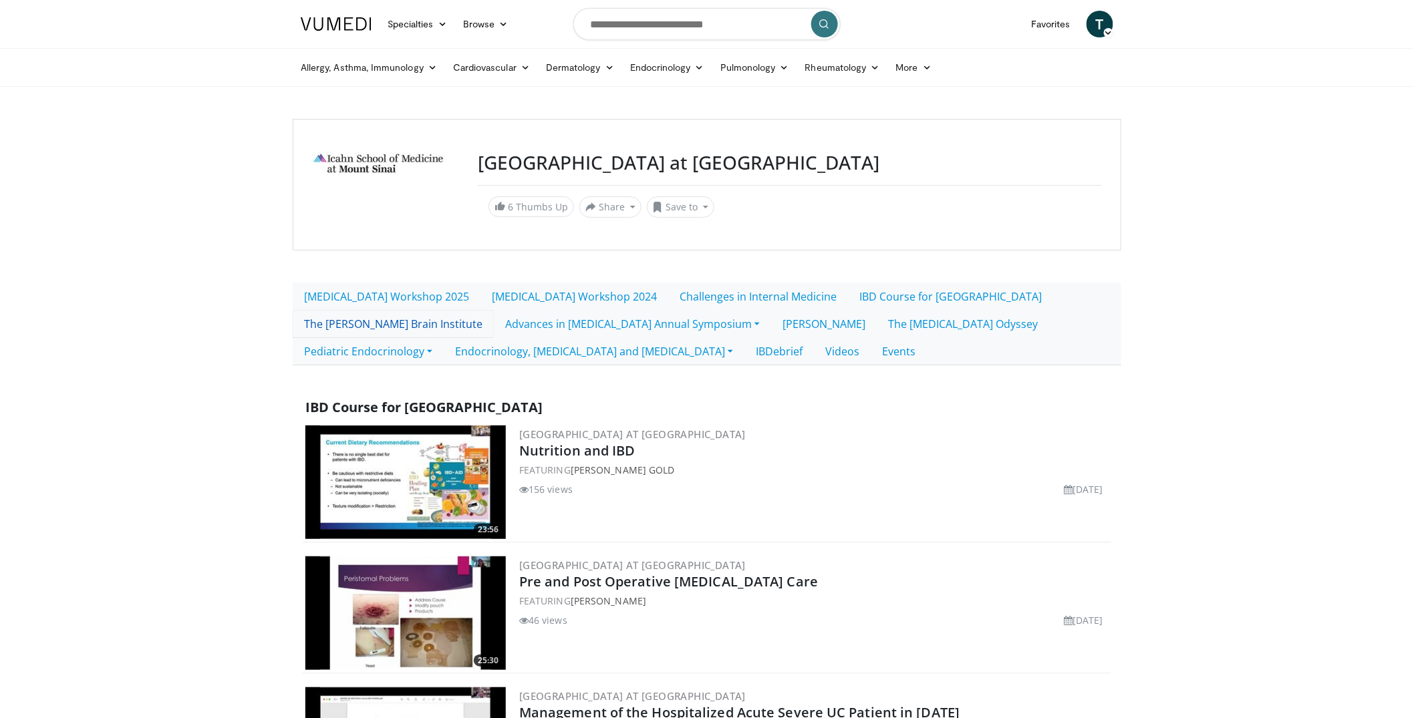
click at [442, 321] on link "The [PERSON_NAME] Brain Institute" at bounding box center [393, 324] width 201 height 28
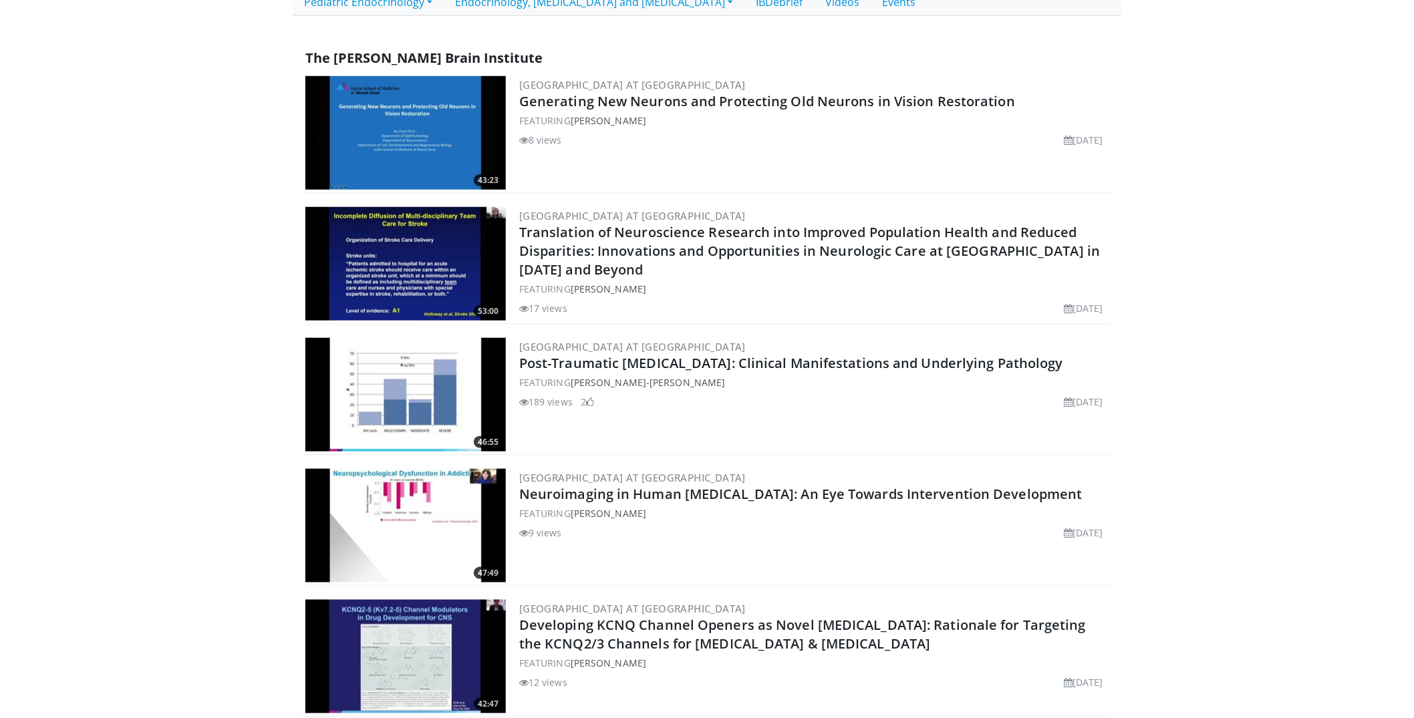
scroll to position [136, 0]
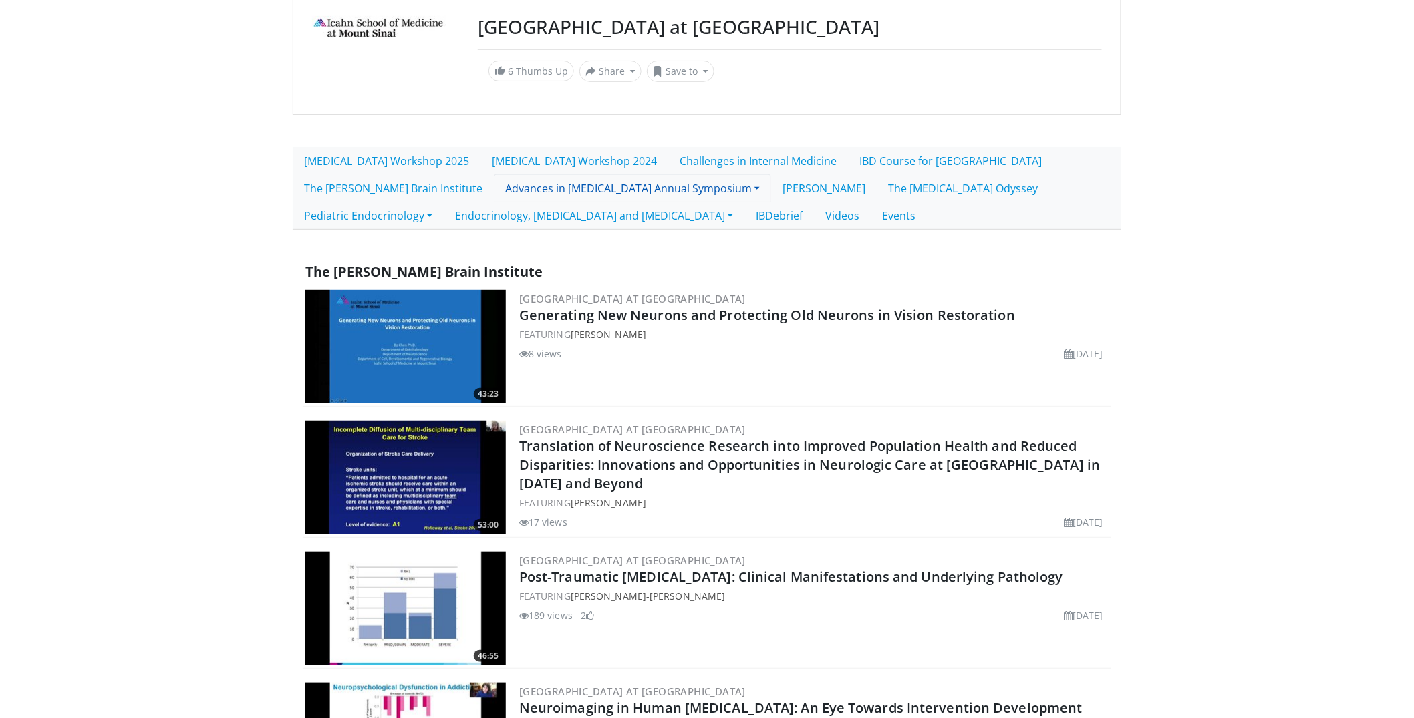
click at [579, 182] on link "Advances in [MEDICAL_DATA] Annual Symposium" at bounding box center [632, 188] width 277 height 28
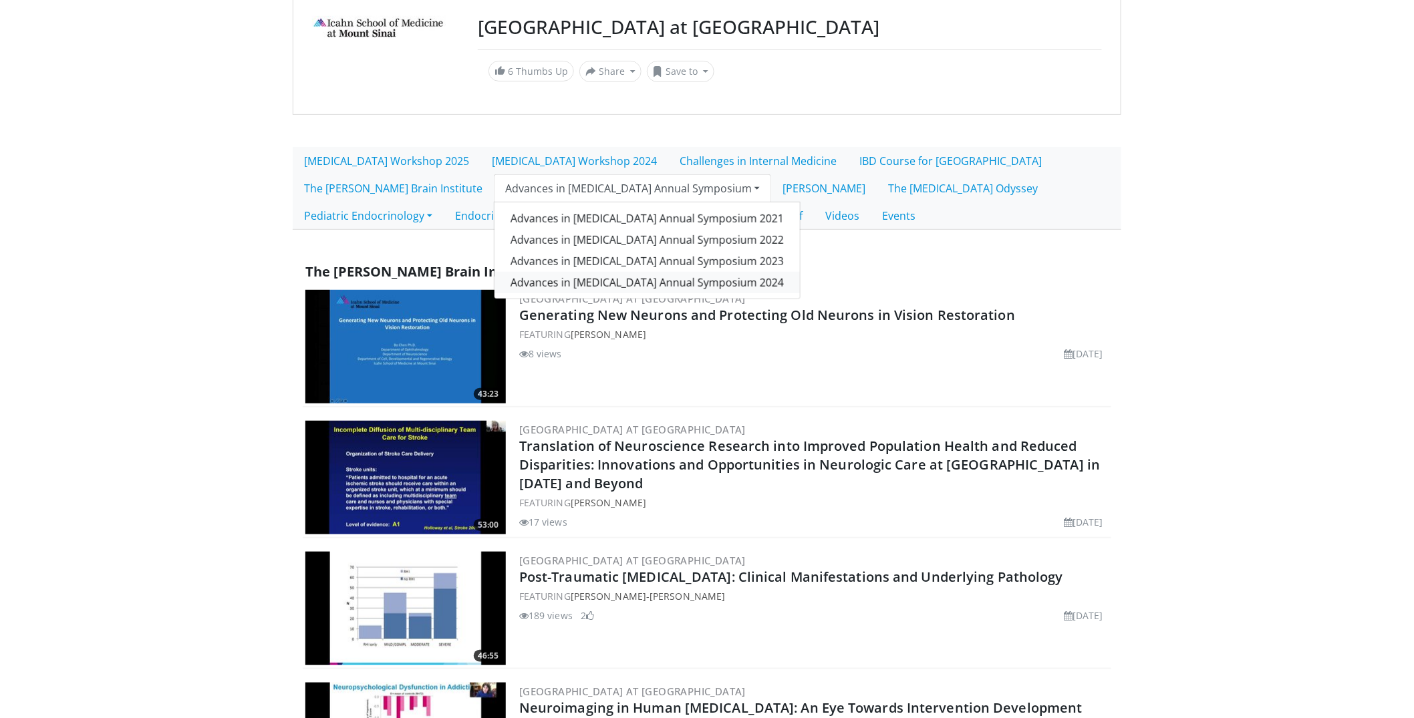
click at [622, 281] on link "Advances in [MEDICAL_DATA] Annual Symposium 2024" at bounding box center [646, 282] width 305 height 21
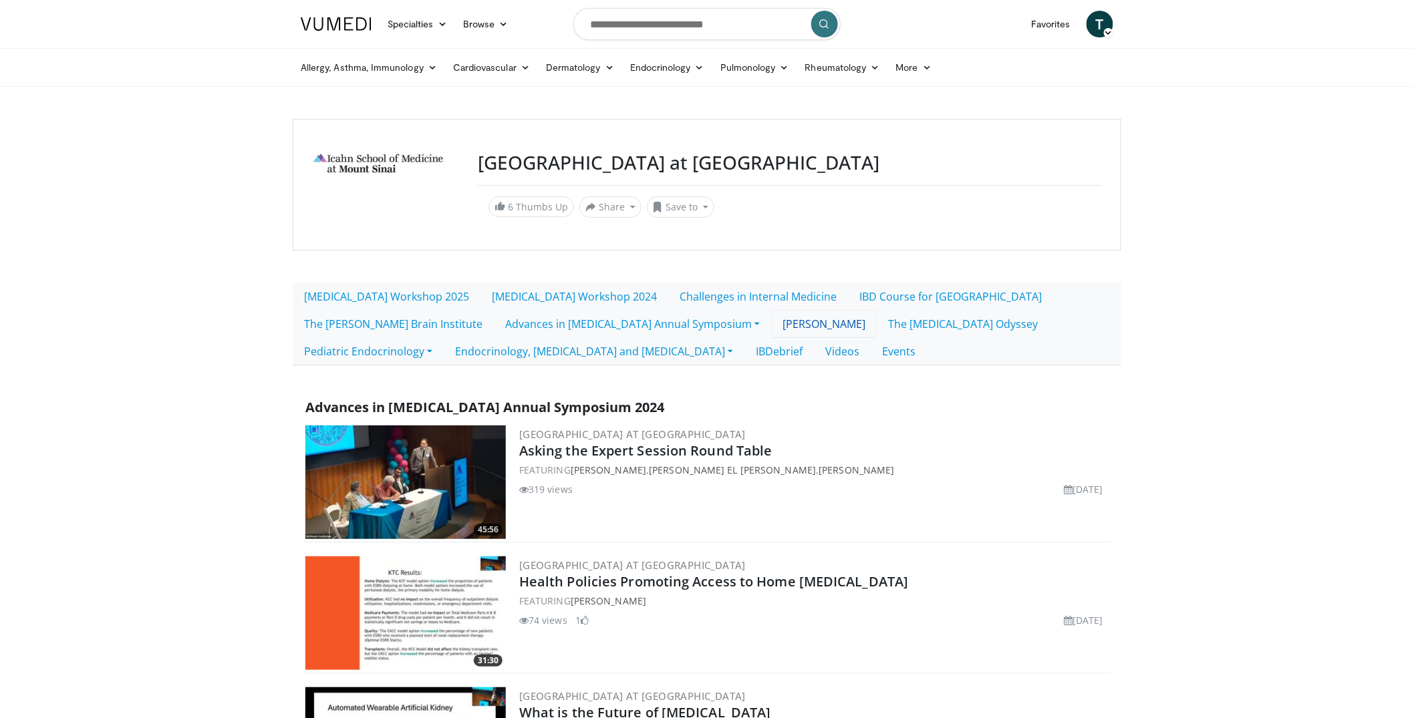
click at [835, 321] on link "[PERSON_NAME]" at bounding box center [824, 324] width 106 height 28
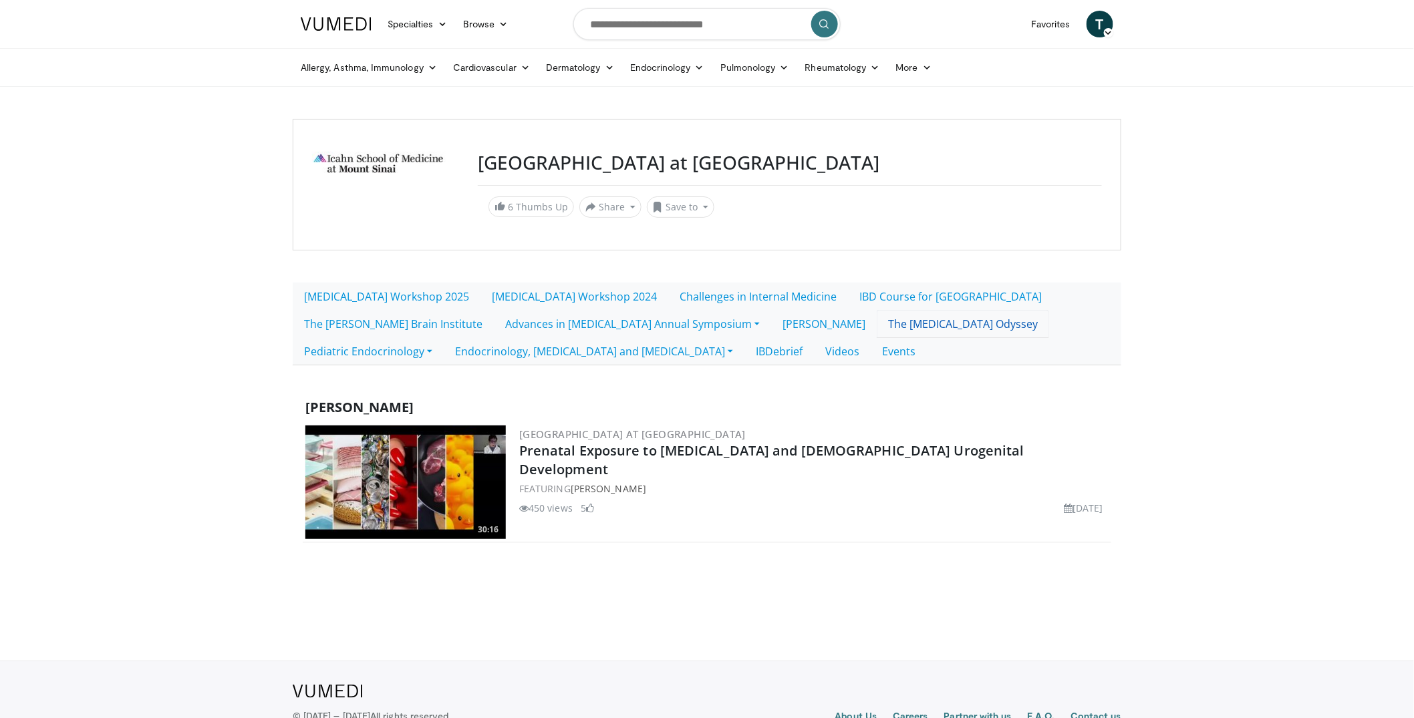
click at [928, 331] on link "The [MEDICAL_DATA] Odyssey" at bounding box center [963, 324] width 172 height 28
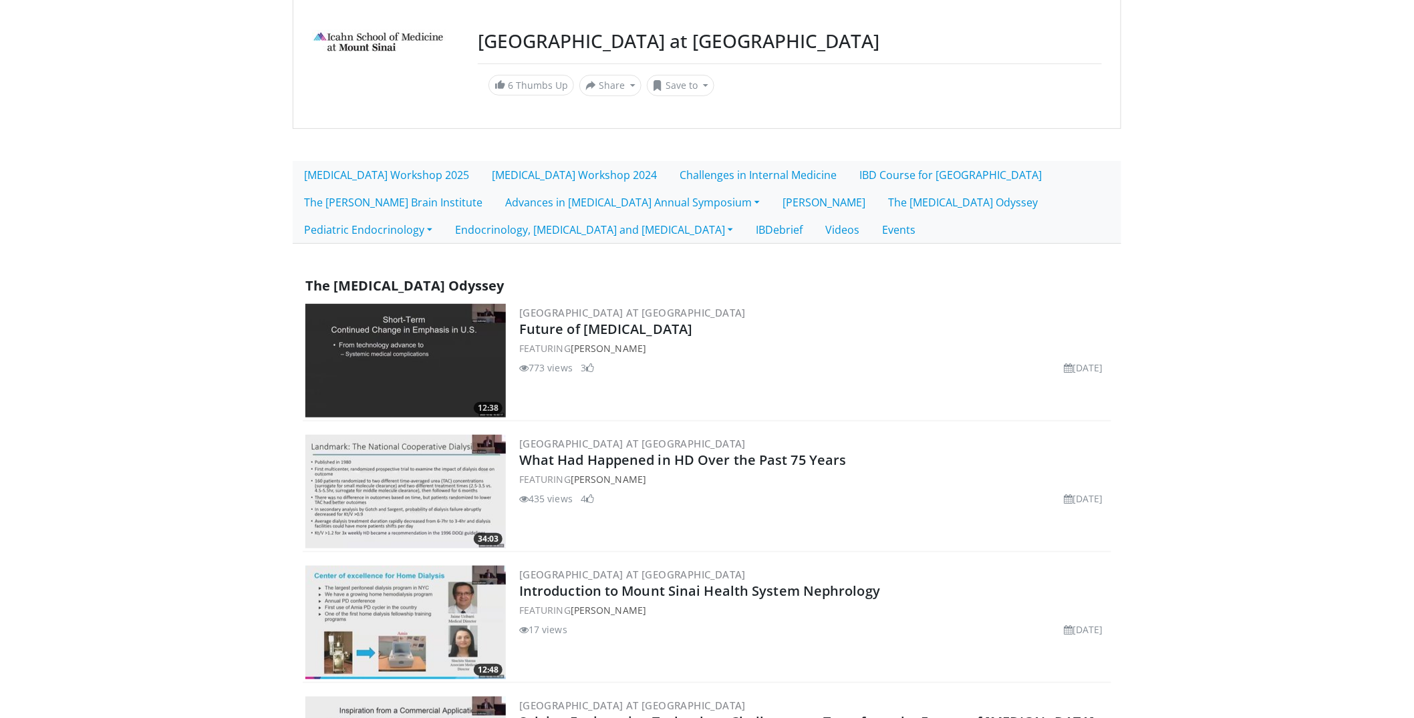
scroll to position [50, 0]
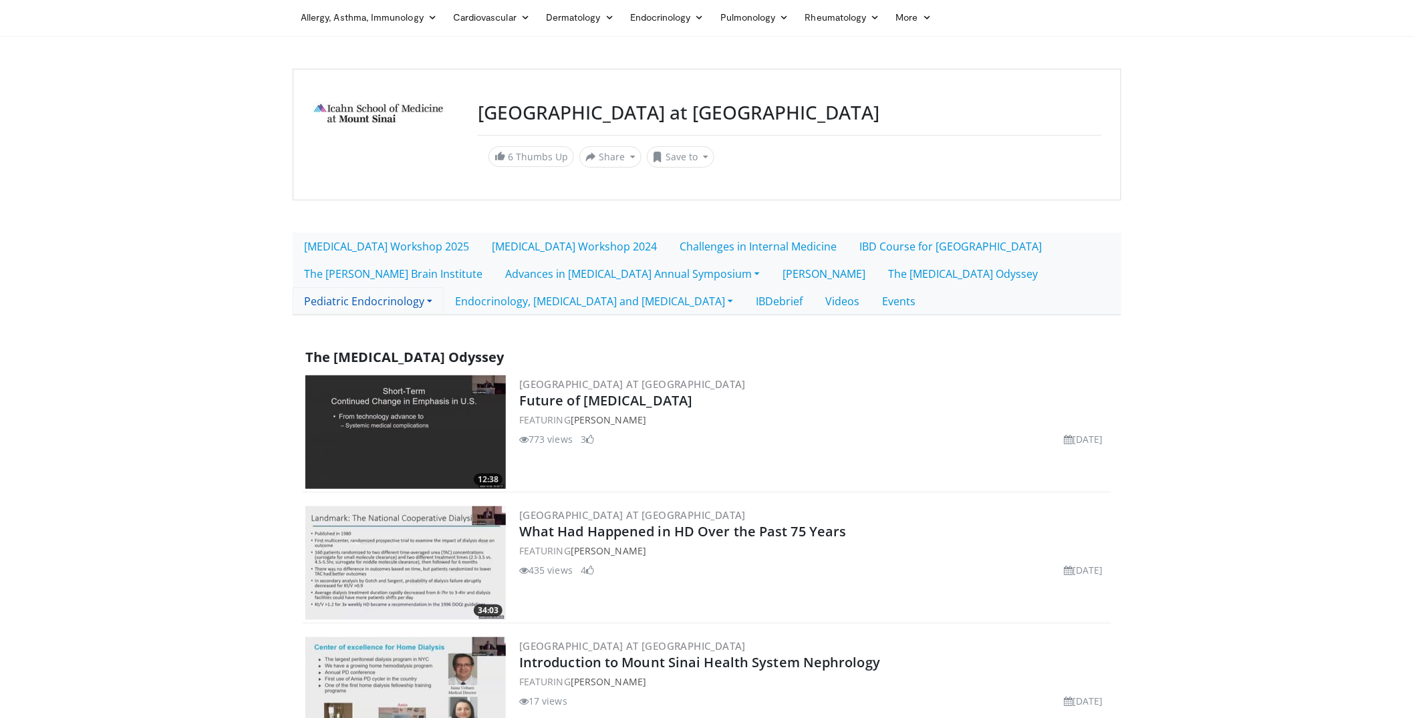
click at [342, 299] on link "Pediatric Endocrinology" at bounding box center [368, 301] width 151 height 28
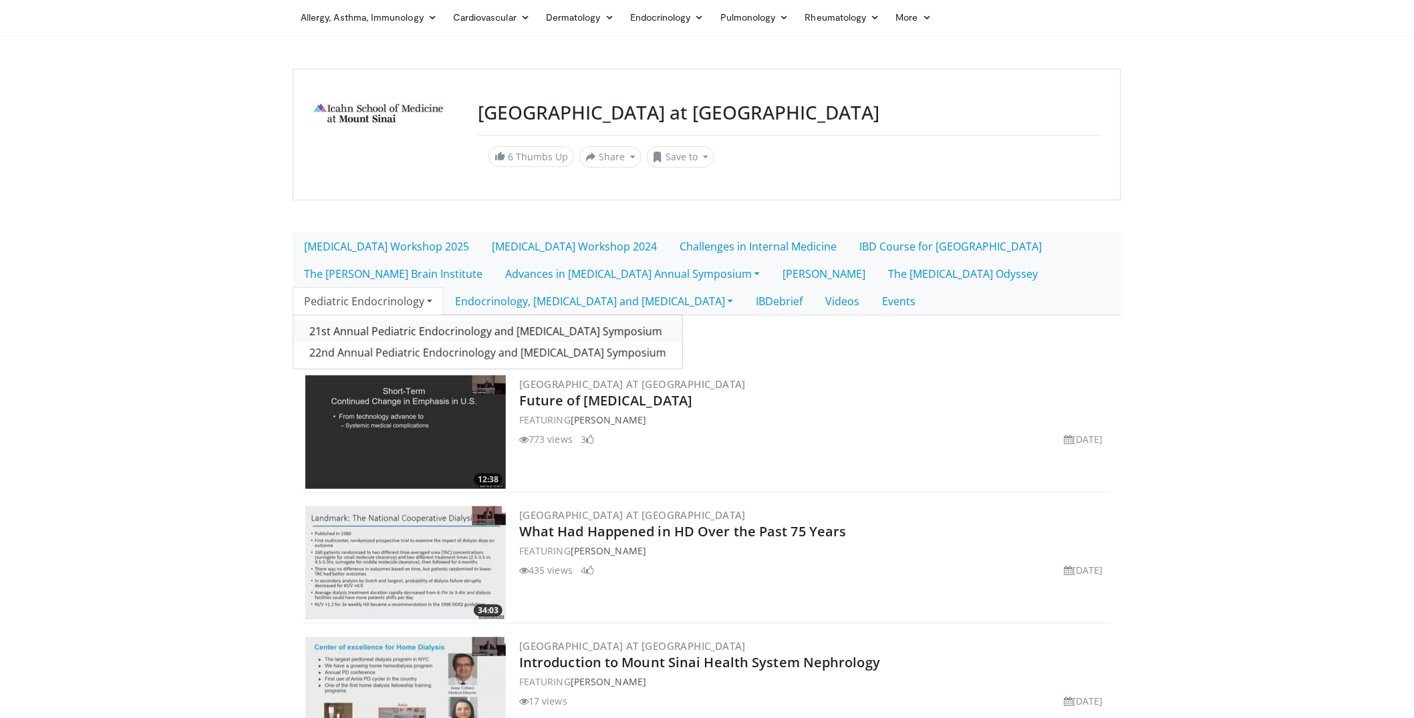
click at [386, 324] on link "21st Annual Pediatric Endocrinology and [MEDICAL_DATA] Symposium" at bounding box center [487, 331] width 389 height 21
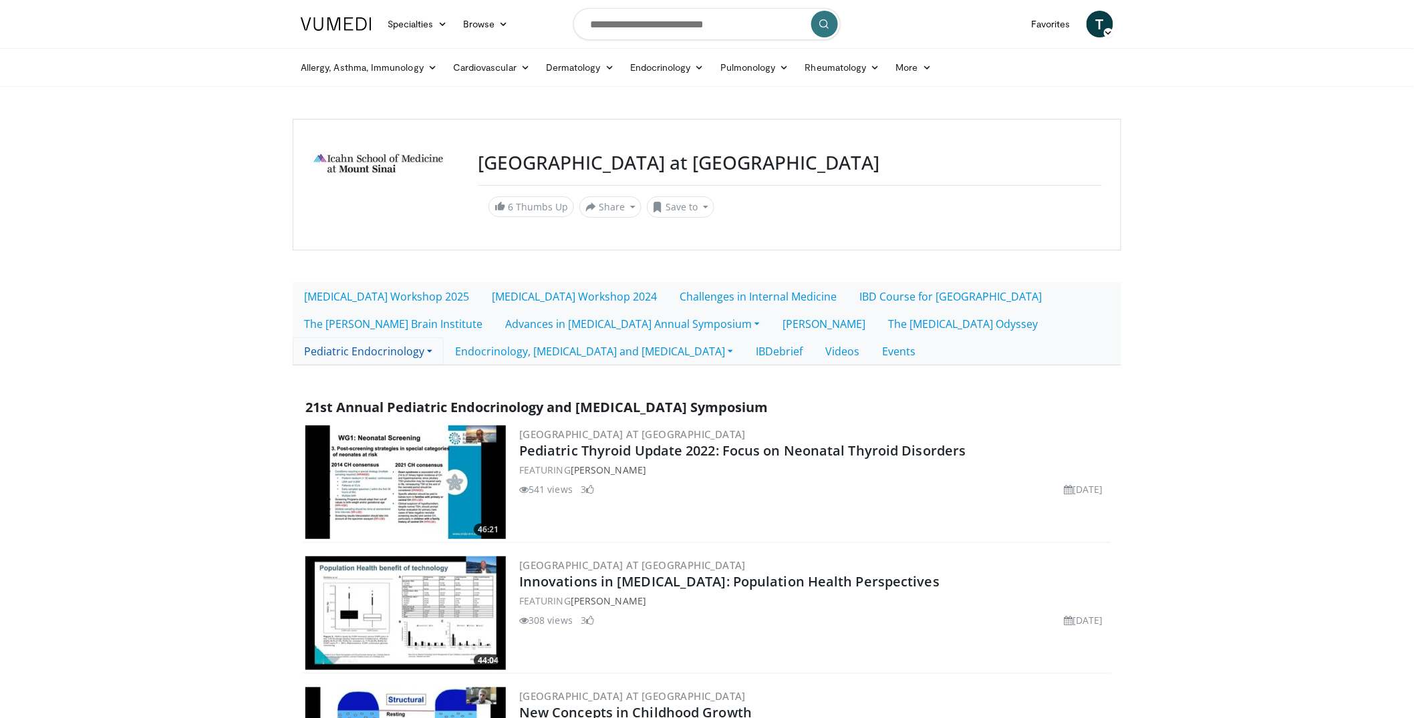
click at [410, 350] on link "Pediatric Endocrinology" at bounding box center [368, 351] width 151 height 28
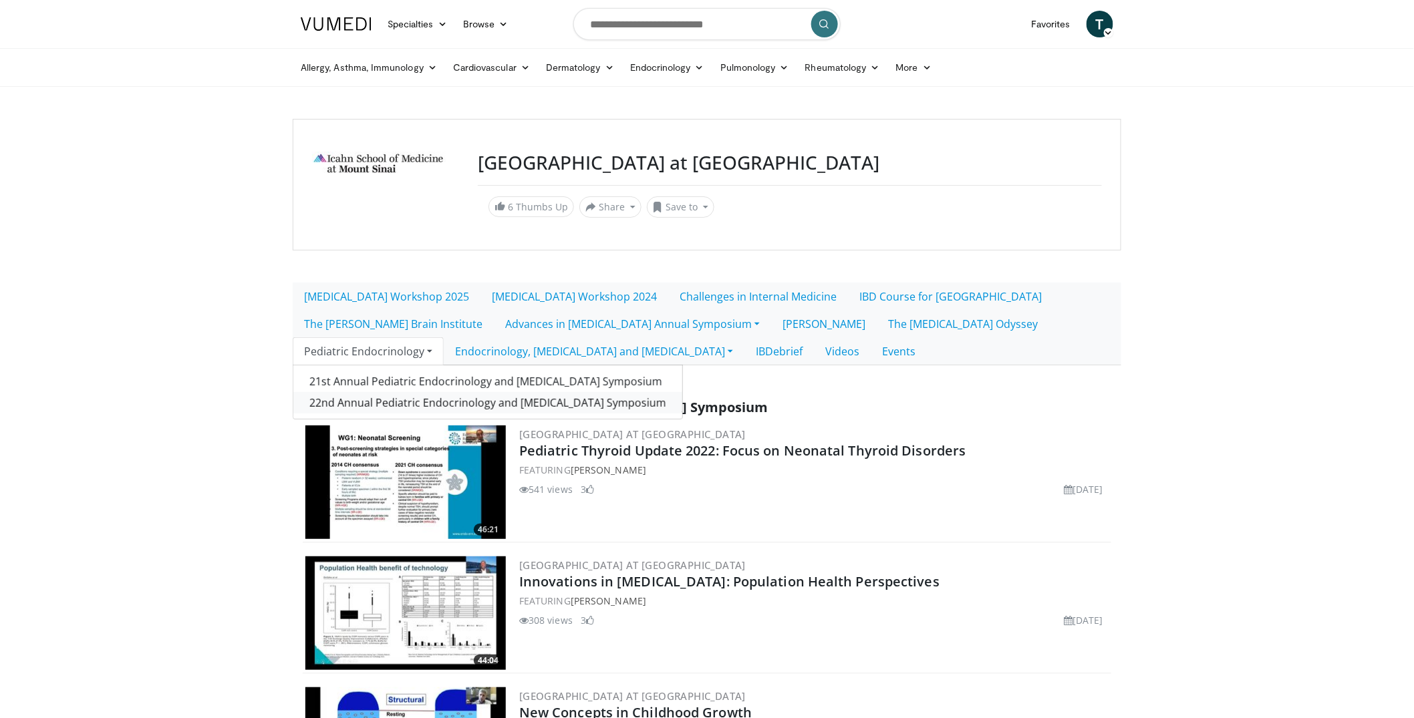
click at [396, 404] on link "22nd Annual Pediatric Endocrinology and [MEDICAL_DATA] Symposium" at bounding box center [487, 402] width 389 height 21
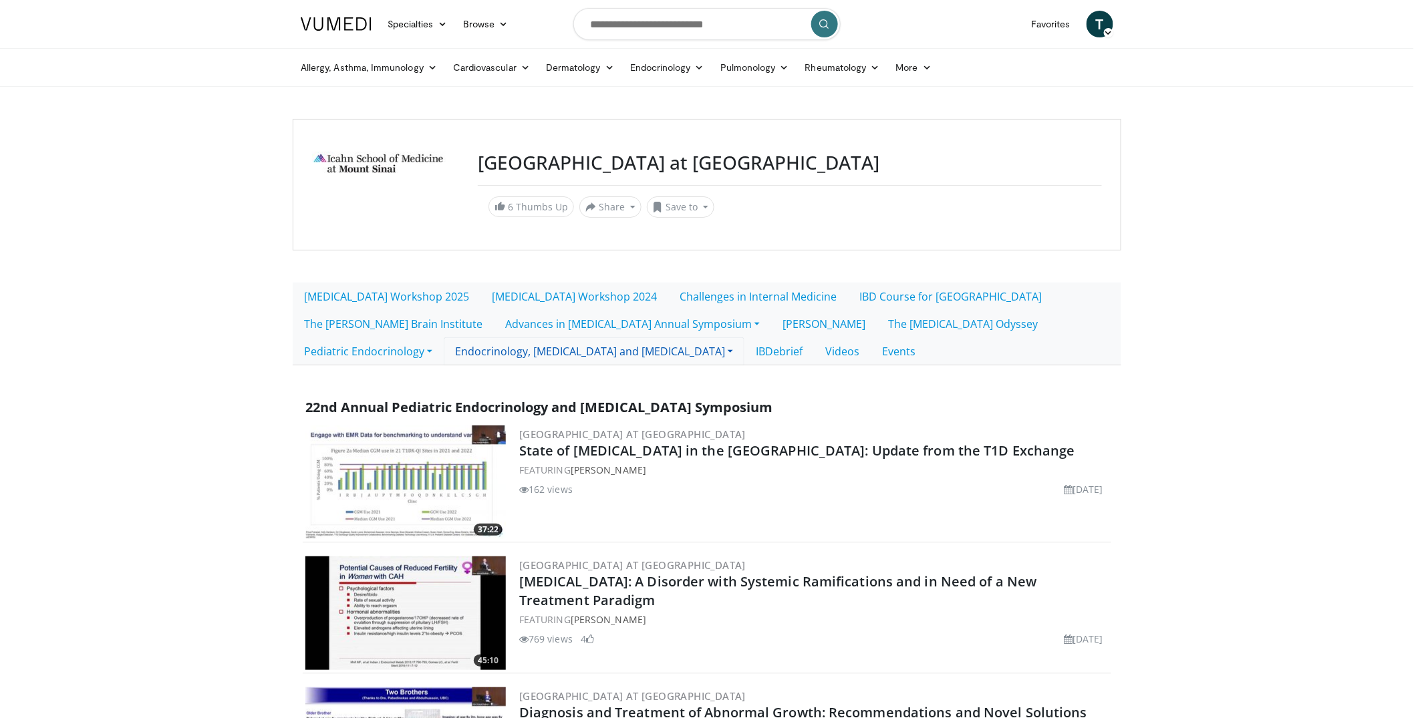
click at [581, 361] on link "Endocrinology, [MEDICAL_DATA] and [MEDICAL_DATA]" at bounding box center [594, 351] width 301 height 28
click at [570, 384] on link "Grand Rounds [DATE] - [DATE]" at bounding box center [536, 381] width 184 height 21
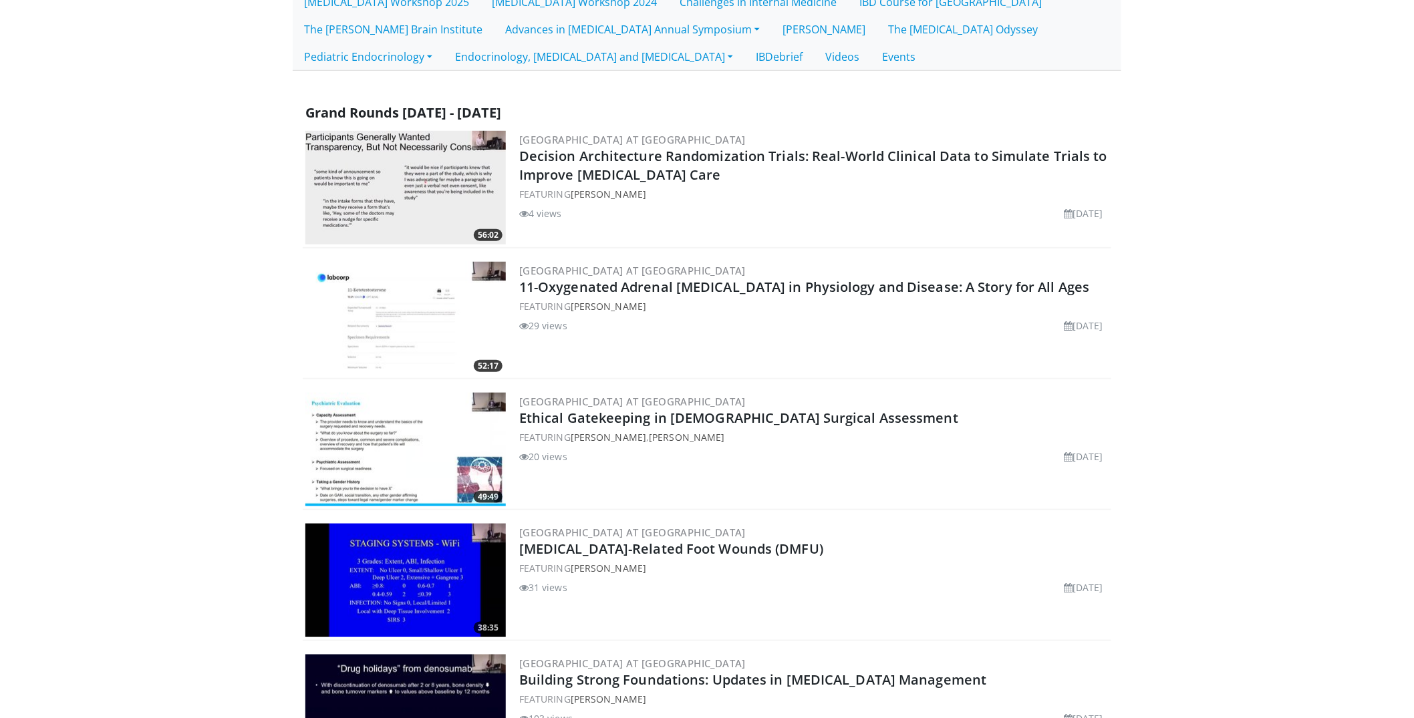
scroll to position [291, 0]
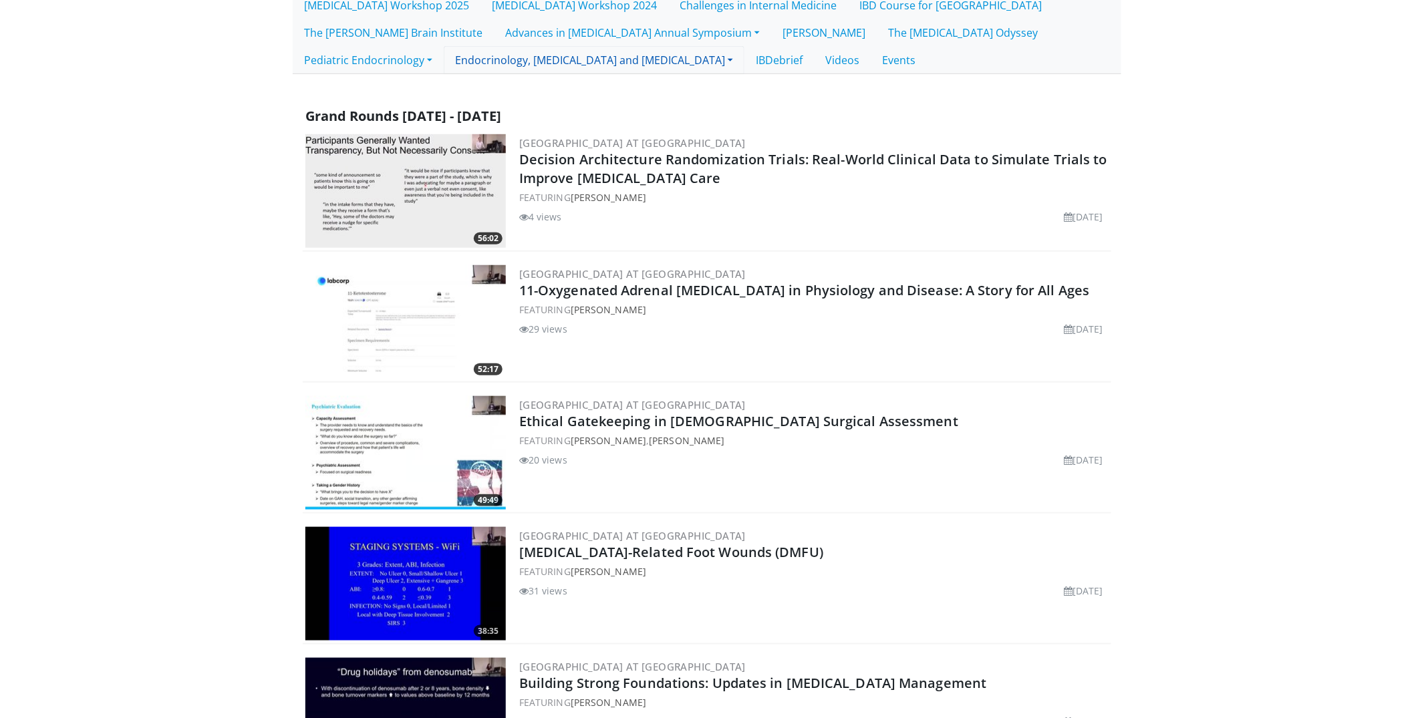
click at [661, 61] on link "Endocrinology, [MEDICAL_DATA] and [MEDICAL_DATA]" at bounding box center [594, 60] width 301 height 28
click at [744, 56] on link "IBDebrief" at bounding box center [778, 60] width 69 height 28
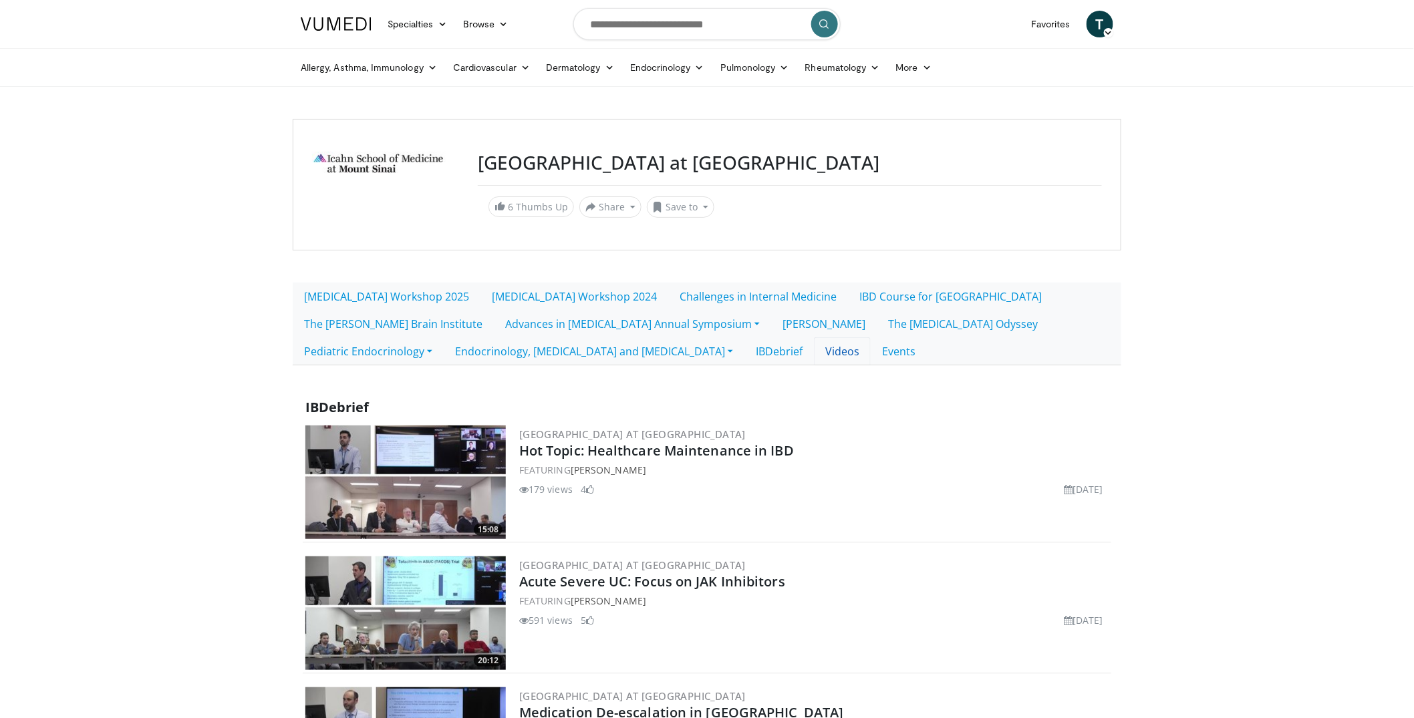
click at [814, 353] on link "Videos" at bounding box center [842, 351] width 57 height 28
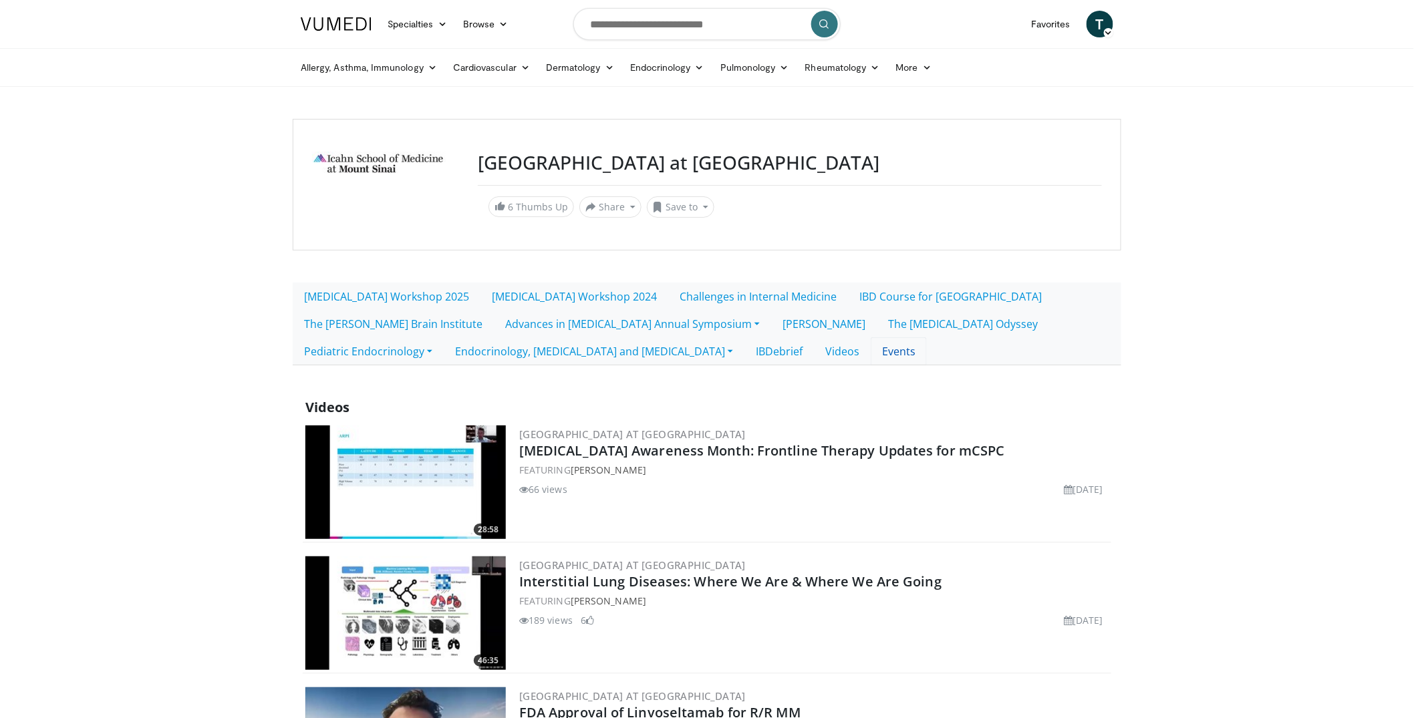
click at [871, 351] on link "Events" at bounding box center [899, 351] width 56 height 28
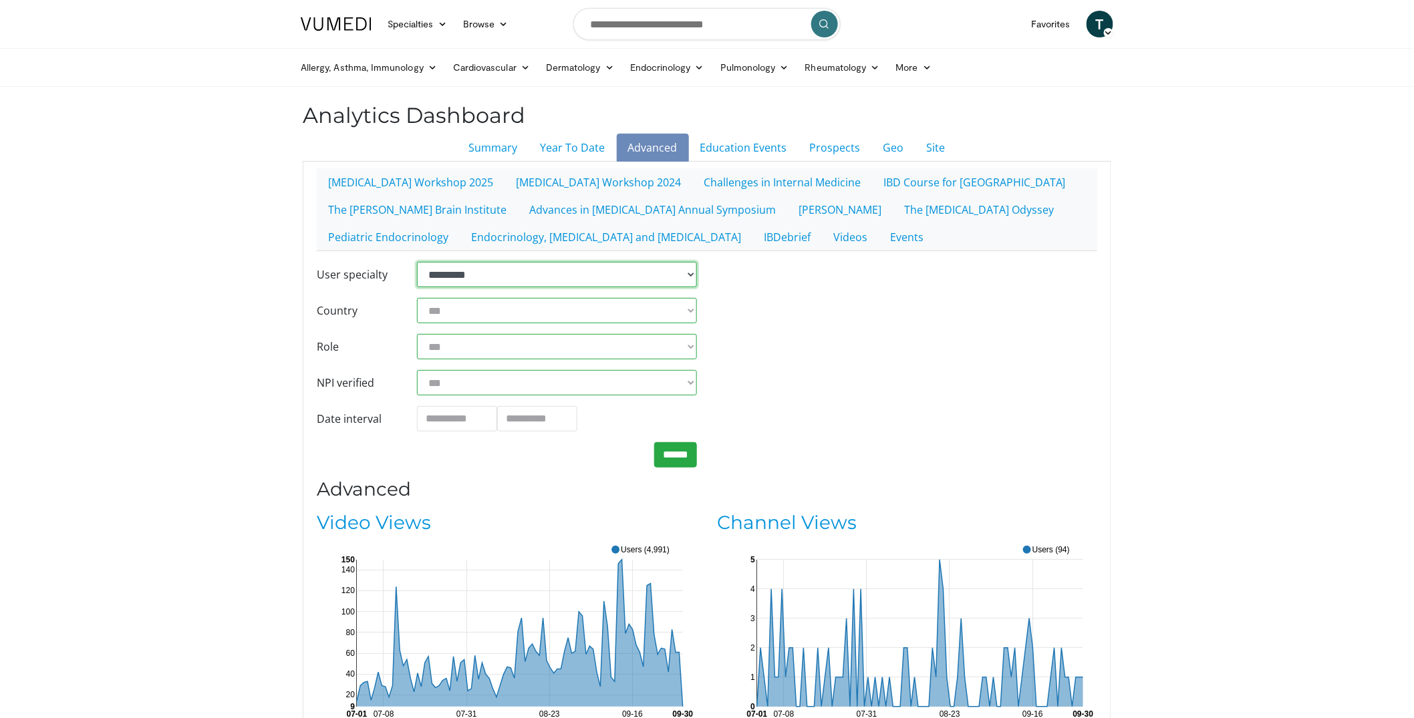
click at [472, 283] on select "**********" at bounding box center [557, 274] width 280 height 25
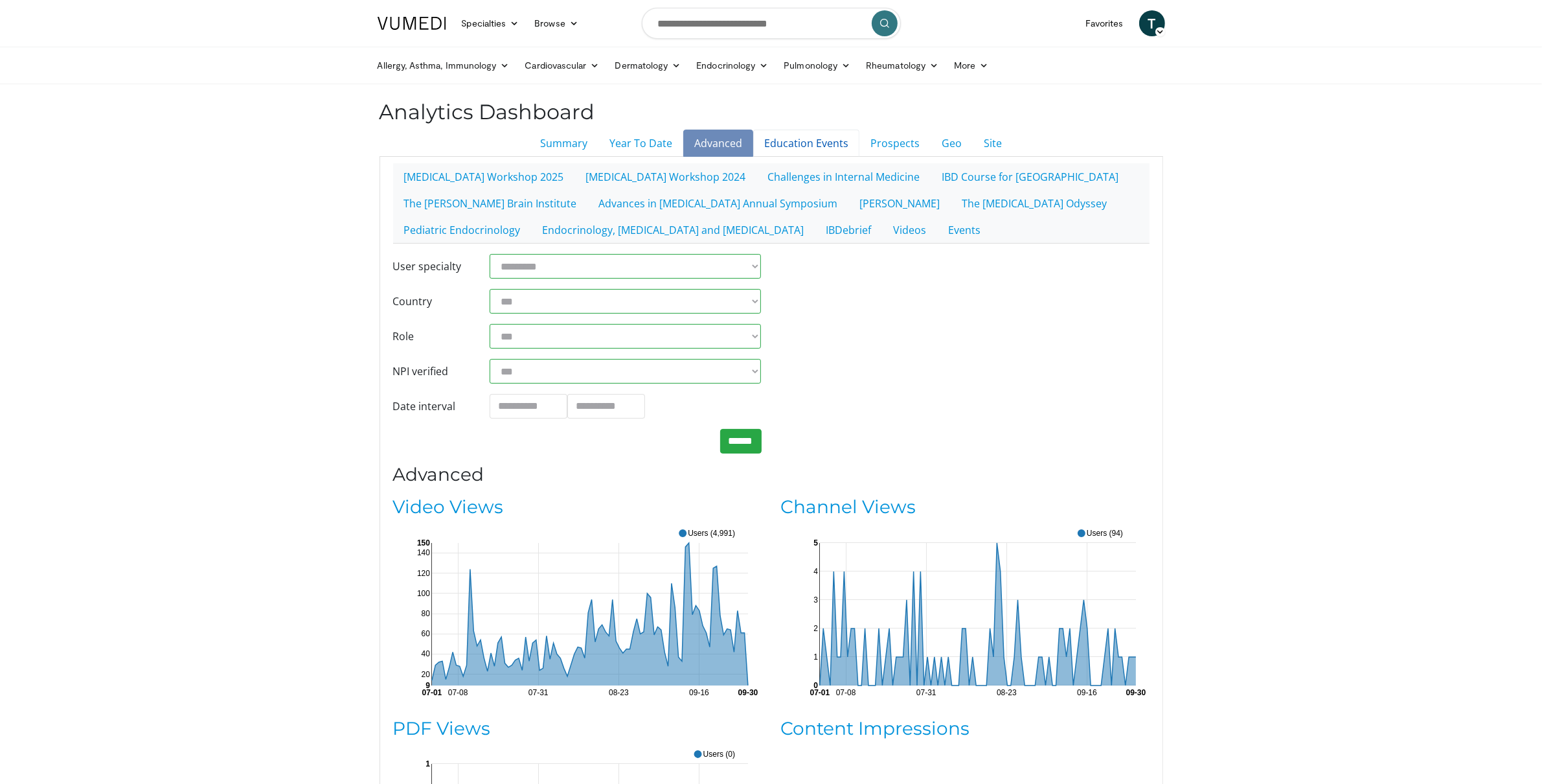
click at [791, 145] on link "Education Events" at bounding box center [806, 143] width 107 height 27
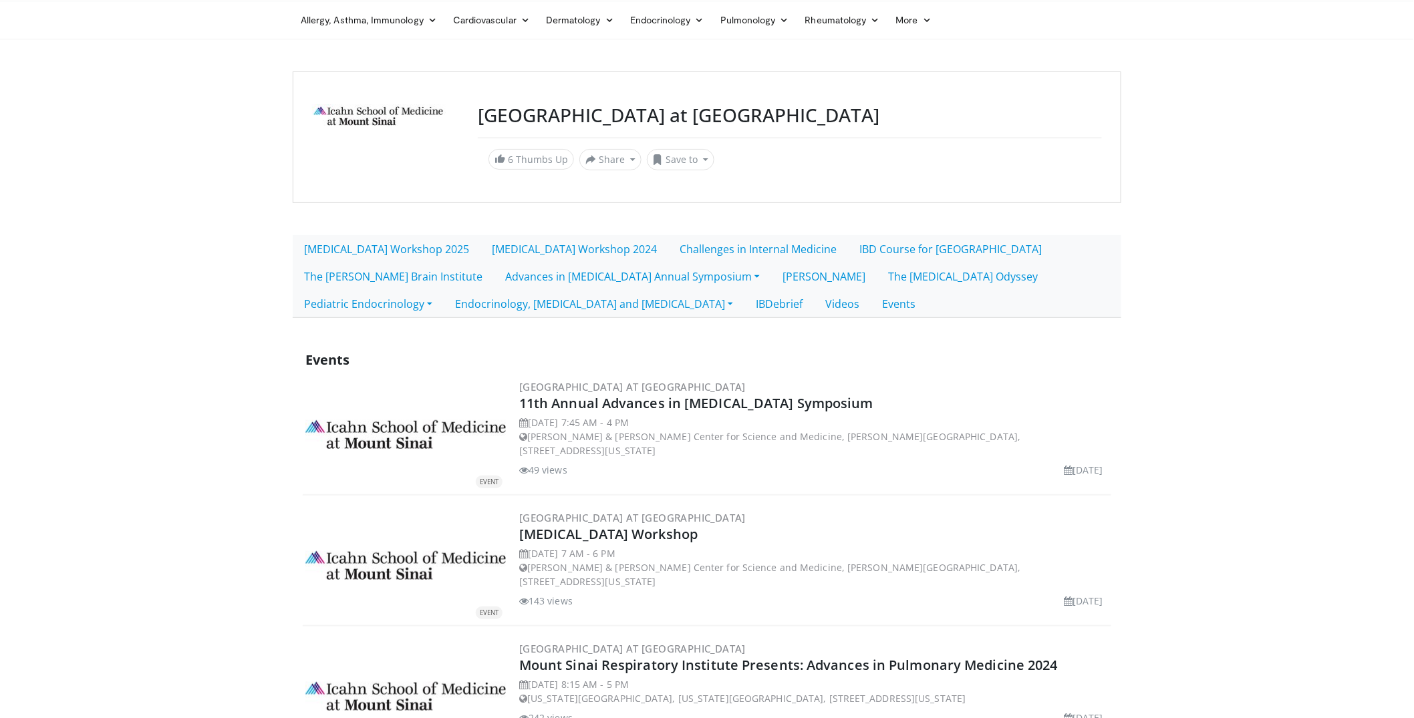
scroll to position [121, 0]
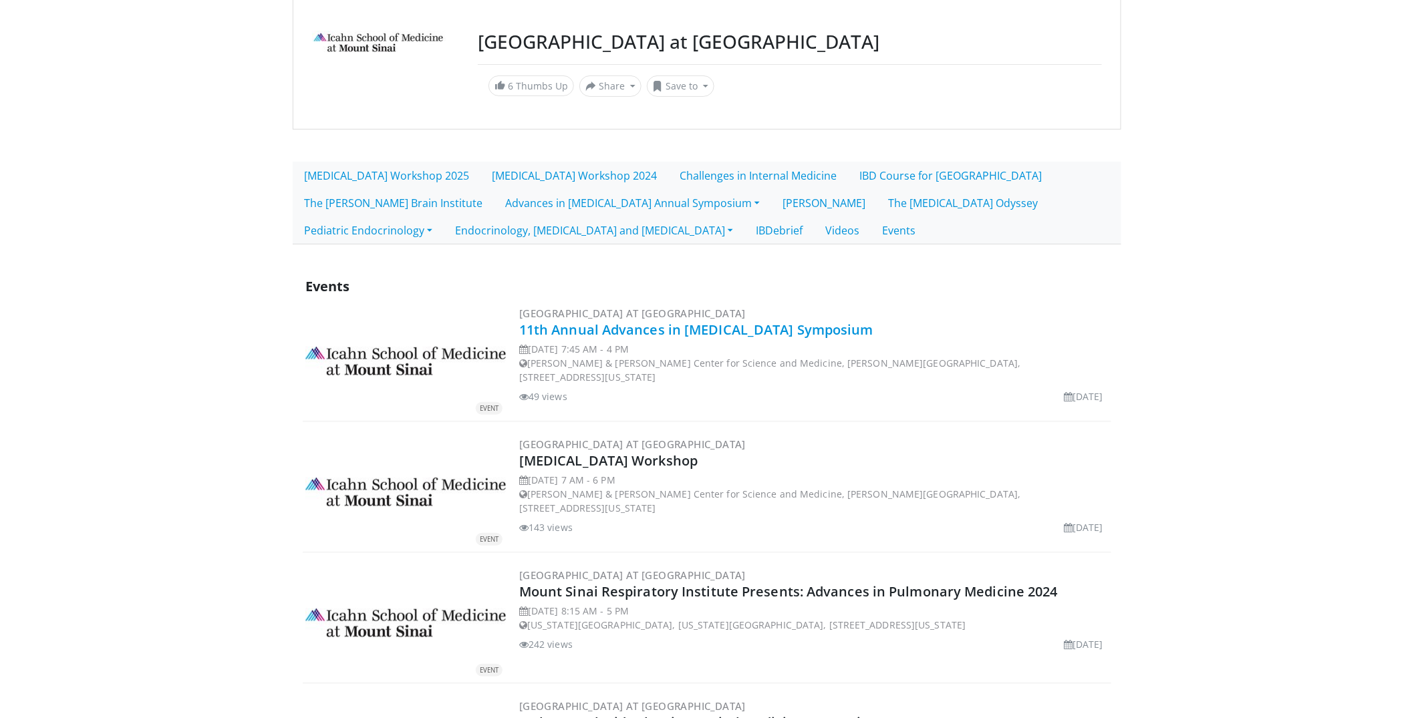
click at [724, 333] on link "11th Annual Advances in [MEDICAL_DATA] Symposium" at bounding box center [696, 330] width 354 height 18
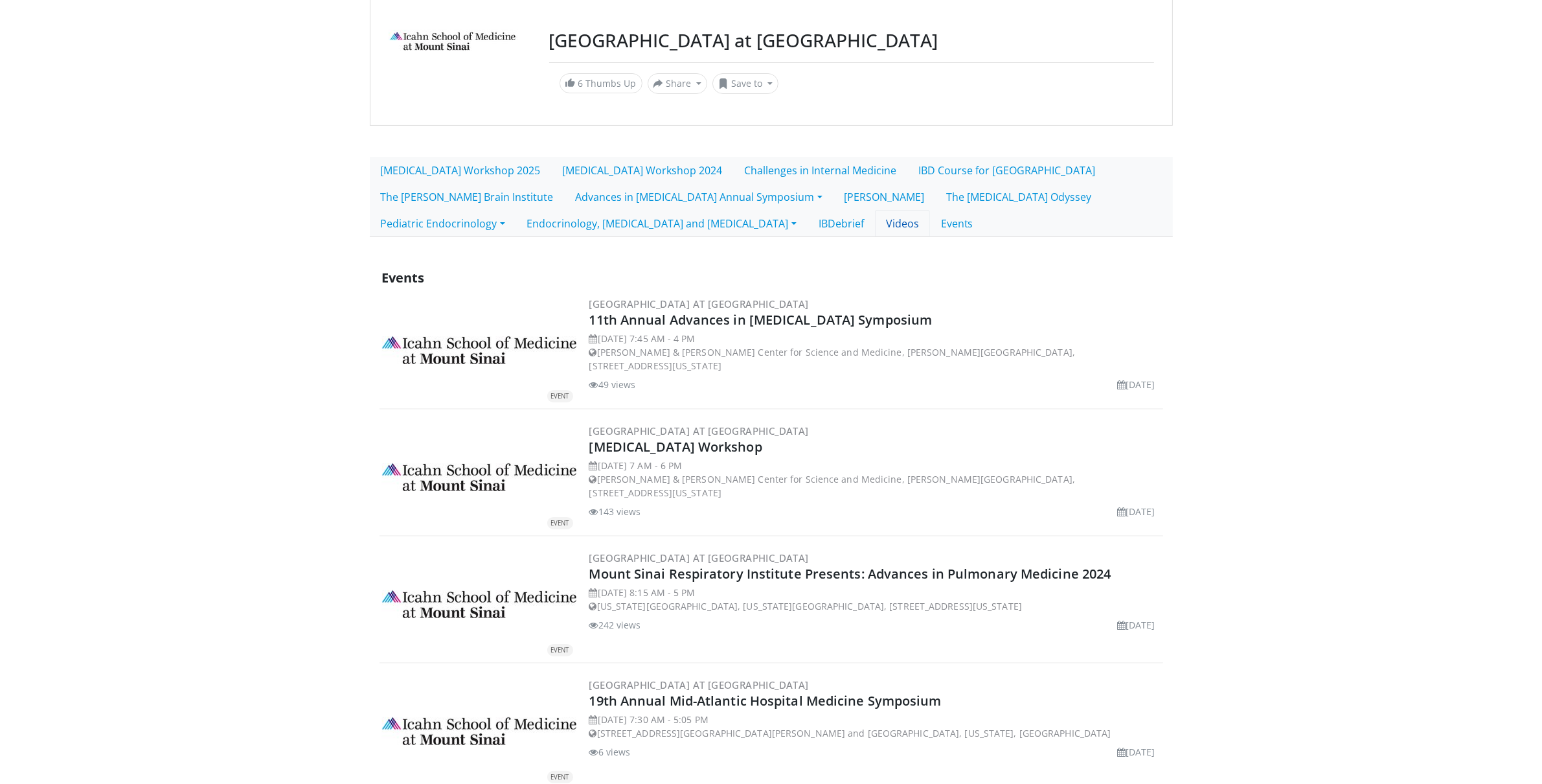
click at [875, 228] on link "Videos" at bounding box center [902, 223] width 55 height 27
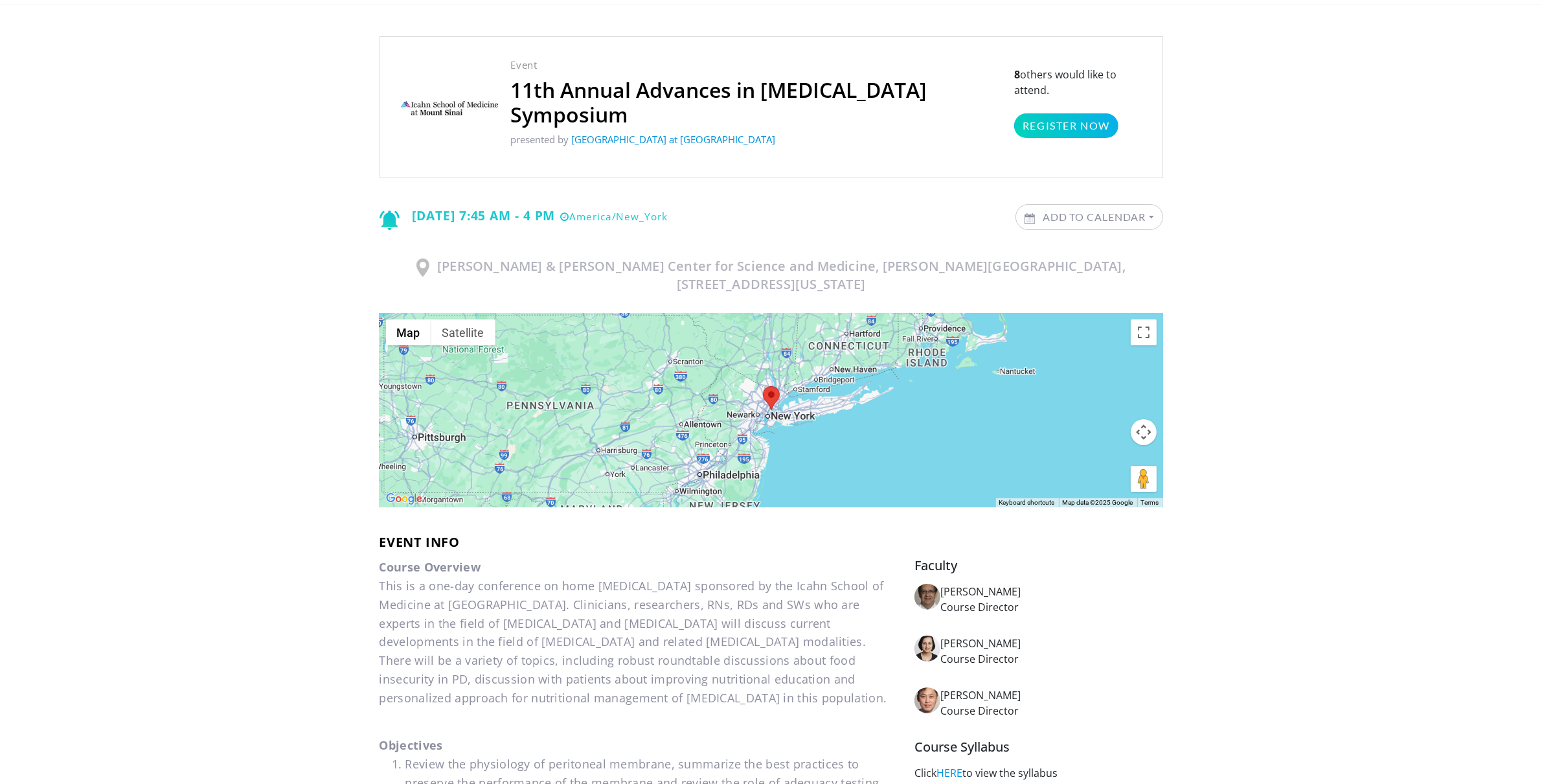
scroll to position [78, 0]
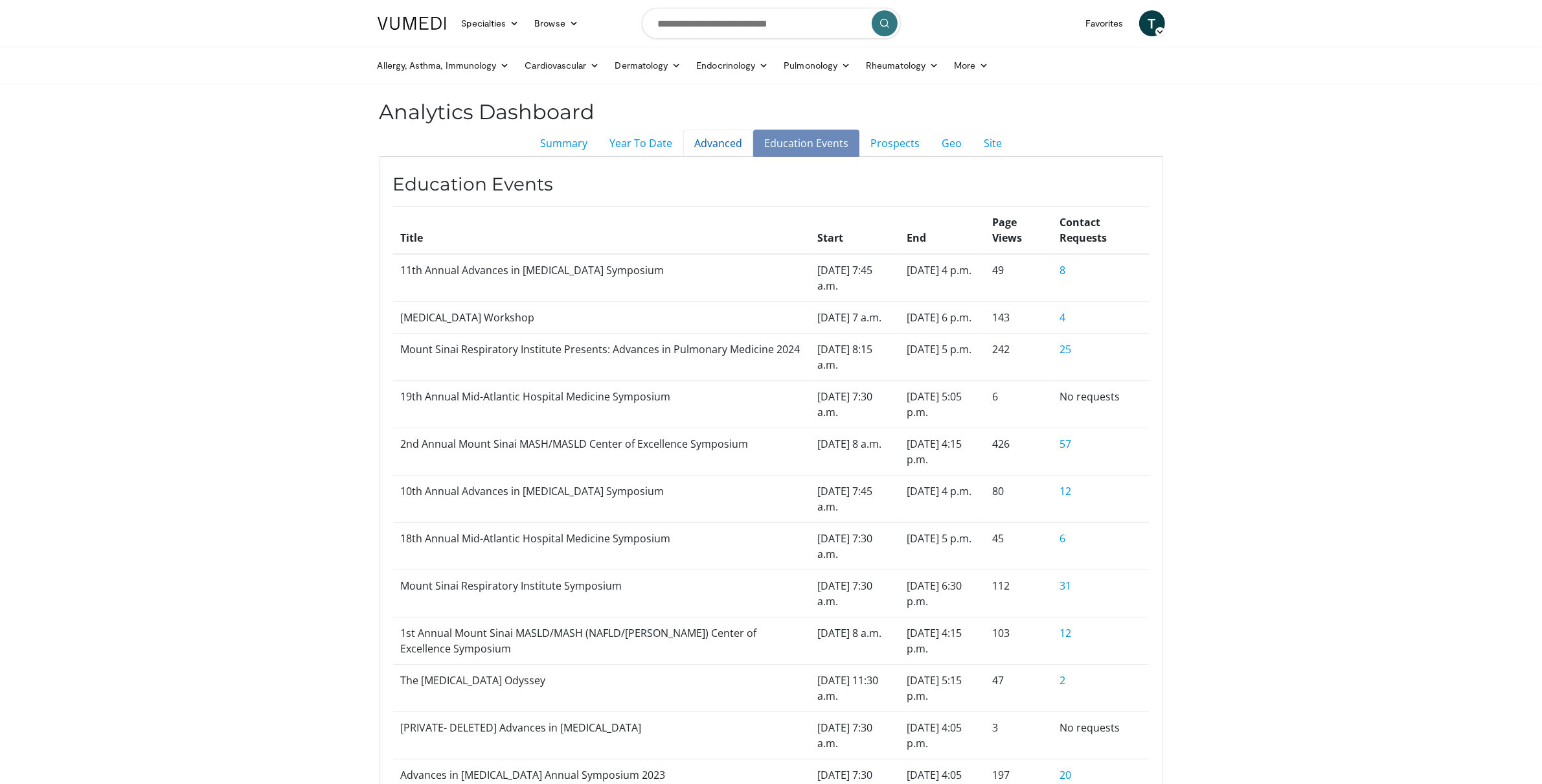
click at [699, 145] on link "Advanced" at bounding box center [718, 143] width 70 height 27
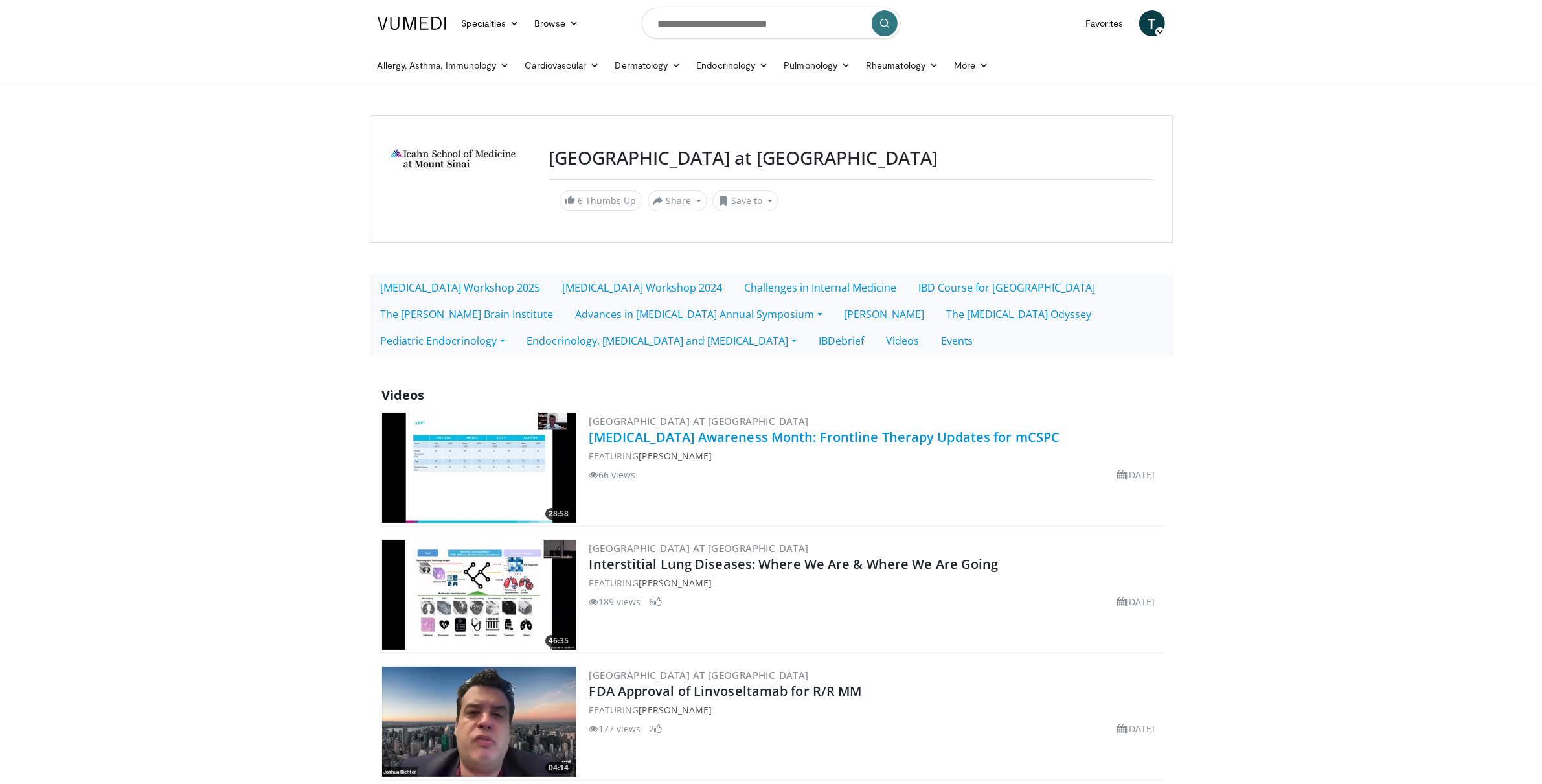
click at [784, 442] on link "[MEDICAL_DATA] Awareness Month: Frontline Therapy Updates for mCSPC" at bounding box center [825, 437] width 471 height 17
click at [785, 571] on link "Interstitial Lung Diseases: Where We Are & Where We Are Going" at bounding box center [794, 564] width 409 height 17
click at [762, 686] on link "FDA Approval of Linvoseltamab for R/R MM" at bounding box center [725, 691] width 272 height 17
click at [807, 344] on link "IBDebrief" at bounding box center [840, 340] width 67 height 27
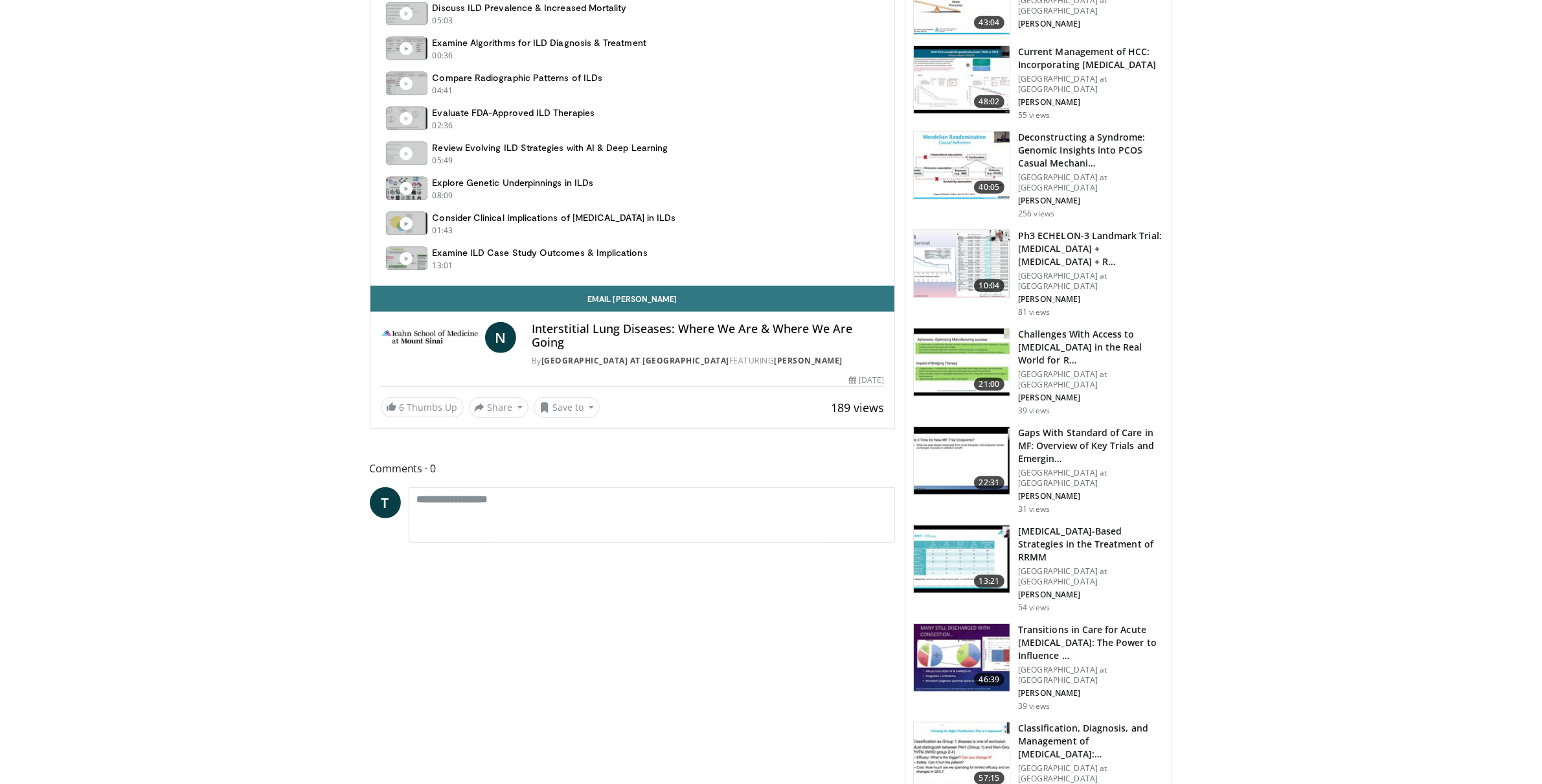
scroll to position [764, 0]
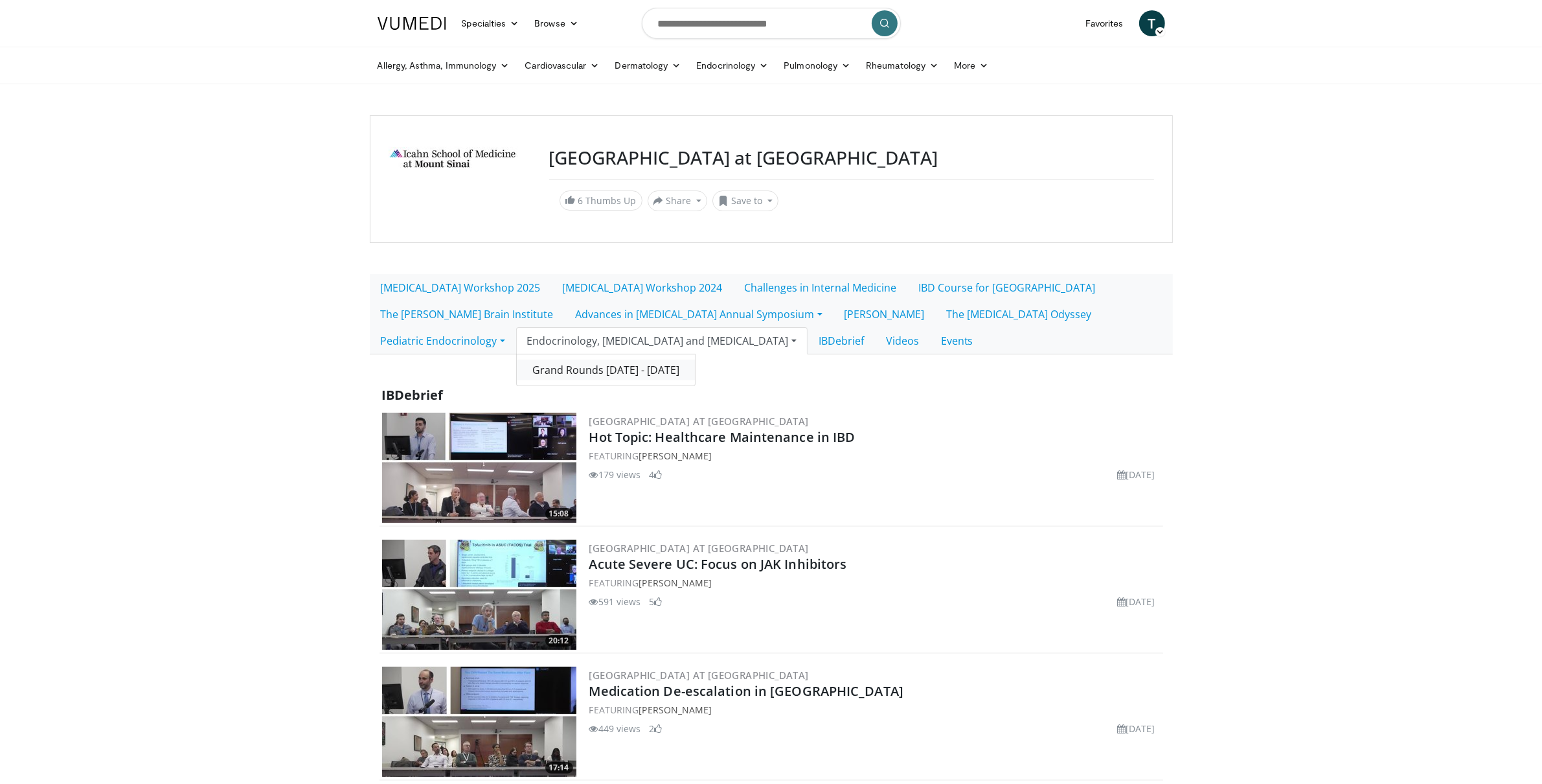
click at [624, 371] on link "Grand Rounds 2024 - 2025" at bounding box center [606, 369] width 178 height 20
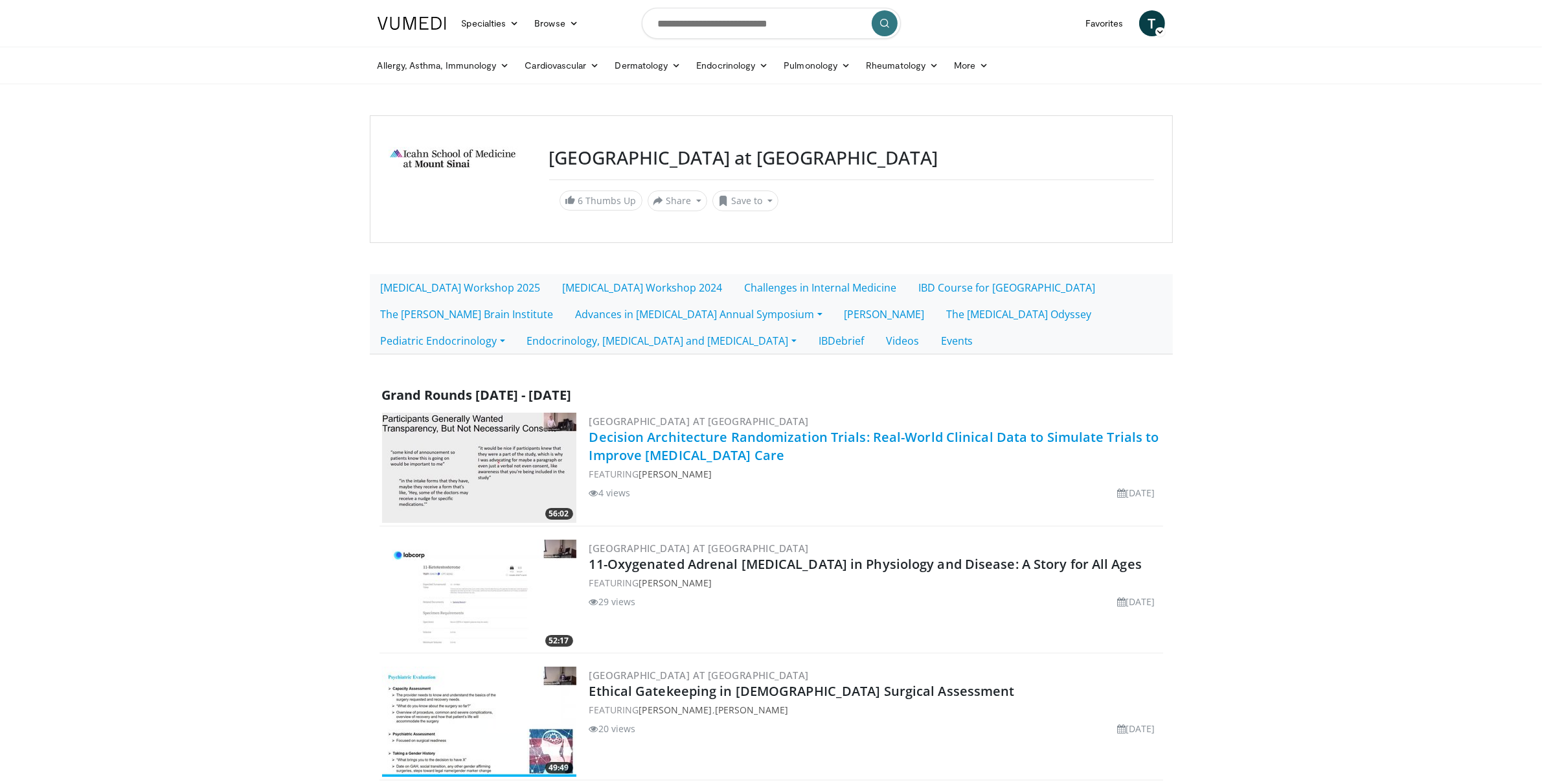
click at [813, 435] on link "Decision Architecture Randomization Trials: Real-World Clinical Data to Simulat…" at bounding box center [874, 446] width 570 height 36
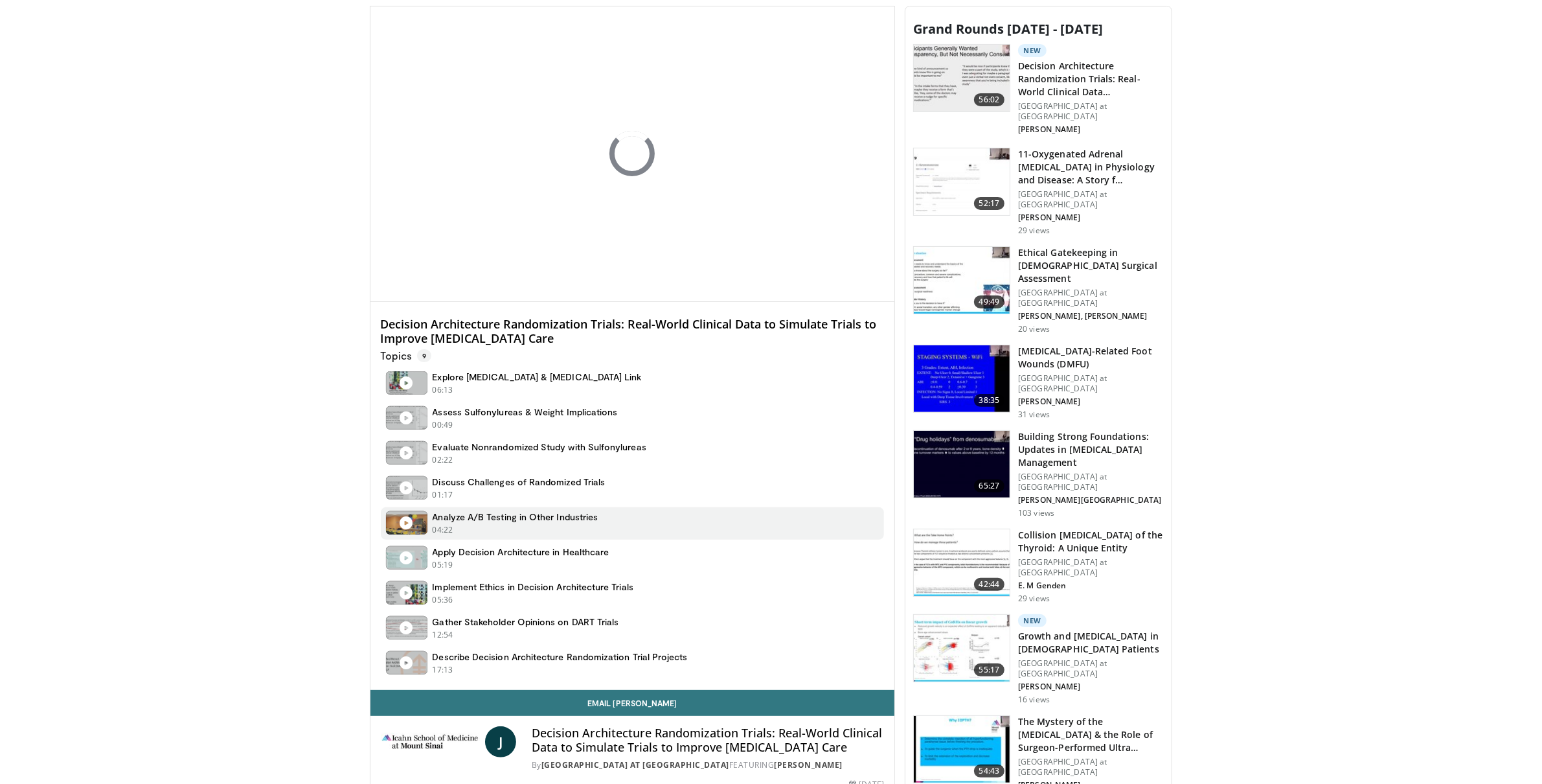
scroll to position [536, 0]
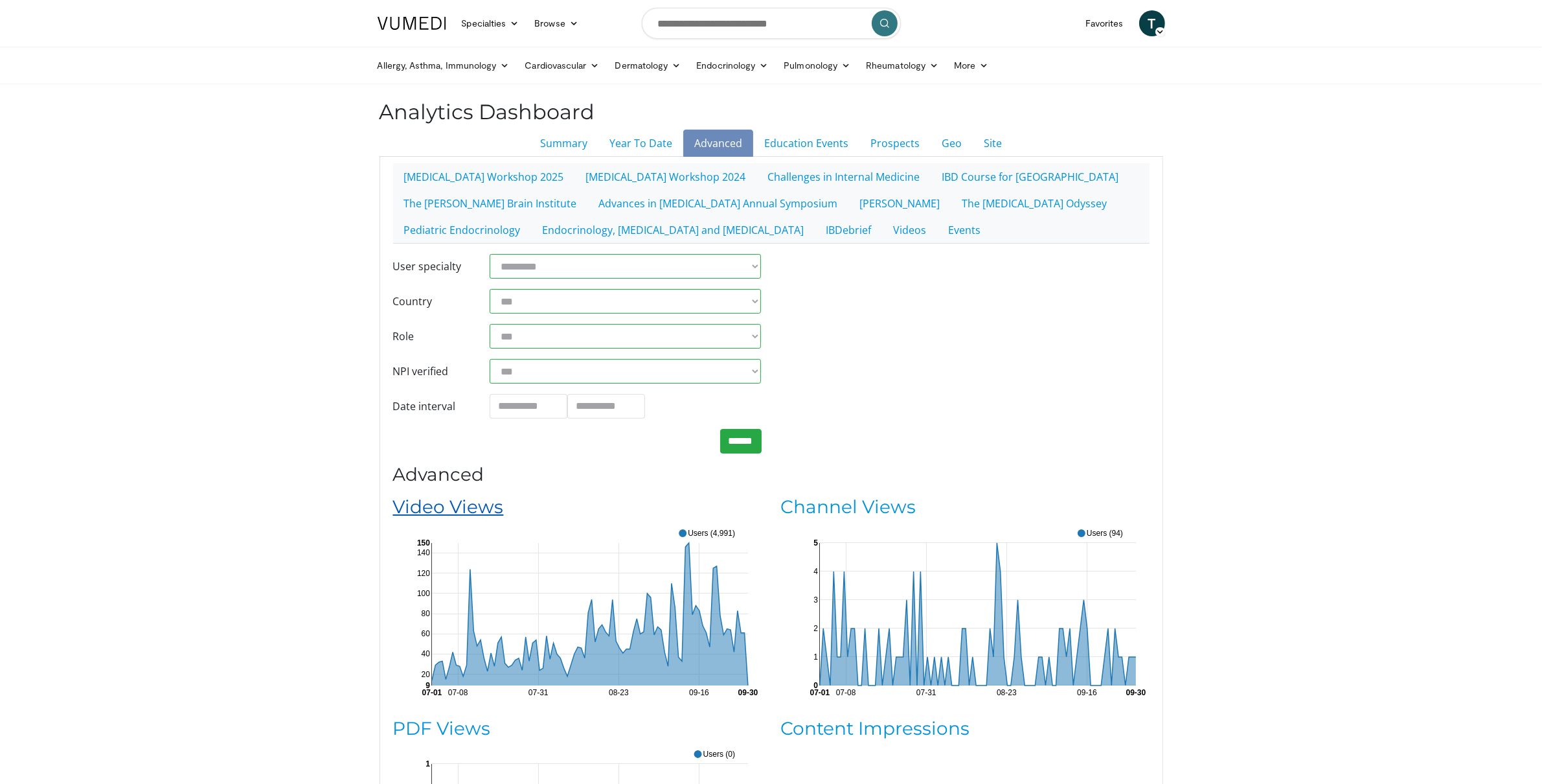
click at [490, 509] on link "Video Views" at bounding box center [449, 506] width 110 height 22
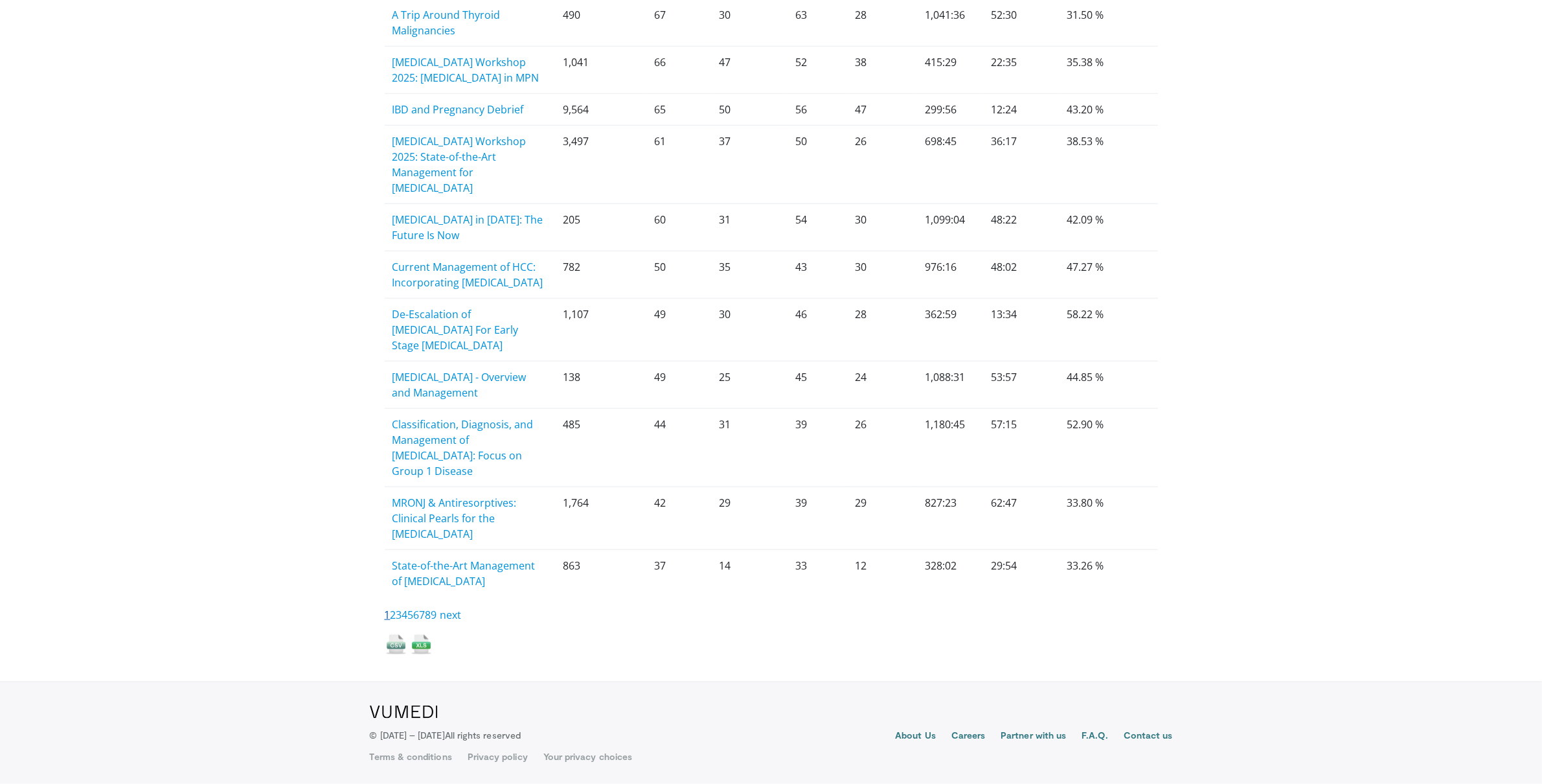
scroll to position [1672, 0]
click at [424, 655] on img at bounding box center [421, 643] width 22 height 22
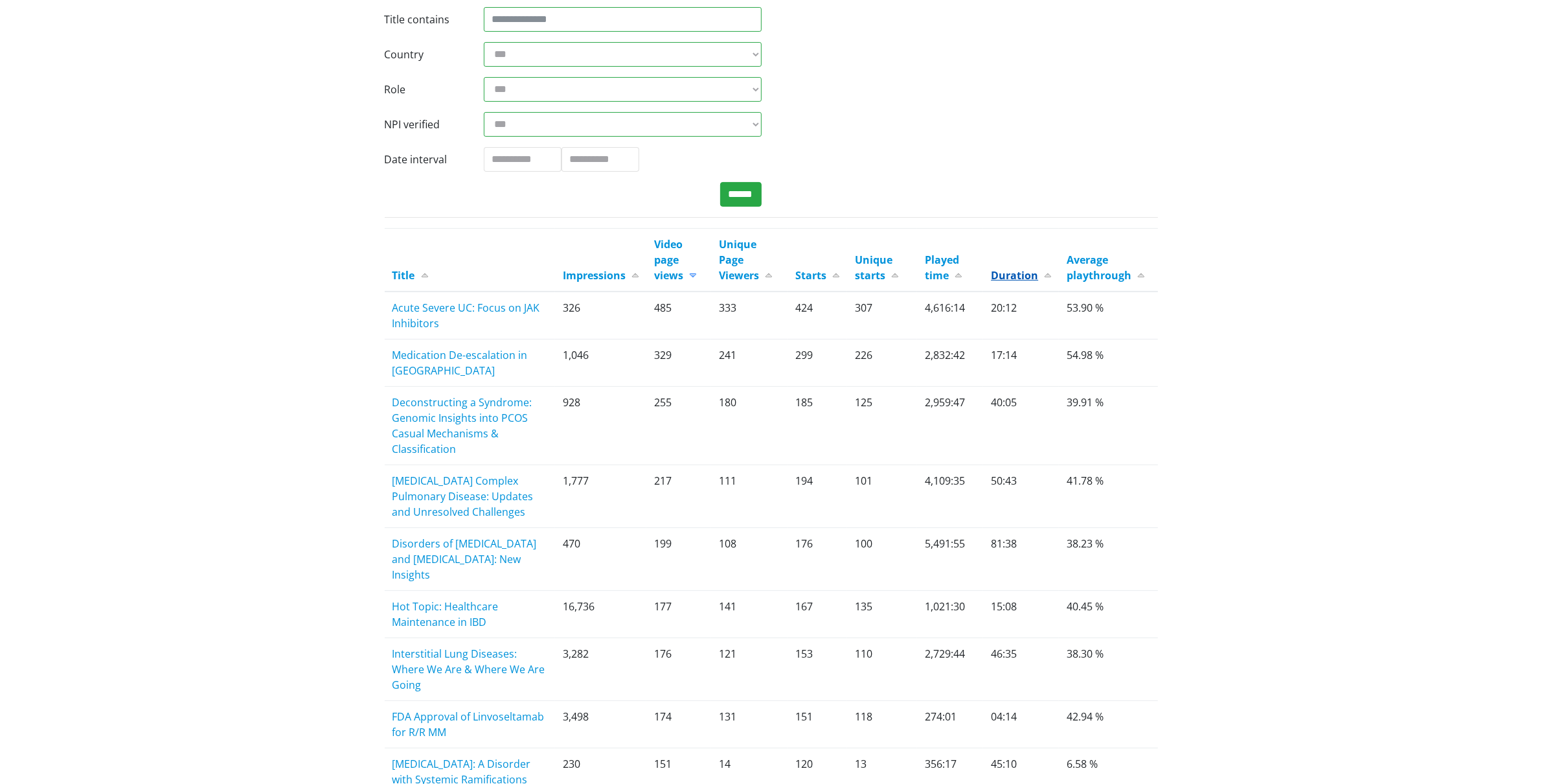
scroll to position [0, 0]
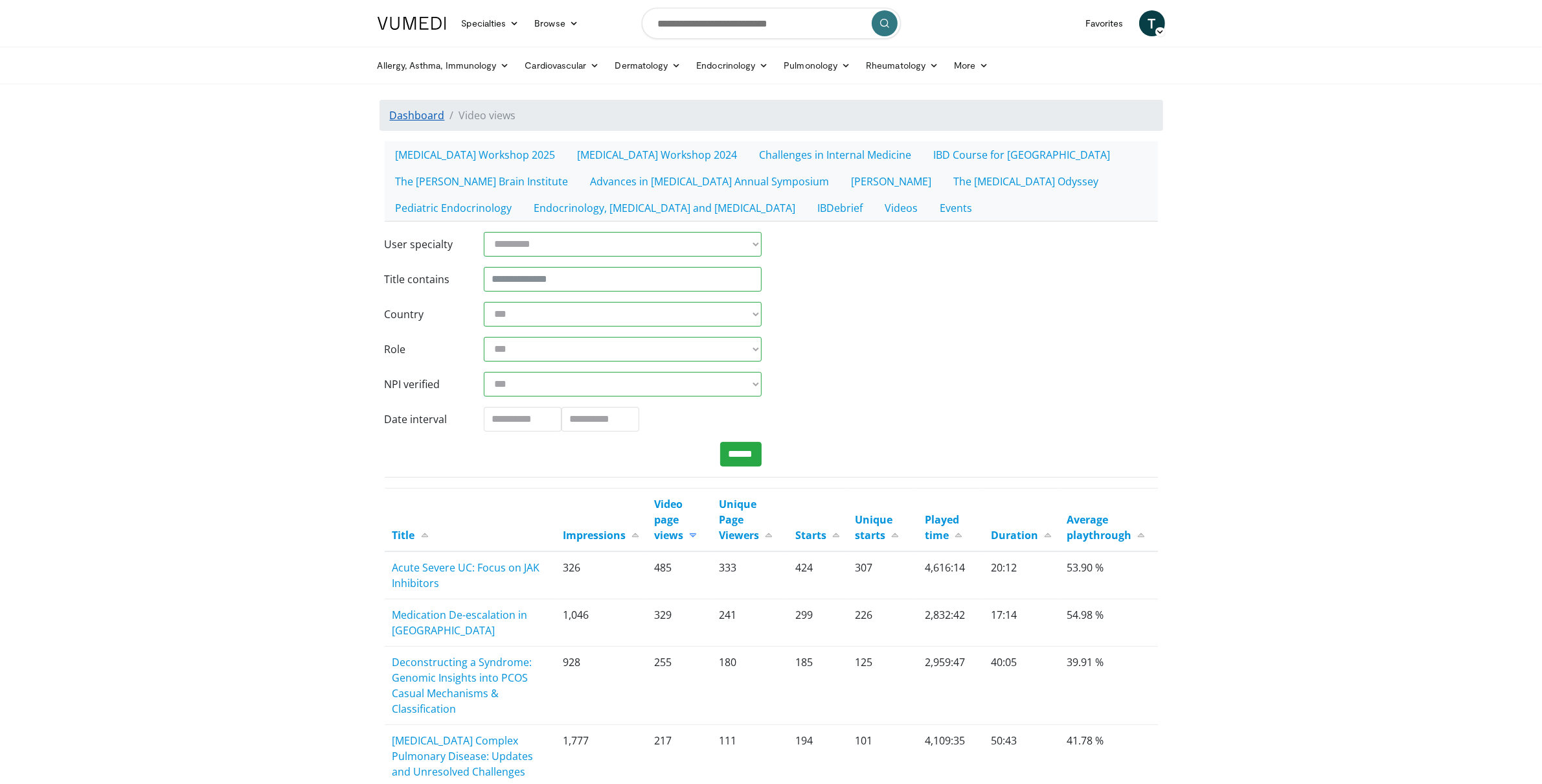
click at [399, 112] on link "Dashboard" at bounding box center [417, 115] width 55 height 15
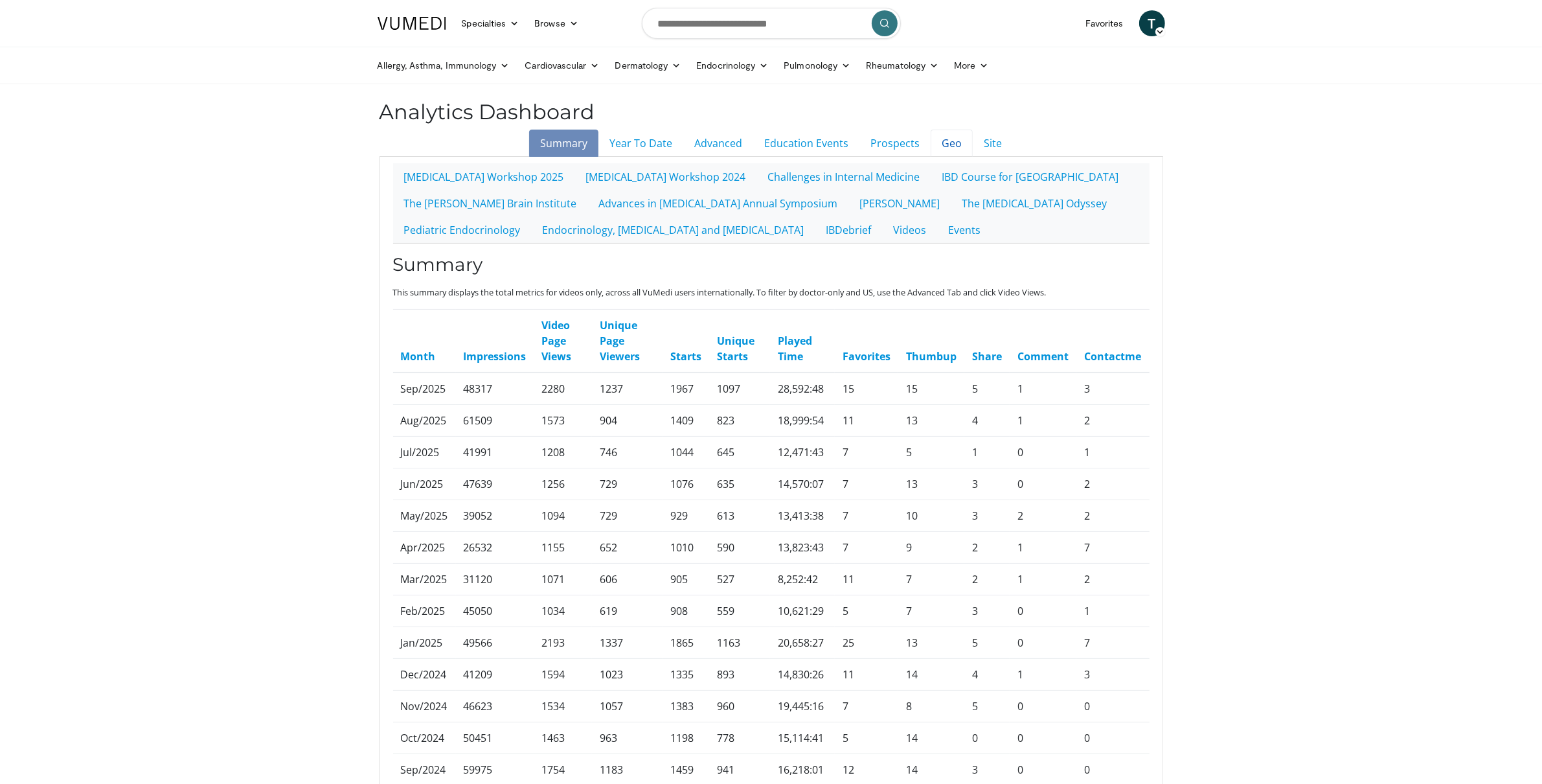
click at [953, 142] on link "Geo" at bounding box center [951, 143] width 42 height 27
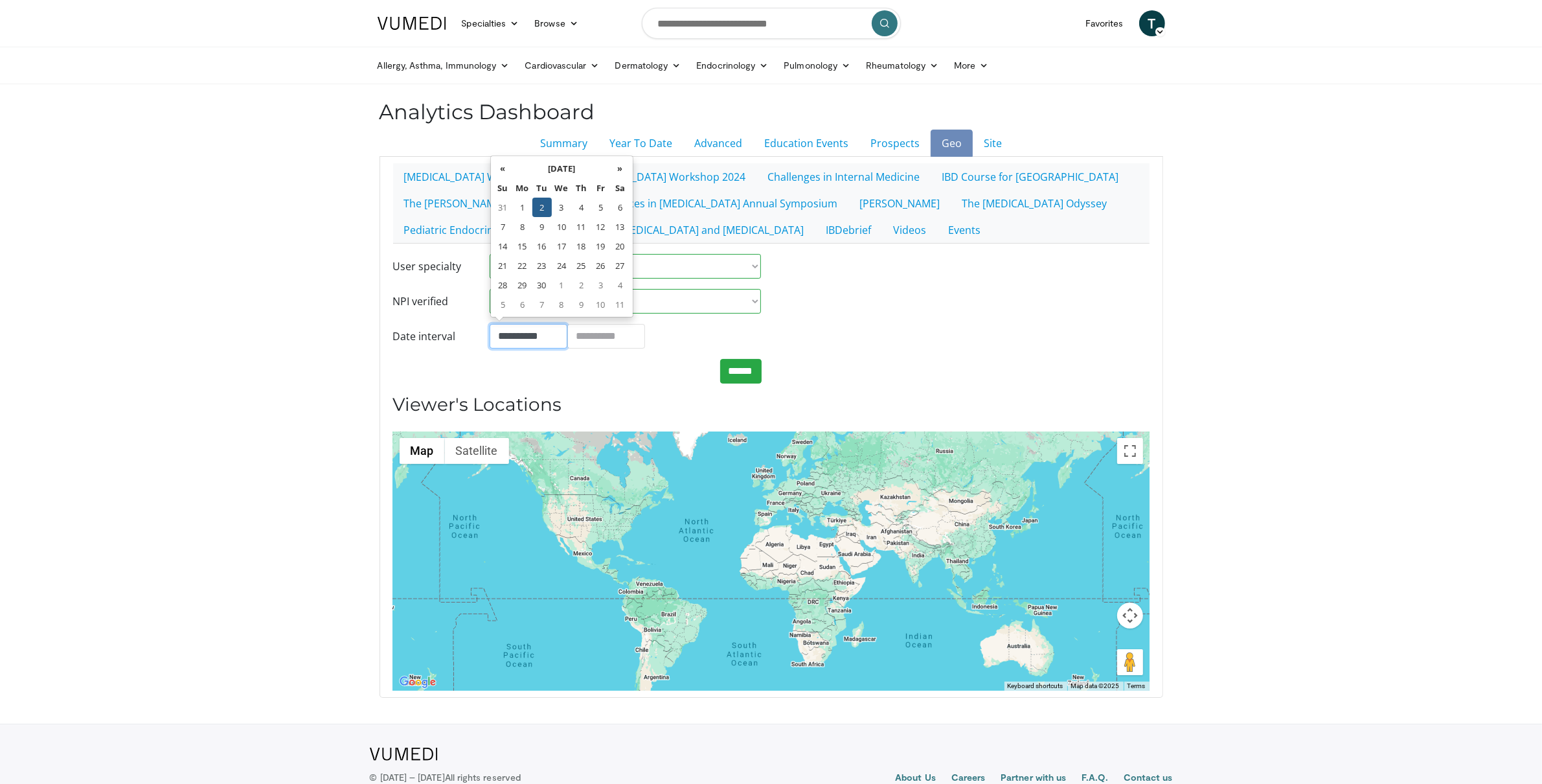
click at [537, 339] on input "**********" at bounding box center [528, 335] width 78 height 24
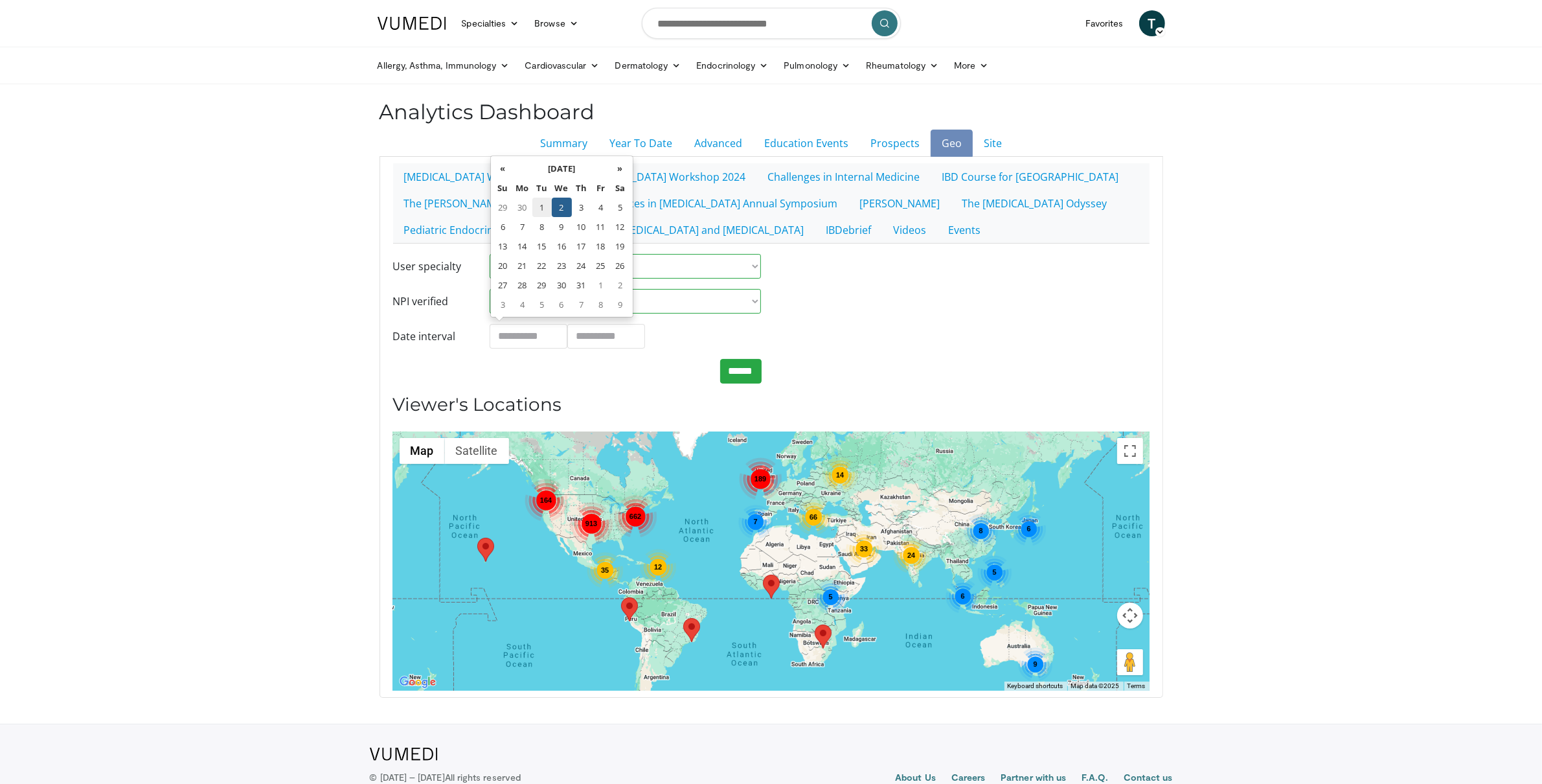
click at [534, 208] on td "1" at bounding box center [542, 207] width 19 height 19
type input "**********"
click at [593, 343] on input "**********" at bounding box center [606, 335] width 78 height 24
click at [615, 209] on td "30" at bounding box center [619, 207] width 19 height 19
type input "**********"
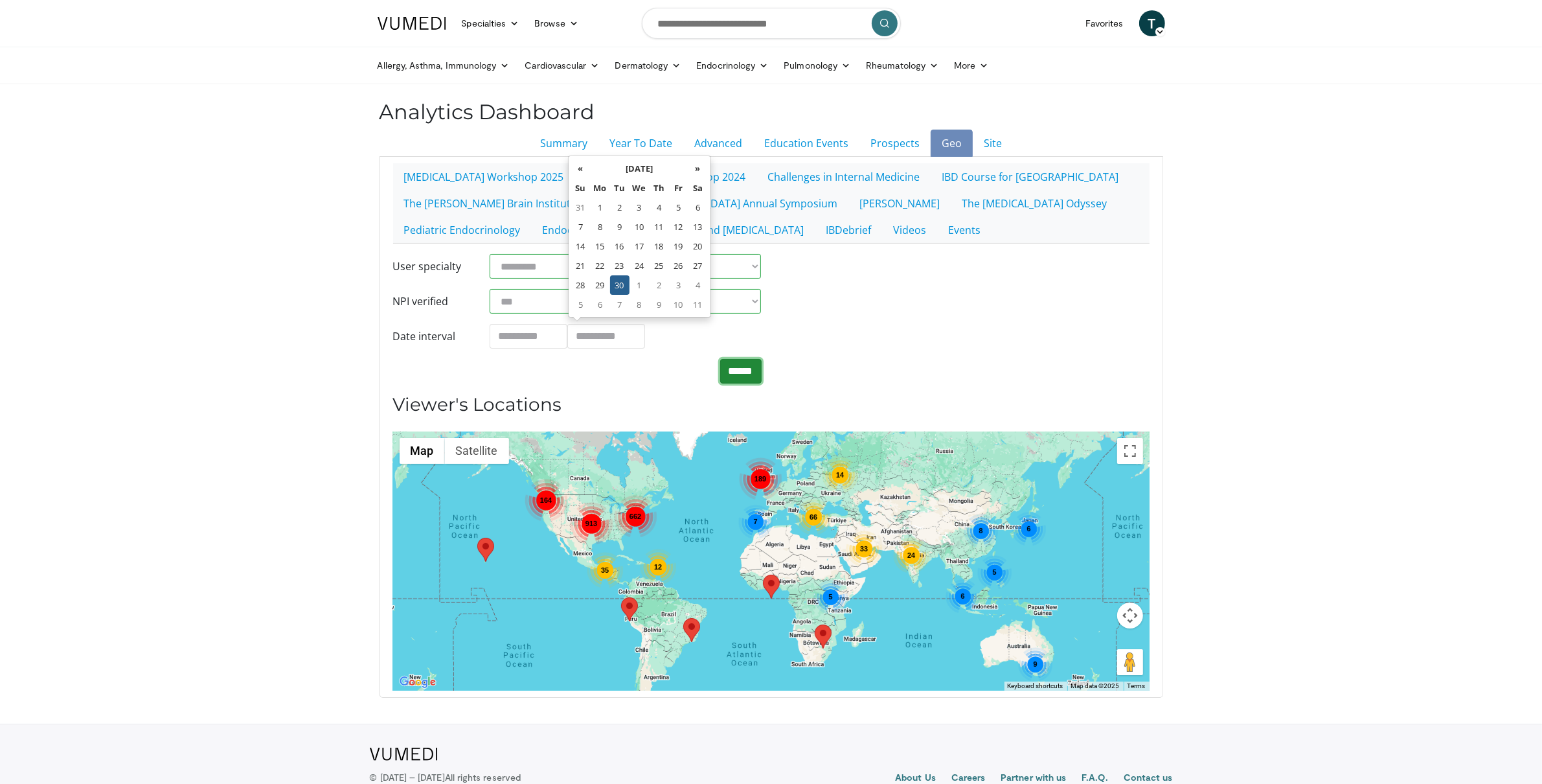
click at [753, 381] on input "******" at bounding box center [740, 370] width 42 height 24
